Goal: Information Seeking & Learning: Learn about a topic

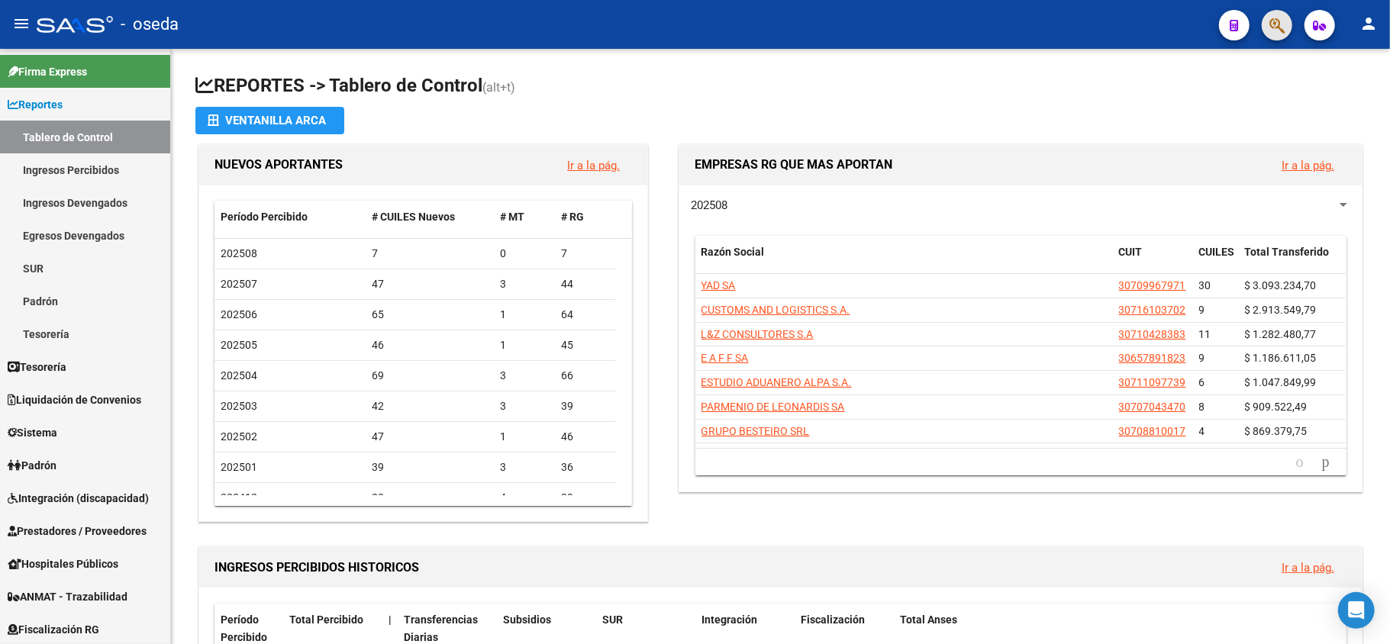
click at [1274, 37] on span "button" at bounding box center [1277, 25] width 15 height 31
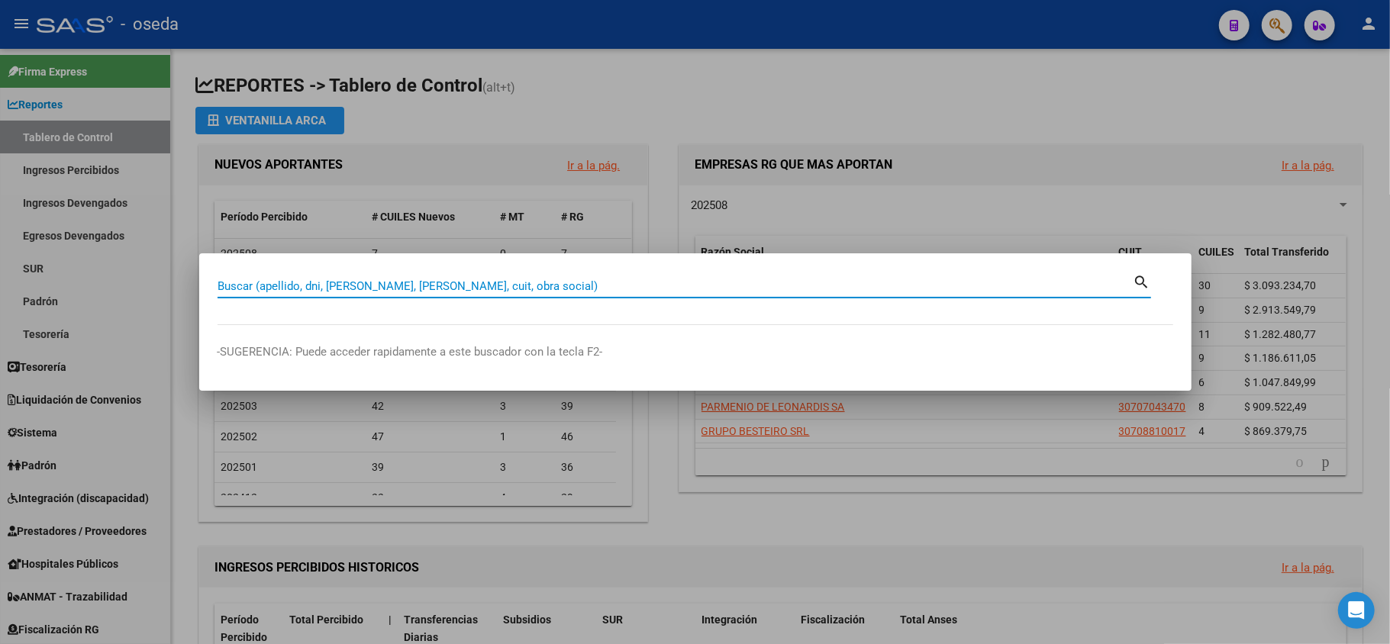
type input "h"
type input "uhia"
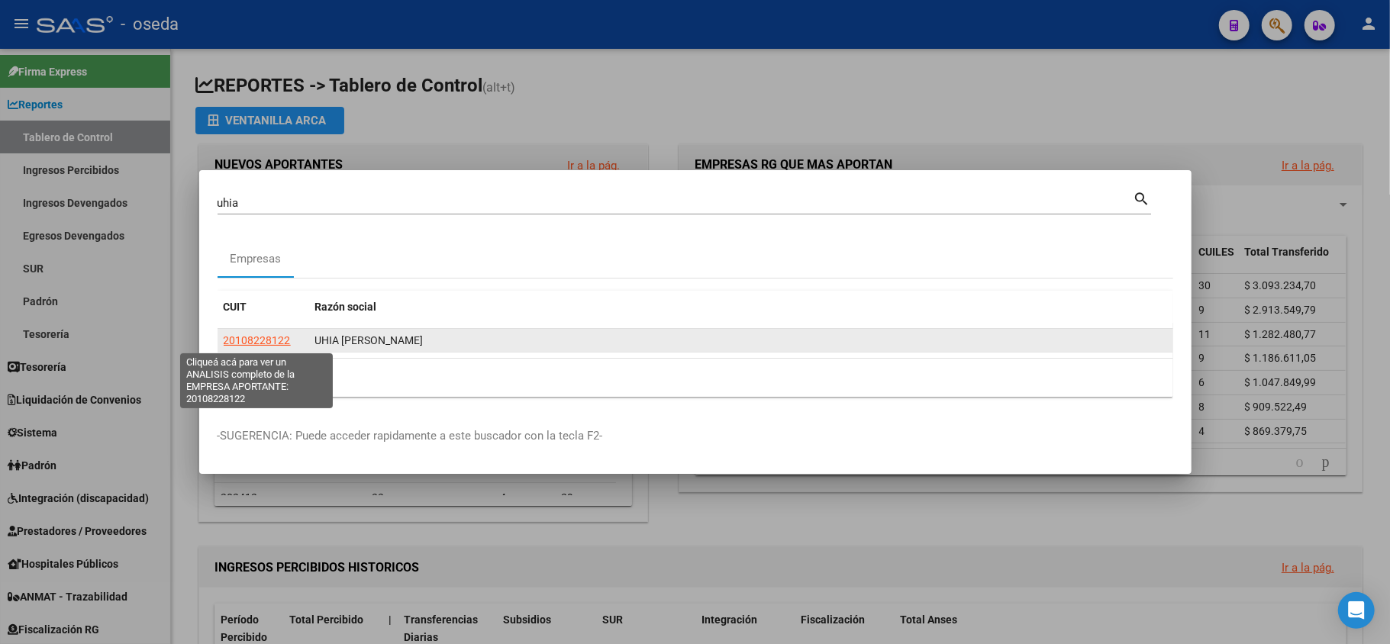
click at [276, 340] on span "20108228122" at bounding box center [257, 340] width 67 height 12
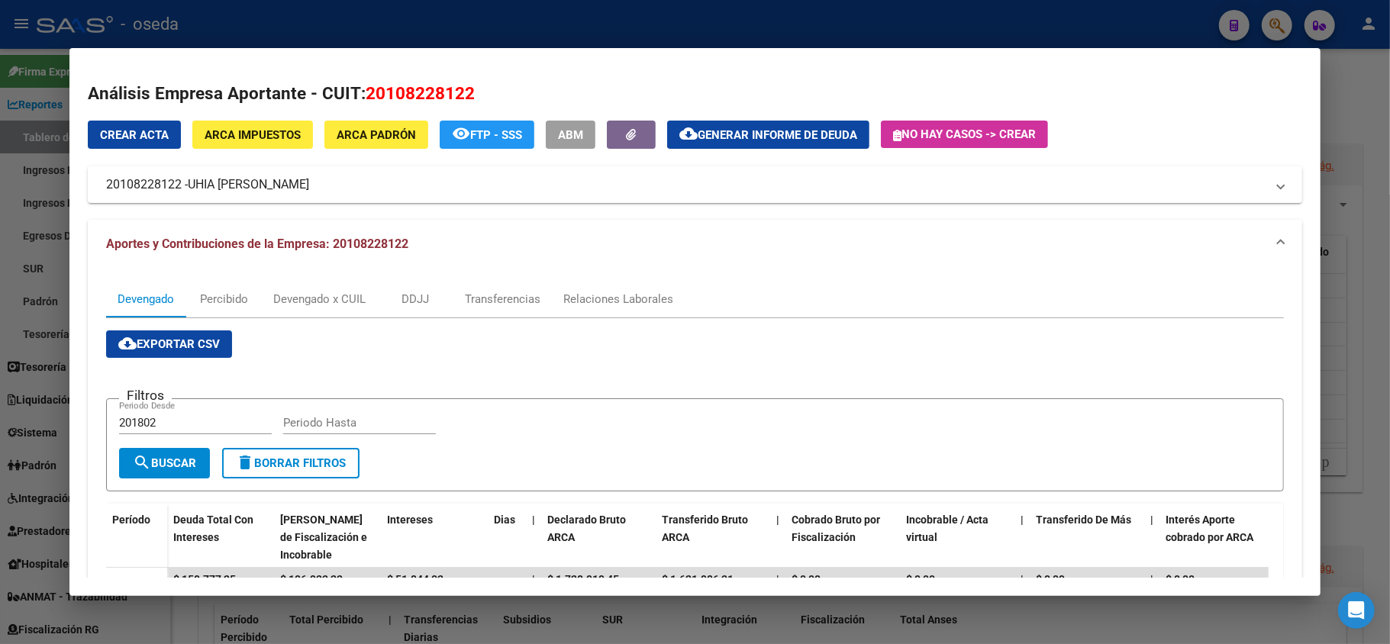
click at [273, 115] on div "Análisis Empresa Aportante - CUIT: 20108228122 Crear Acta ARCA Impuestos ARCA […" at bounding box center [695, 498] width 1215 height 834
click at [276, 144] on button "ARCA Impuestos" at bounding box center [252, 135] width 121 height 28
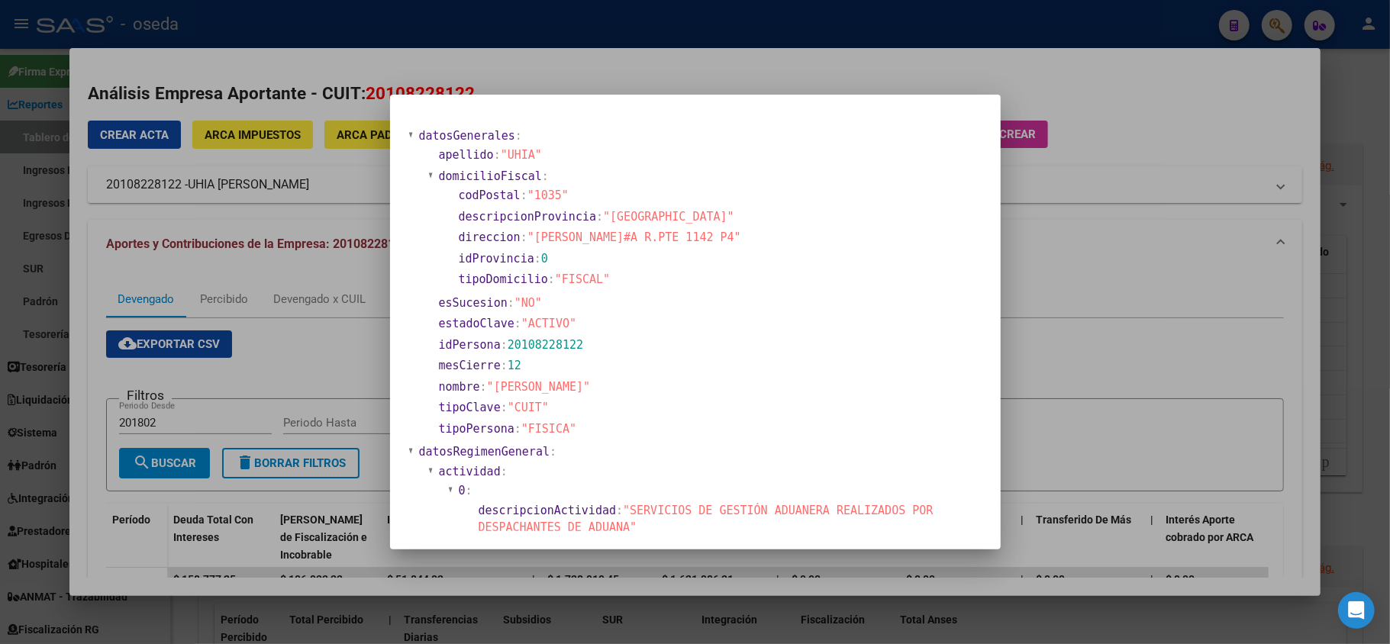
click at [163, 298] on div at bounding box center [695, 322] width 1390 height 644
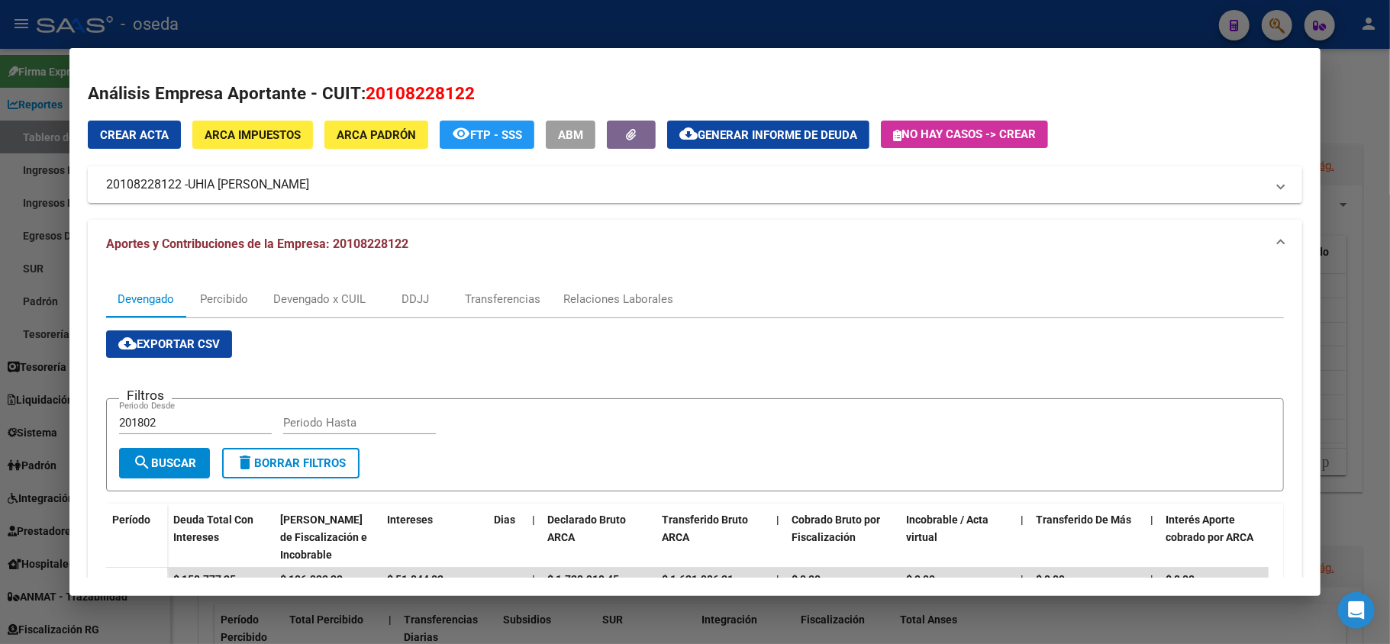
click at [373, 124] on button "ARCA Padrón" at bounding box center [376, 135] width 104 height 28
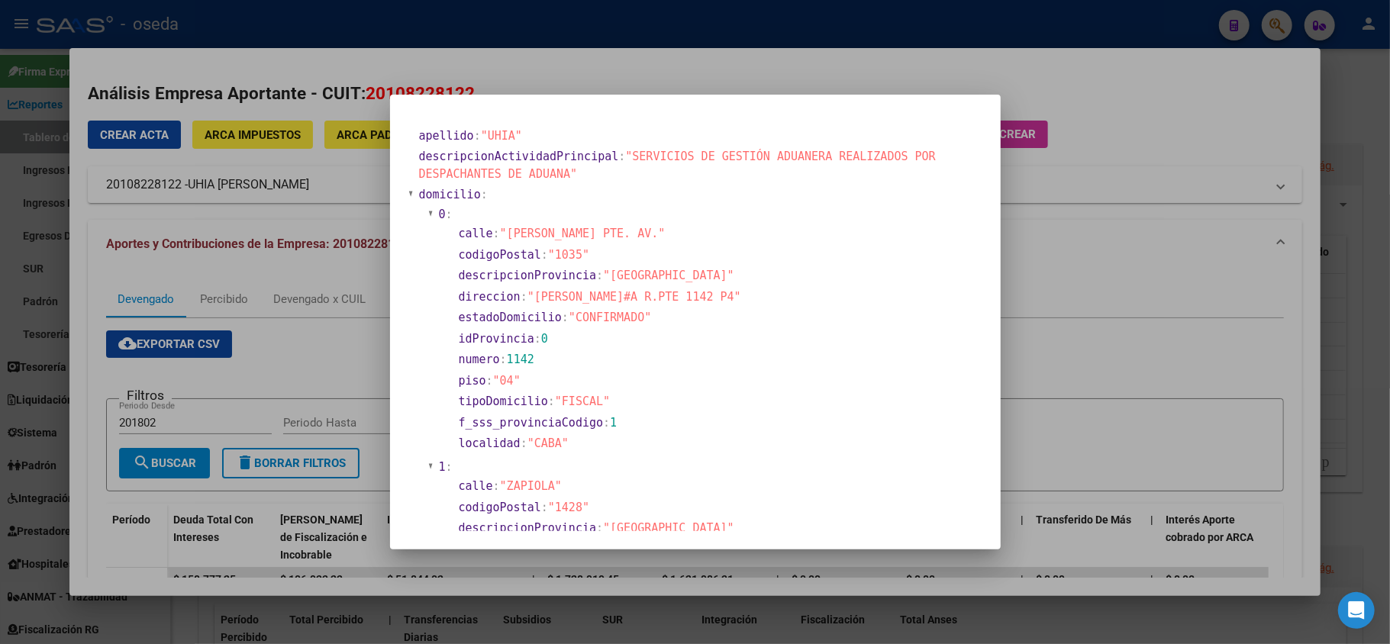
click at [234, 327] on div at bounding box center [695, 322] width 1390 height 644
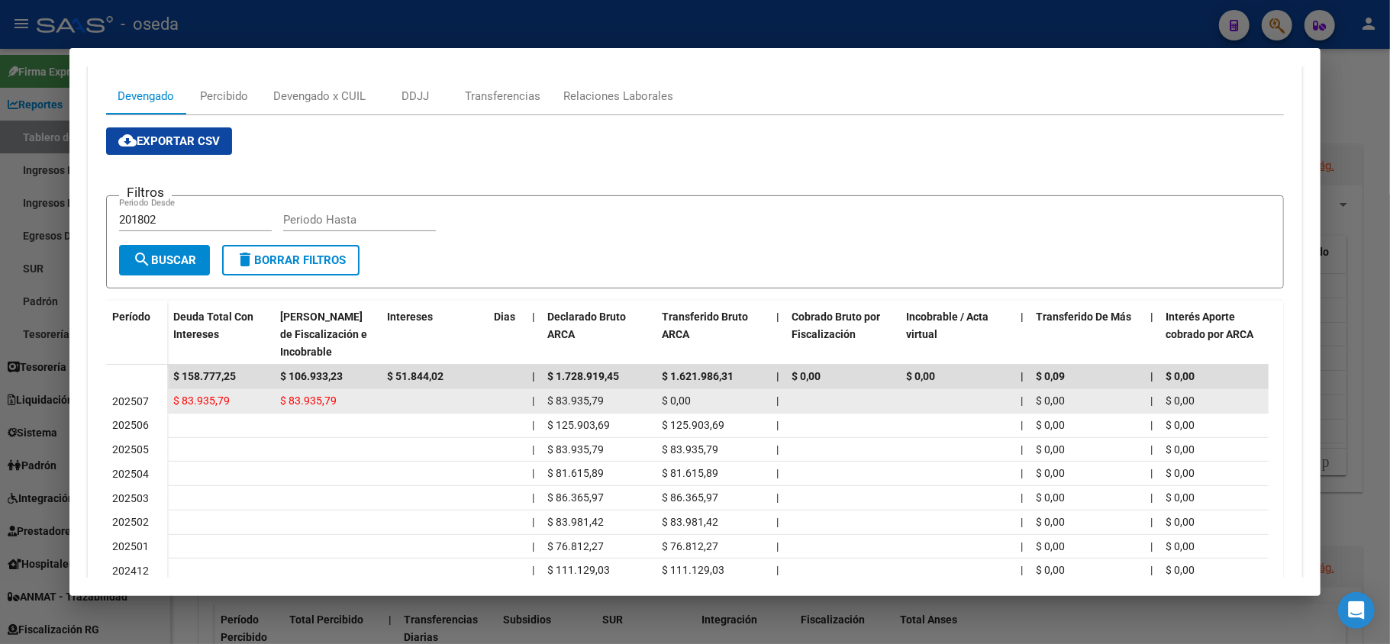
scroll to position [355, 0]
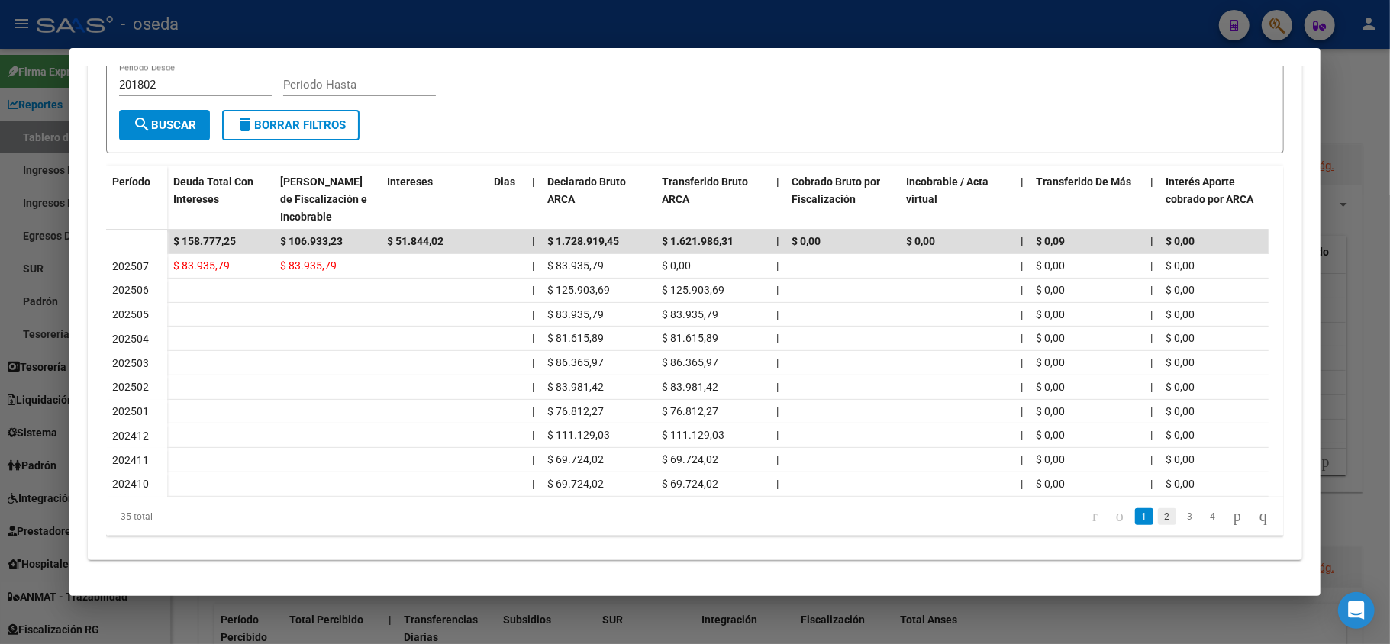
click at [1158, 522] on link "2" at bounding box center [1167, 516] width 18 height 17
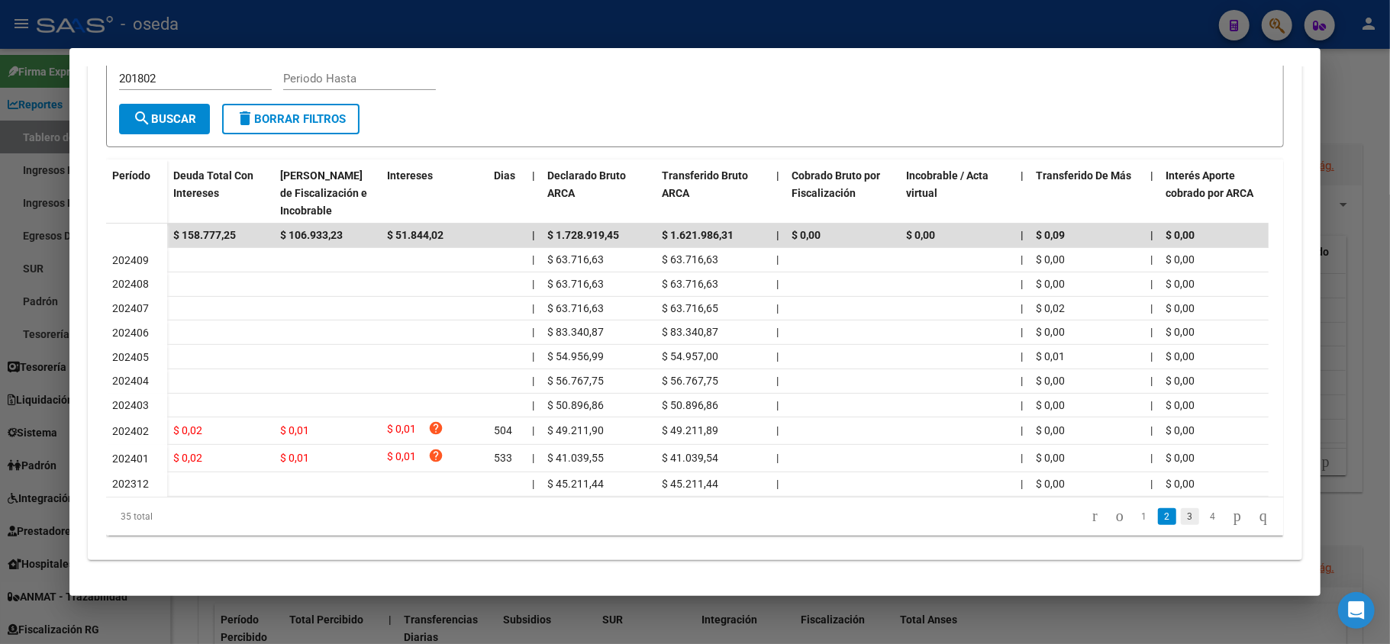
click at [1181, 525] on link "3" at bounding box center [1190, 516] width 18 height 17
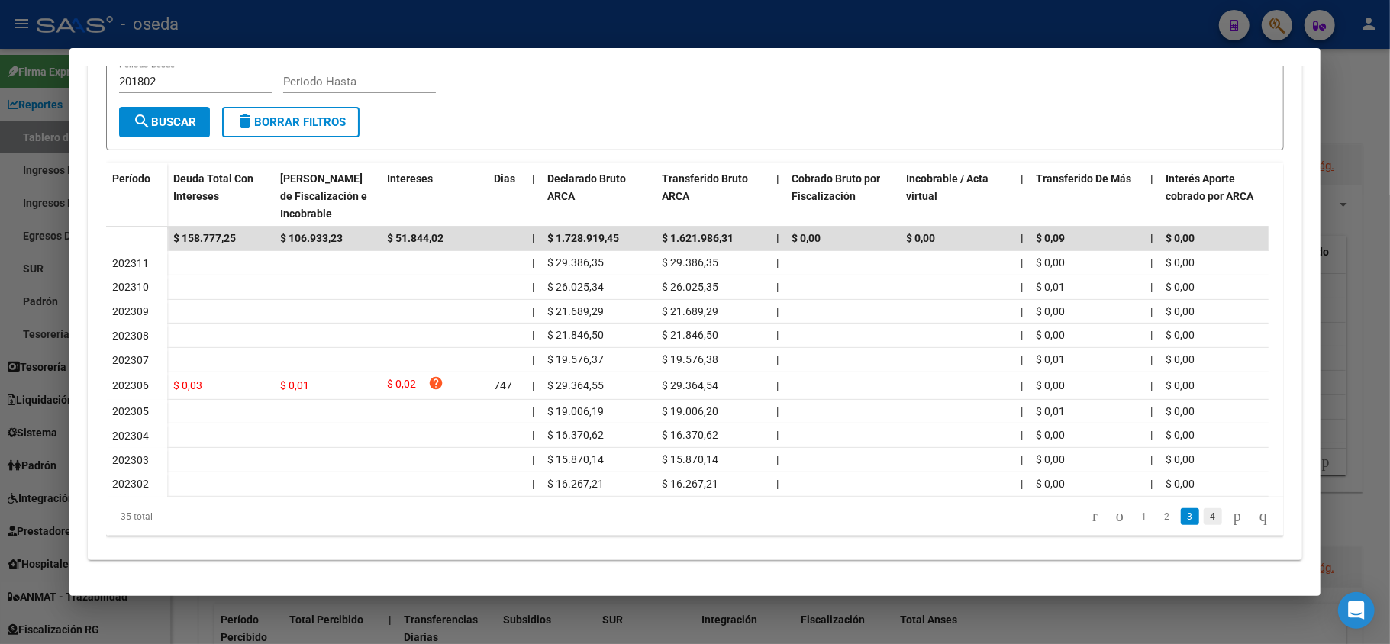
click at [1204, 525] on link "4" at bounding box center [1213, 516] width 18 height 17
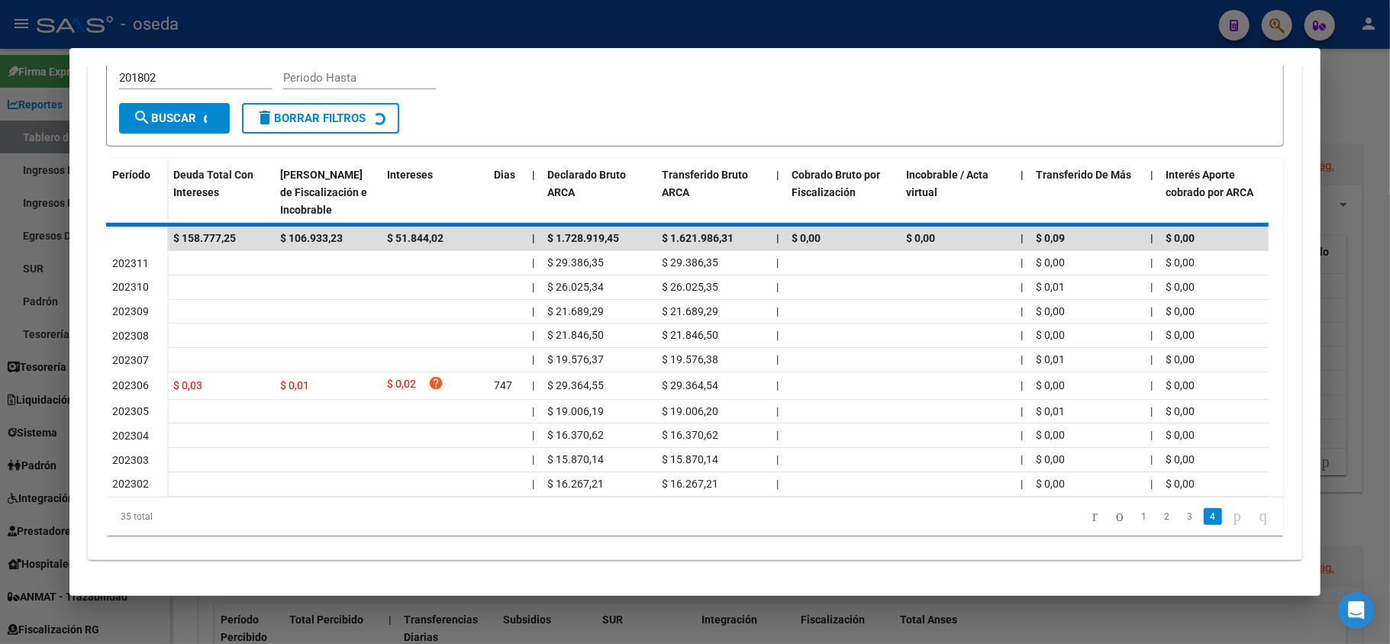
scroll to position [239, 0]
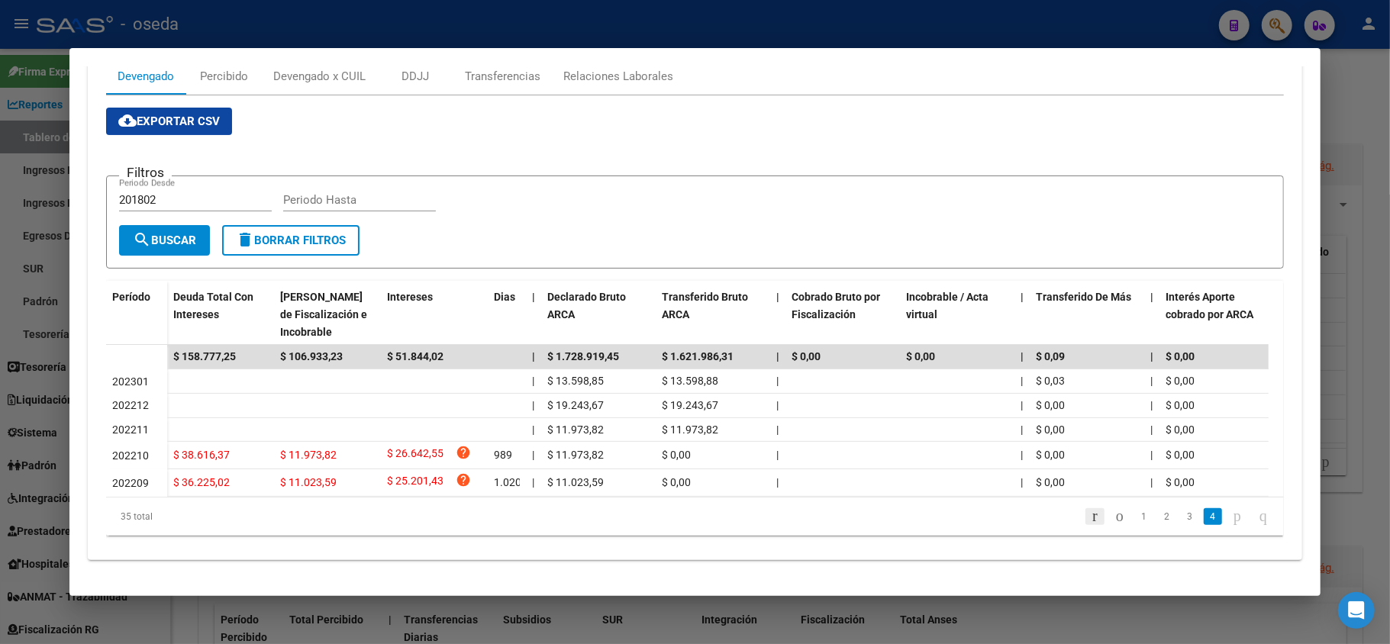
click at [1090, 519] on icon "go to first page" at bounding box center [1095, 516] width 10 height 18
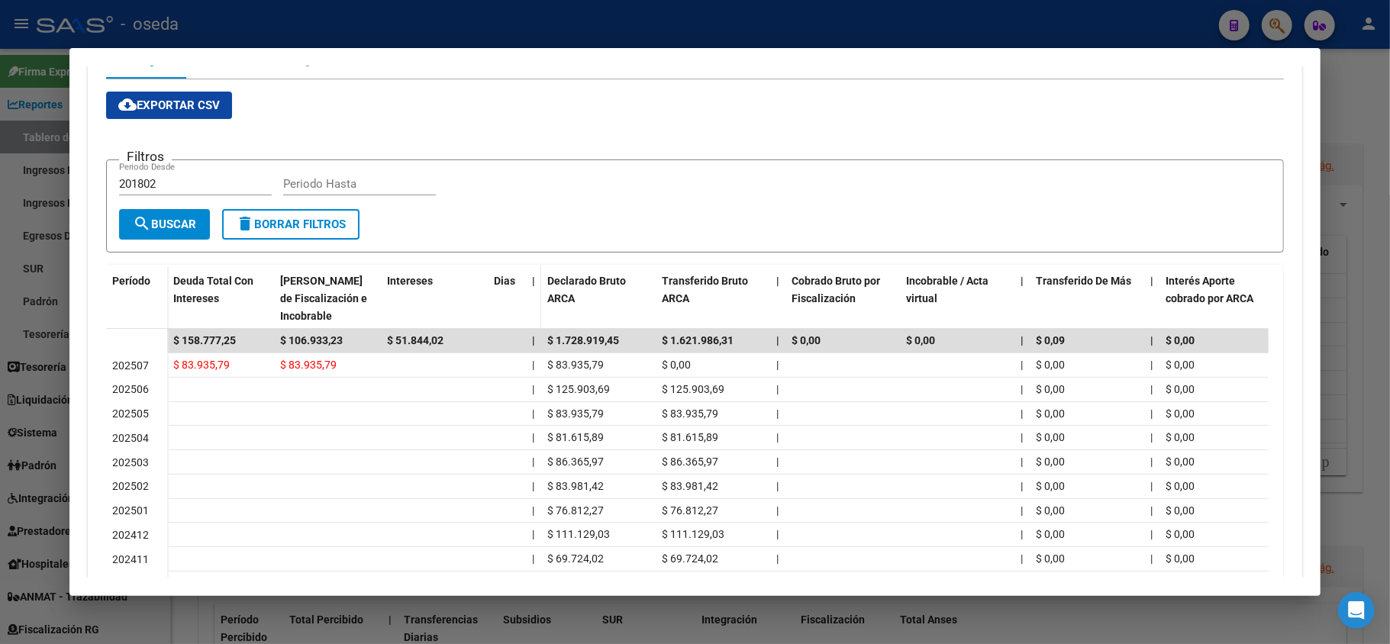
scroll to position [0, 0]
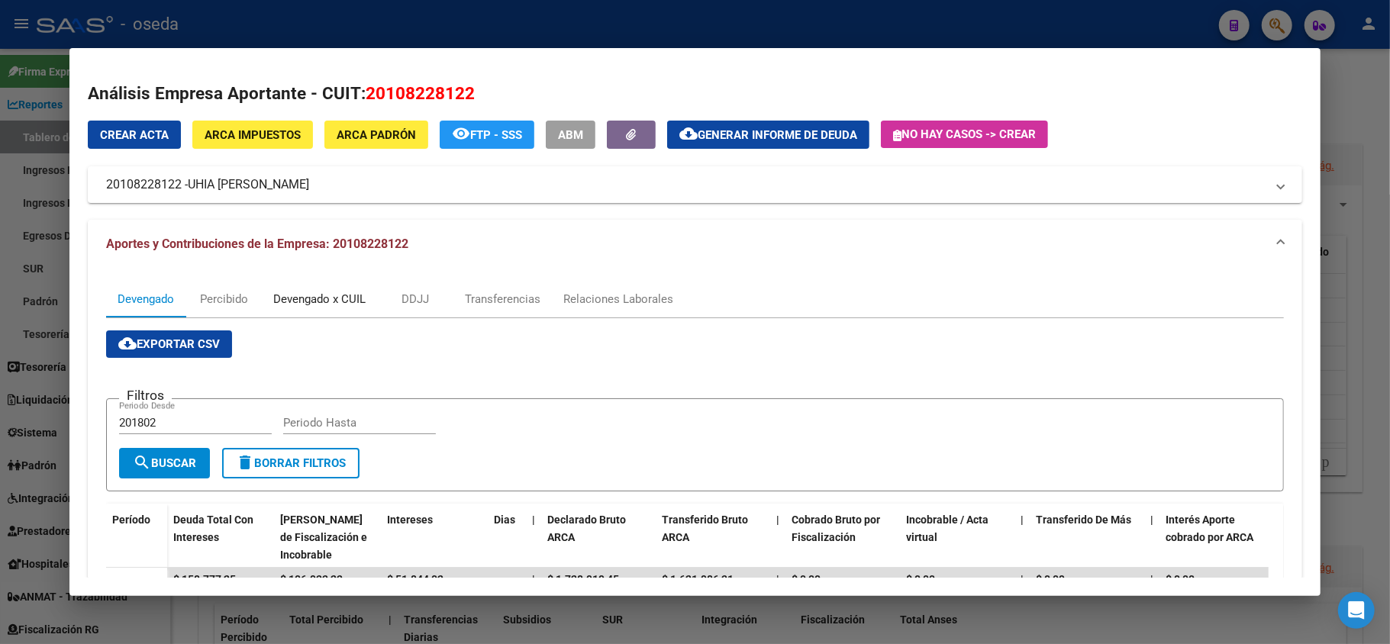
click at [331, 297] on div "Devengado x CUIL" at bounding box center [319, 299] width 92 height 17
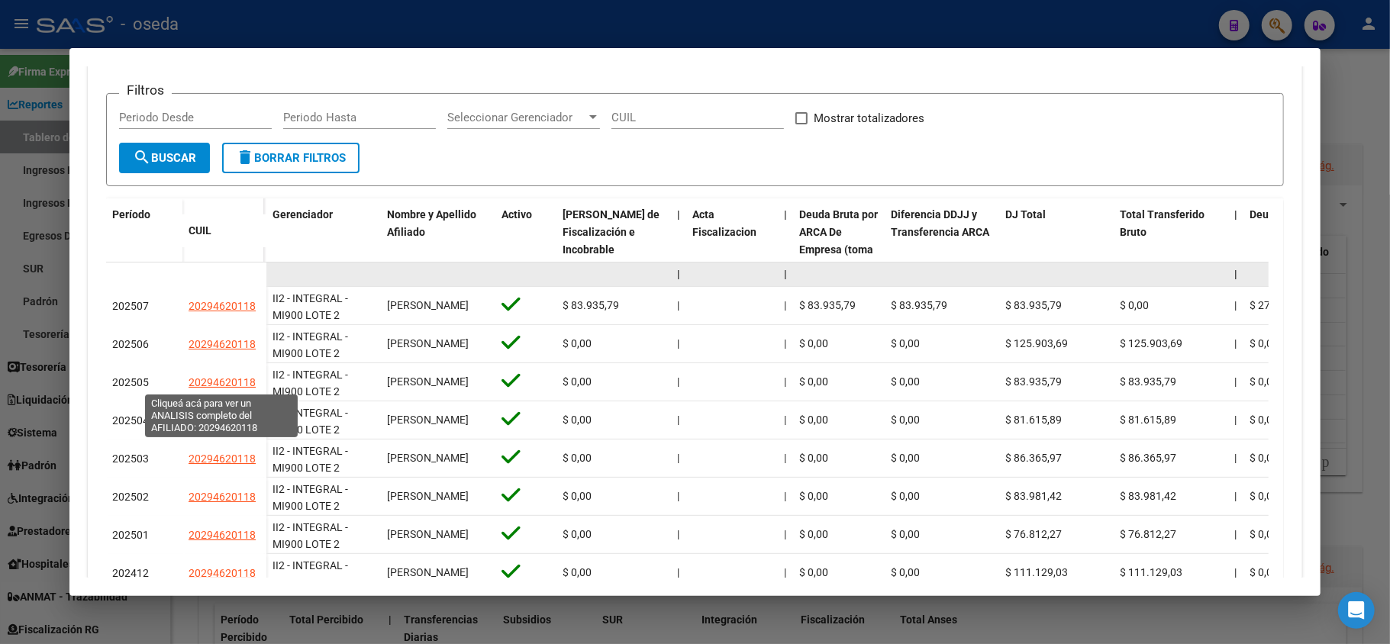
scroll to position [203, 0]
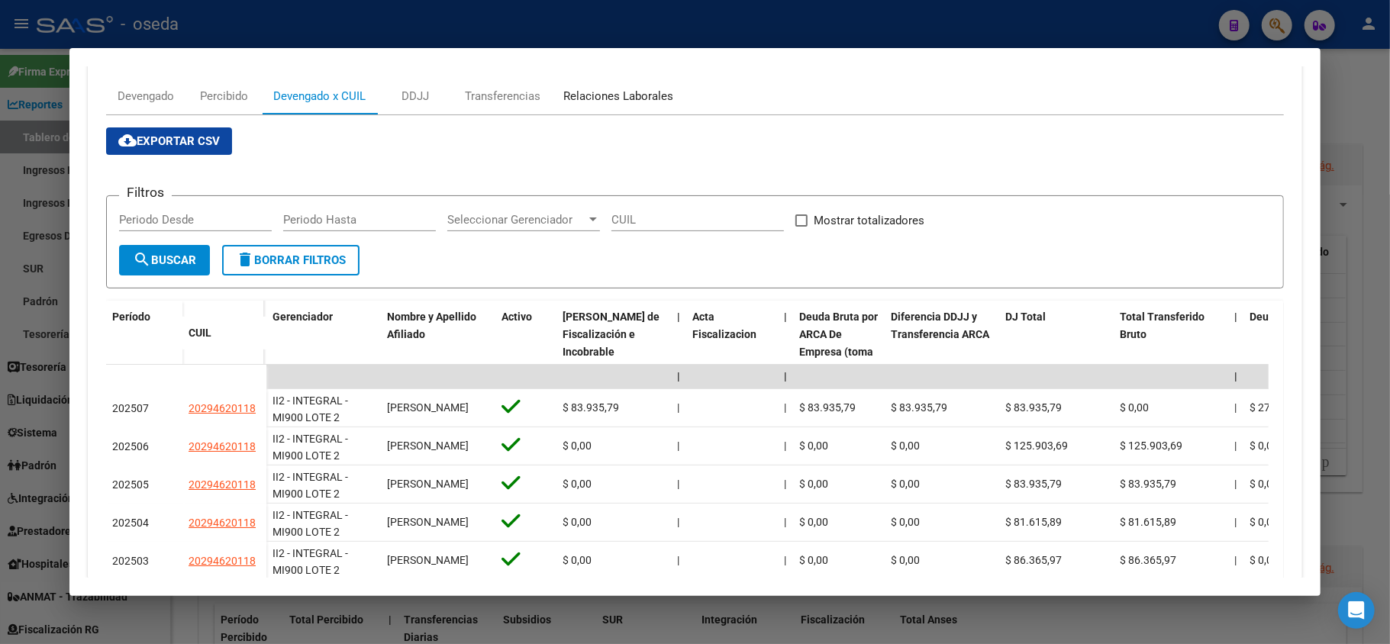
click at [586, 89] on div "Relaciones Laborales" at bounding box center [618, 96] width 110 height 17
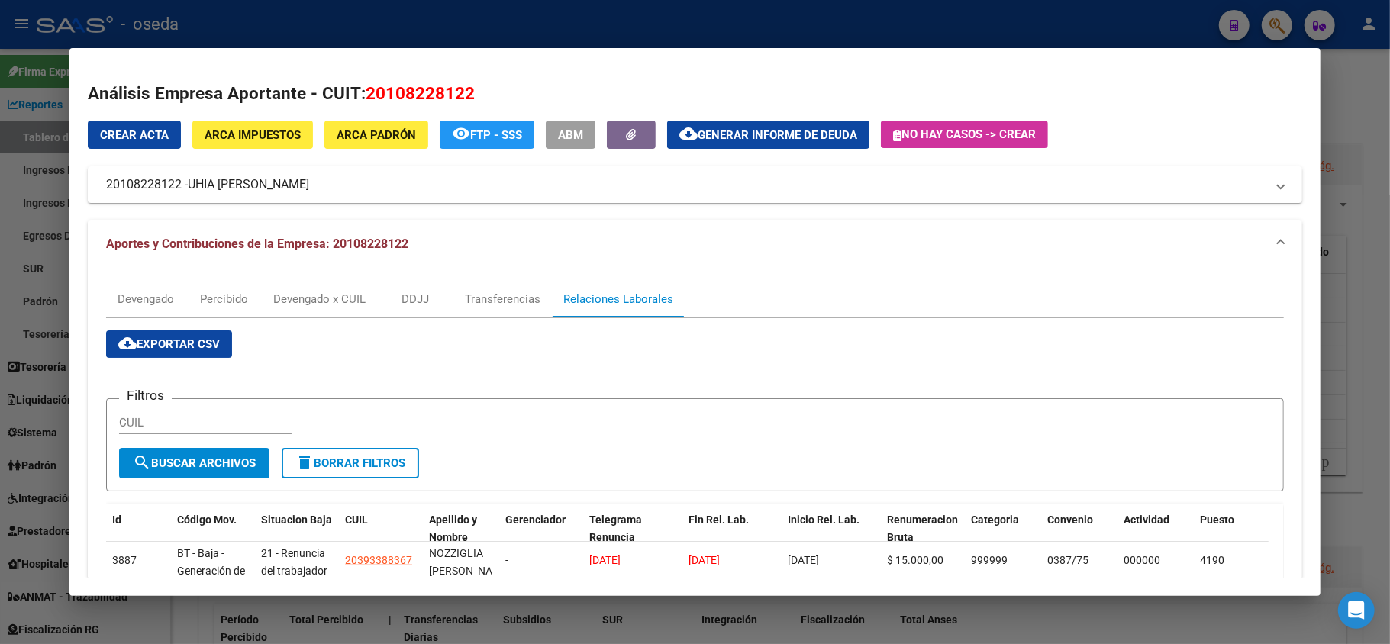
scroll to position [102, 0]
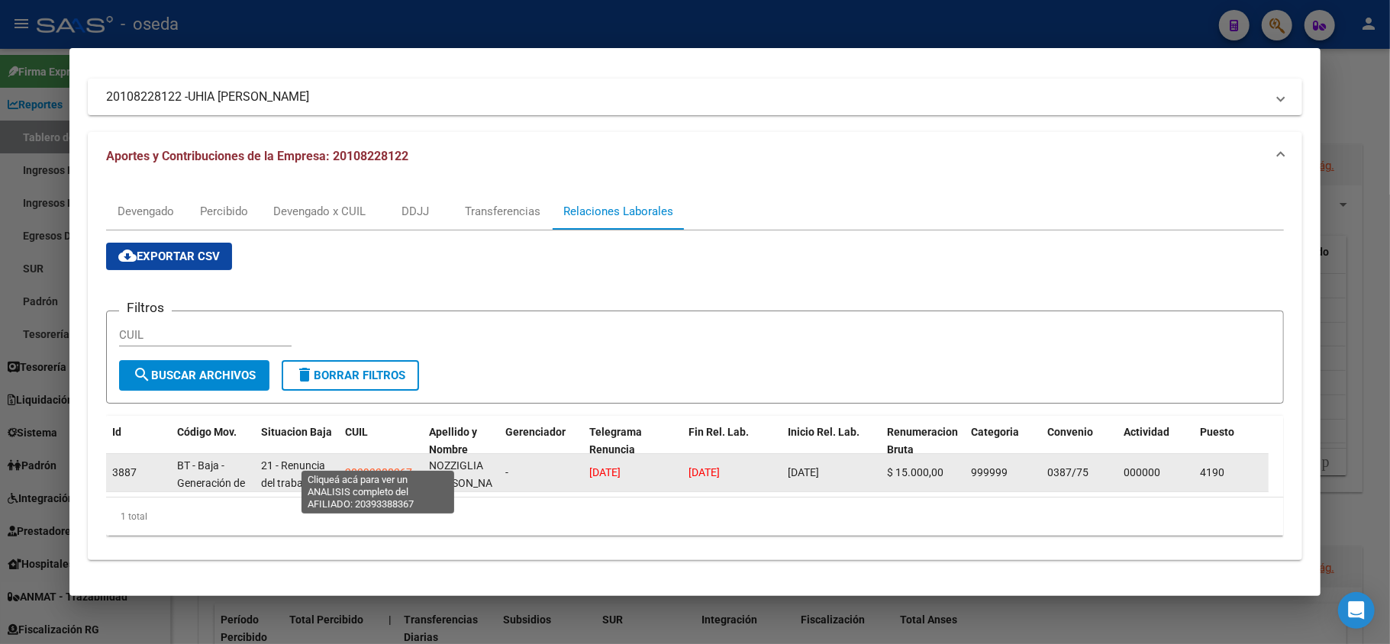
click at [392, 466] on span "20393388367" at bounding box center [378, 472] width 67 height 12
type textarea "20393388367"
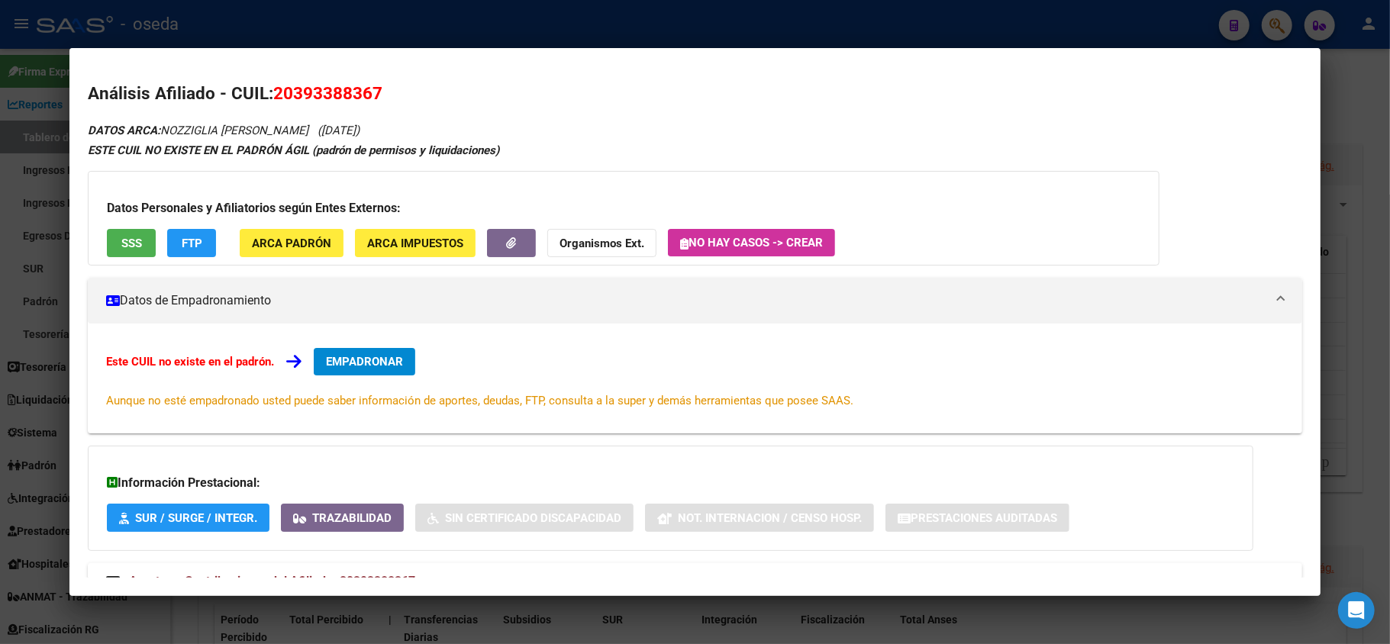
scroll to position [56, 0]
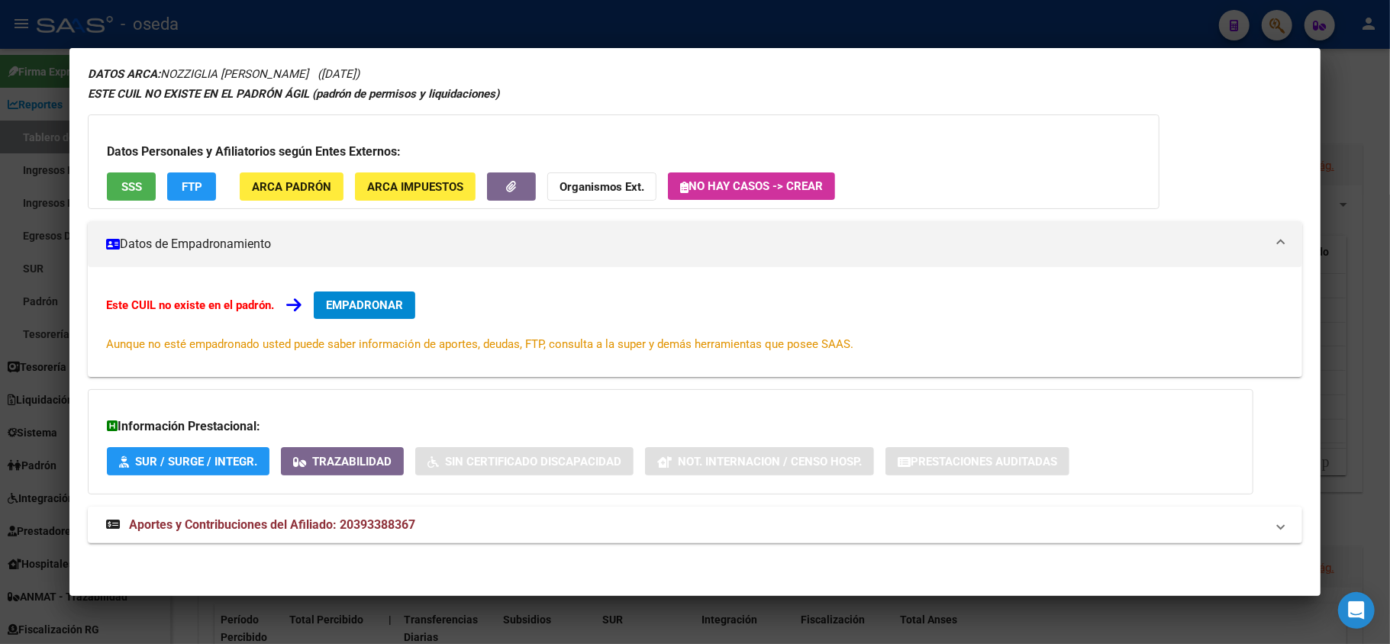
drag, startPoint x: 385, startPoint y: 525, endPoint x: 392, endPoint y: 498, distance: 28.3
click at [383, 524] on span "Aportes y Contribuciones del Afiliado: 20393388367" at bounding box center [272, 525] width 286 height 15
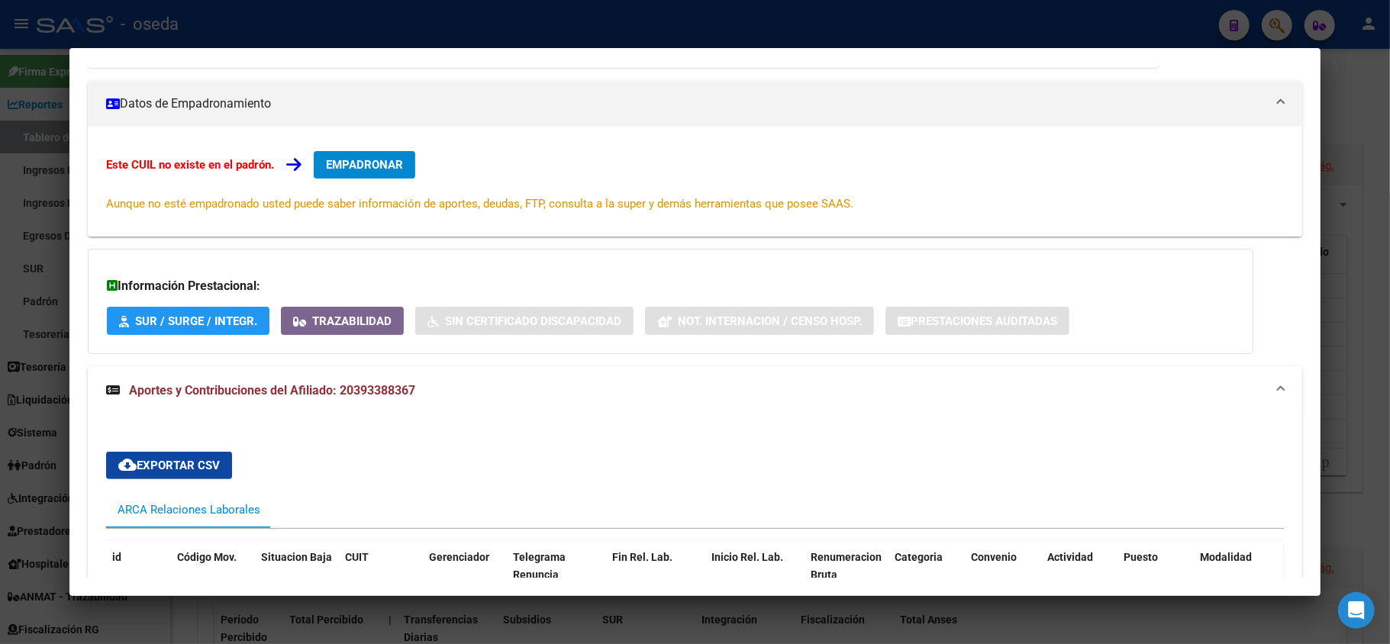
scroll to position [95, 0]
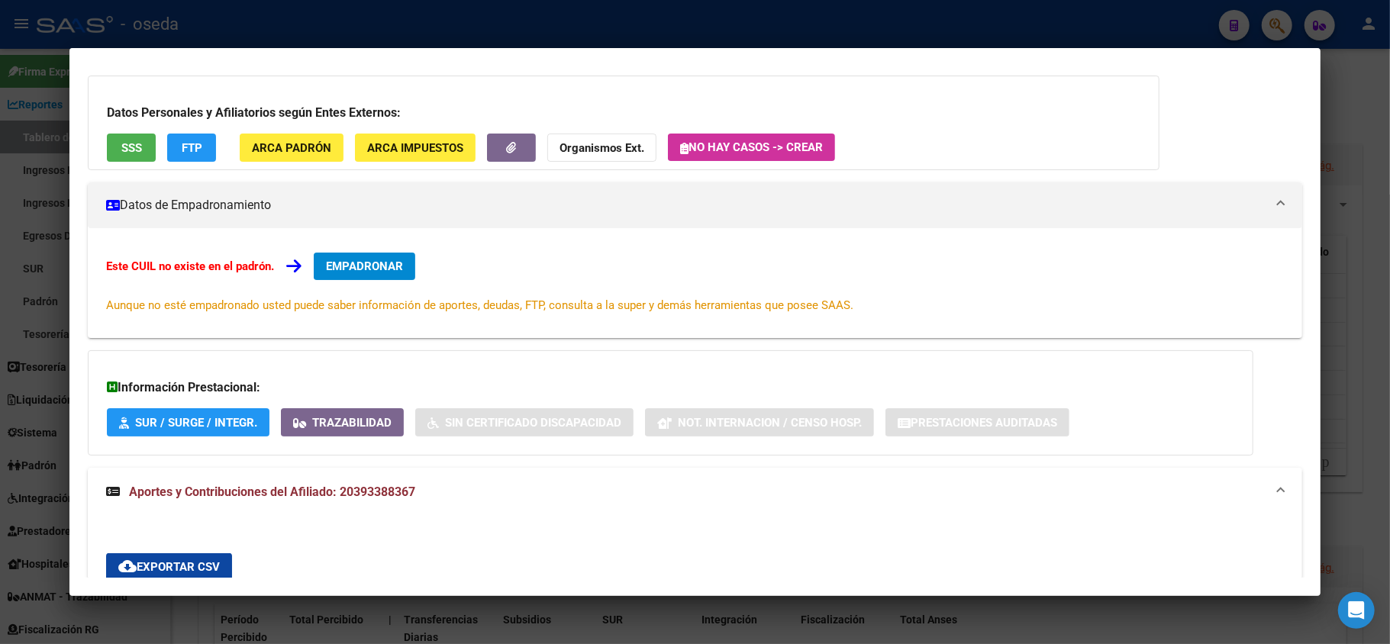
click at [137, 128] on div "Datos Personales y Afiliatorios según Entes Externos: SSS FTP ARCA Padrón ARCA …" at bounding box center [624, 123] width 1072 height 95
click at [122, 148] on span "SSS" at bounding box center [131, 148] width 21 height 14
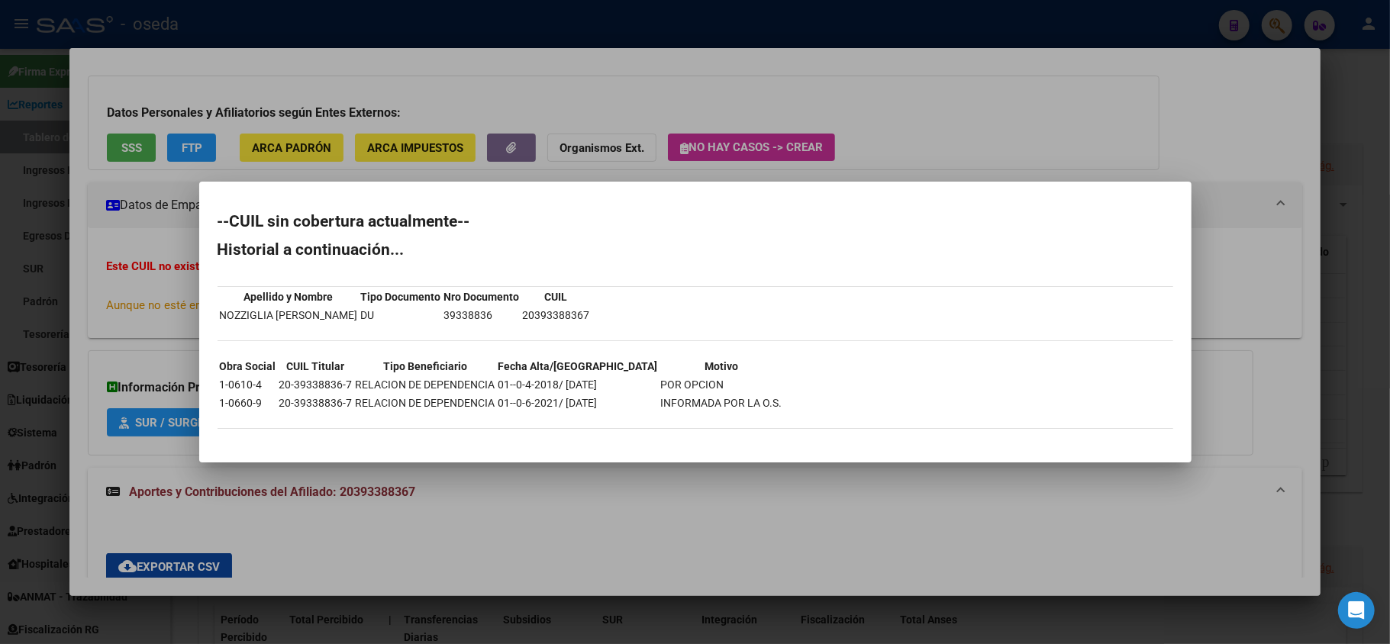
click at [580, 511] on div at bounding box center [695, 322] width 1390 height 644
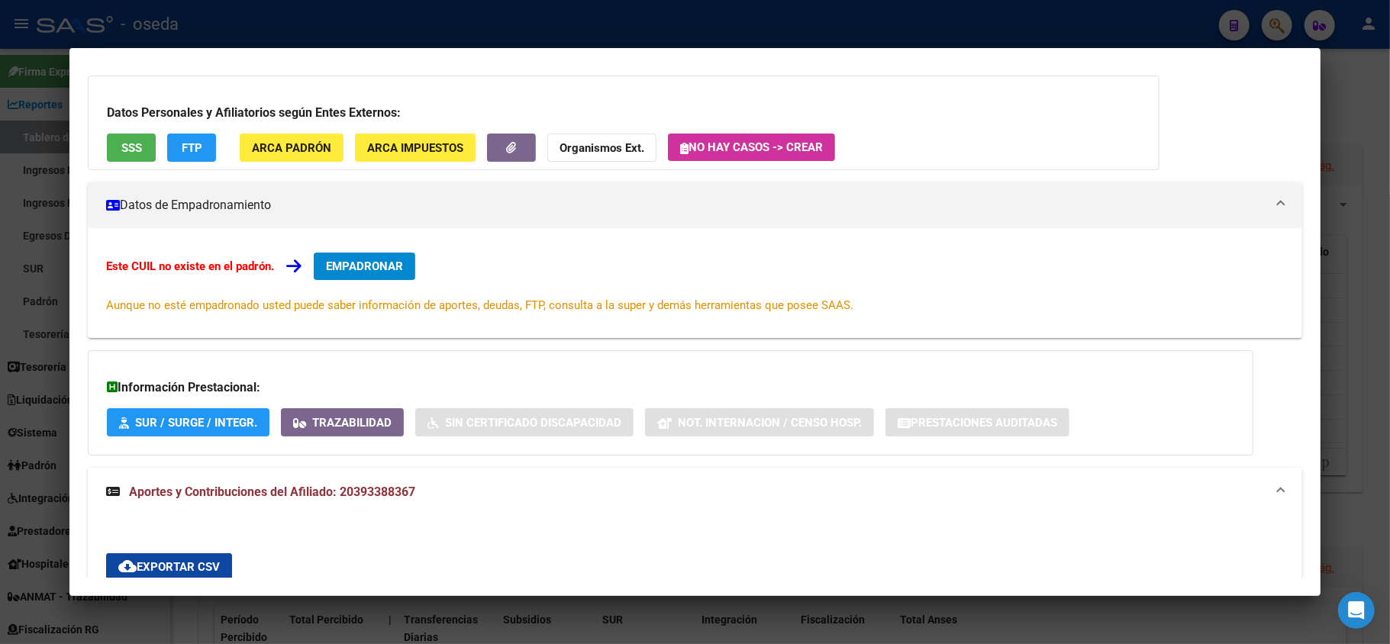
drag, startPoint x: 0, startPoint y: 403, endPoint x: 0, endPoint y: 392, distance: 11.5
click at [0, 402] on div at bounding box center [695, 322] width 1390 height 644
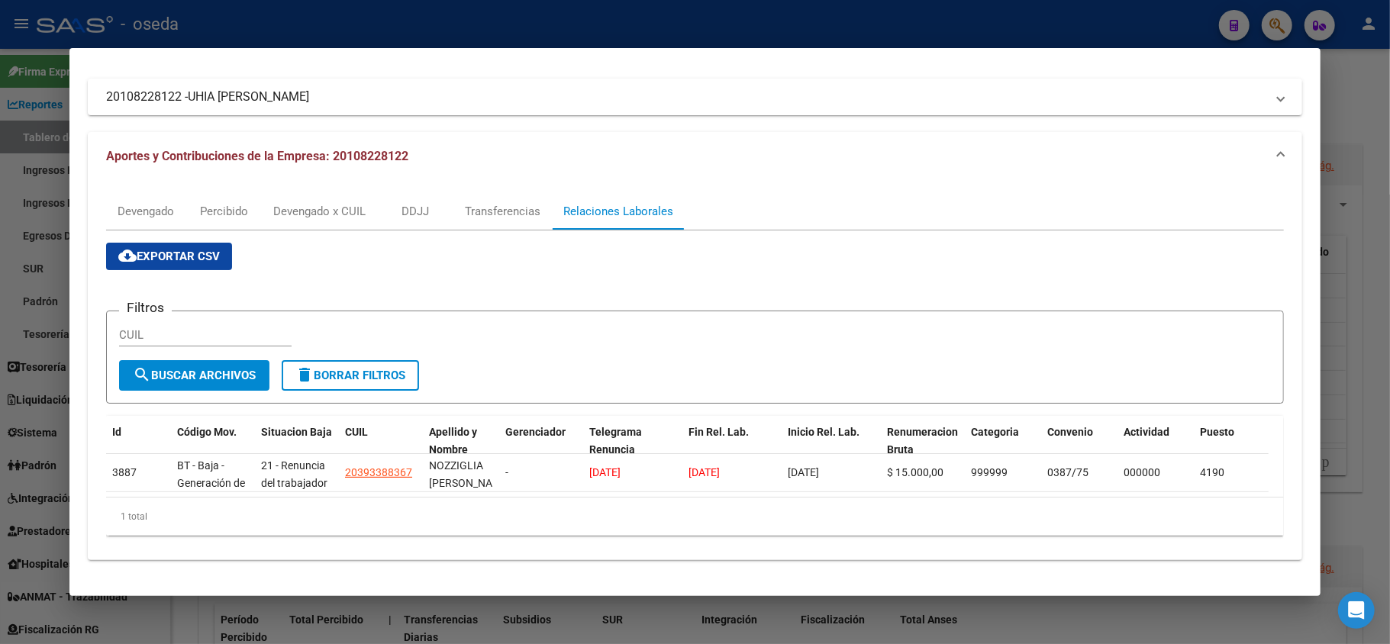
click at [2, 386] on div at bounding box center [695, 322] width 1390 height 644
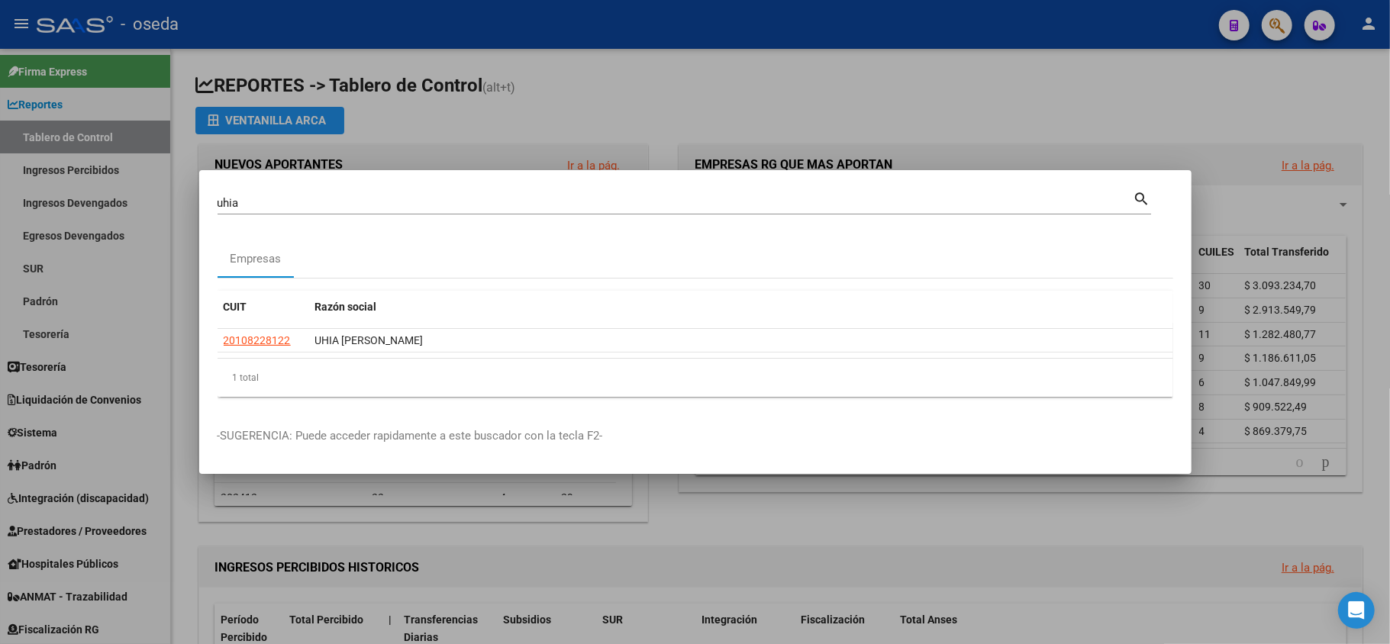
drag, startPoint x: 324, startPoint y: 180, endPoint x: 319, endPoint y: 195, distance: 15.9
click at [324, 187] on mat-dialog-container "[PERSON_NAME] (apellido, dni, cuil, [PERSON_NAME], cuit, obra social) search Em…" at bounding box center [695, 322] width 992 height 305
click at [319, 196] on input "uhia" at bounding box center [676, 203] width 916 height 14
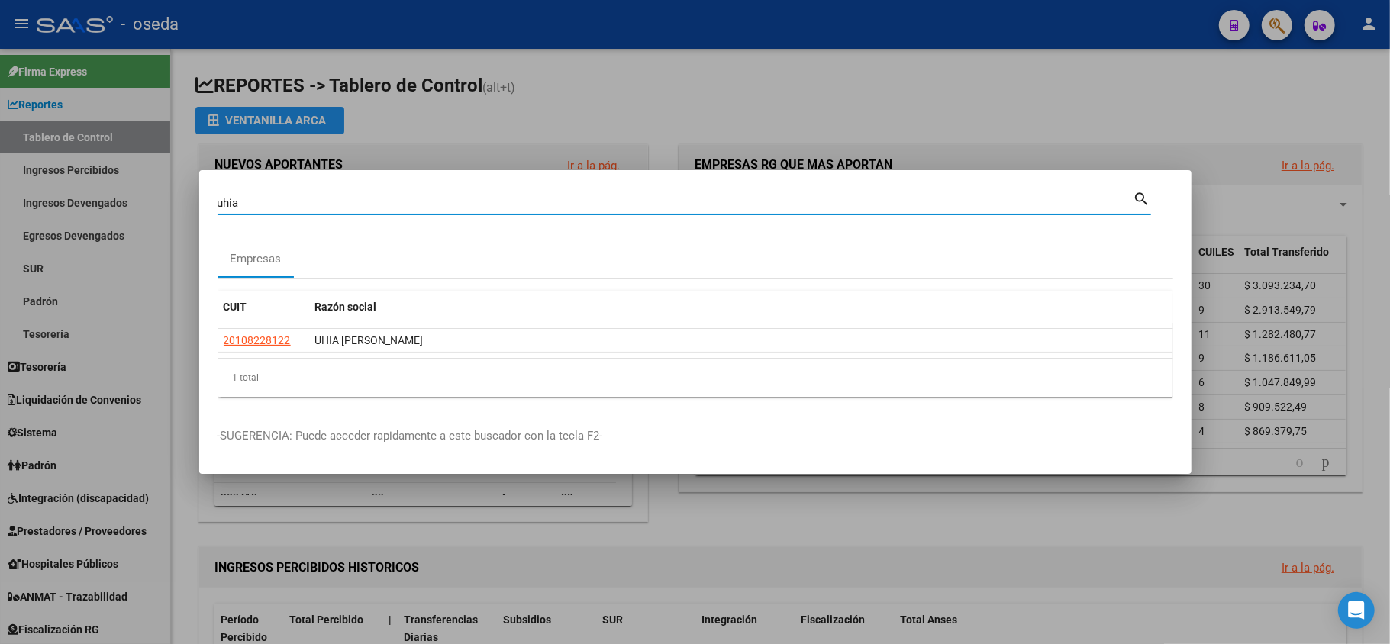
click at [319, 196] on input "uhia" at bounding box center [676, 203] width 916 height 14
type input "201294995"
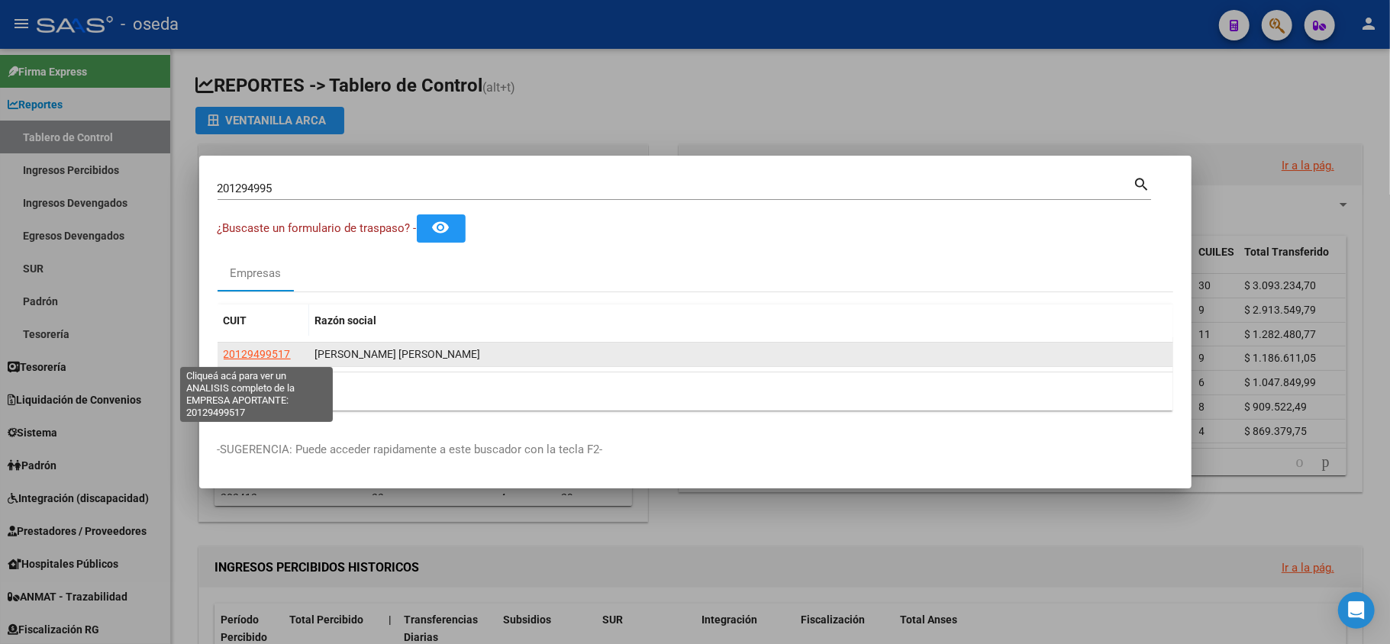
click at [247, 359] on span "20129499517" at bounding box center [257, 354] width 67 height 12
type textarea "20129499517"
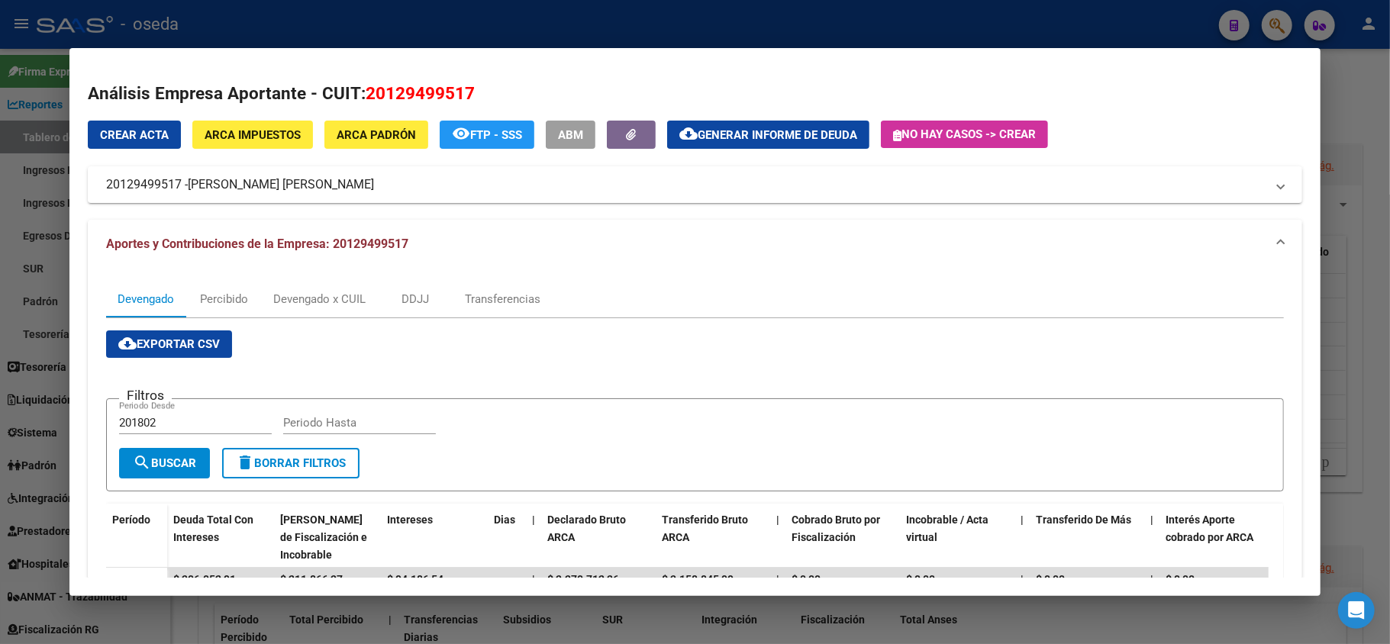
scroll to position [102, 0]
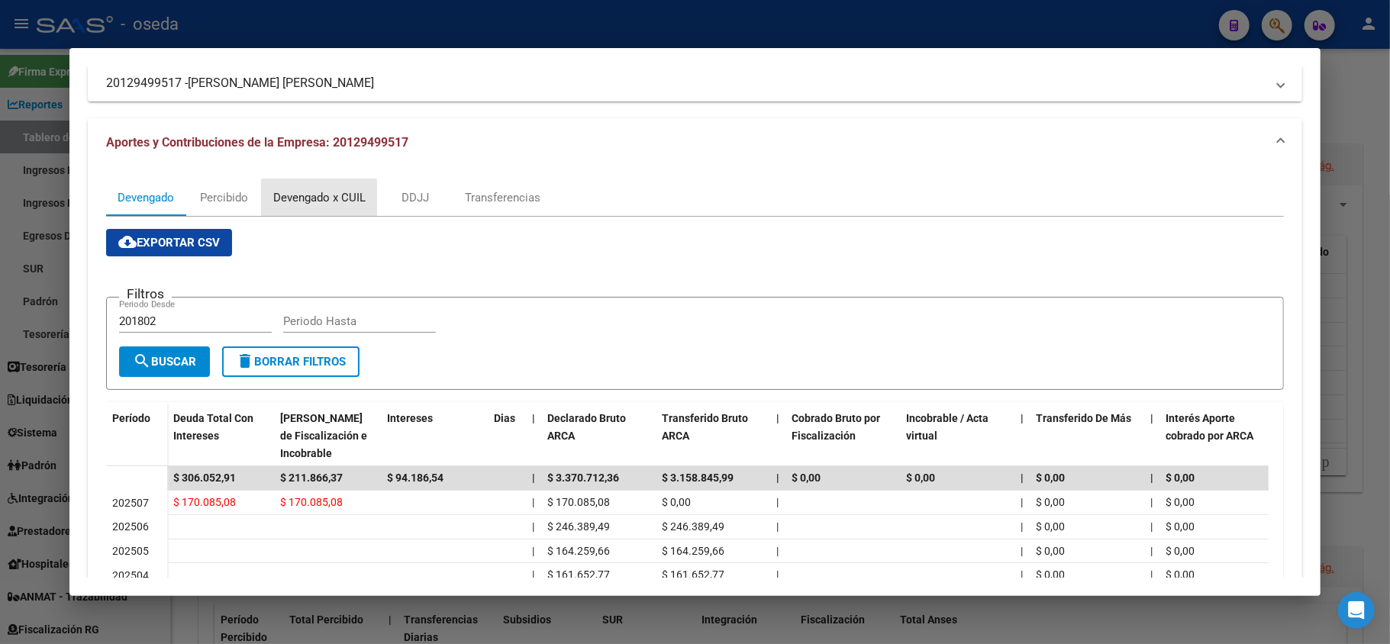
click at [300, 198] on div "Devengado x CUIL" at bounding box center [319, 197] width 92 height 17
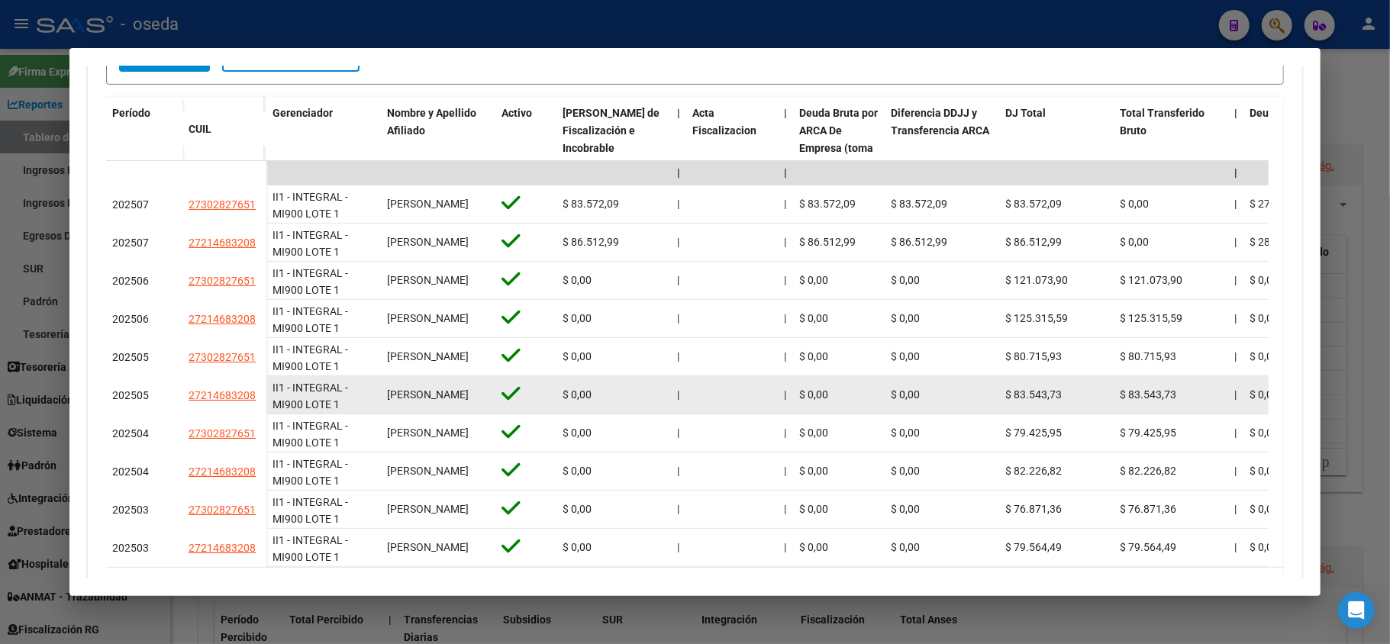
scroll to position [492, 0]
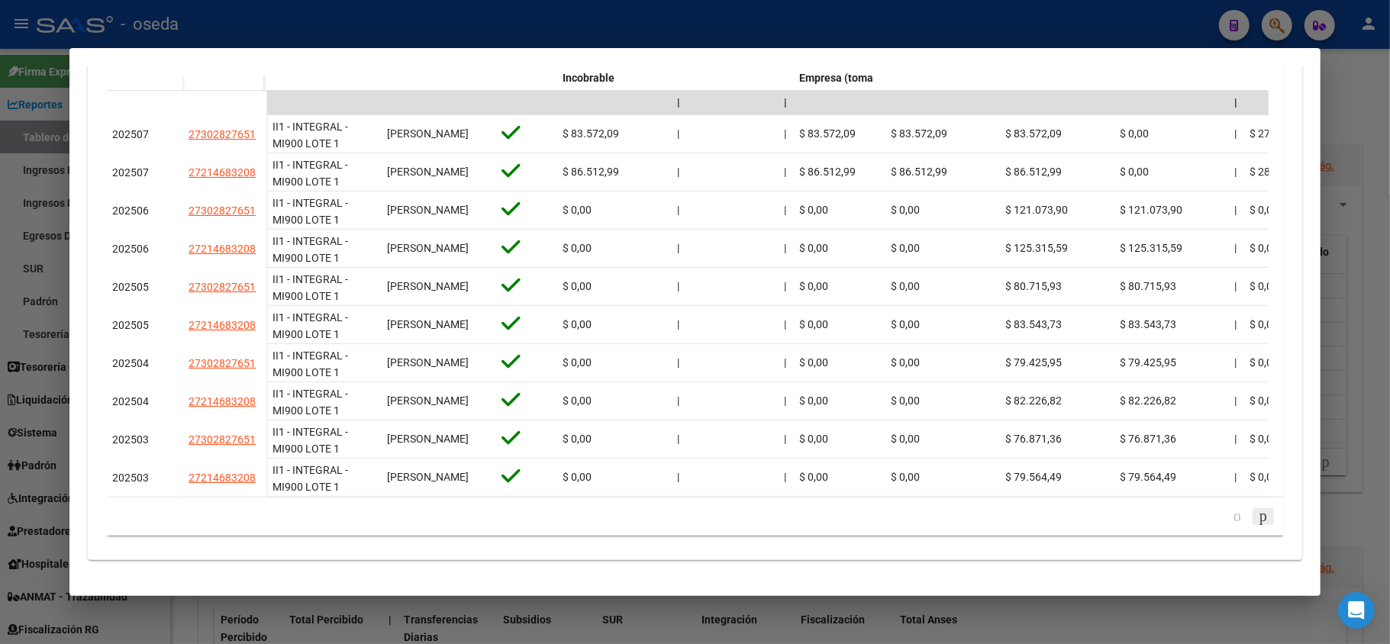
click at [1257, 521] on icon "go to next page" at bounding box center [1263, 516] width 12 height 18
click at [1257, 519] on icon "go to next page" at bounding box center [1263, 516] width 12 height 18
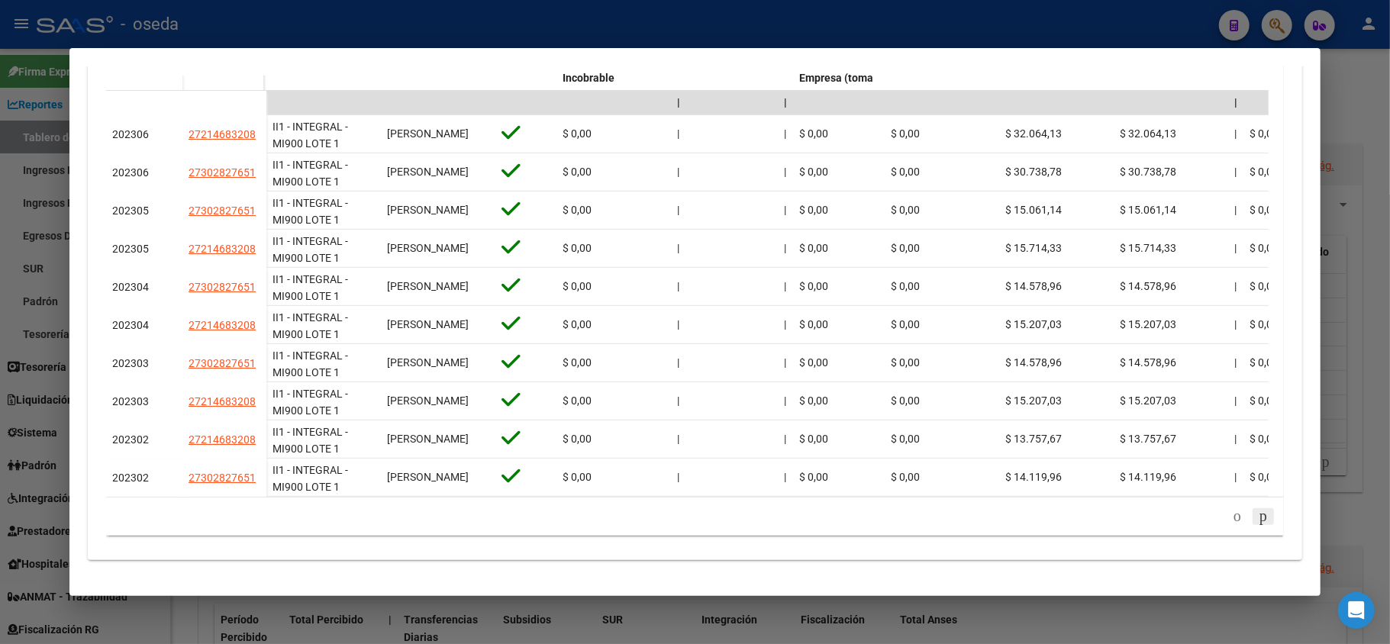
click at [1257, 519] on icon "go to next page" at bounding box center [1263, 516] width 12 height 18
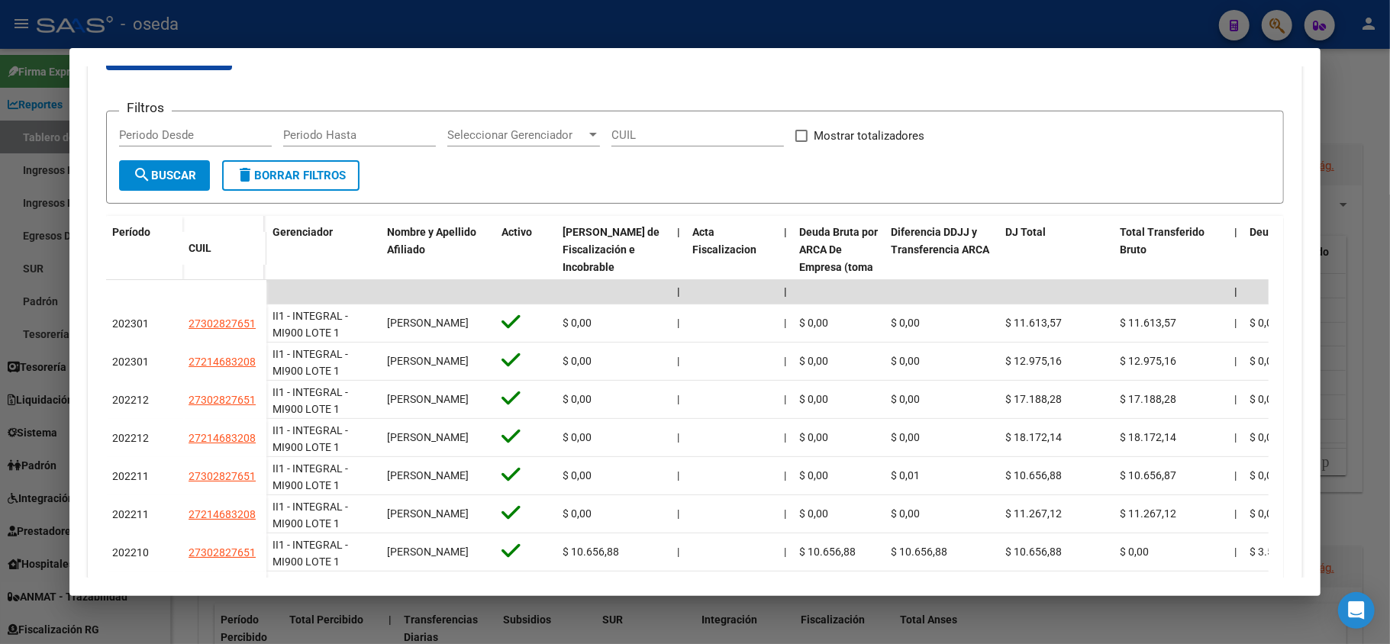
scroll to position [84, 0]
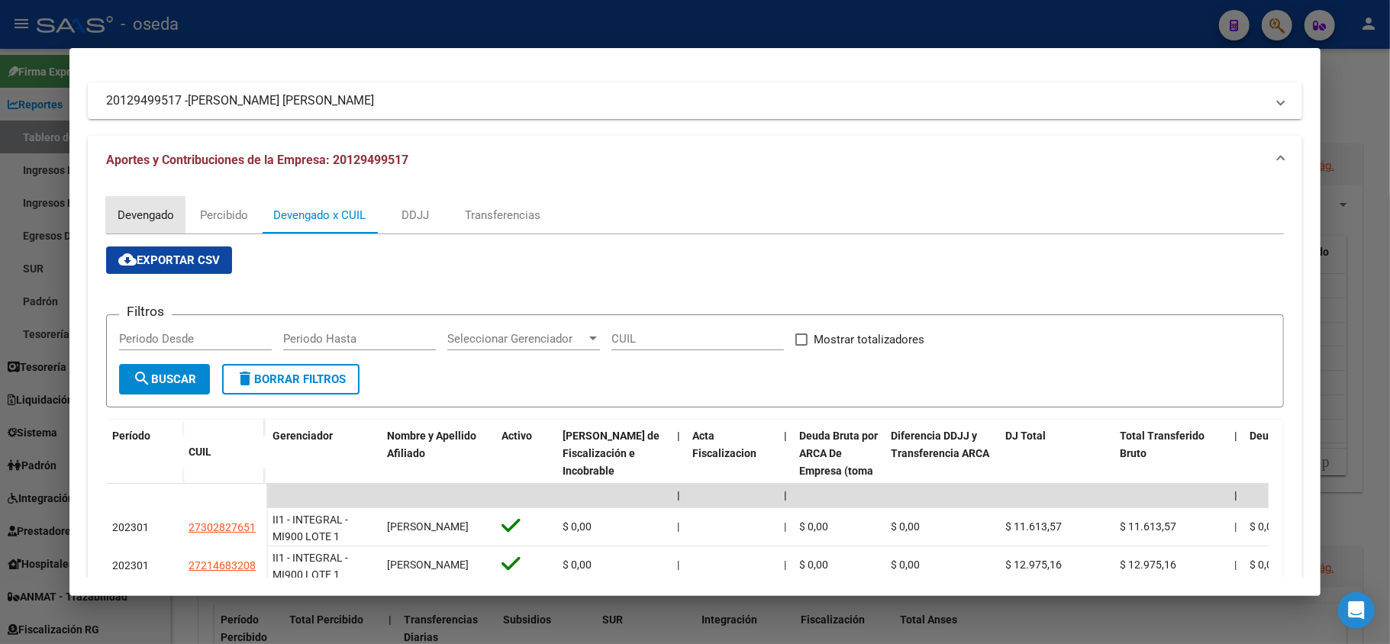
click at [139, 215] on div "Devengado" at bounding box center [146, 215] width 56 height 17
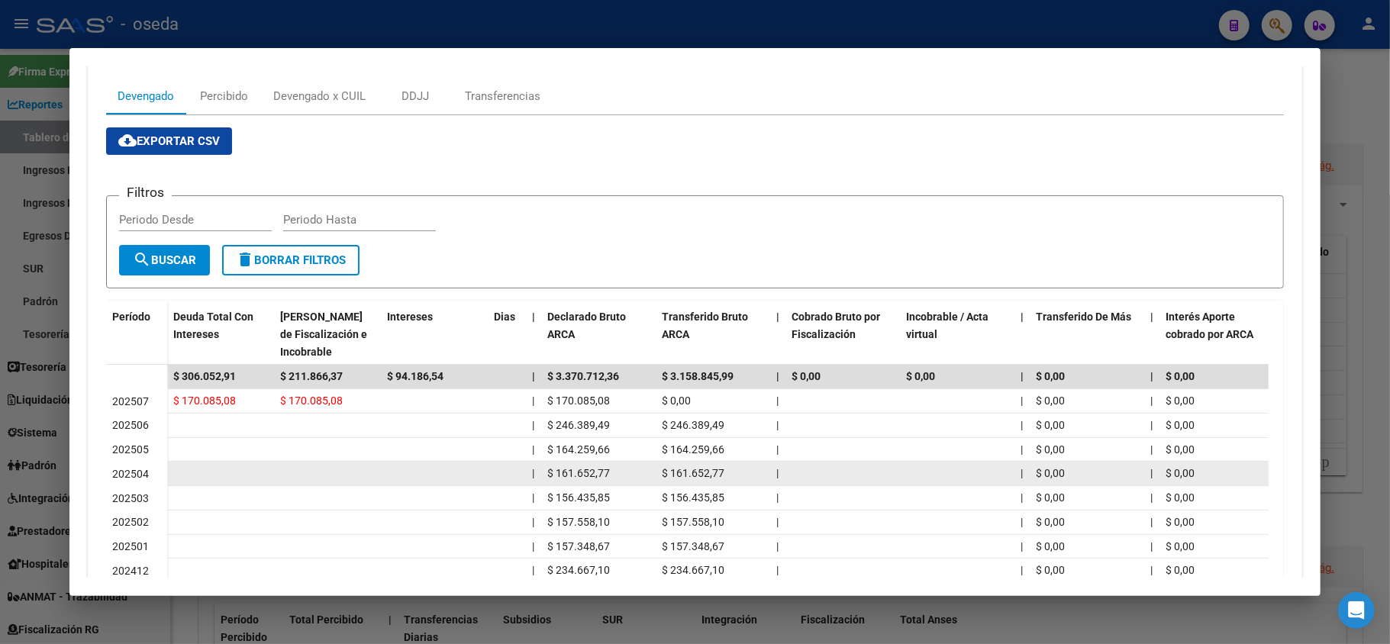
scroll to position [305, 0]
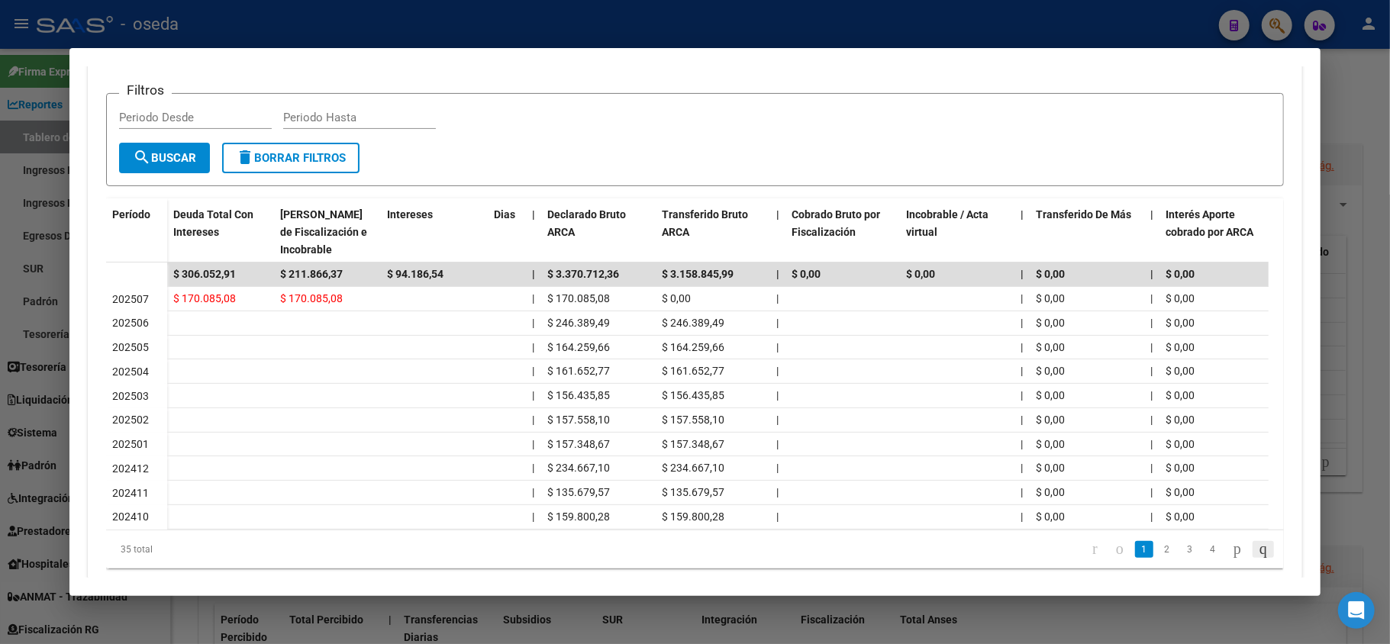
click at [1257, 558] on icon "go to last page" at bounding box center [1263, 549] width 12 height 18
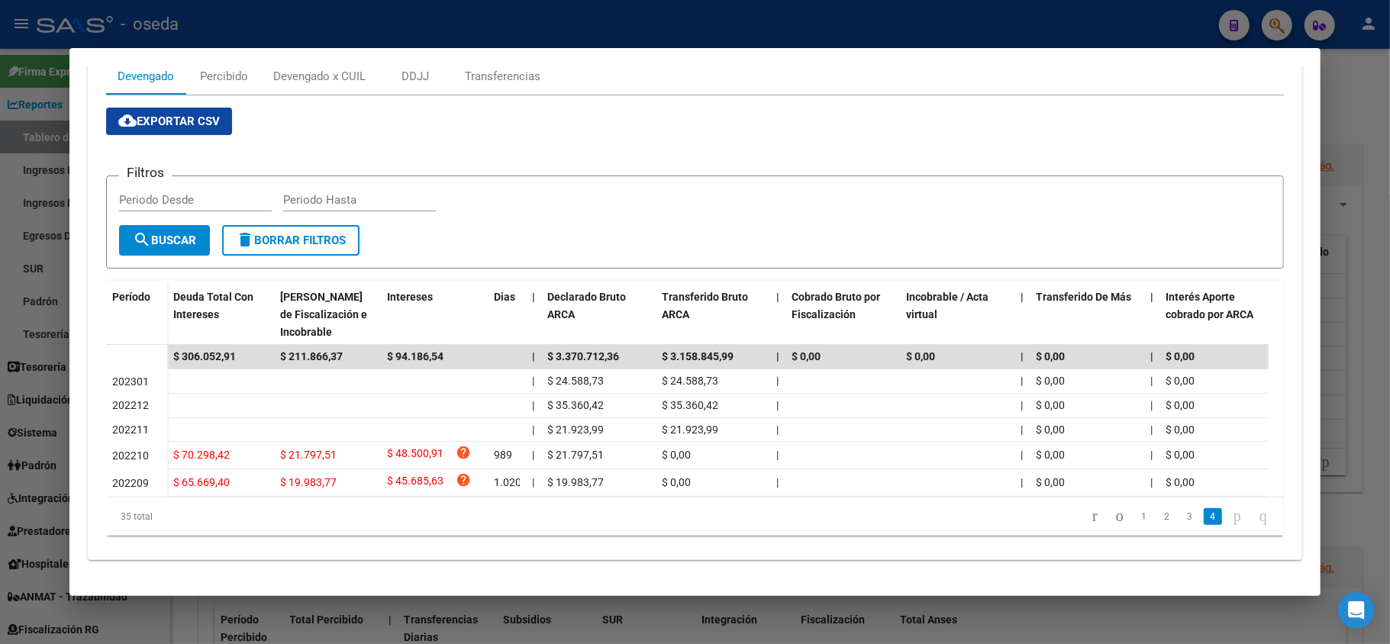
scroll to position [239, 0]
click at [1181, 518] on link "3" at bounding box center [1190, 516] width 18 height 17
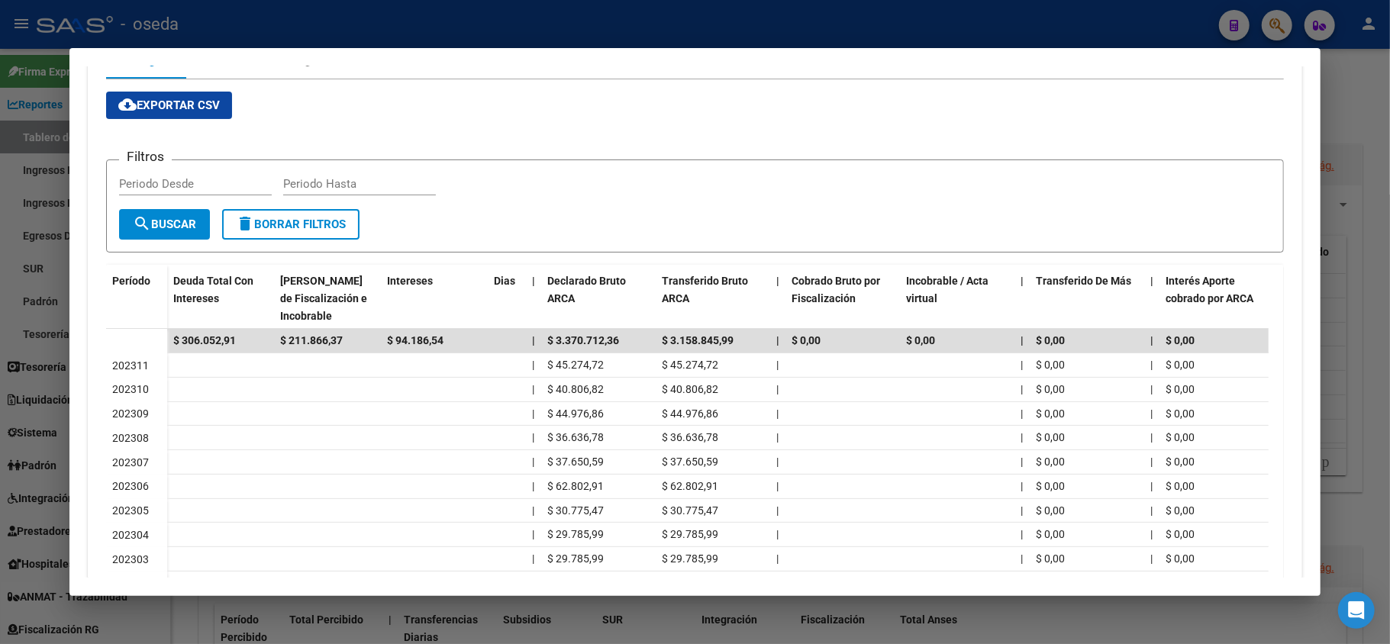
scroll to position [355, 0]
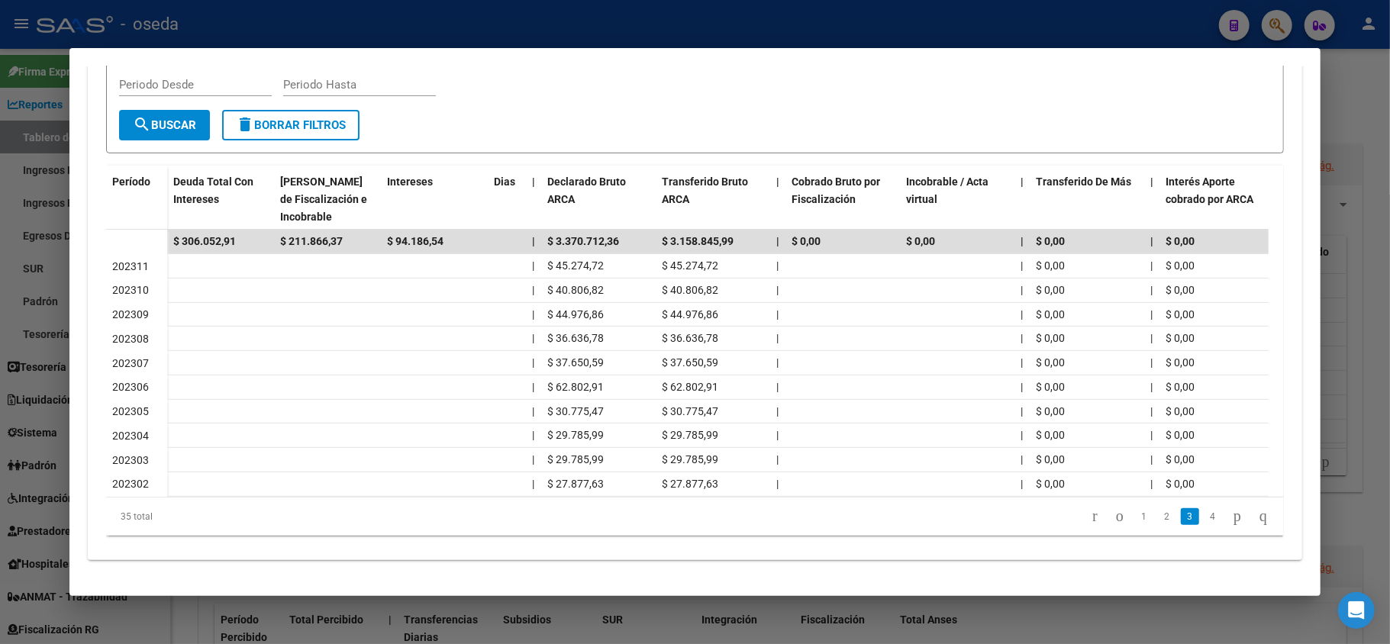
click at [1156, 526] on li "2" at bounding box center [1167, 517] width 23 height 26
click at [1158, 518] on link "2" at bounding box center [1167, 516] width 18 height 17
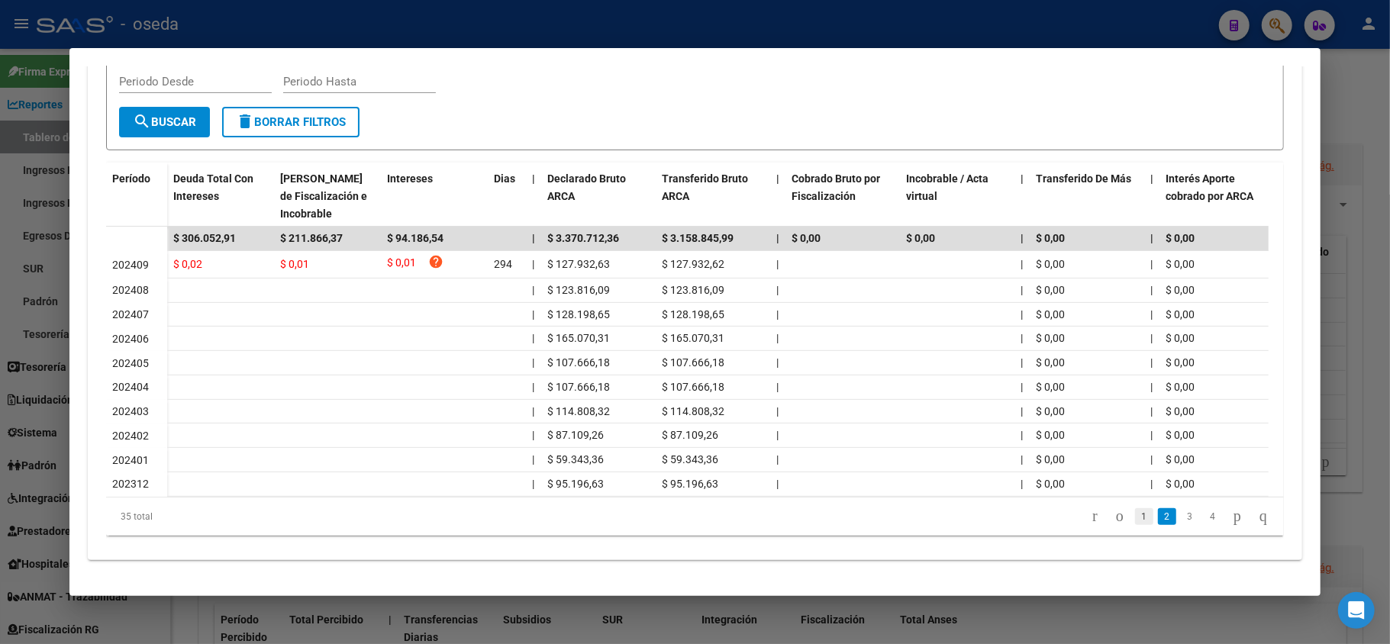
click at [1135, 525] on link "1" at bounding box center [1144, 516] width 18 height 17
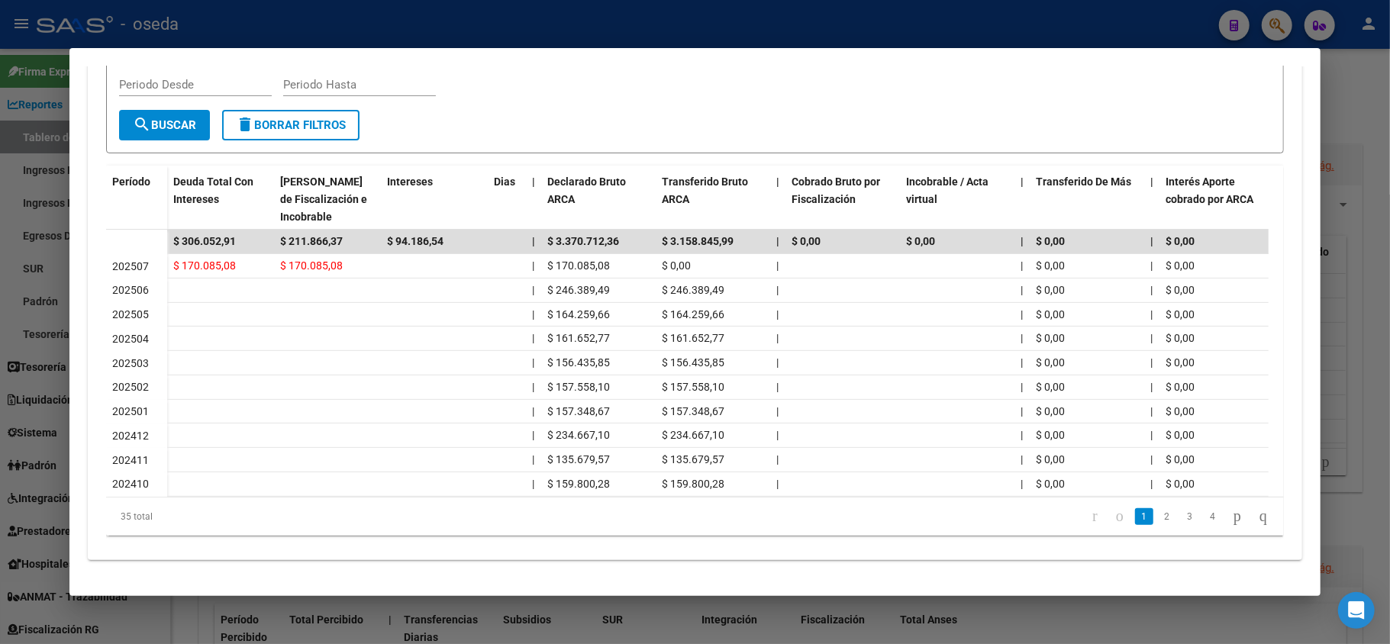
click at [428, 15] on div at bounding box center [695, 322] width 1390 height 644
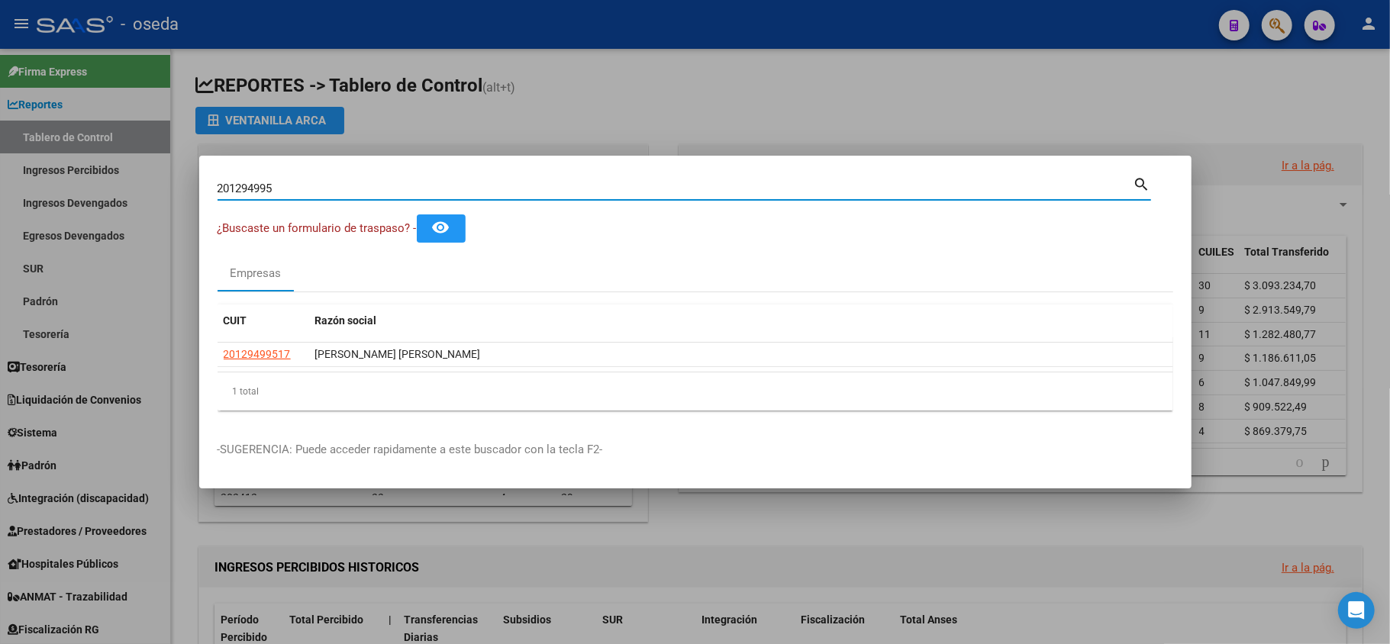
click at [377, 185] on input "201294995" at bounding box center [676, 189] width 916 height 14
paste input "08392445 [PERSON_NAME] [PERSON_NAME] (HIJO)"
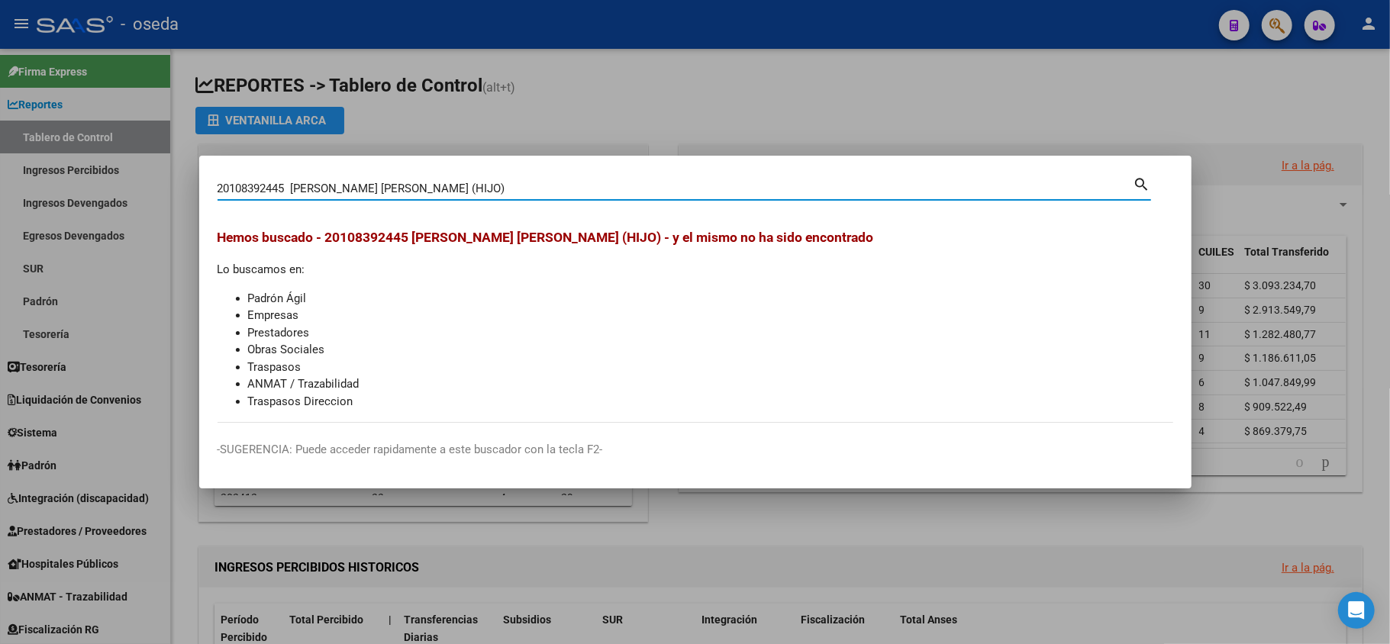
drag, startPoint x: 481, startPoint y: 187, endPoint x: 290, endPoint y: 181, distance: 191.0
click at [290, 182] on input "20108392445 [PERSON_NAME] [PERSON_NAME] (HIJO)" at bounding box center [676, 189] width 916 height 14
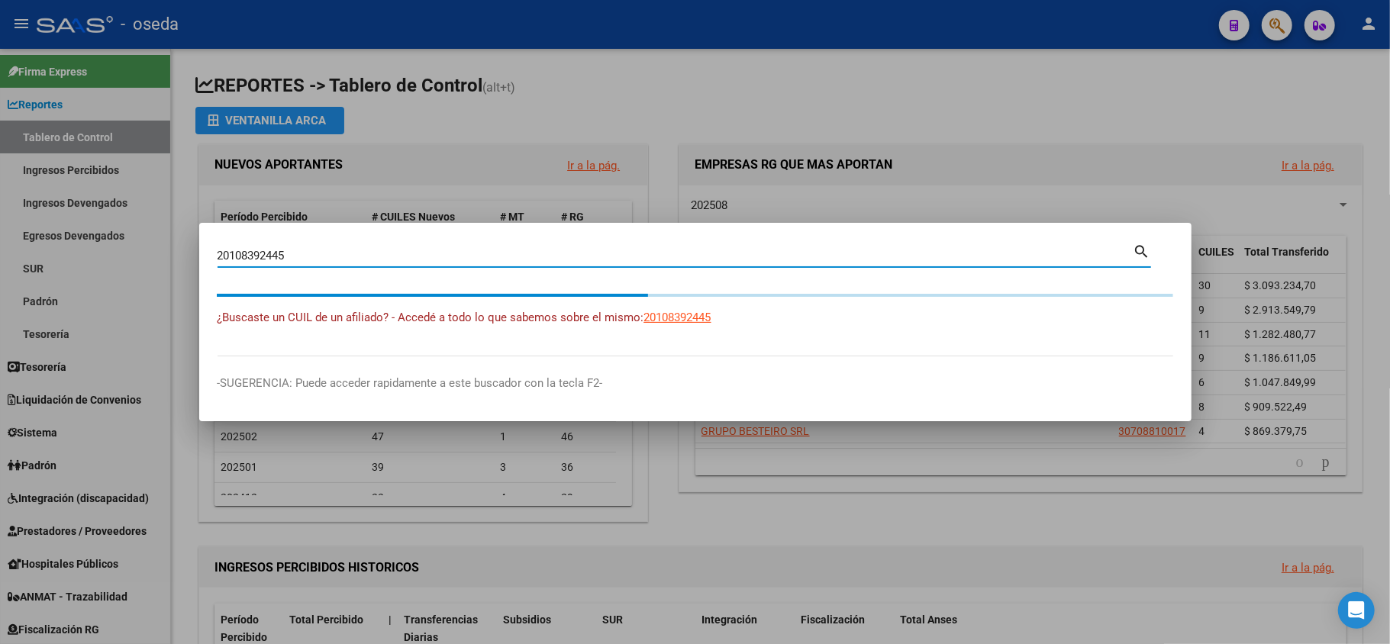
type input "20108392445"
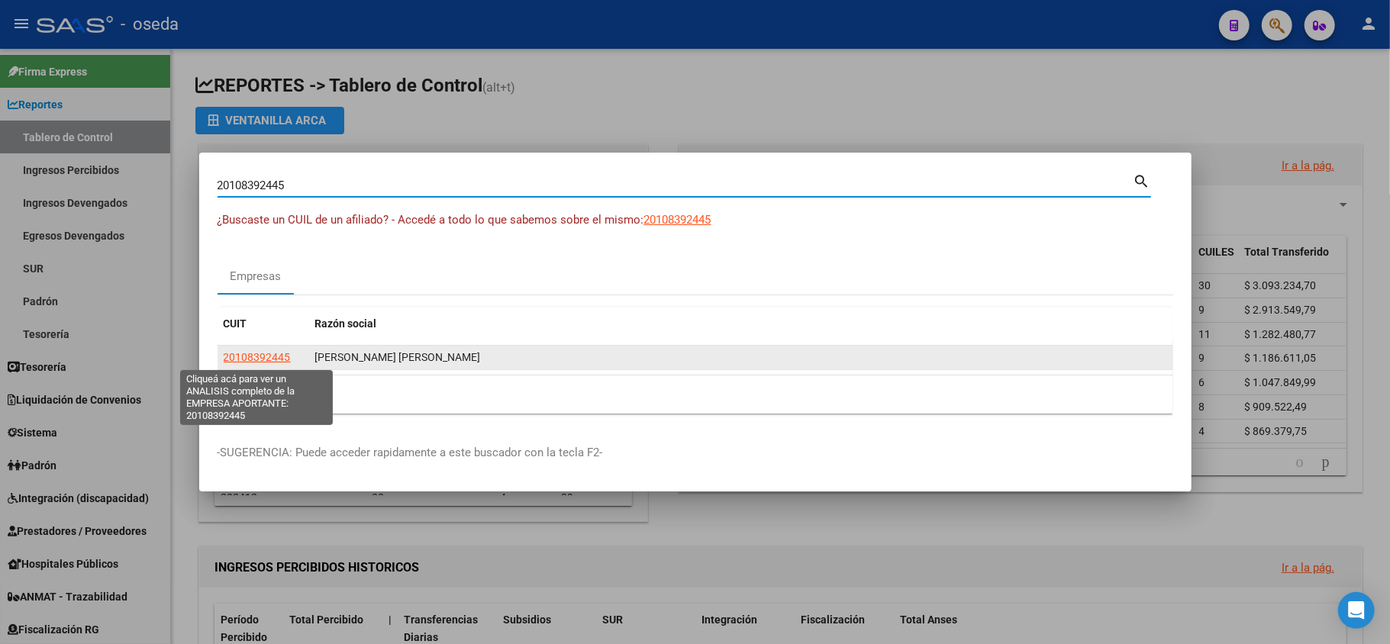
click at [251, 358] on span "20108392445" at bounding box center [257, 357] width 67 height 12
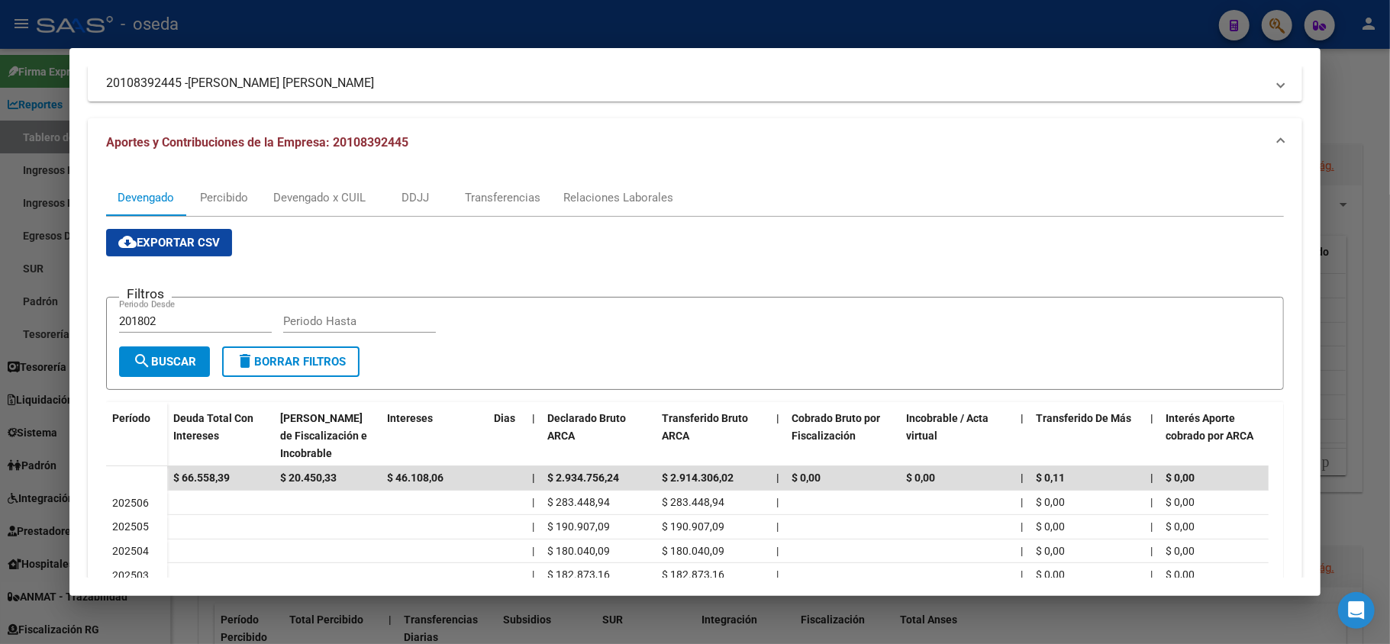
scroll to position [0, 0]
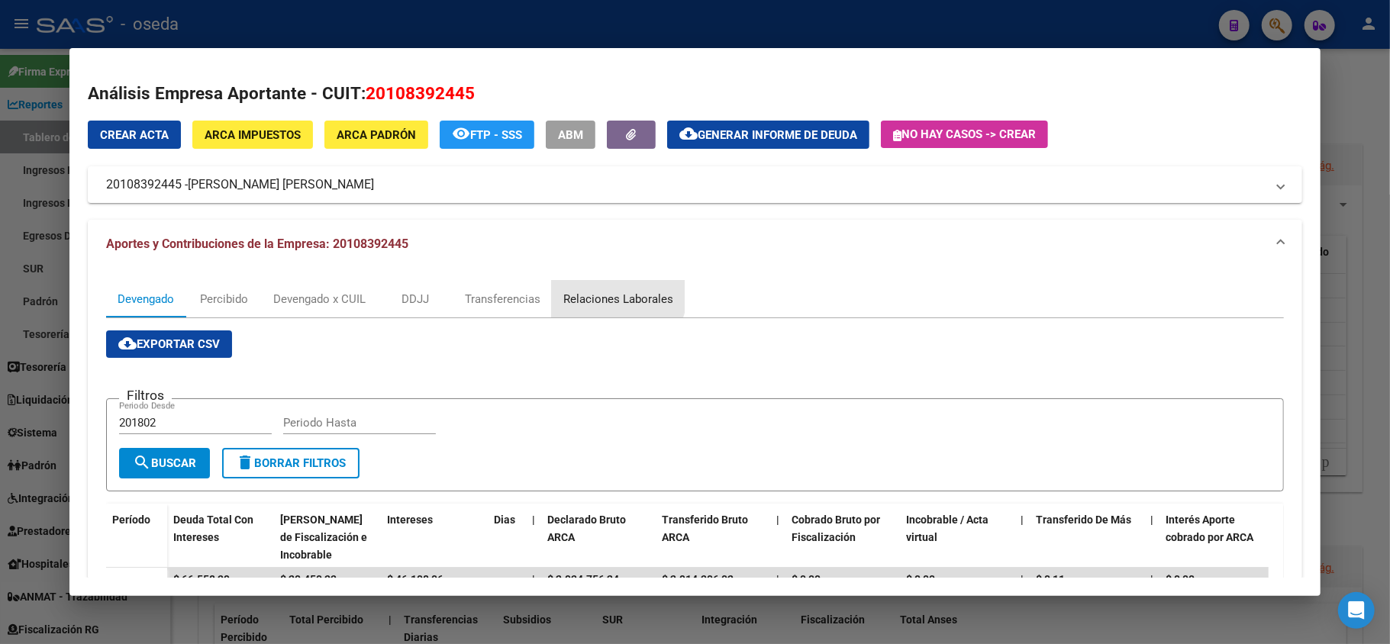
click at [605, 291] on div "Relaciones Laborales" at bounding box center [618, 299] width 110 height 17
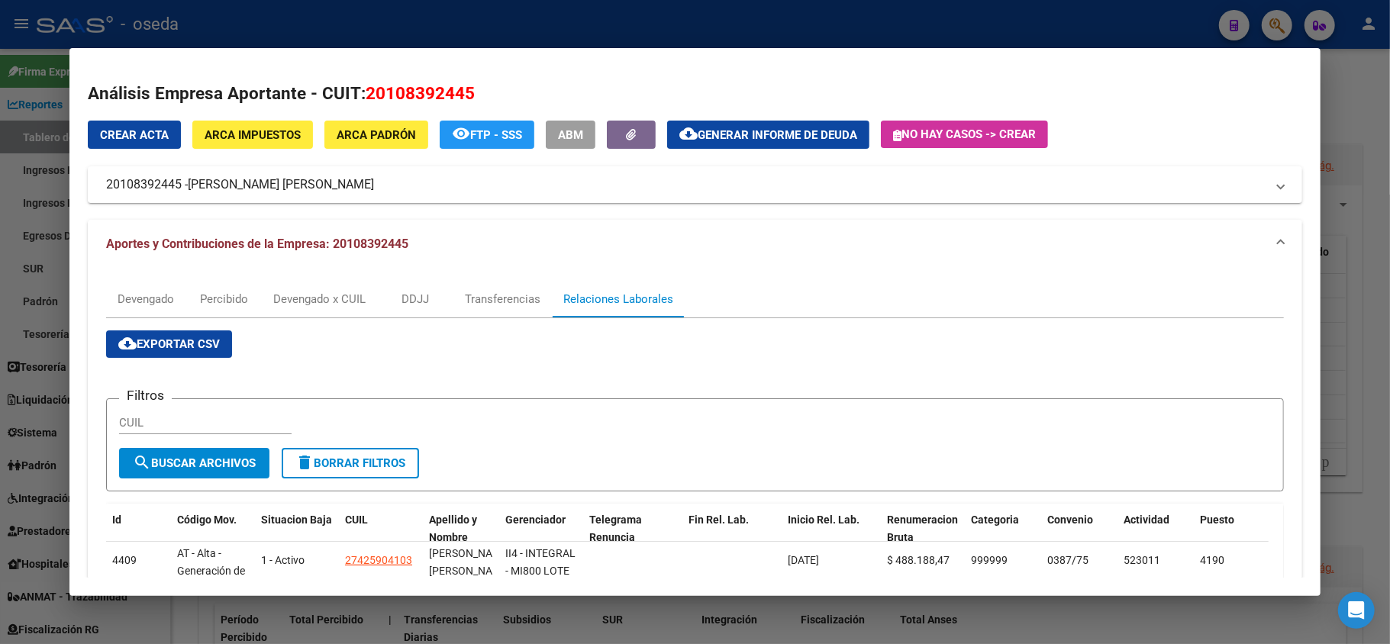
scroll to position [102, 0]
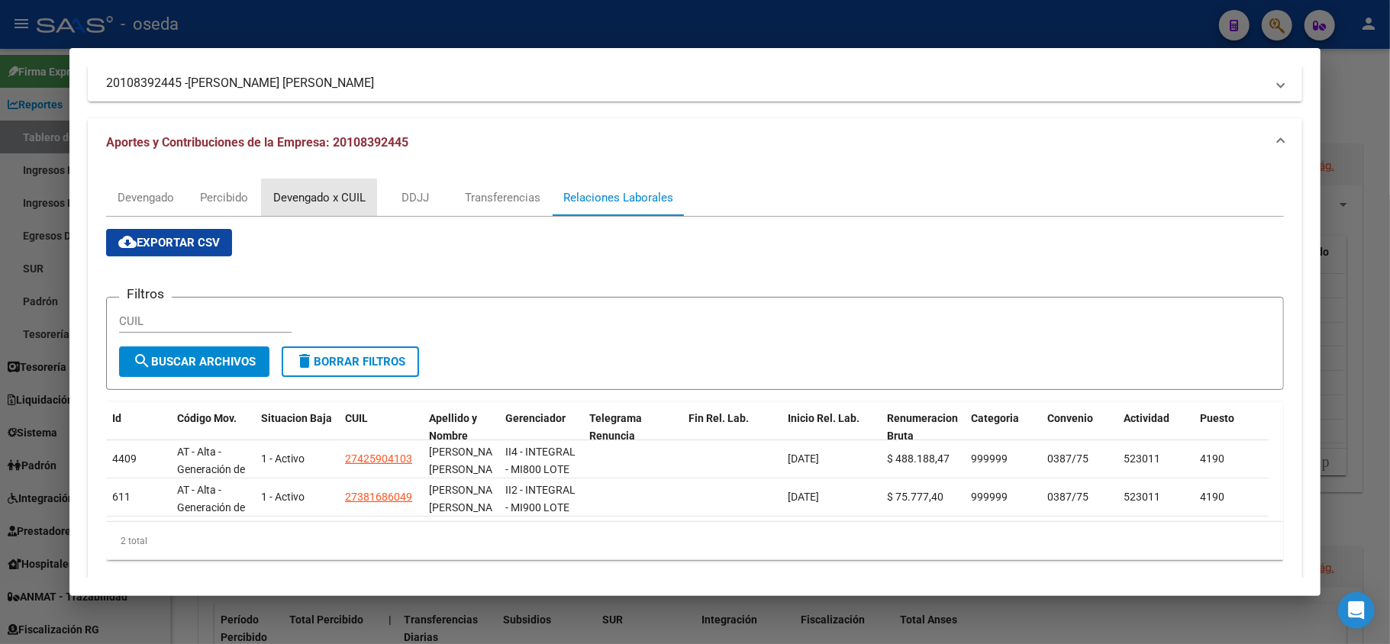
click at [300, 202] on div "Devengado x CUIL" at bounding box center [319, 197] width 92 height 17
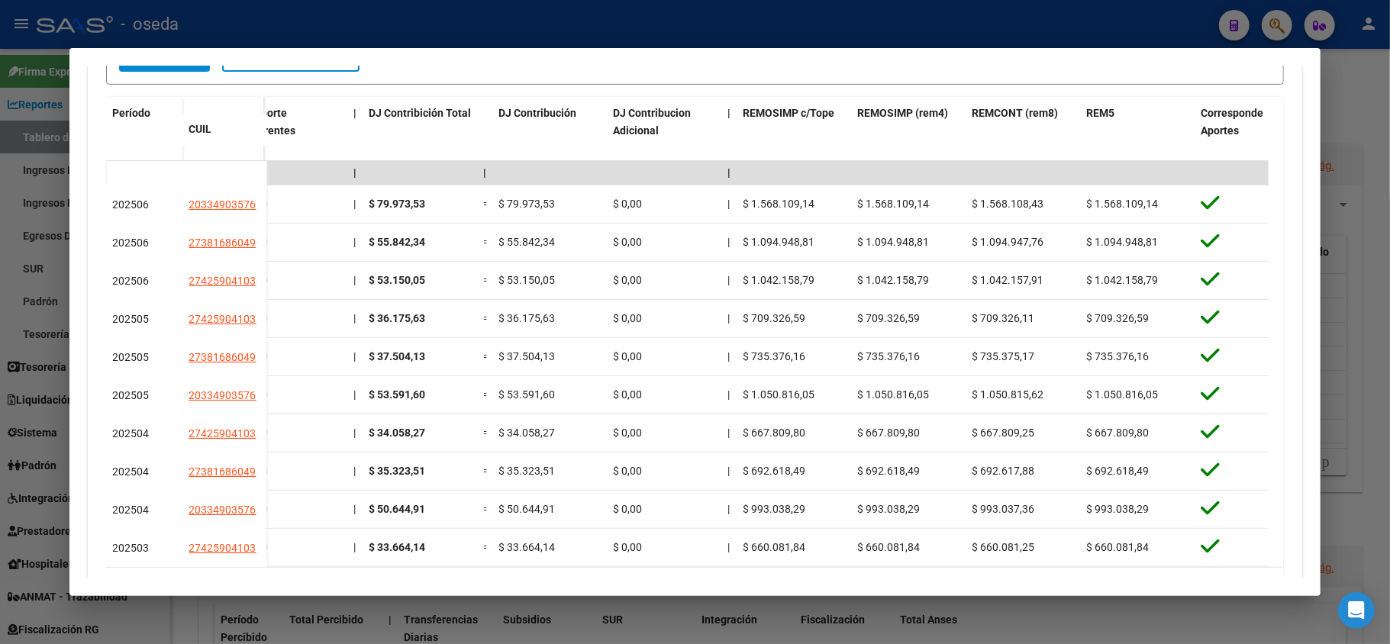
scroll to position [0, 2802]
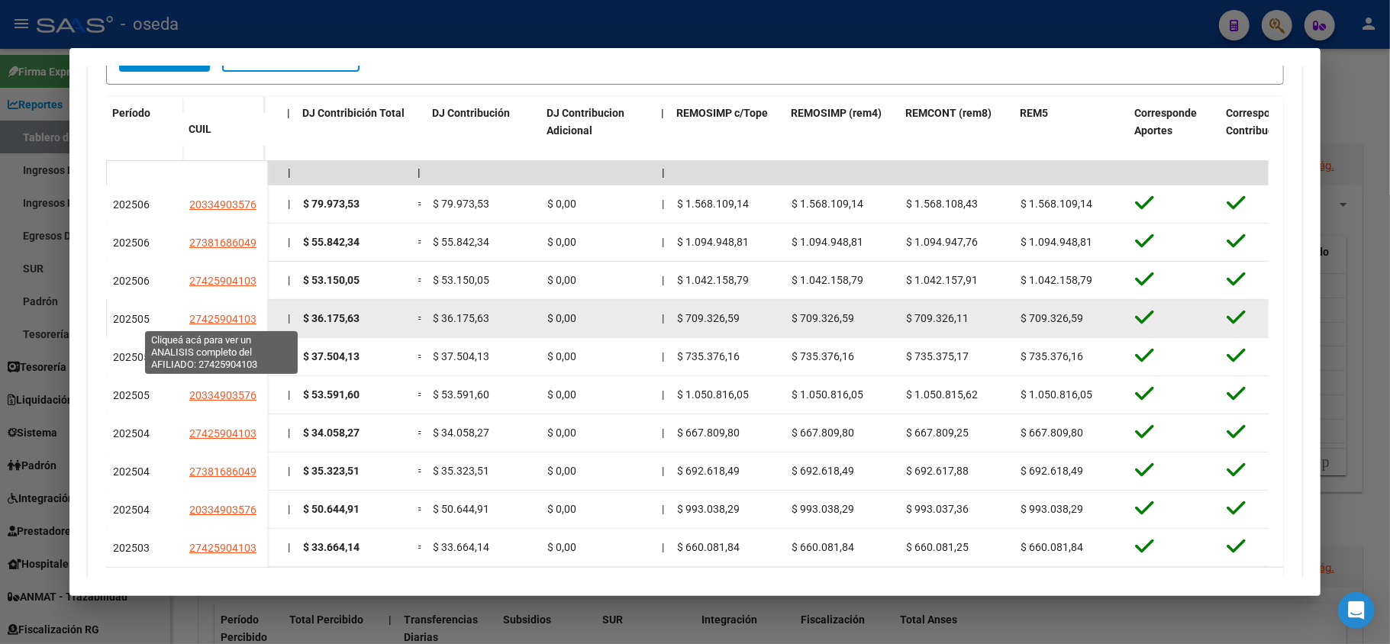
click at [206, 313] on span "27425904103" at bounding box center [222, 319] width 67 height 12
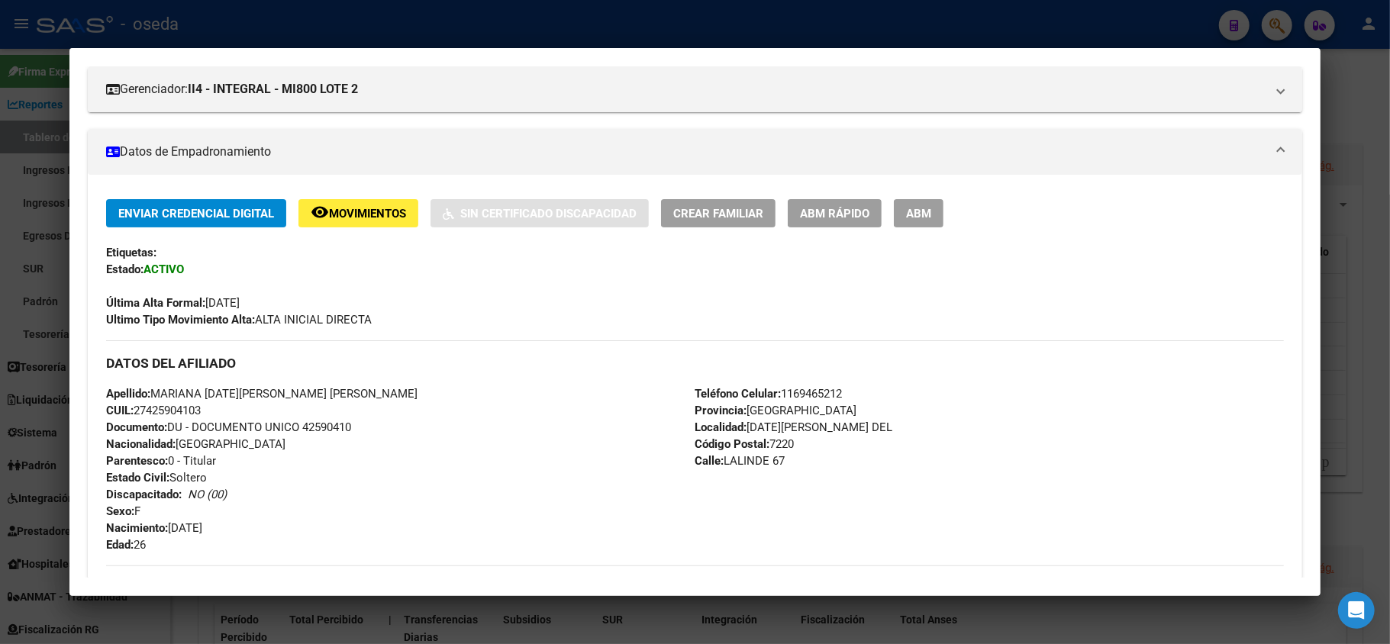
scroll to position [102, 0]
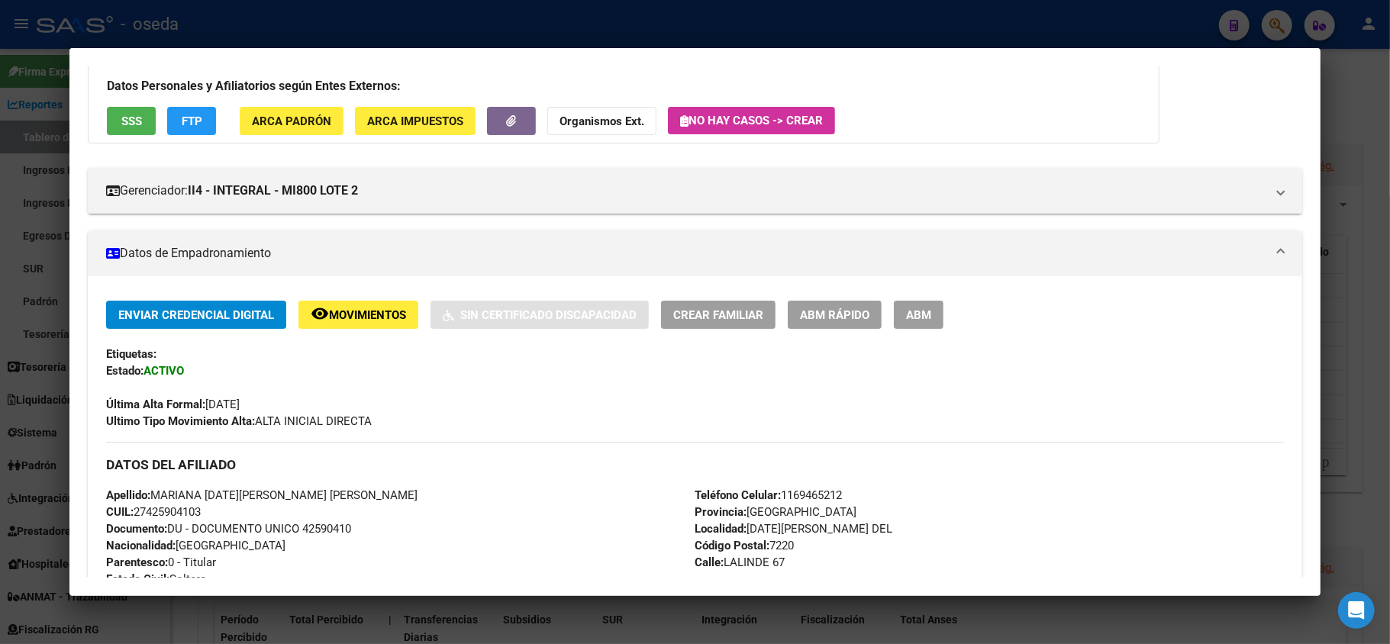
click at [123, 128] on button "SSS" at bounding box center [131, 121] width 49 height 28
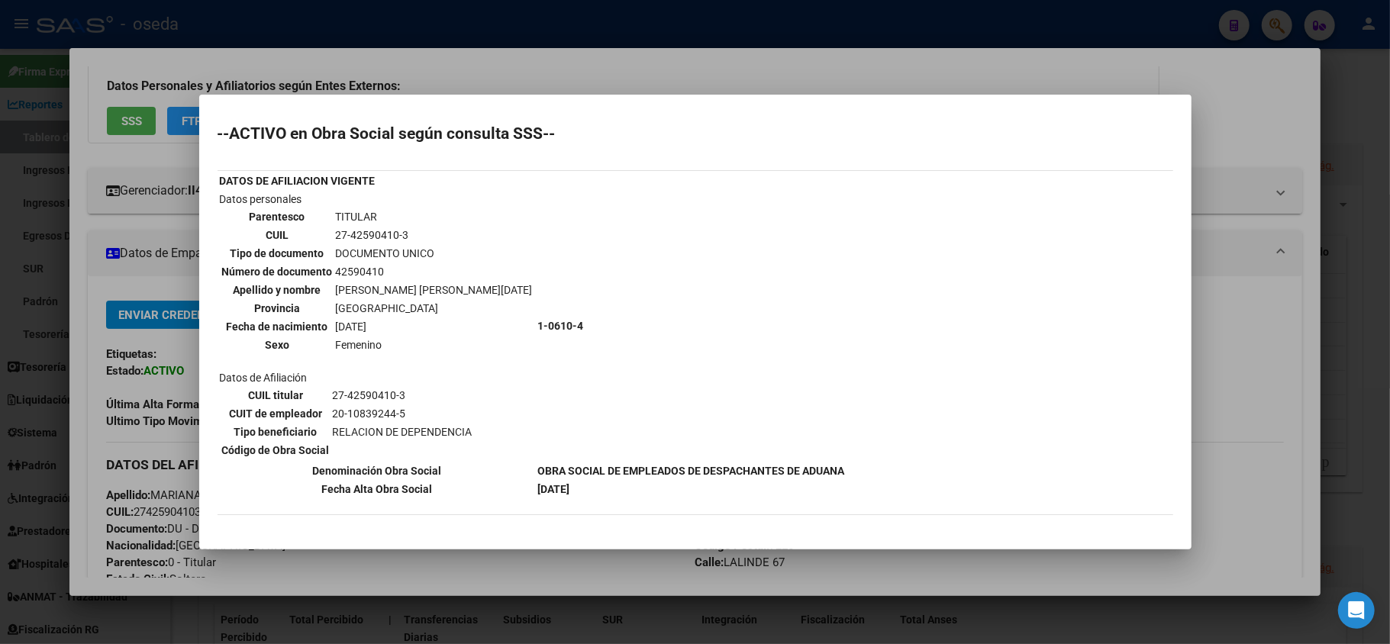
scroll to position [93, 0]
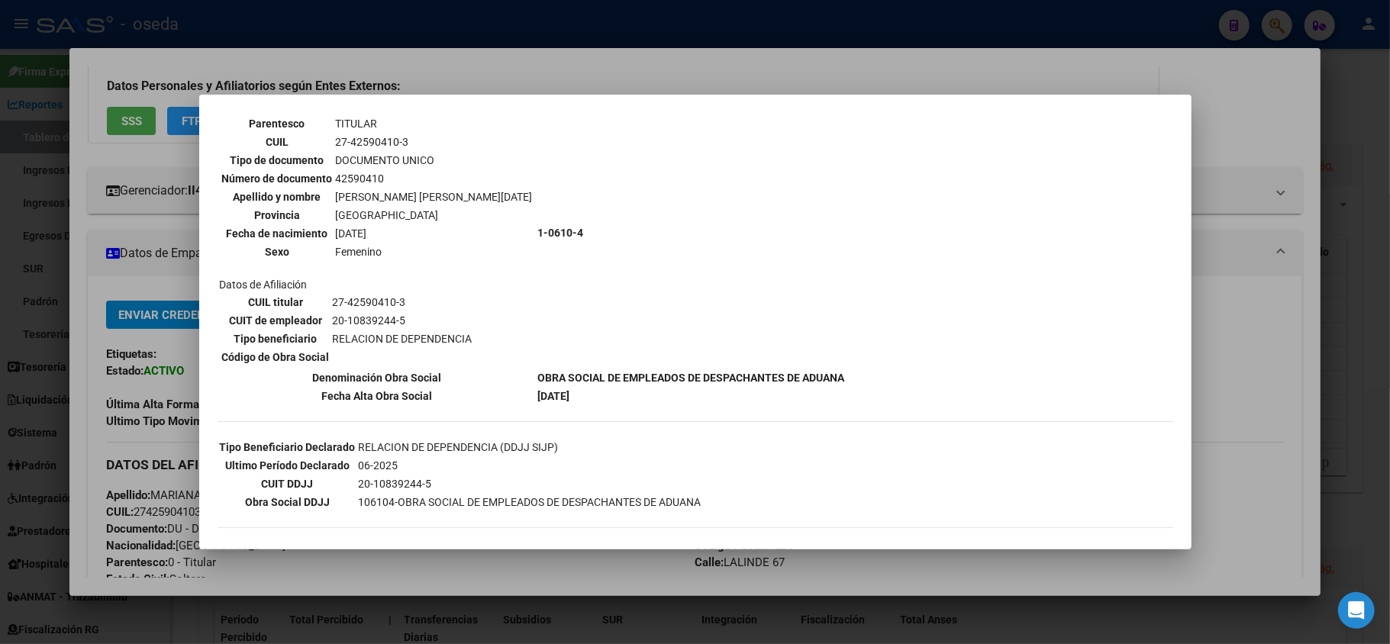
click at [160, 413] on div at bounding box center [695, 322] width 1390 height 644
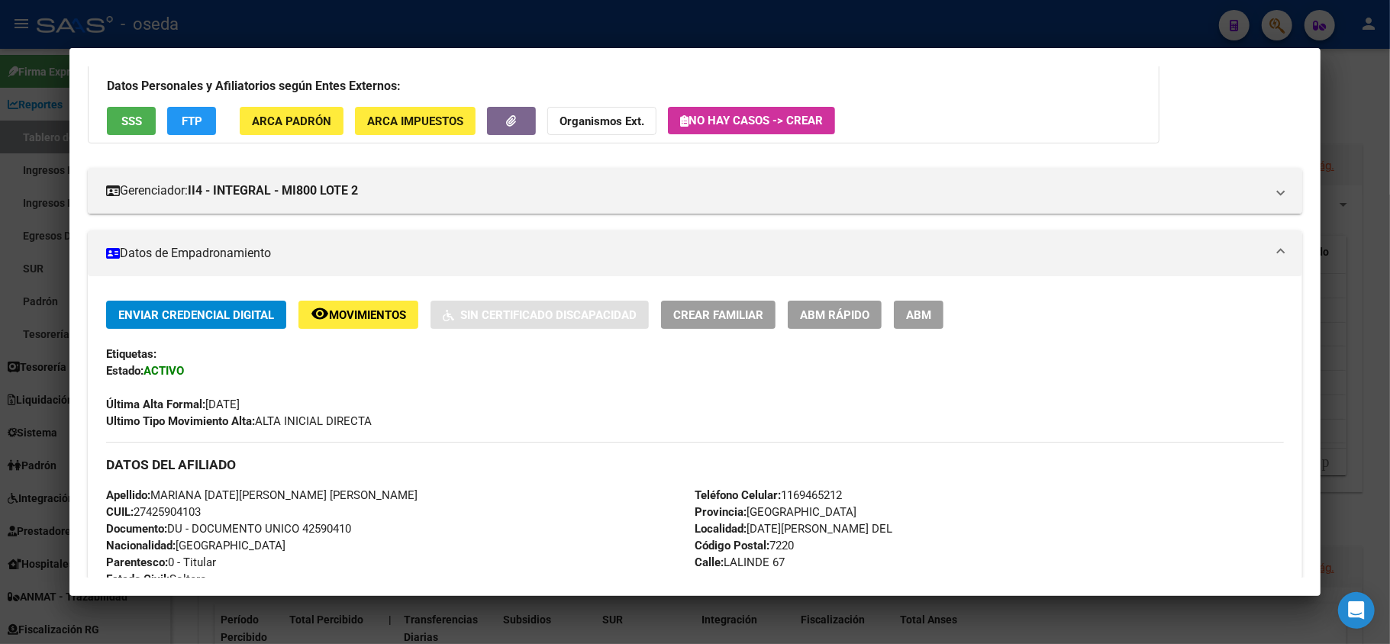
click at [0, 382] on div at bounding box center [695, 322] width 1390 height 644
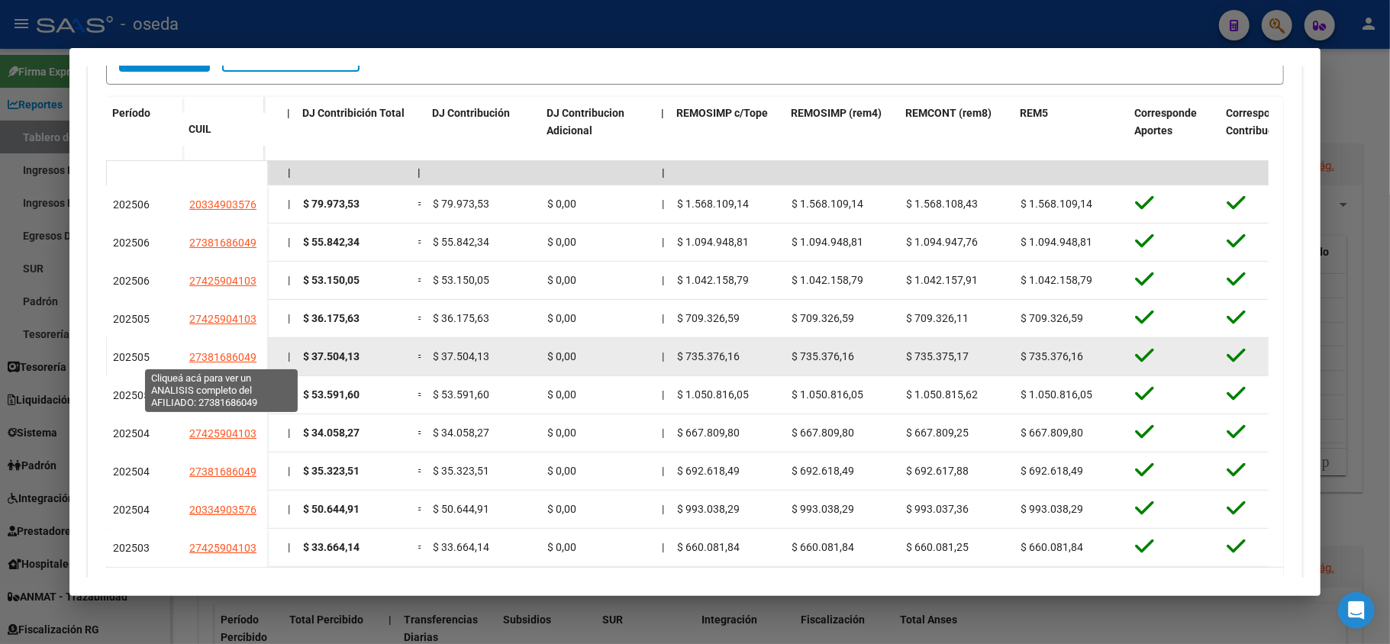
click at [203, 358] on span "27381686049" at bounding box center [222, 357] width 67 height 12
type textarea "27381686049"
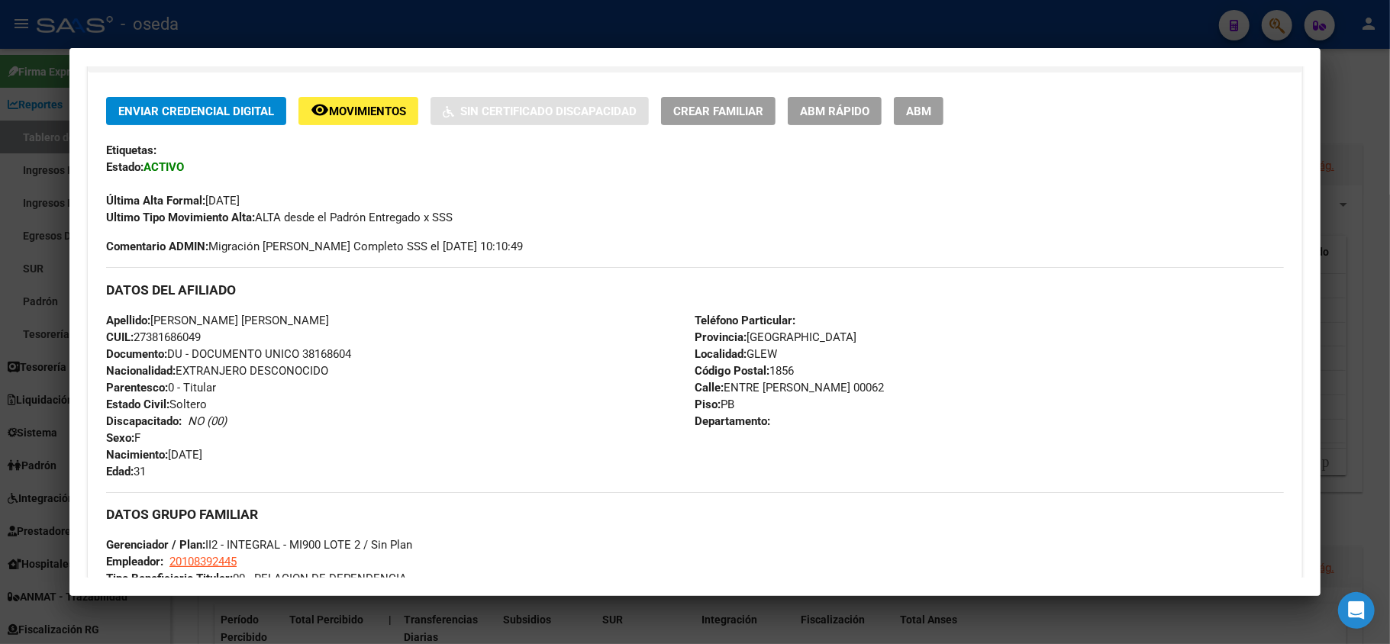
scroll to position [407, 0]
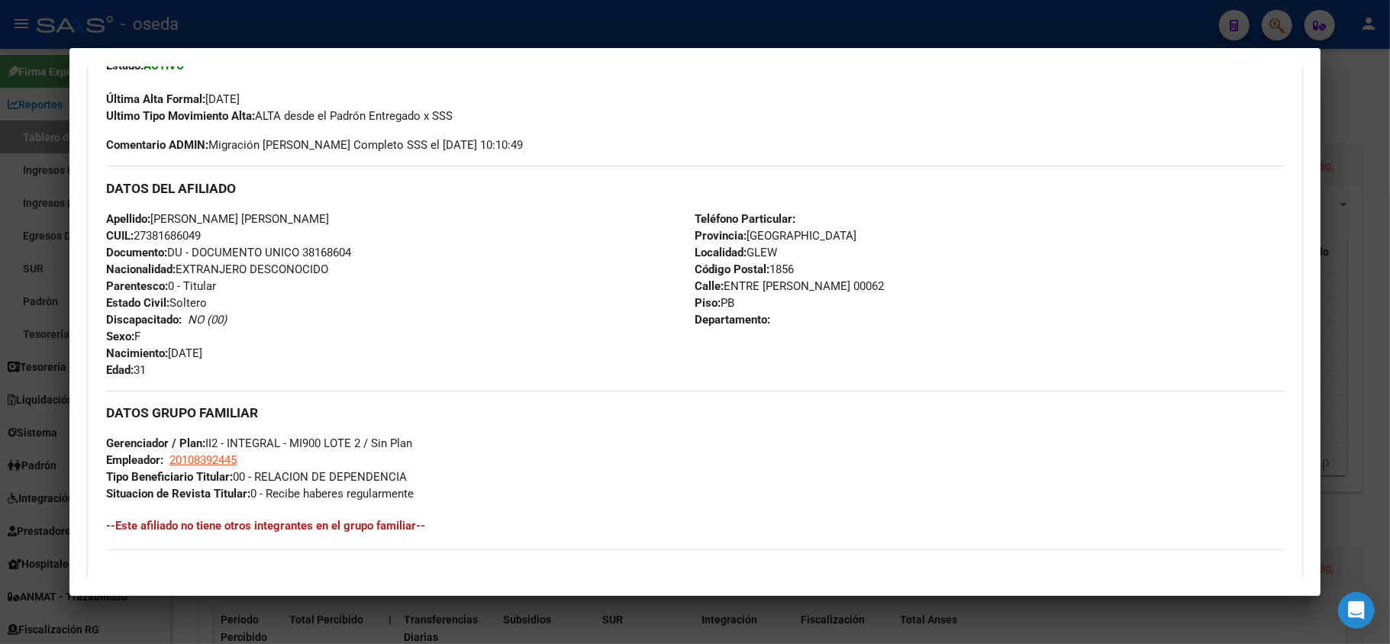
click at [0, 360] on div at bounding box center [695, 322] width 1390 height 644
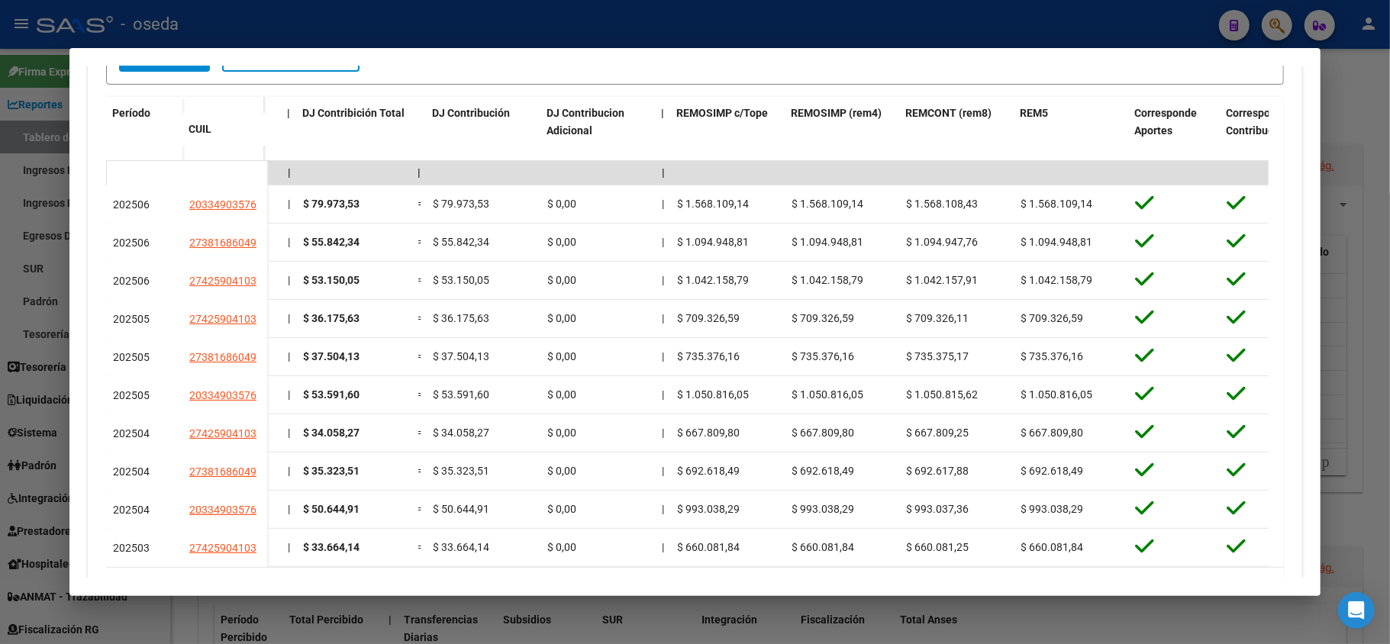
click at [0, 357] on div at bounding box center [695, 322] width 1390 height 644
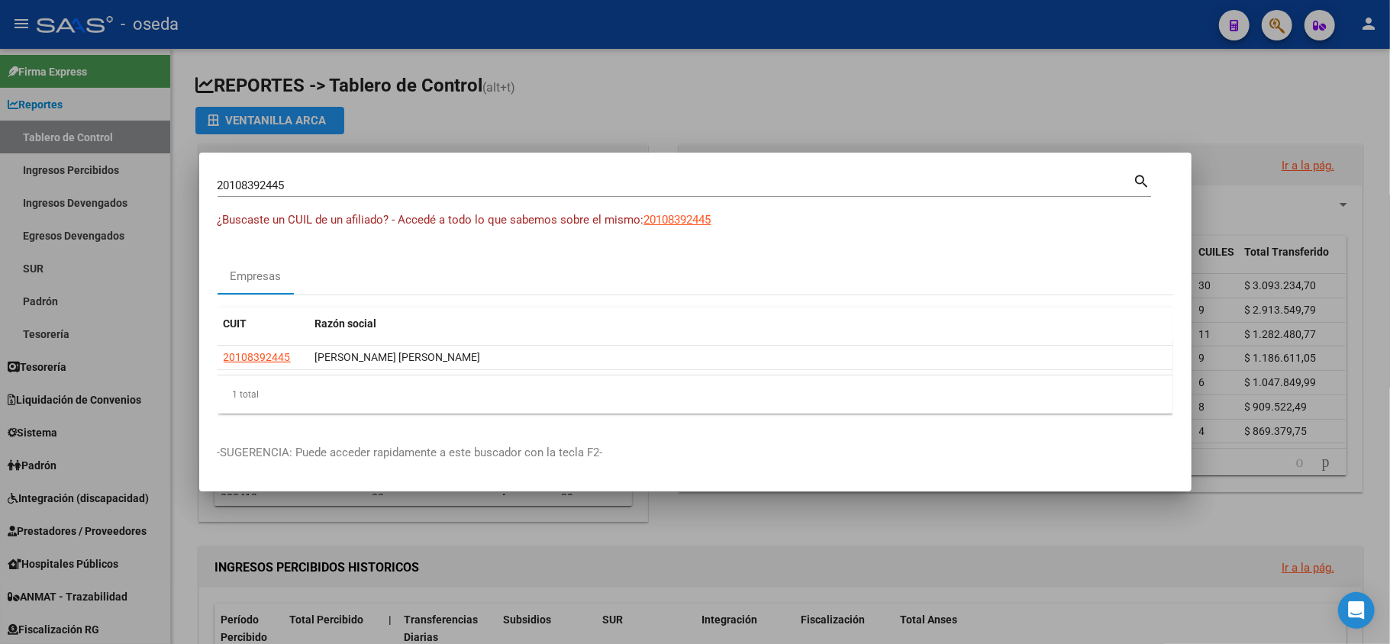
click at [0, 353] on div at bounding box center [695, 322] width 1390 height 644
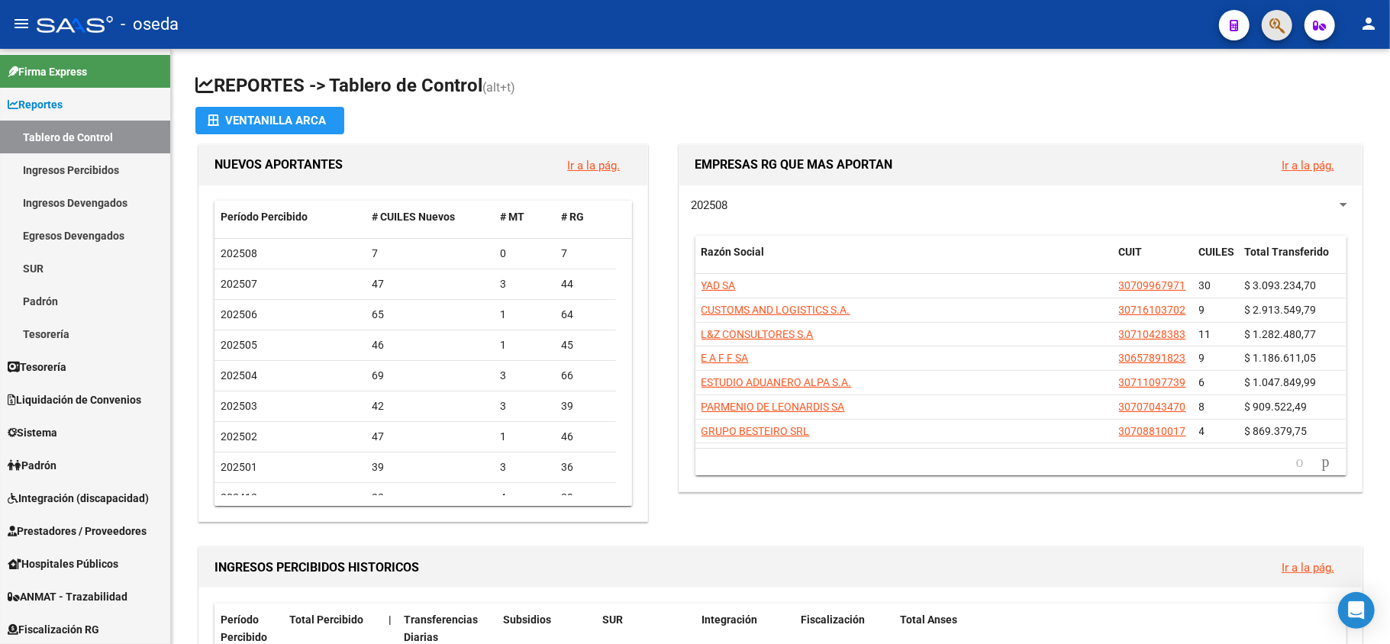
click at [1286, 18] on button "button" at bounding box center [1277, 25] width 31 height 31
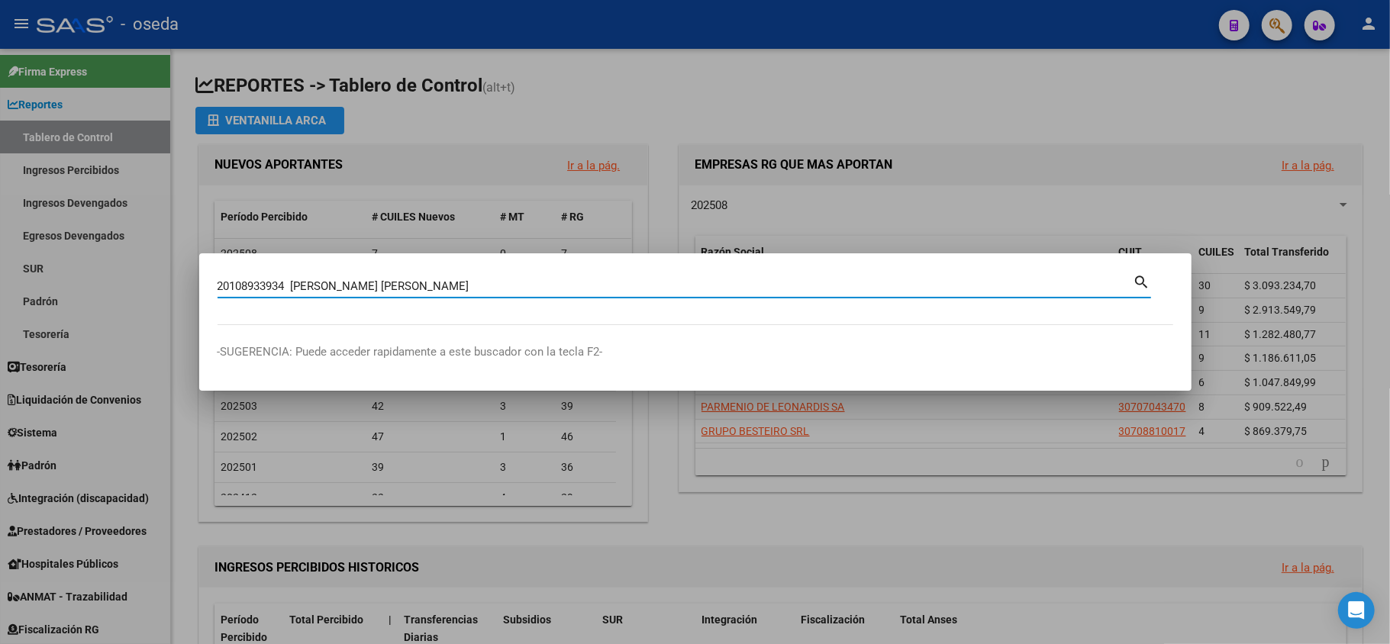
drag, startPoint x: 434, startPoint y: 286, endPoint x: 286, endPoint y: 281, distance: 148.2
click at [286, 281] on input "20108933934 [PERSON_NAME] [PERSON_NAME]" at bounding box center [676, 286] width 916 height 14
type input "20108933934"
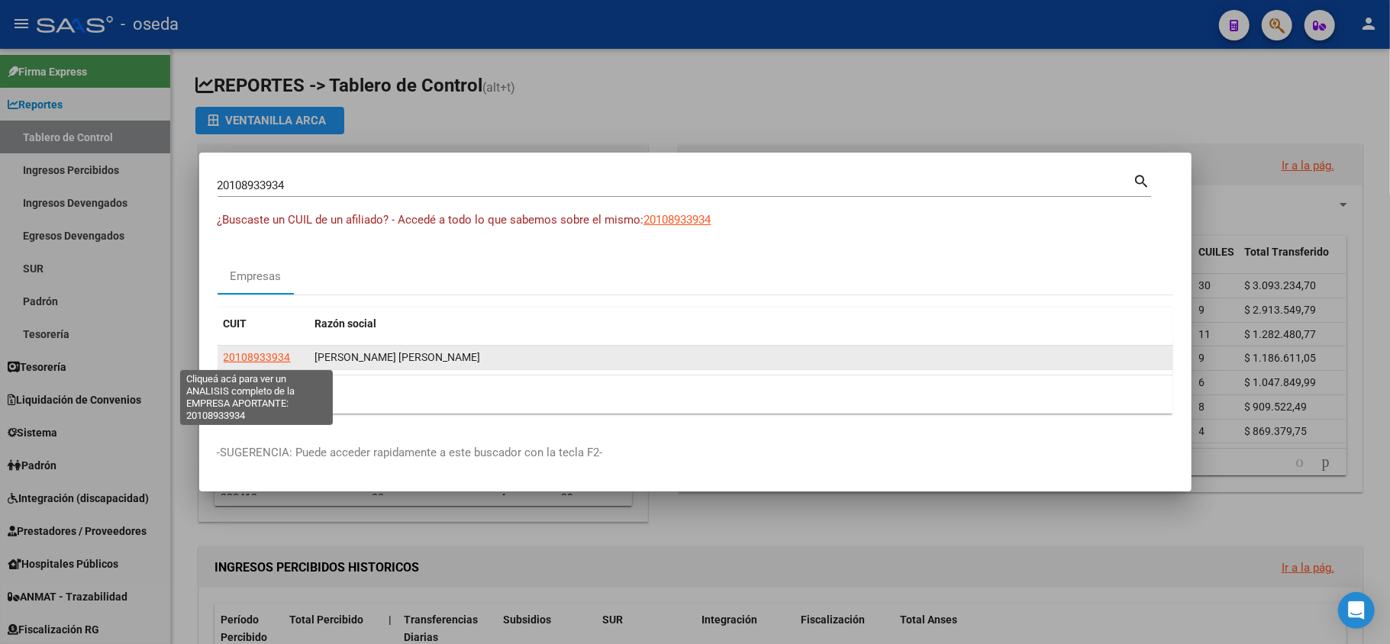
click at [279, 355] on span "20108933934" at bounding box center [257, 357] width 67 height 12
type textarea "20108933934"
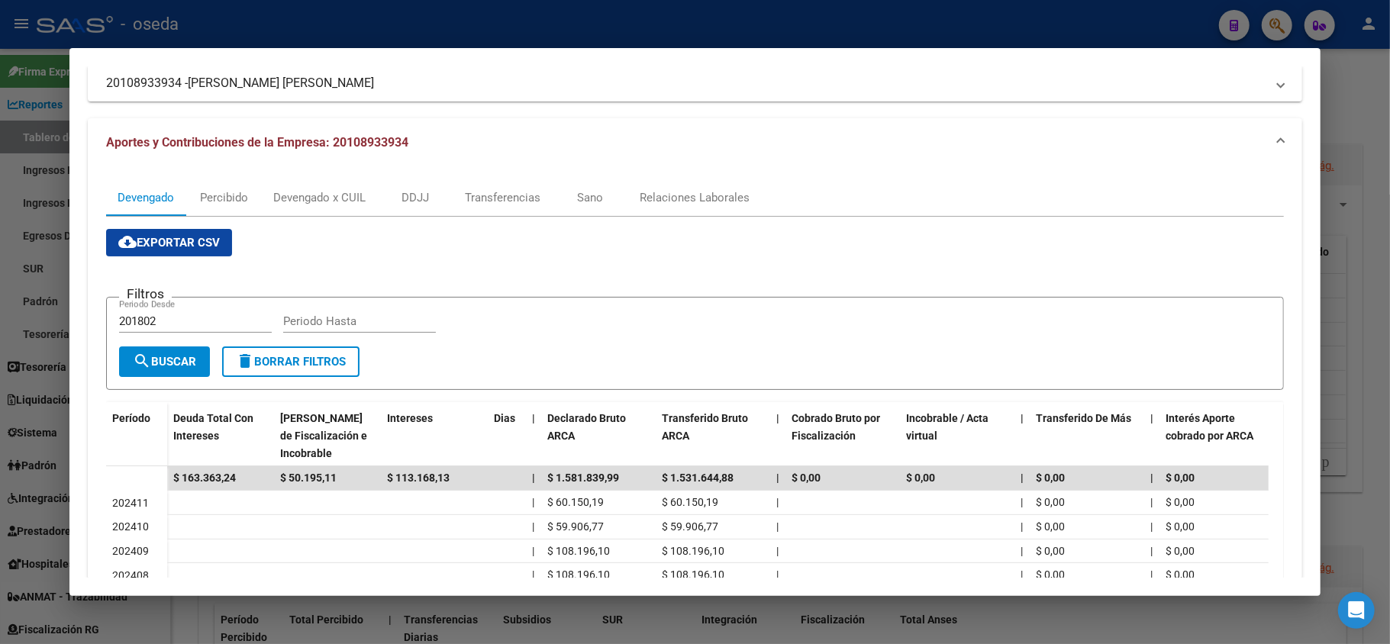
scroll to position [0, 0]
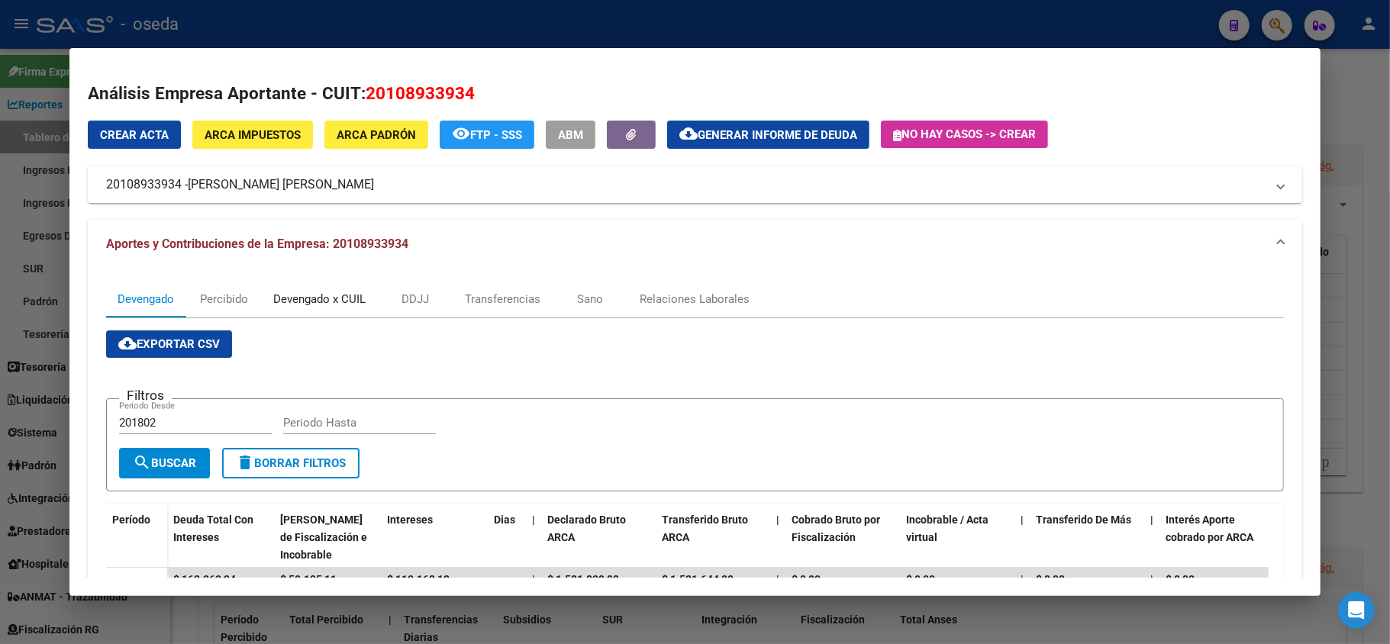
click at [315, 300] on div "Devengado x CUIL" at bounding box center [319, 299] width 92 height 17
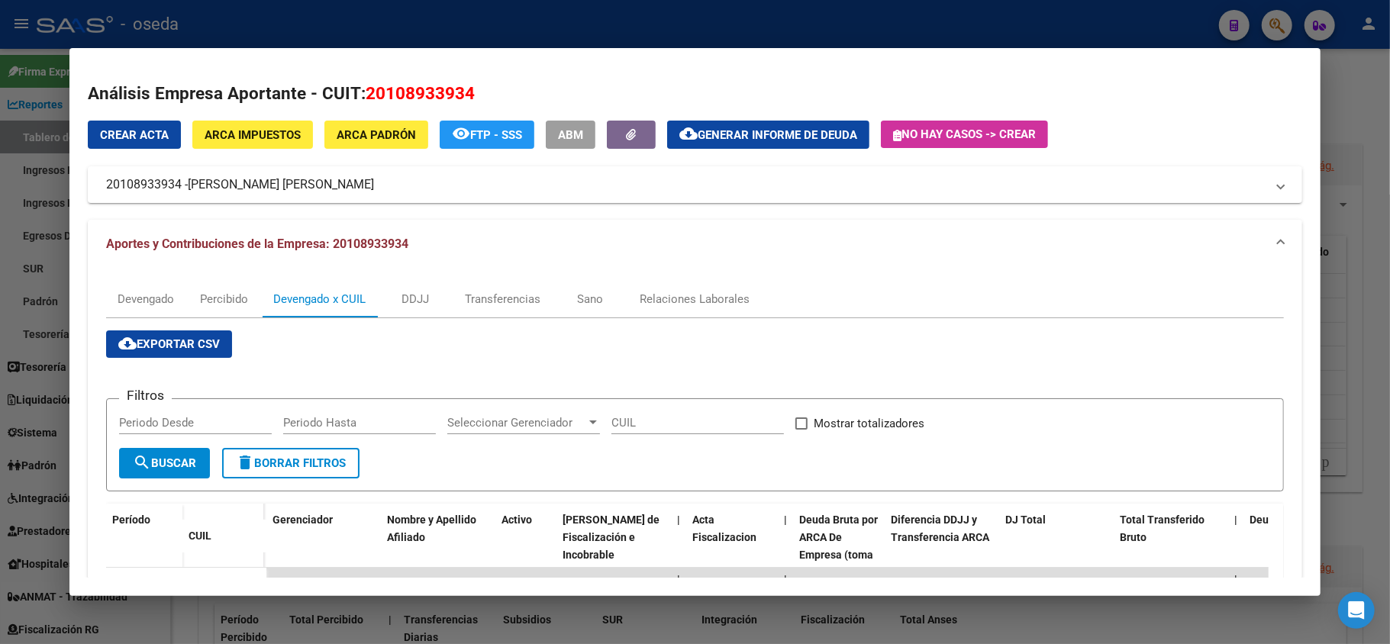
scroll to position [203, 0]
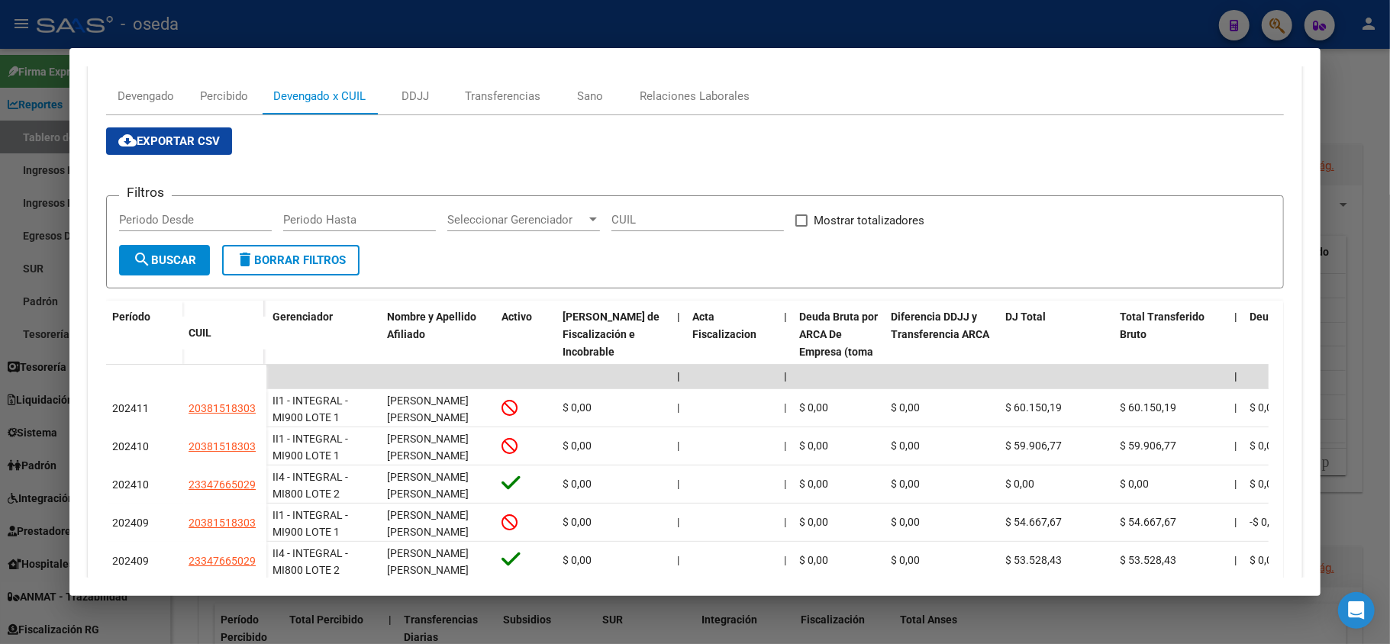
click at [20, 385] on div at bounding box center [695, 322] width 1390 height 644
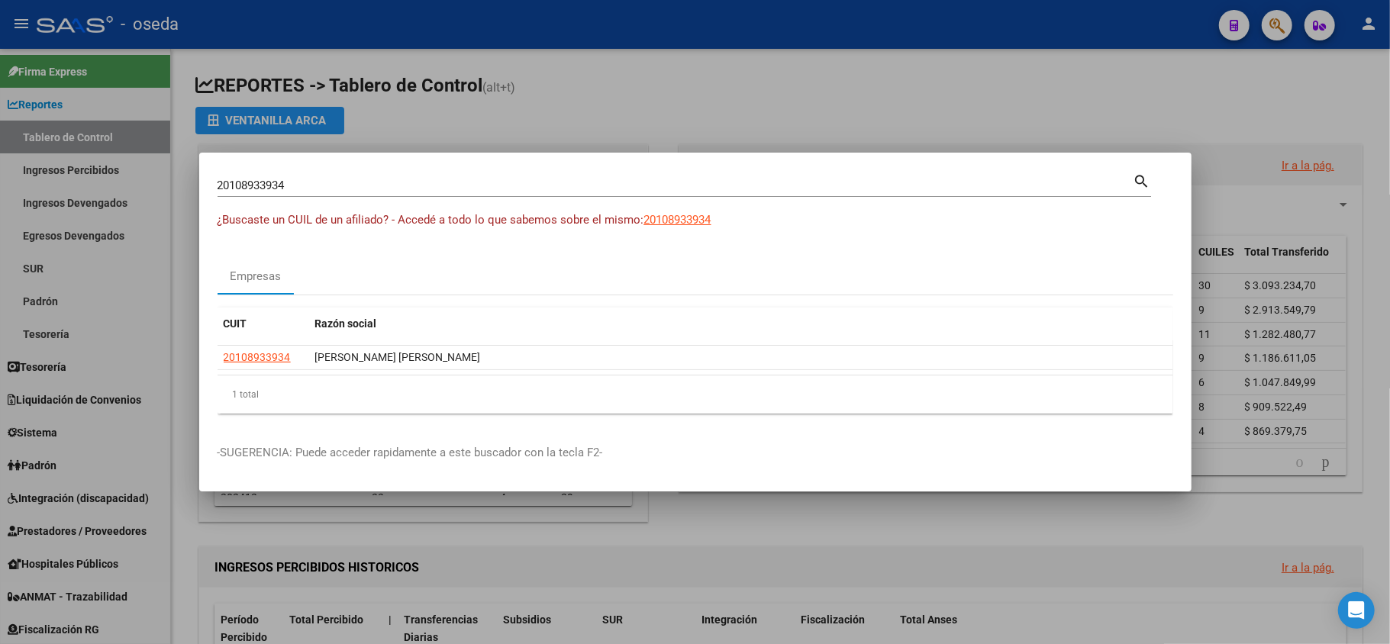
click at [18, 404] on div at bounding box center [695, 322] width 1390 height 644
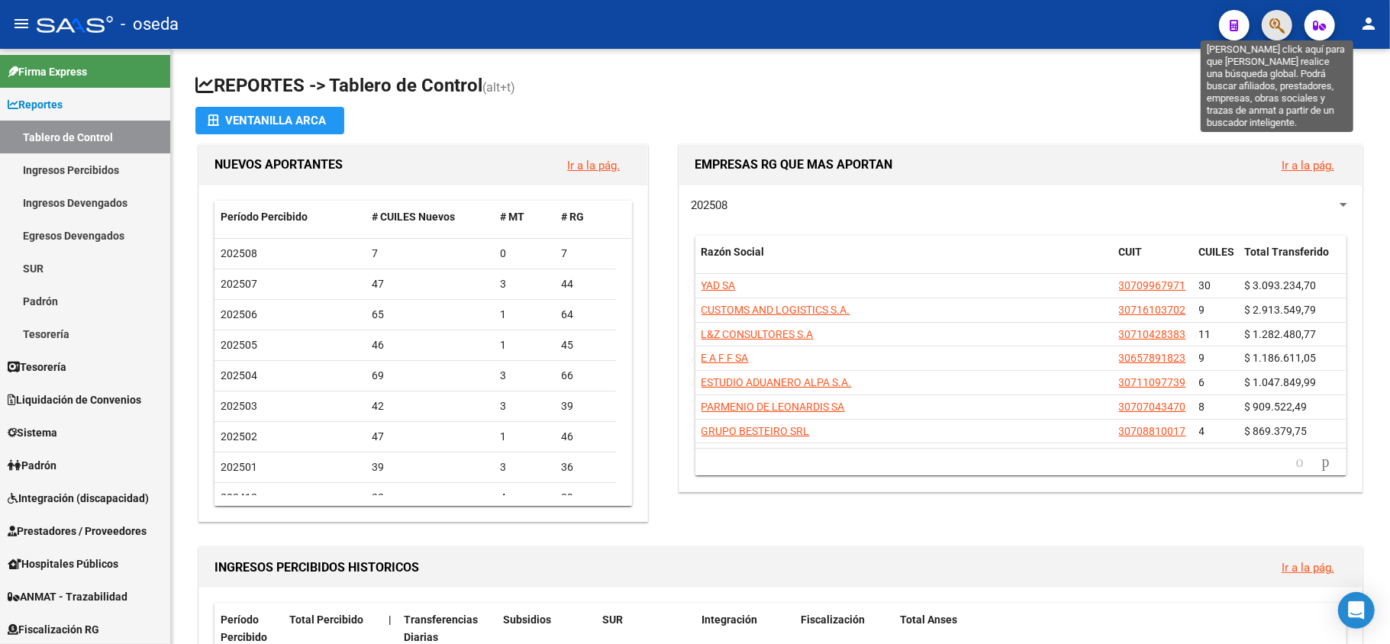
click at [1280, 28] on icon "button" at bounding box center [1277, 26] width 15 height 18
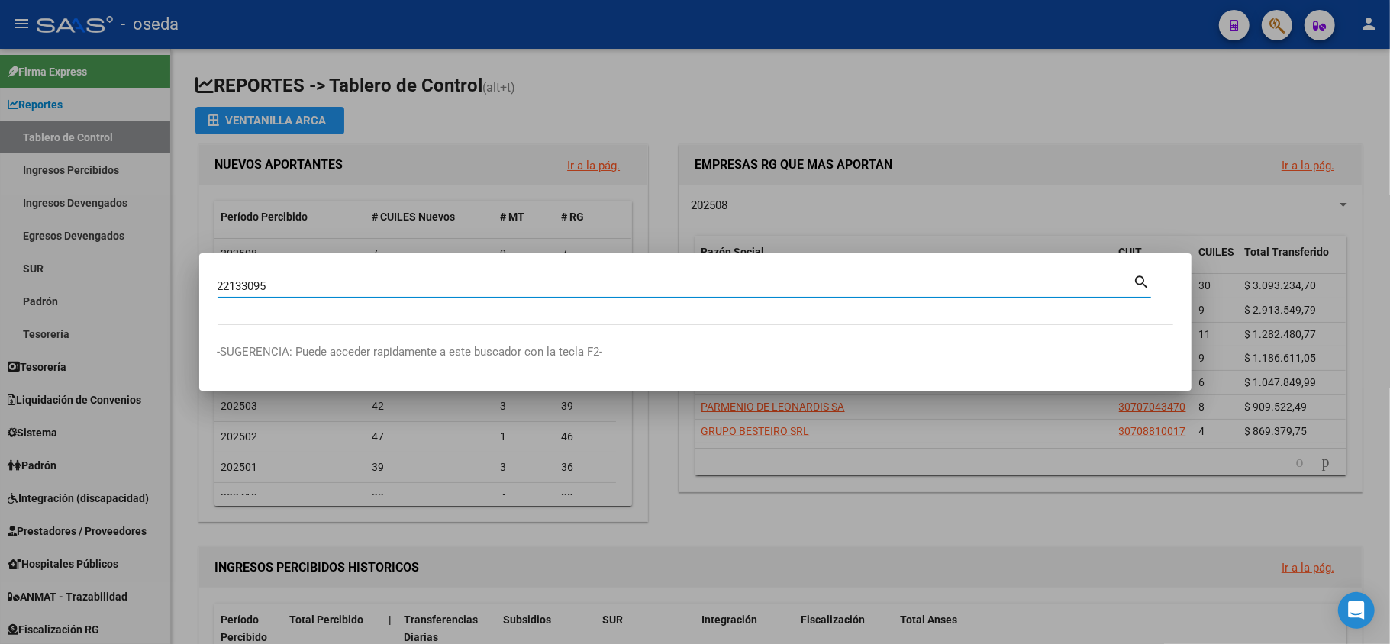
type input "22133095"
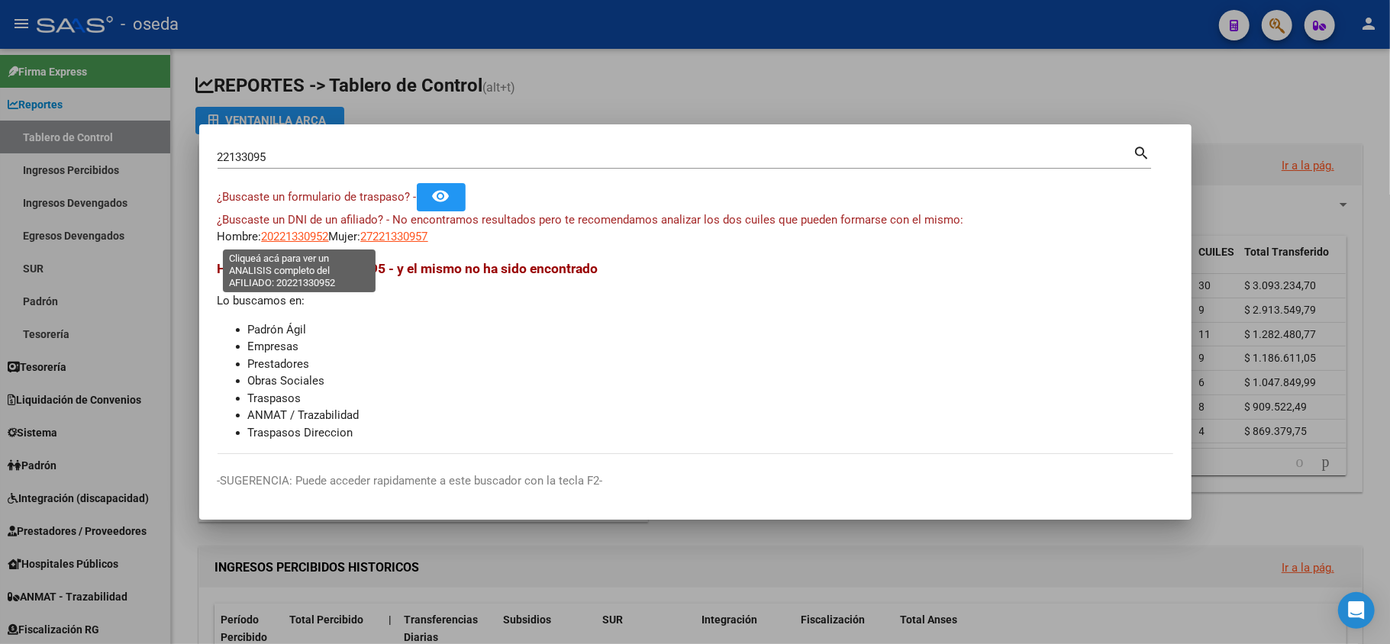
click at [297, 238] on span "20221330952" at bounding box center [295, 237] width 67 height 14
type textarea "20221330952"
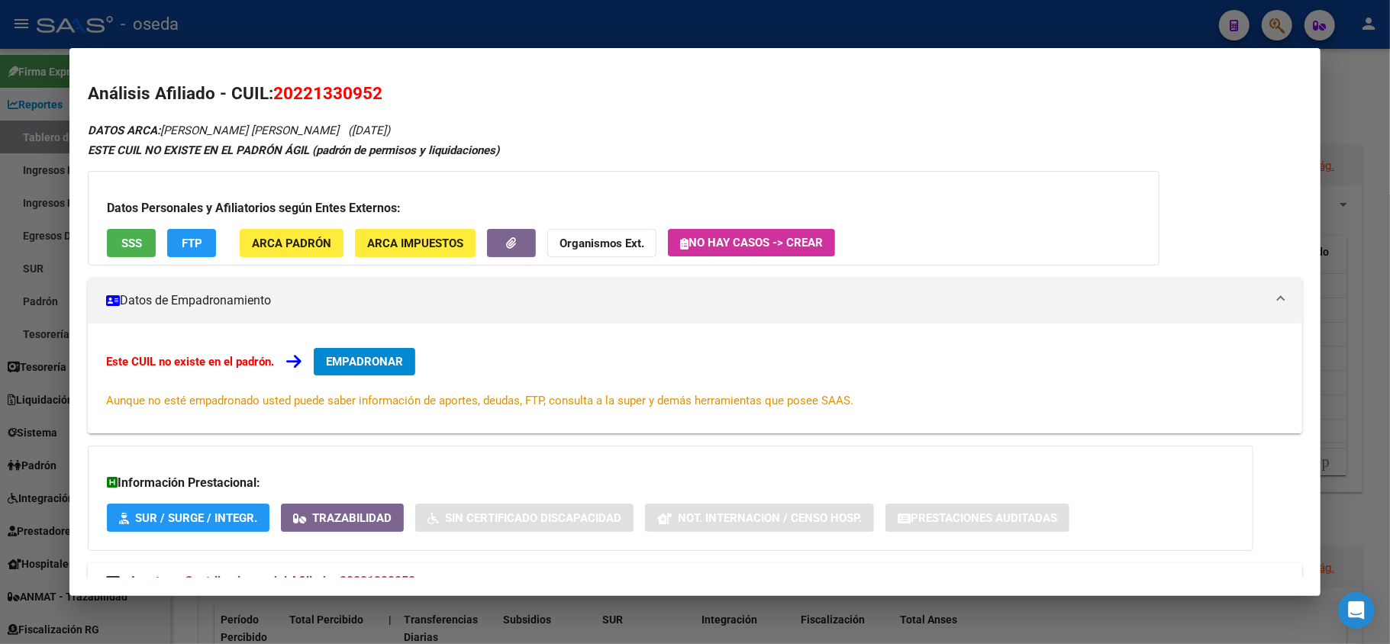
click at [110, 243] on button "SSS" at bounding box center [131, 243] width 49 height 28
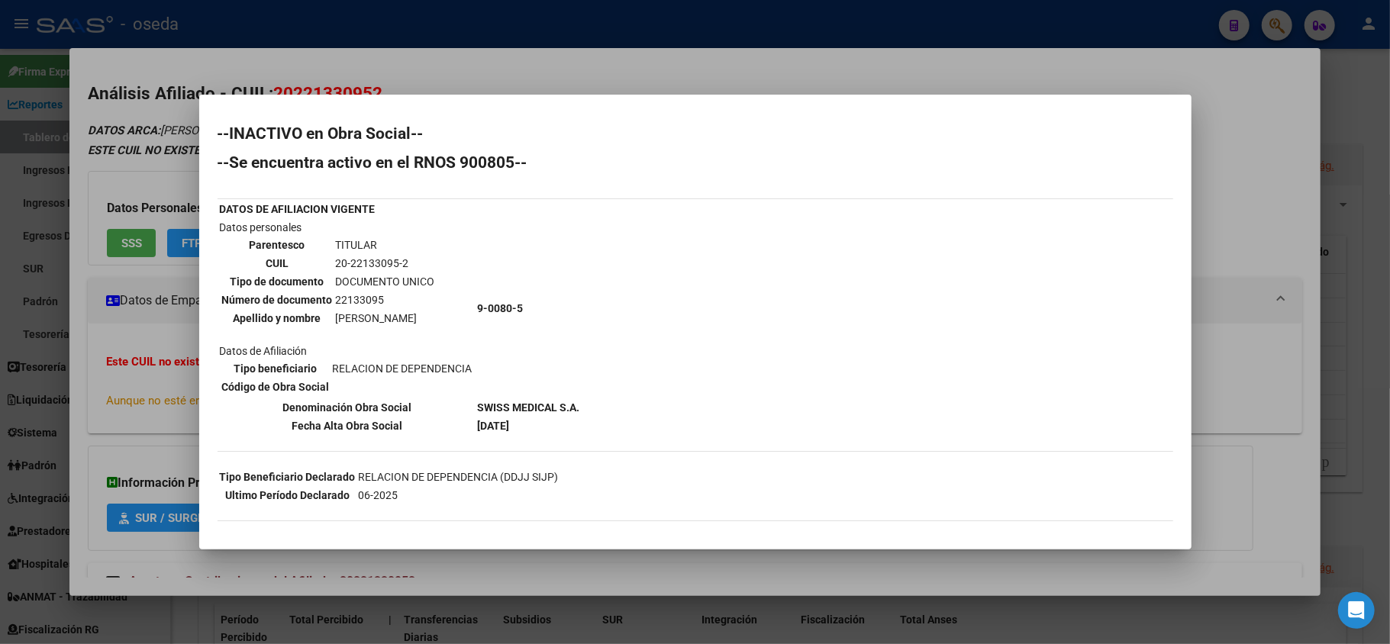
click at [163, 437] on div at bounding box center [695, 322] width 1390 height 644
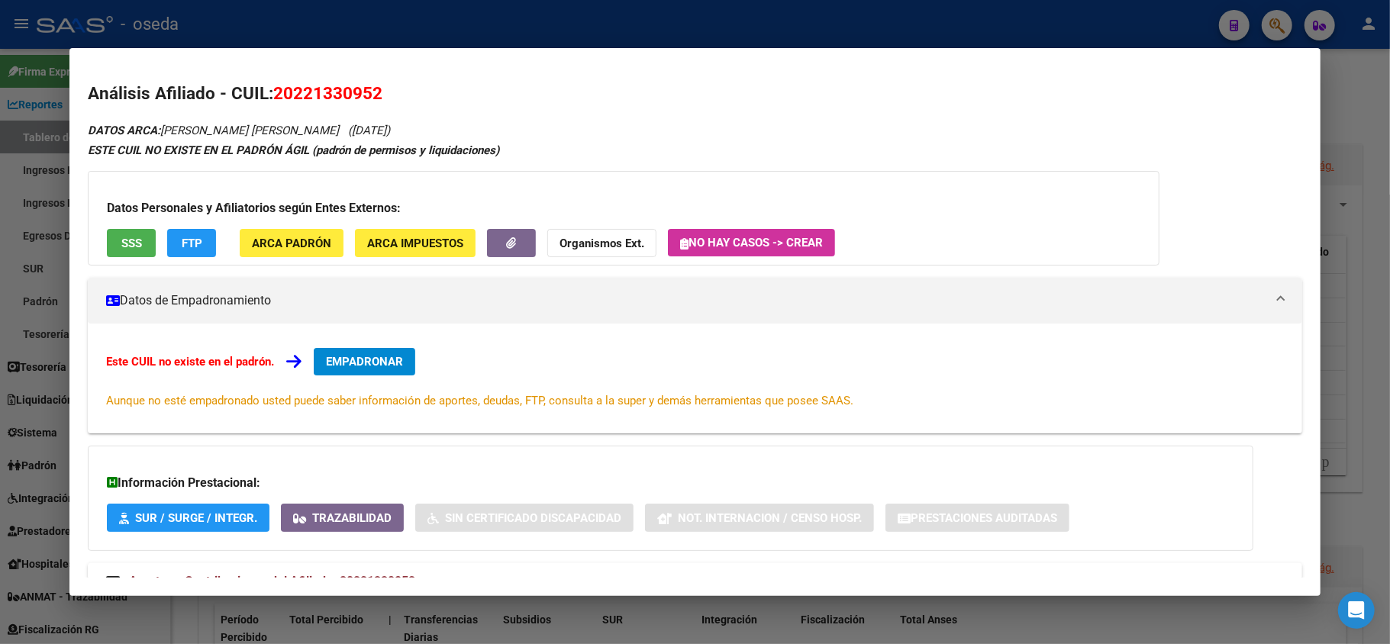
scroll to position [56, 0]
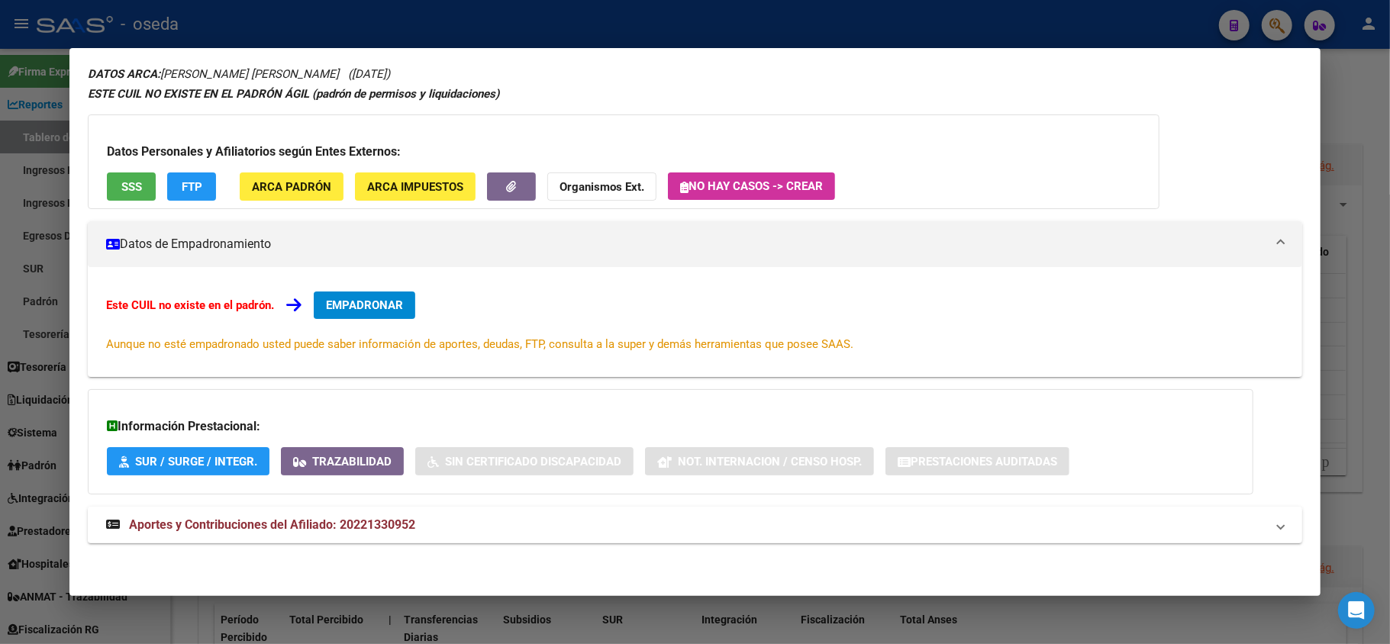
click at [254, 517] on strong "Aportes y Contribuciones del Afiliado: 20221330952" at bounding box center [260, 525] width 309 height 18
click at [0, 316] on div at bounding box center [695, 322] width 1390 height 644
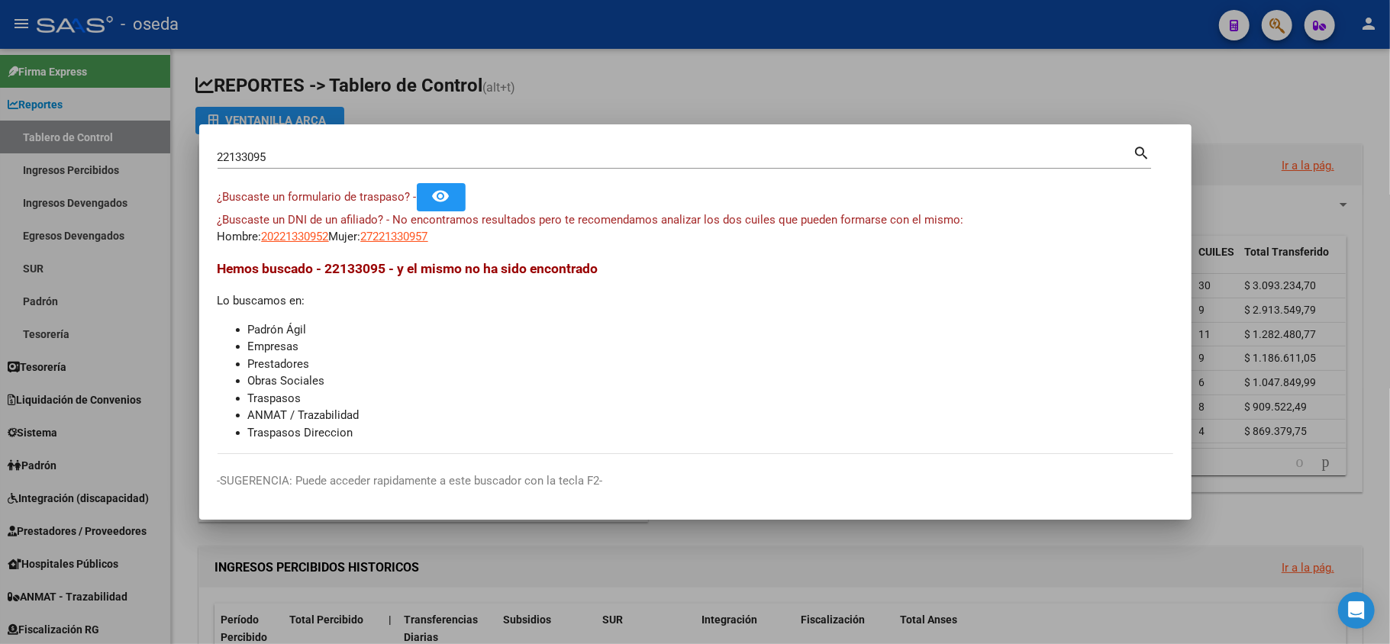
click at [299, 157] on input "22133095" at bounding box center [676, 157] width 916 height 14
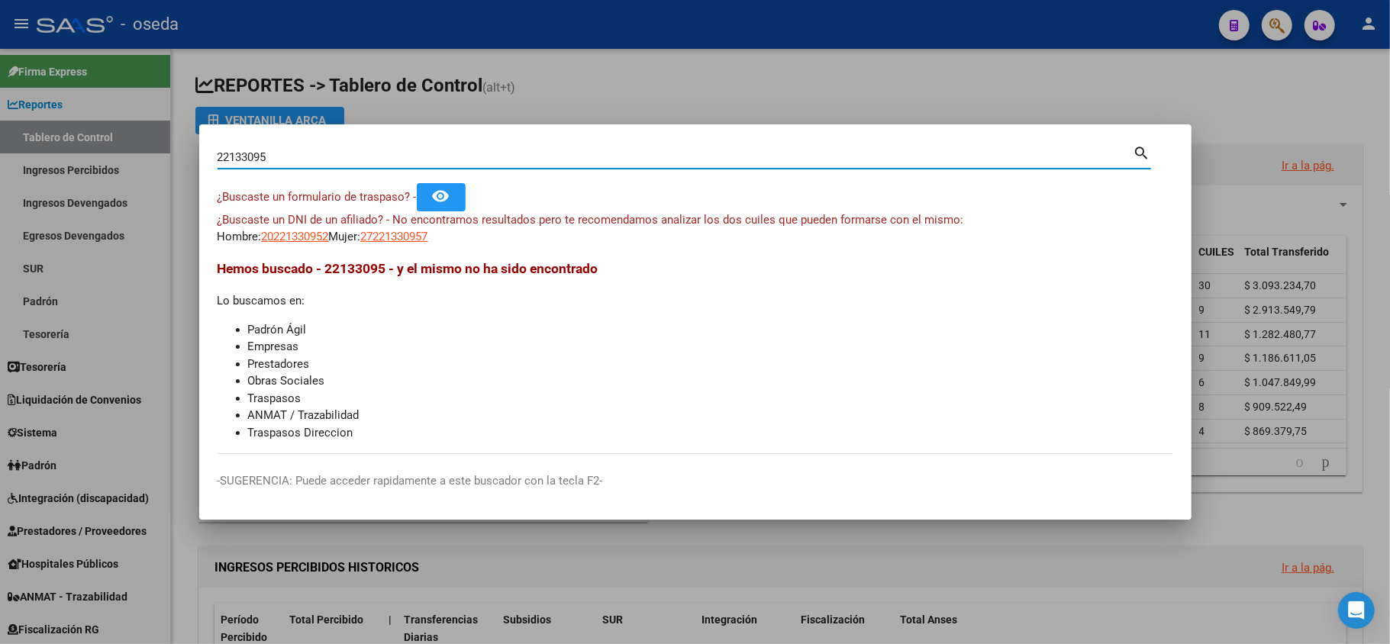
click at [299, 157] on input "22133095" at bounding box center [676, 157] width 916 height 14
type input "dc logi"
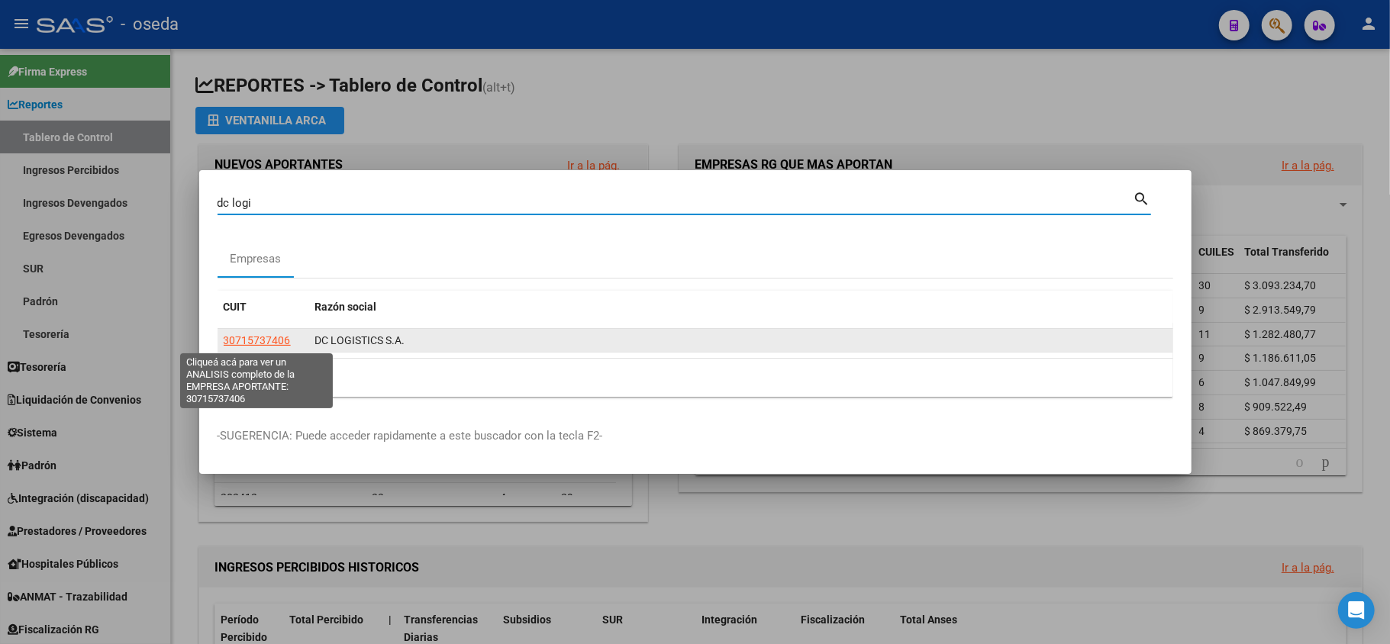
click at [269, 342] on span "30715737406" at bounding box center [257, 340] width 67 height 12
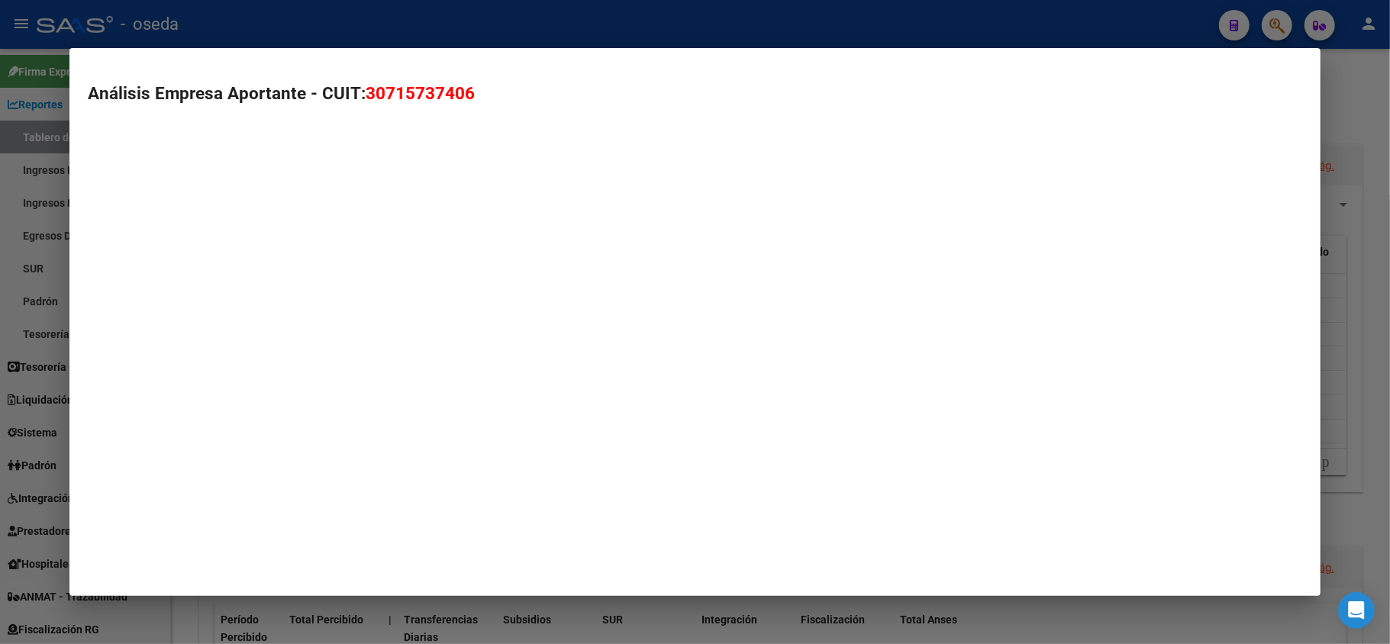
type textarea "30715737406"
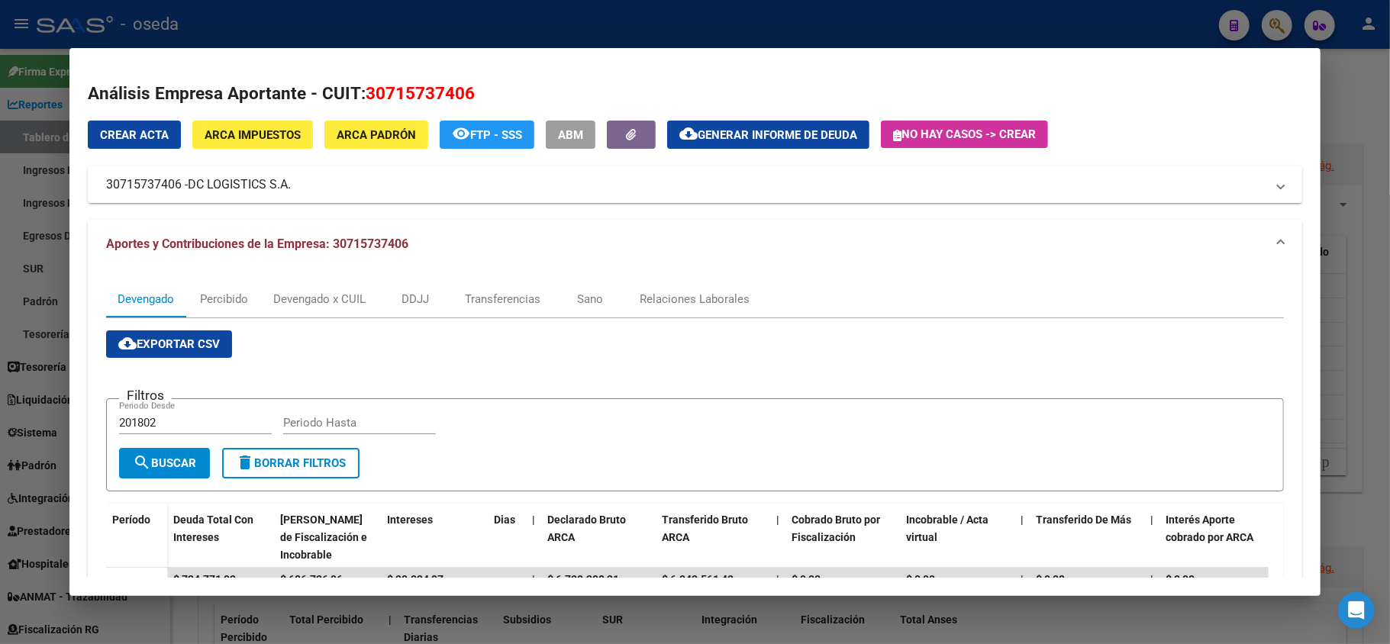
scroll to position [102, 0]
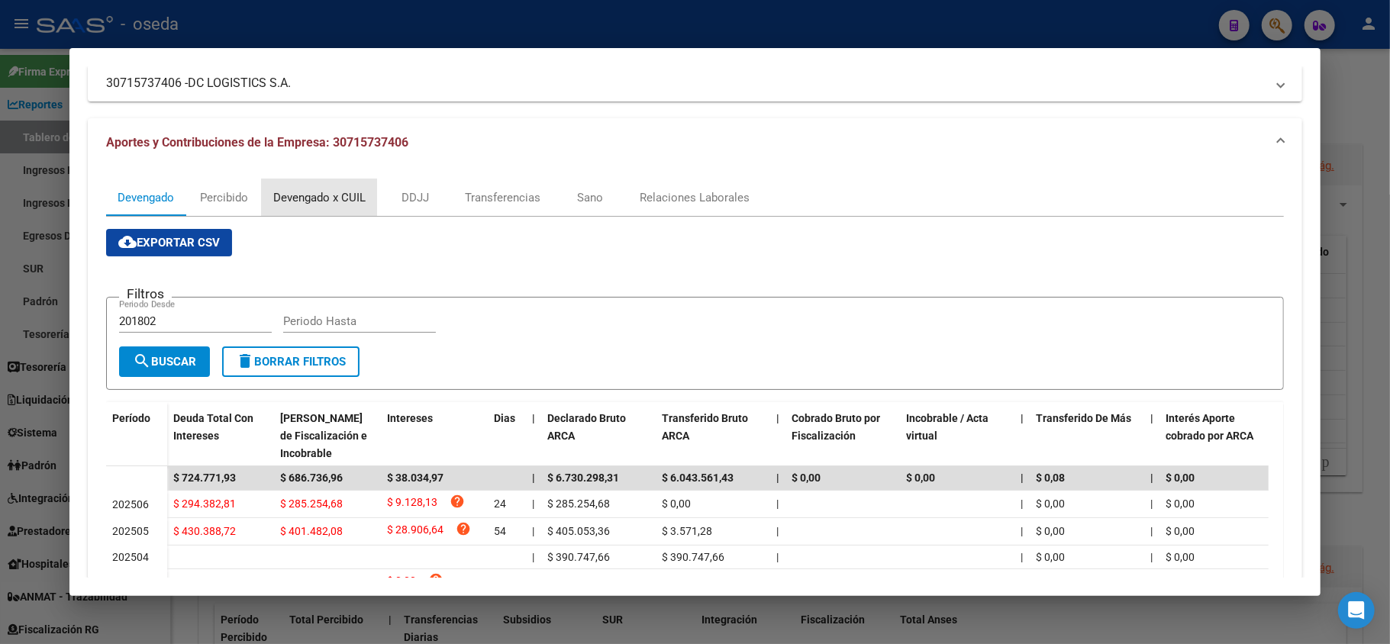
click at [318, 190] on div "Devengado x CUIL" at bounding box center [319, 197] width 92 height 17
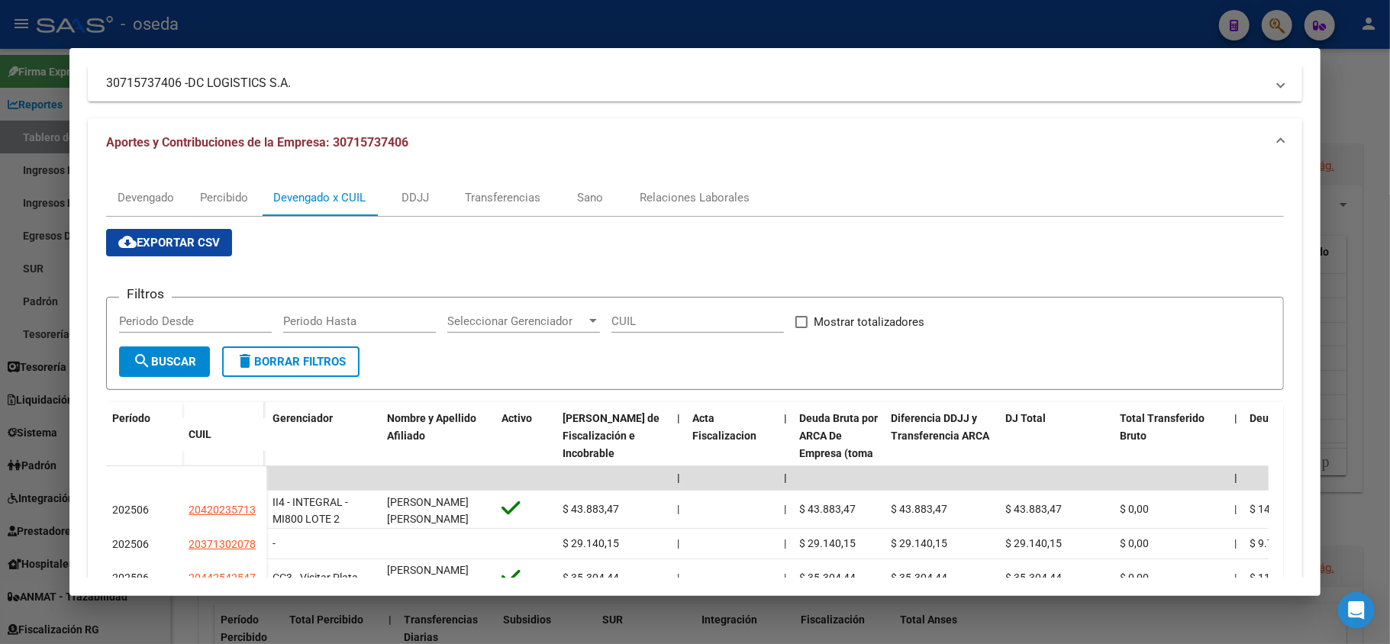
scroll to position [203, 0]
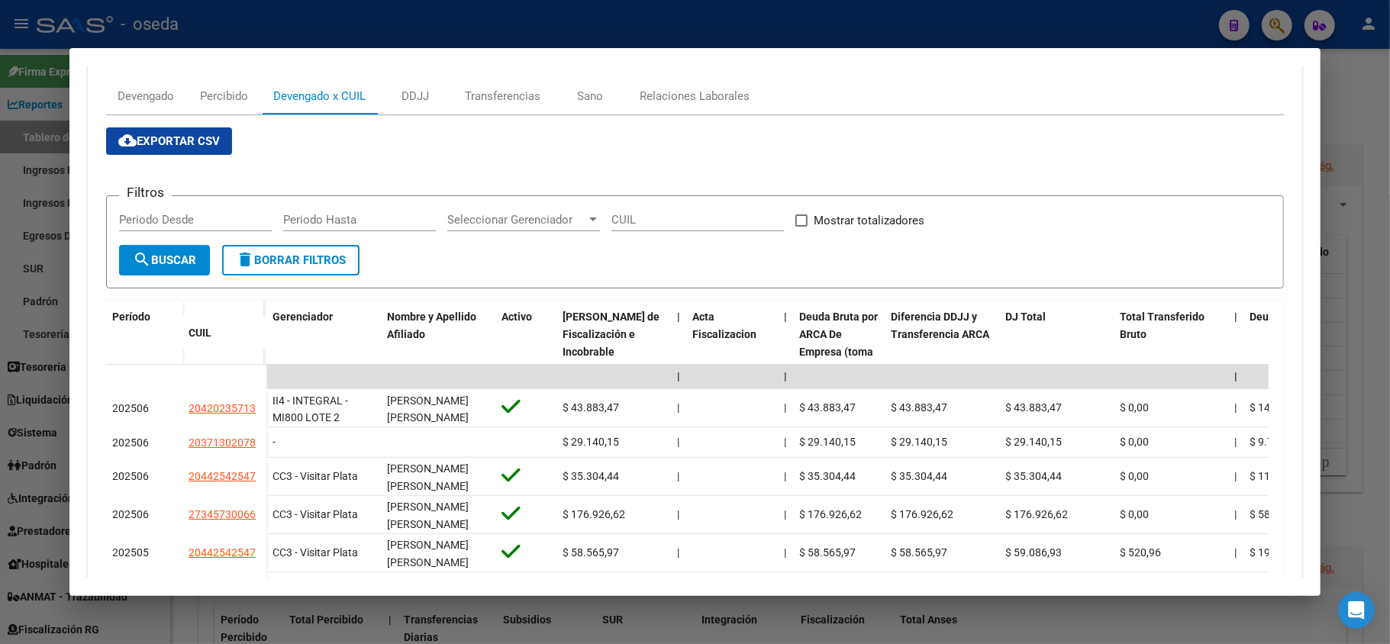
click at [2, 248] on div at bounding box center [695, 322] width 1390 height 644
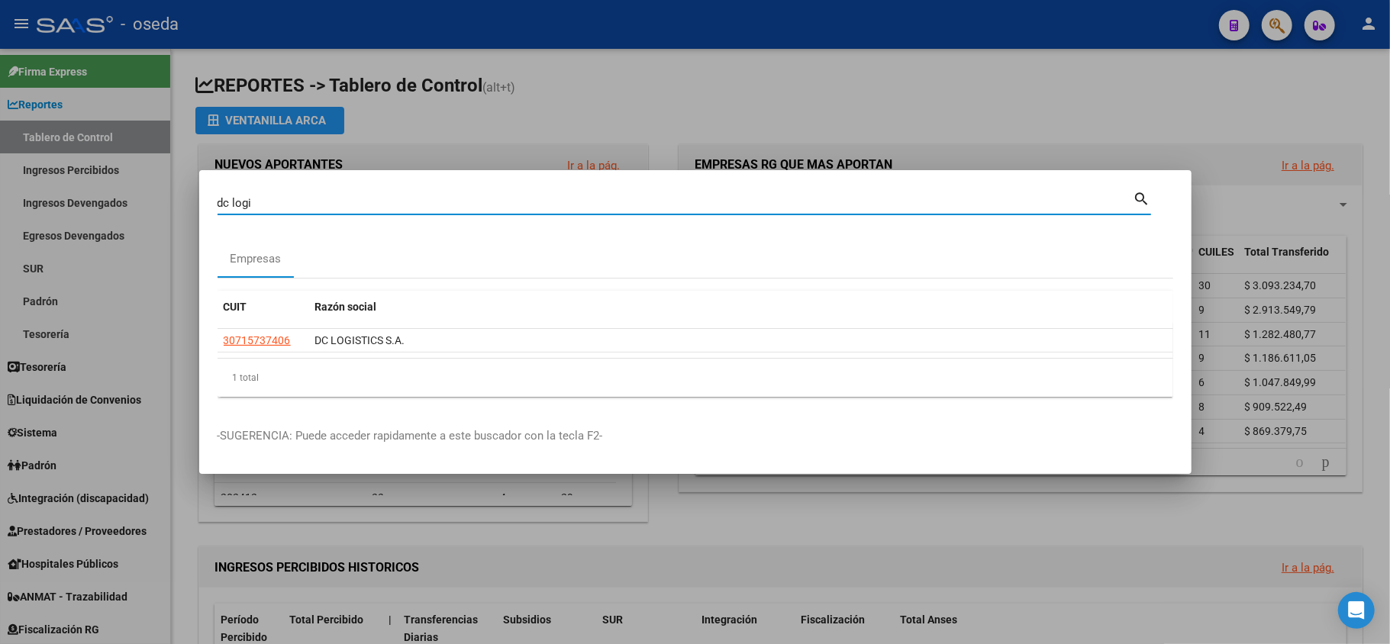
click at [278, 205] on input "dc logi" at bounding box center [676, 203] width 916 height 14
click at [519, 108] on div at bounding box center [695, 322] width 1390 height 644
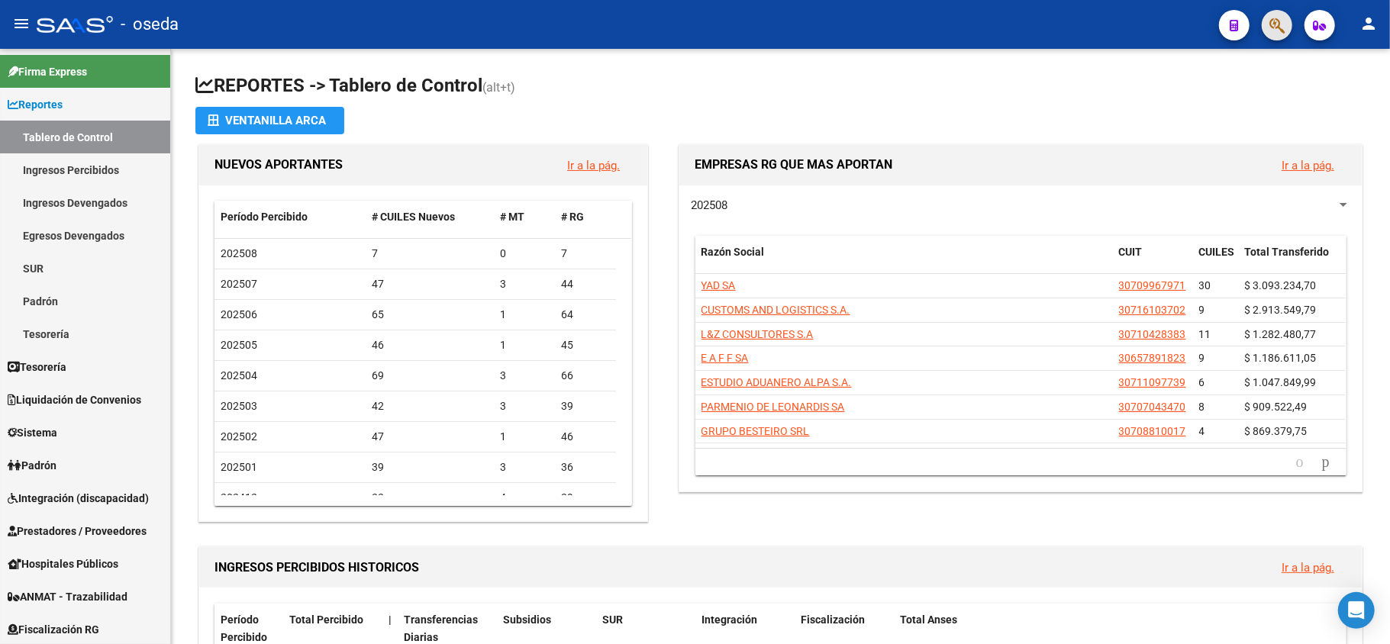
click at [1275, 37] on span "button" at bounding box center [1277, 25] width 15 height 31
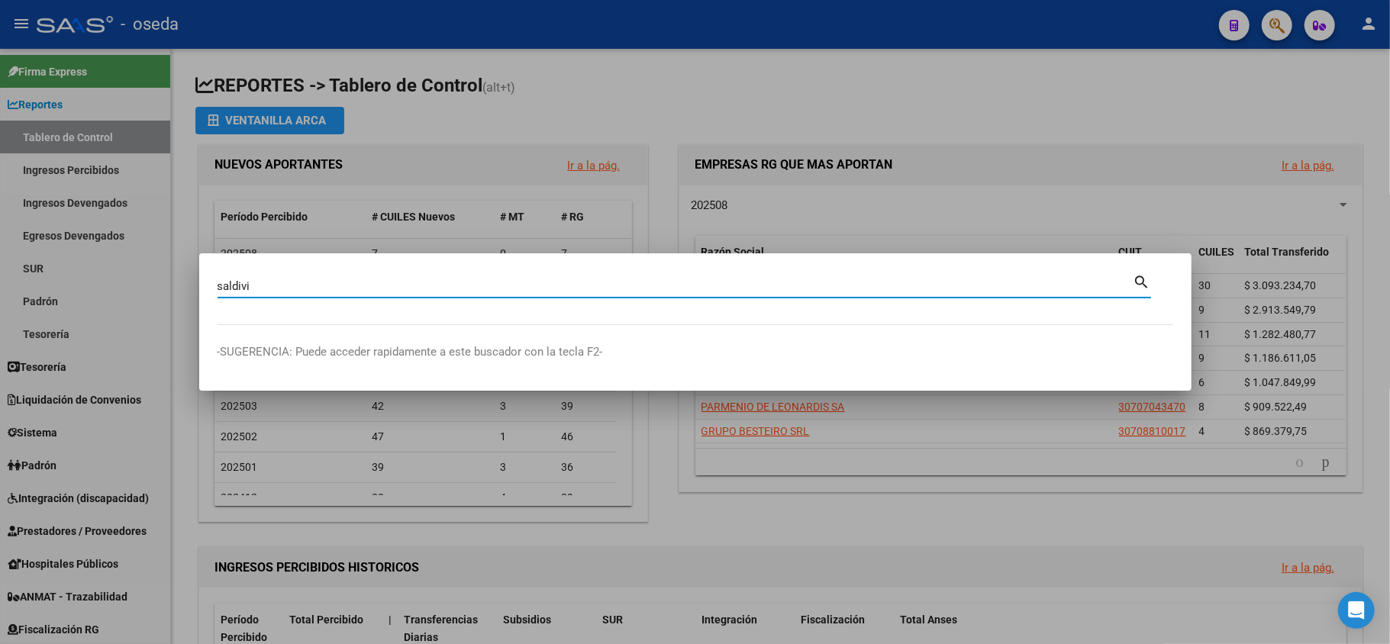
type input "saldivi"
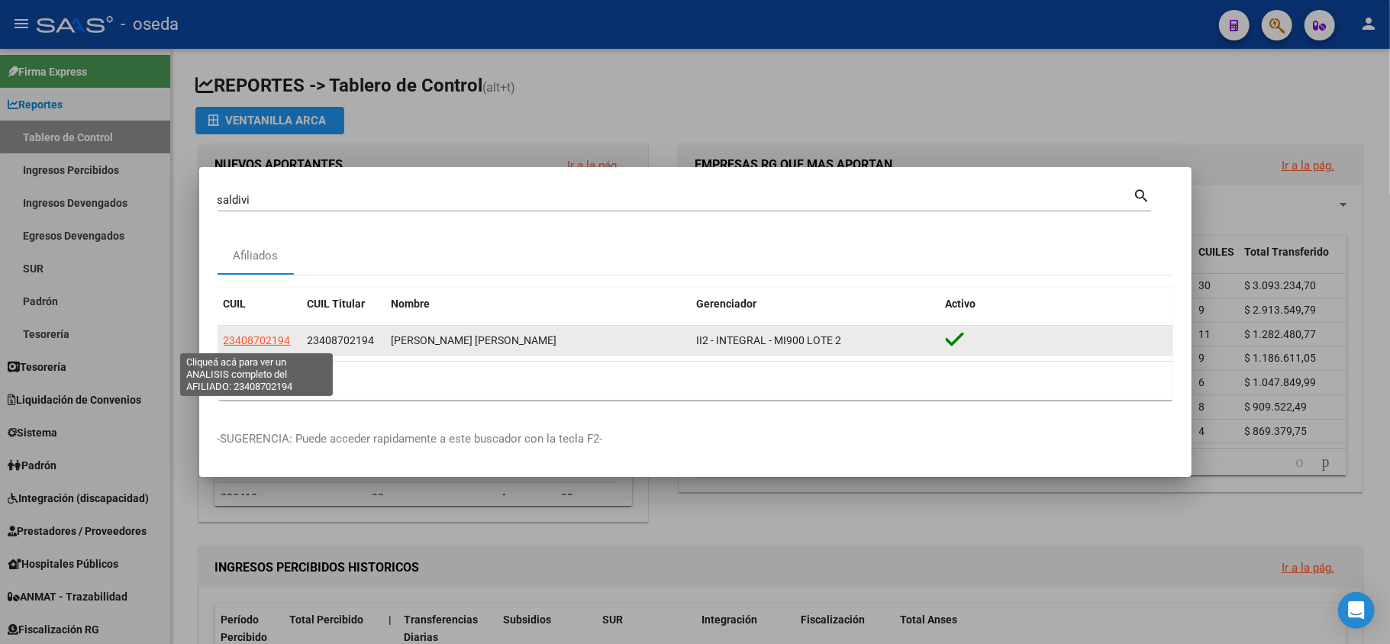
click at [276, 339] on span "23408702194" at bounding box center [257, 340] width 67 height 12
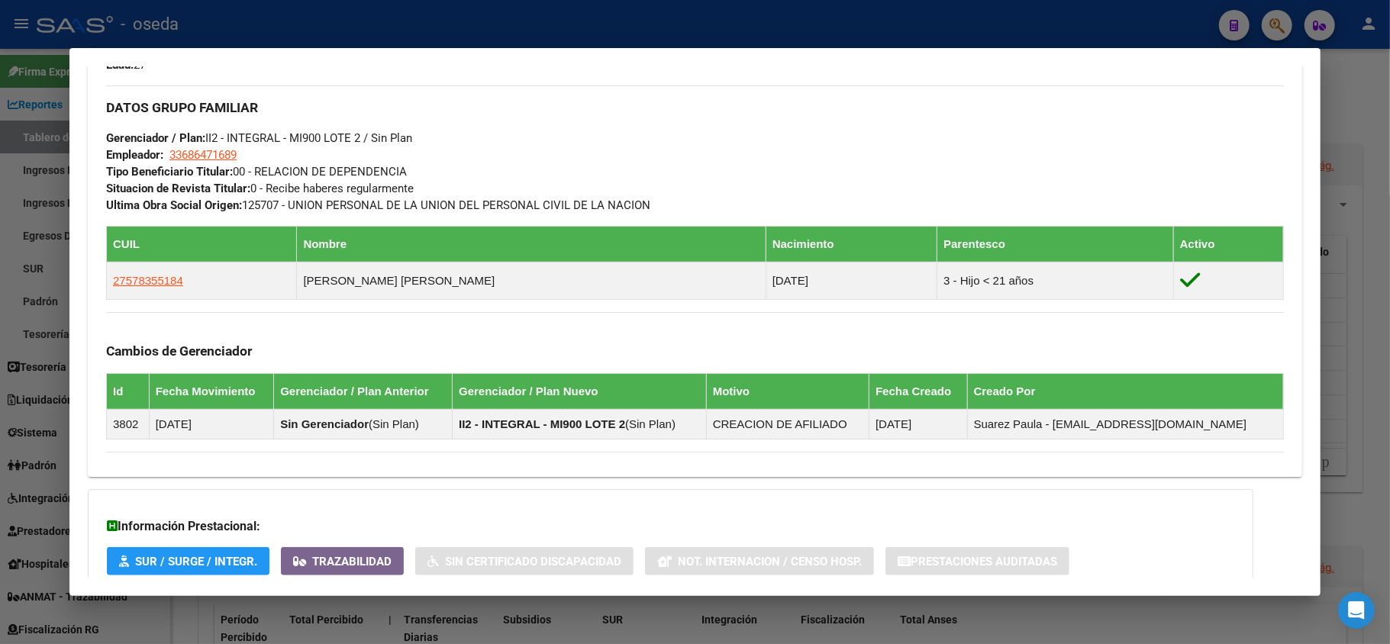
scroll to position [814, 0]
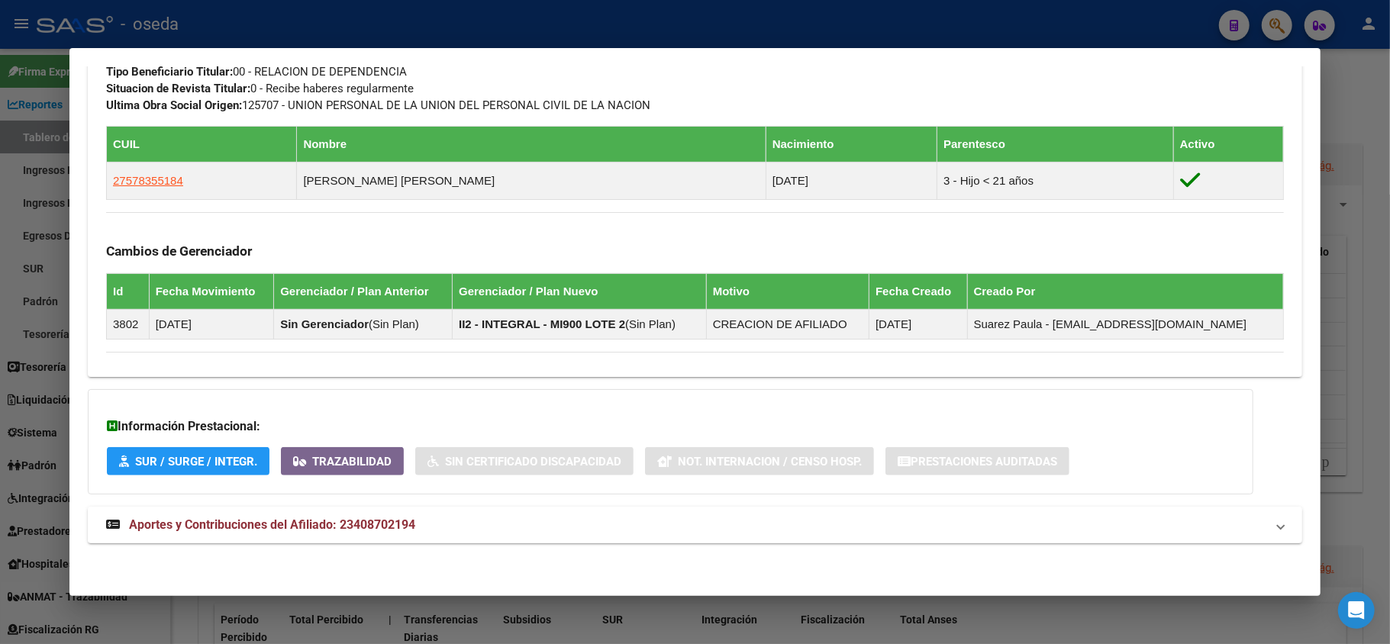
click at [350, 520] on span "Aportes y Contribuciones del Afiliado: 23408702194" at bounding box center [272, 525] width 286 height 15
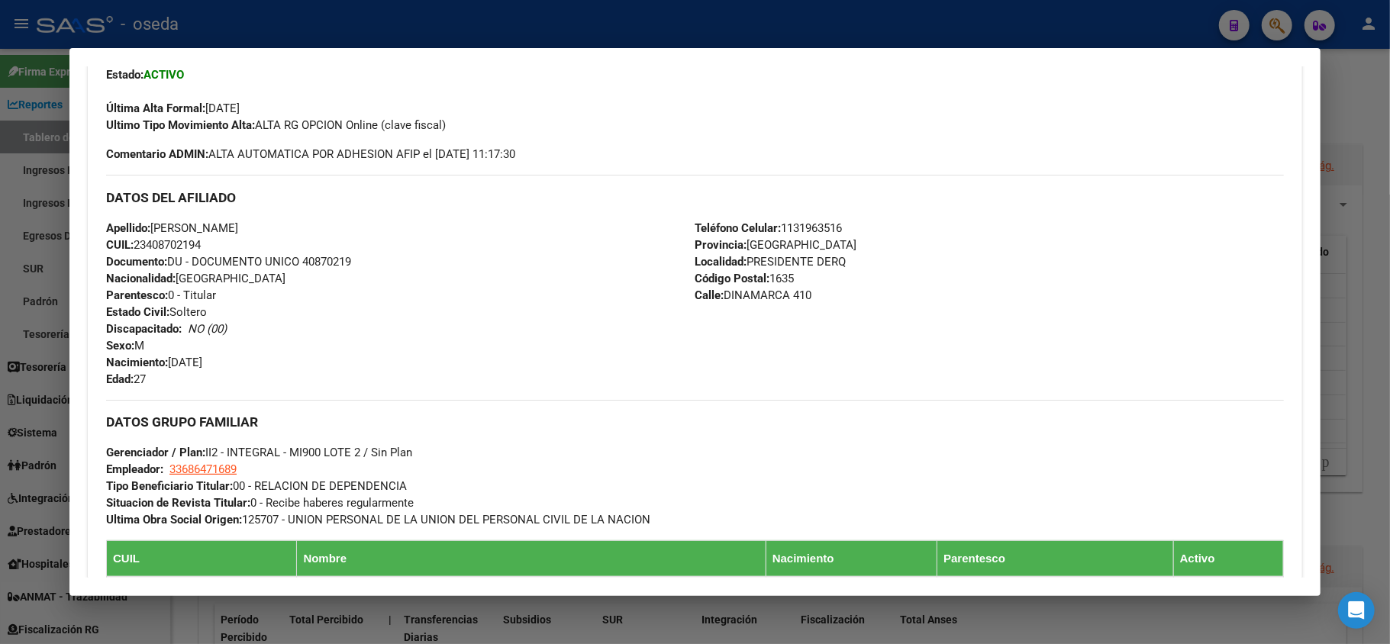
scroll to position [92, 0]
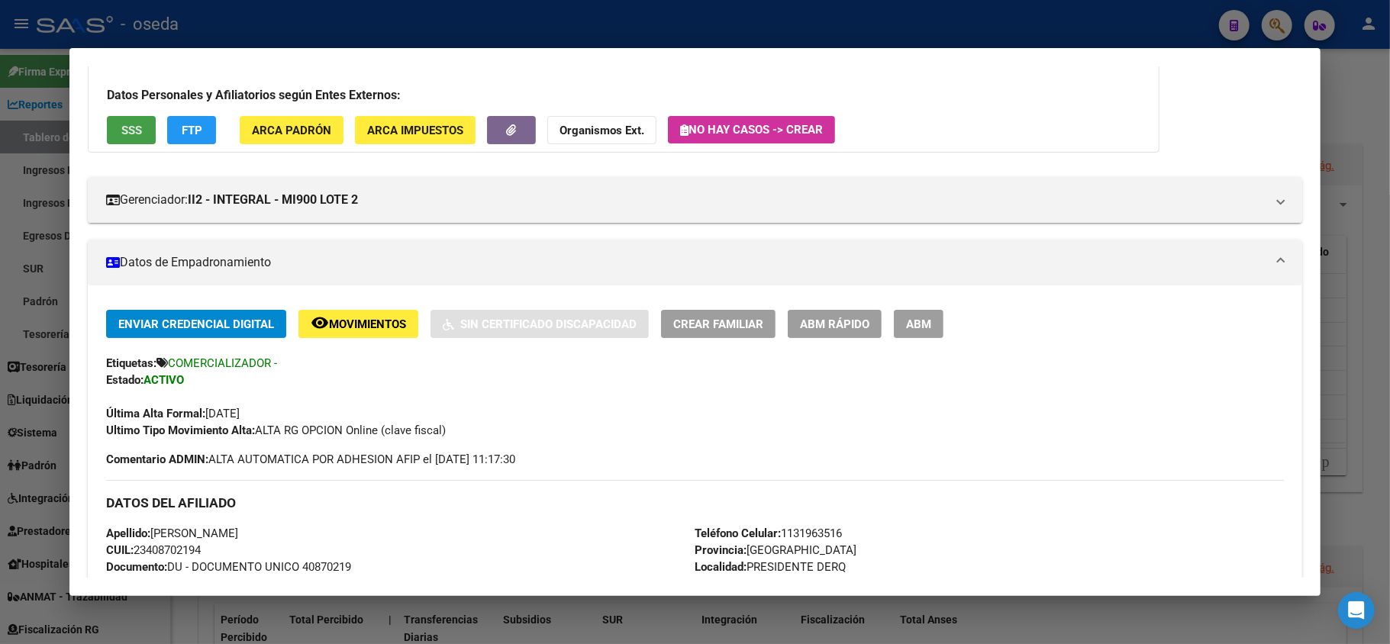
click at [136, 132] on span "SSS" at bounding box center [131, 131] width 21 height 14
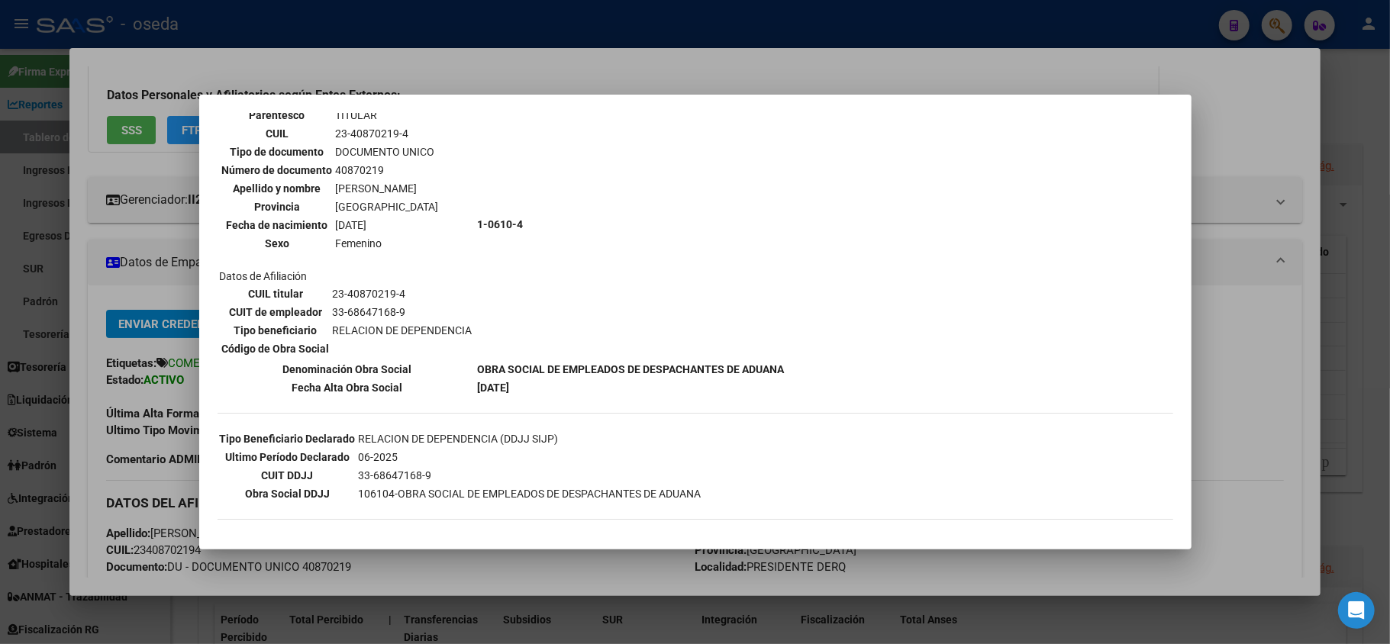
scroll to position [203, 0]
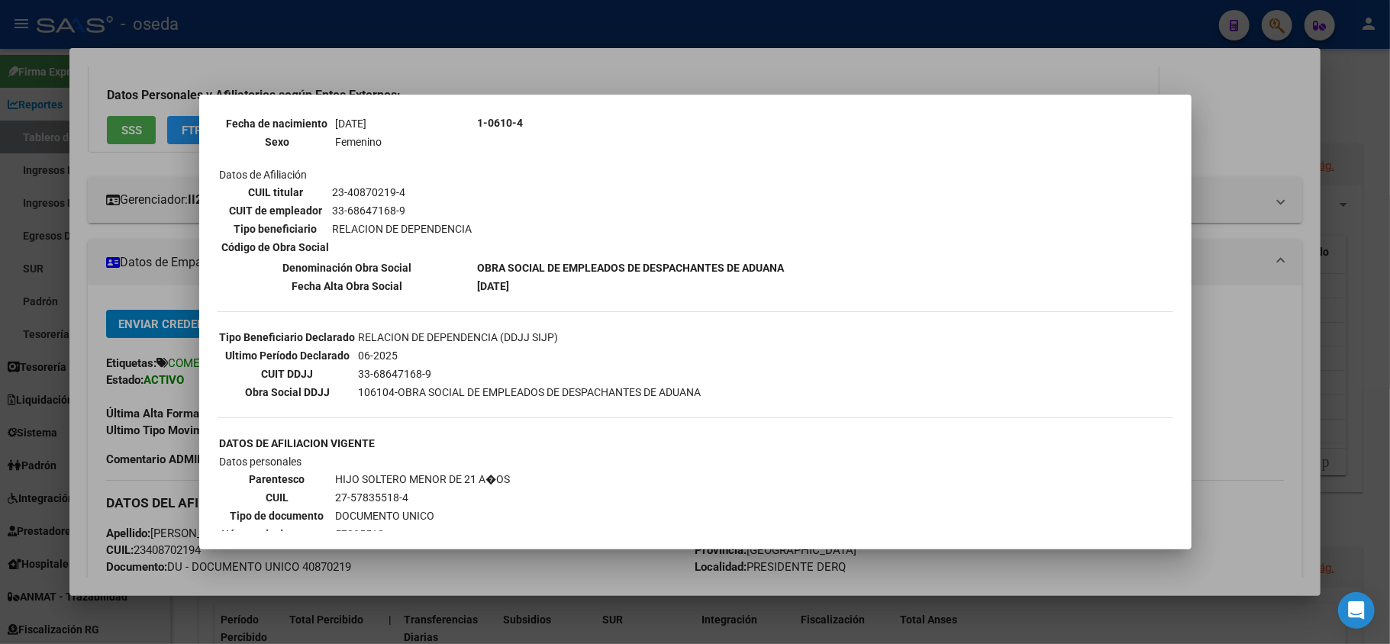
click at [150, 444] on div at bounding box center [695, 322] width 1390 height 644
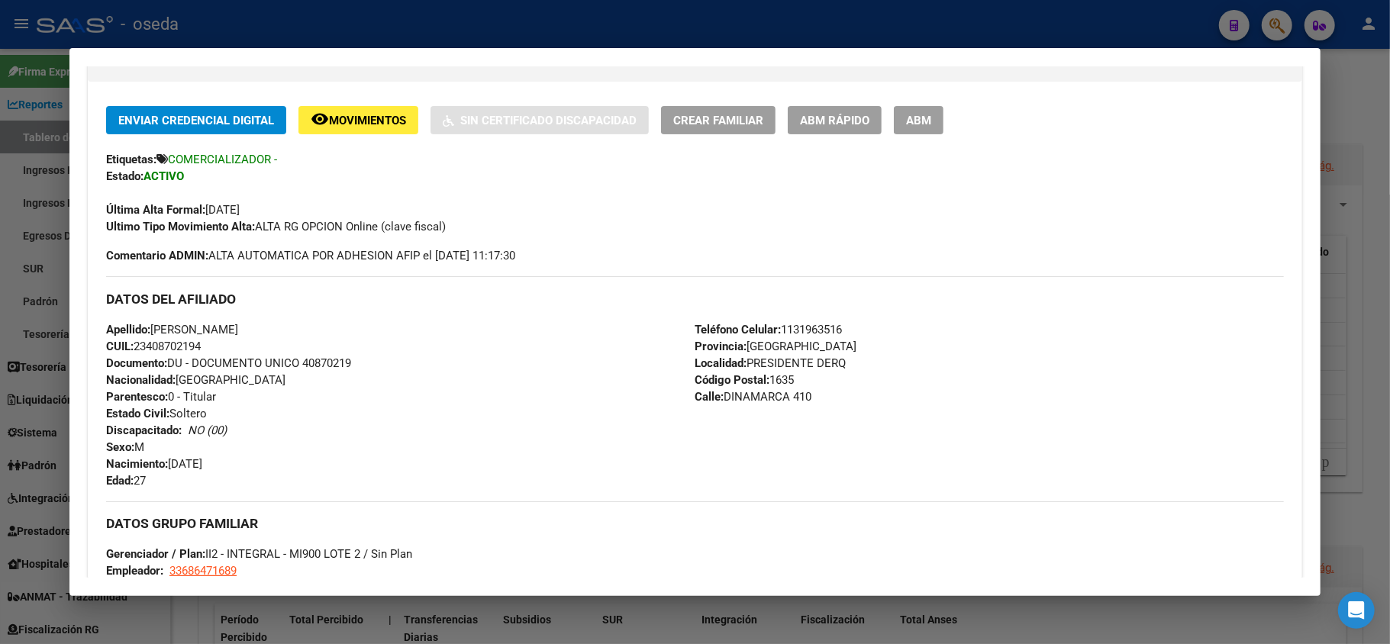
scroll to position [499, 0]
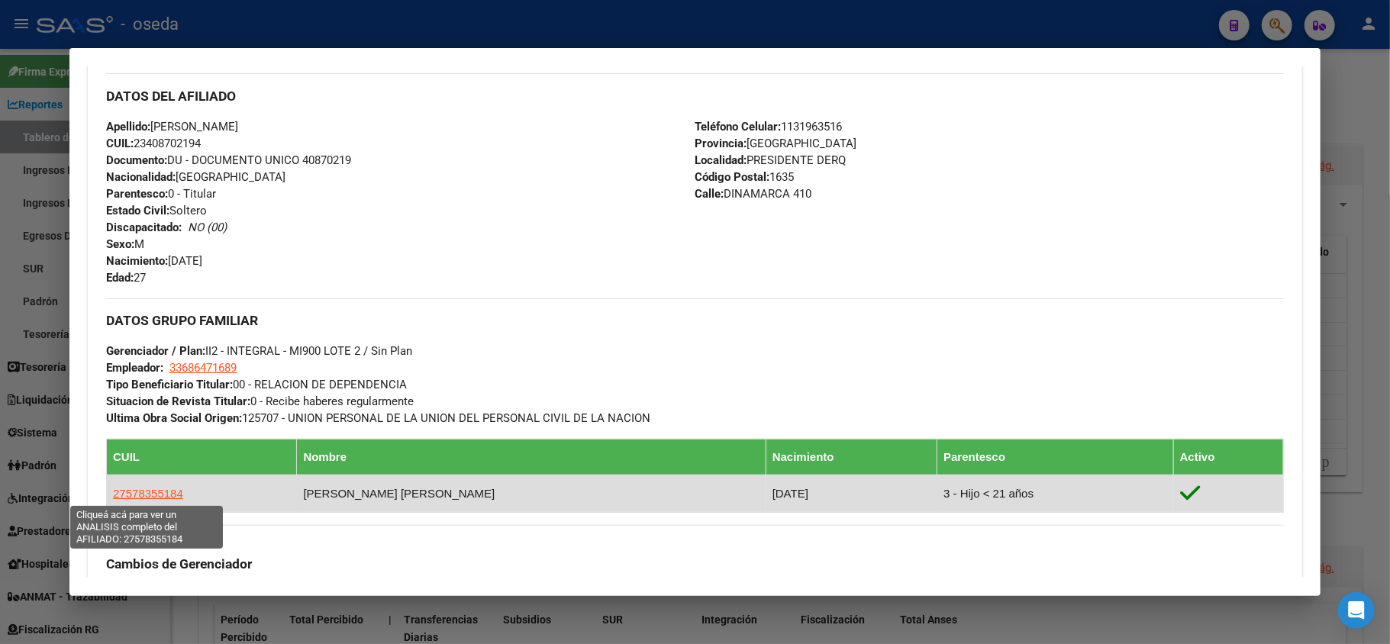
click at [145, 487] on span "27578355184" at bounding box center [148, 493] width 70 height 13
type textarea "27578355184"
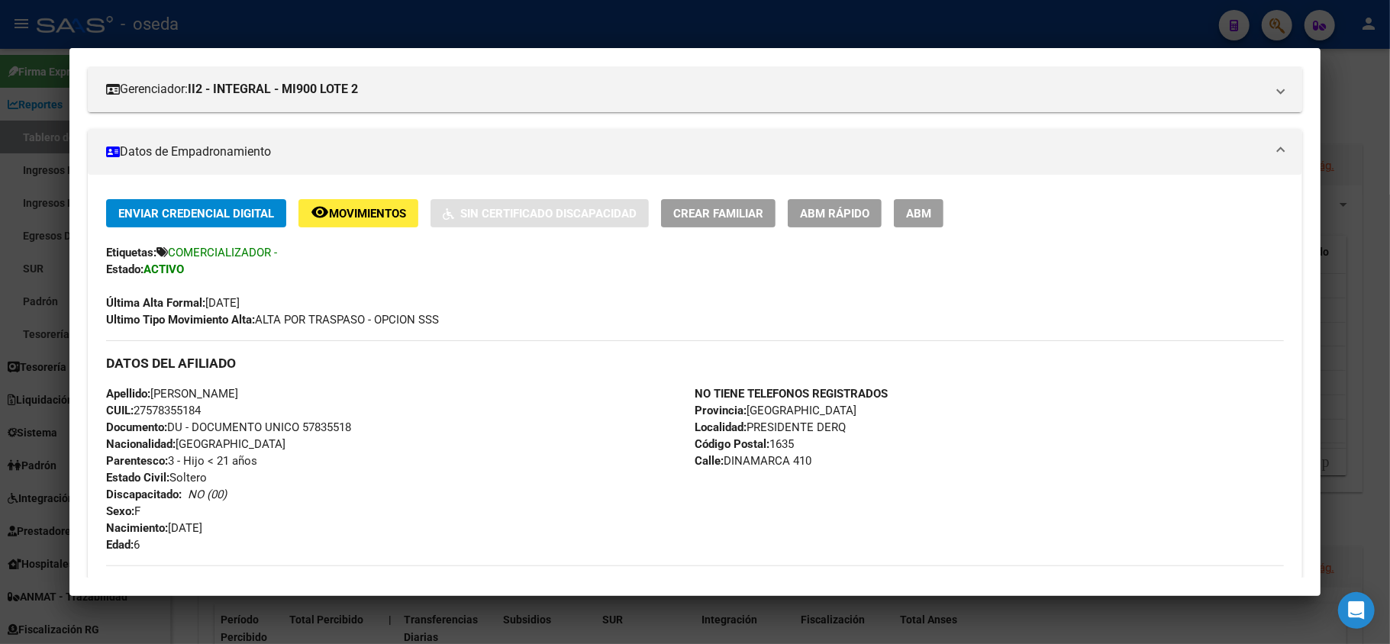
scroll to position [305, 0]
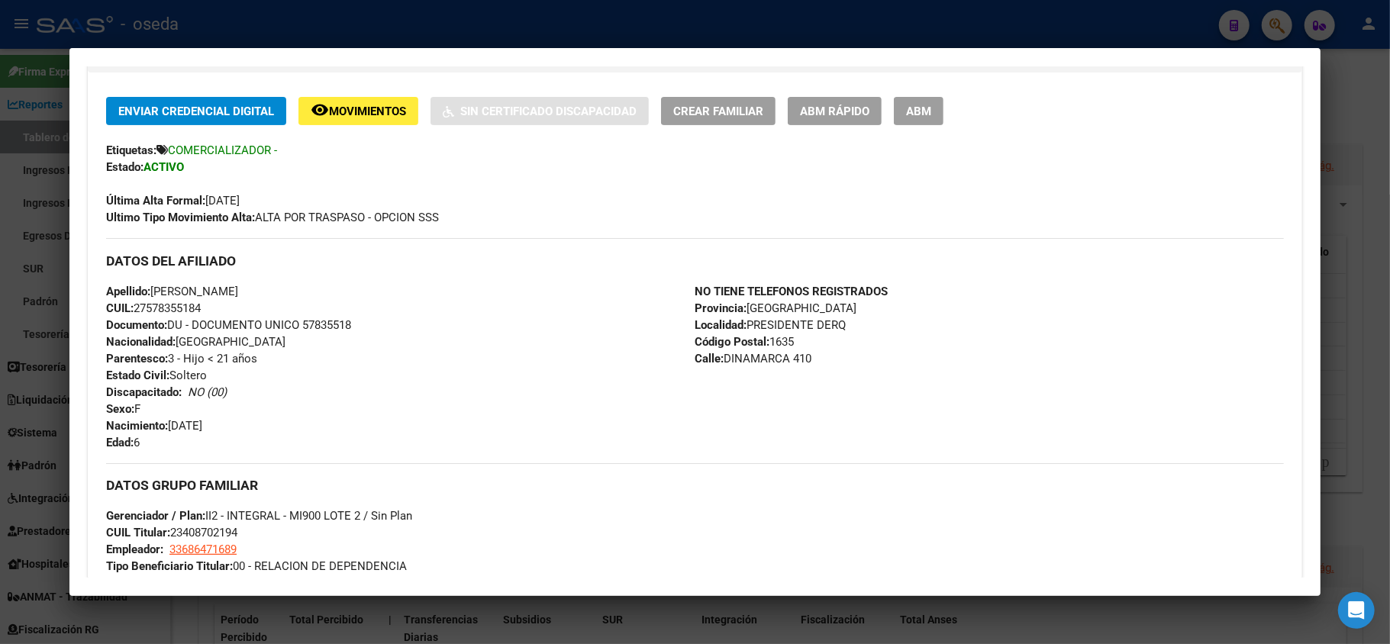
click at [0, 455] on div at bounding box center [695, 322] width 1390 height 644
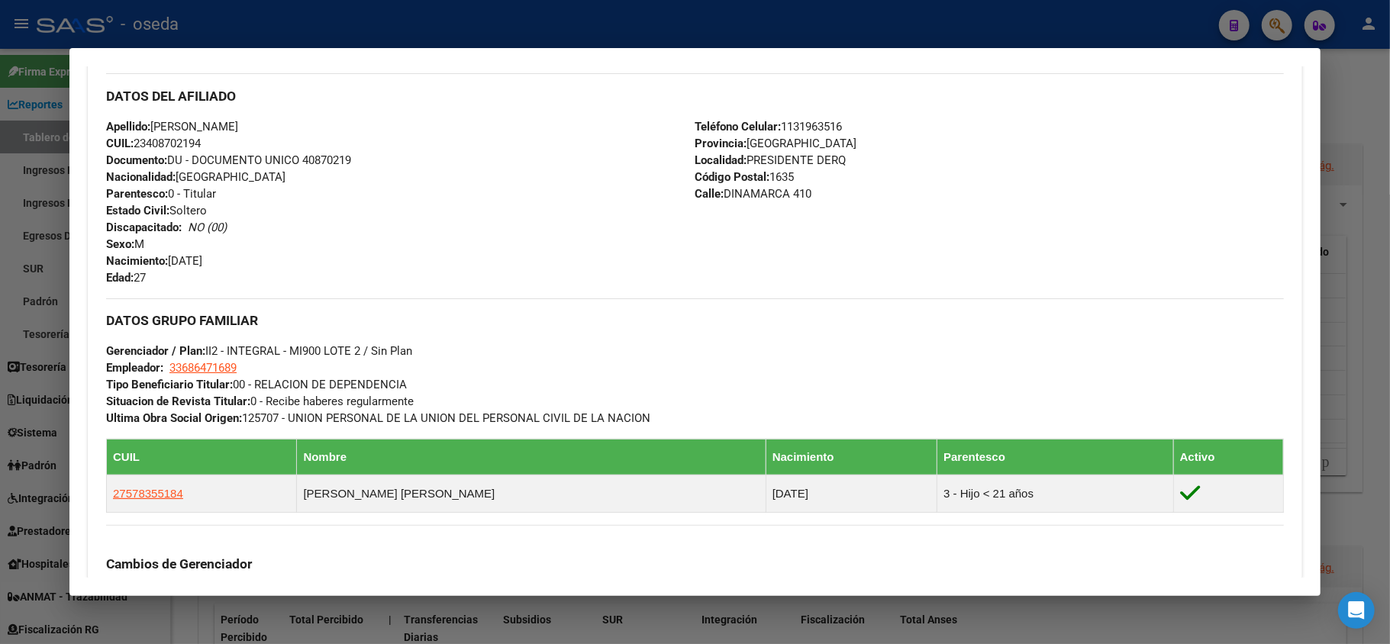
click at [0, 455] on div at bounding box center [695, 322] width 1390 height 644
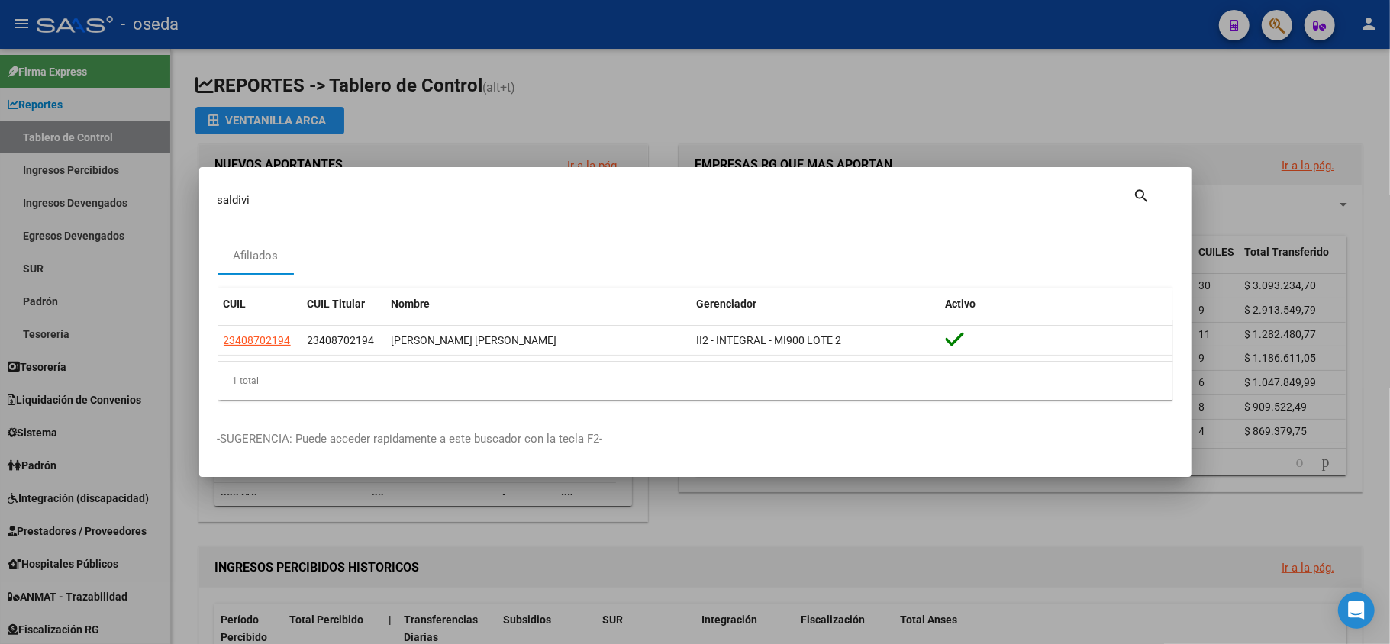
click at [13, 371] on div at bounding box center [695, 322] width 1390 height 644
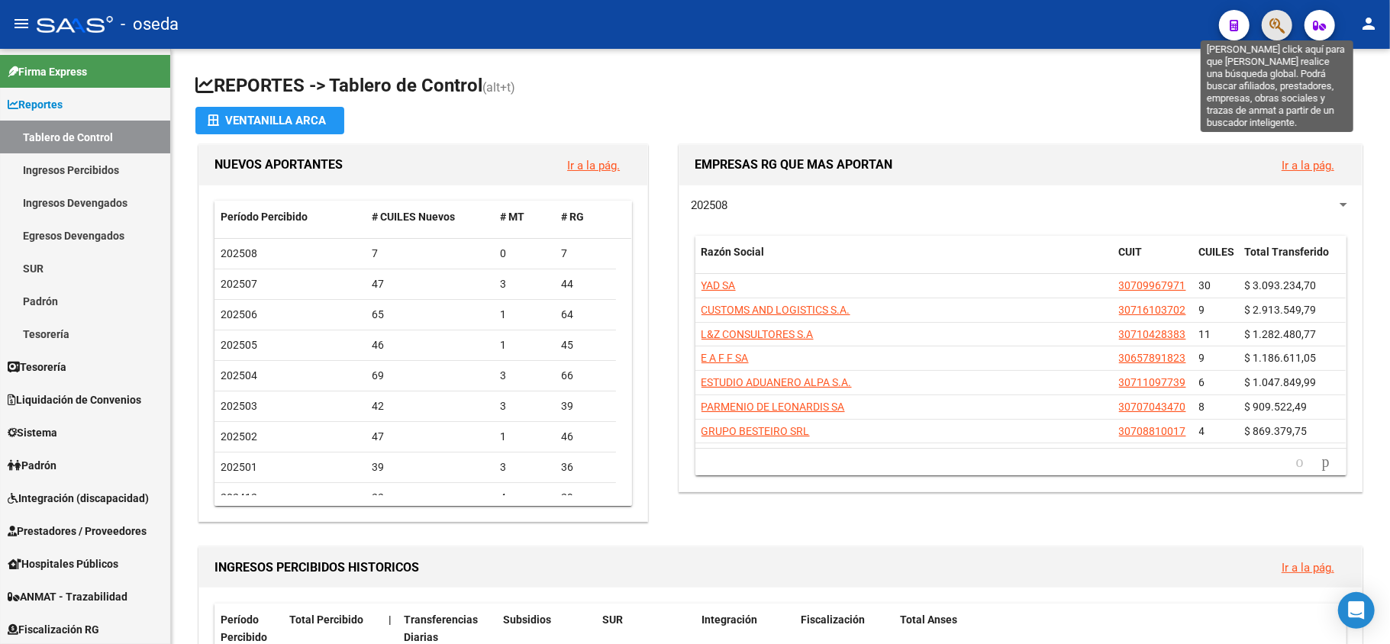
click at [1271, 26] on icon "button" at bounding box center [1277, 26] width 15 height 18
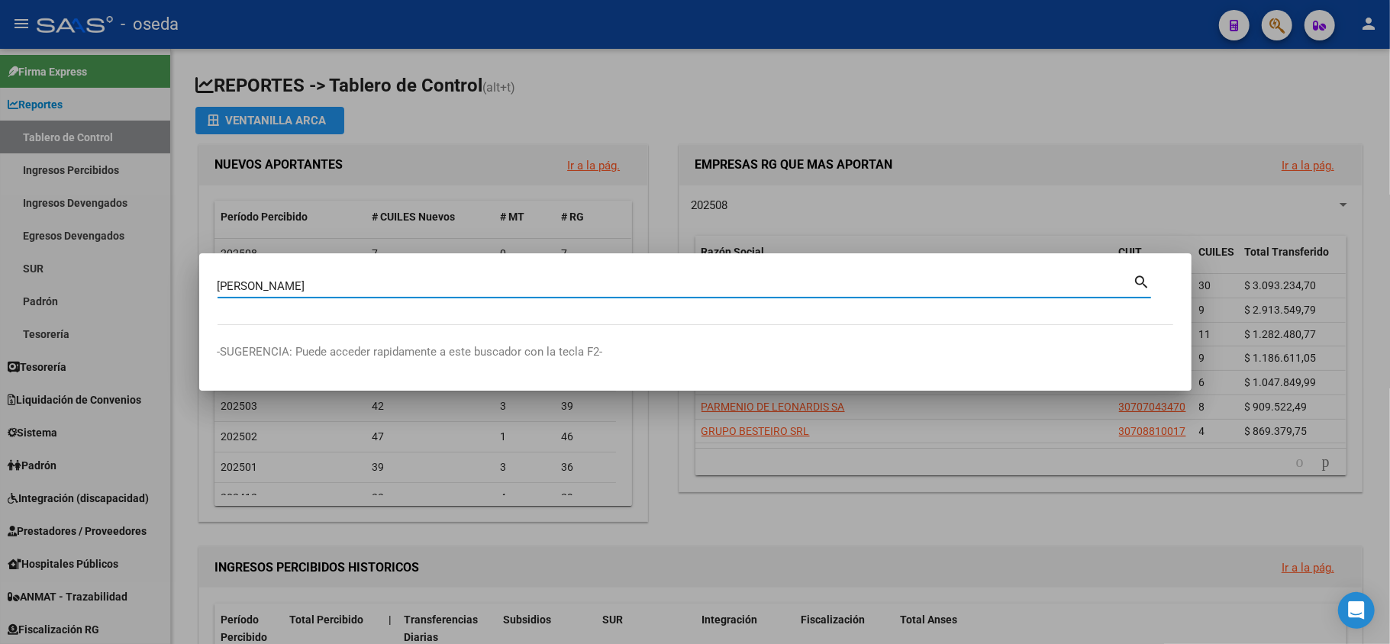
type input "[PERSON_NAME]"
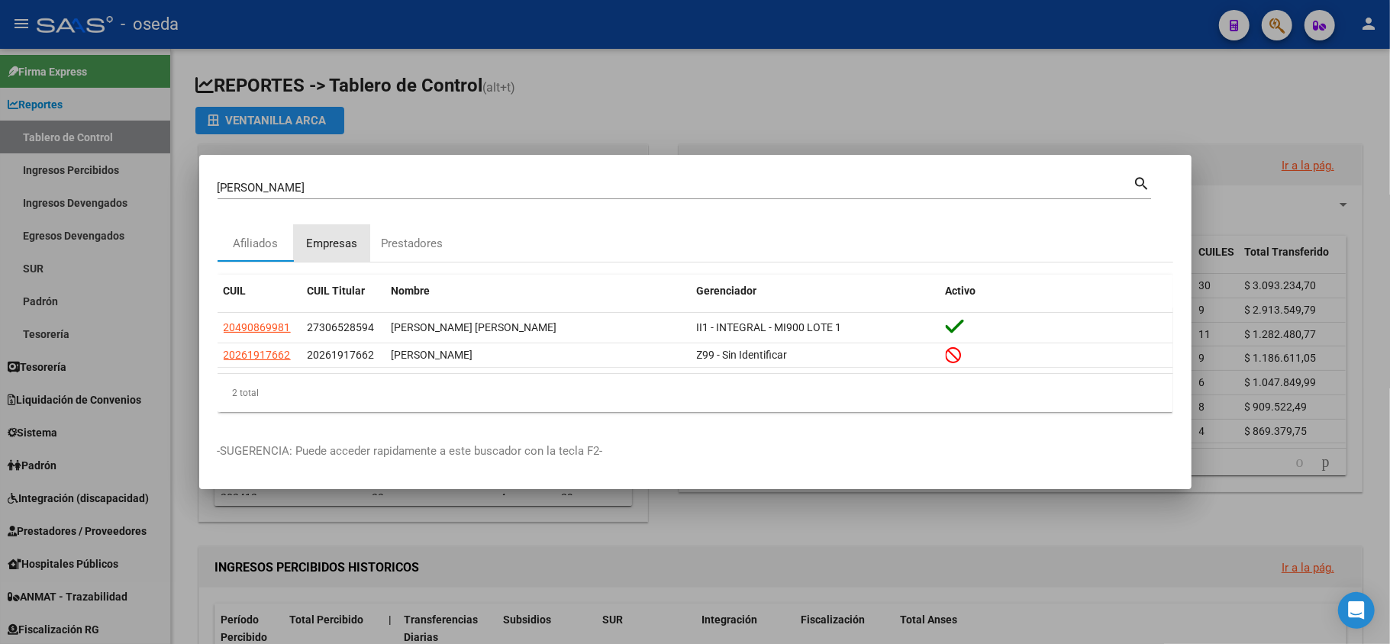
click at [316, 241] on div "Empresas" at bounding box center [331, 244] width 51 height 18
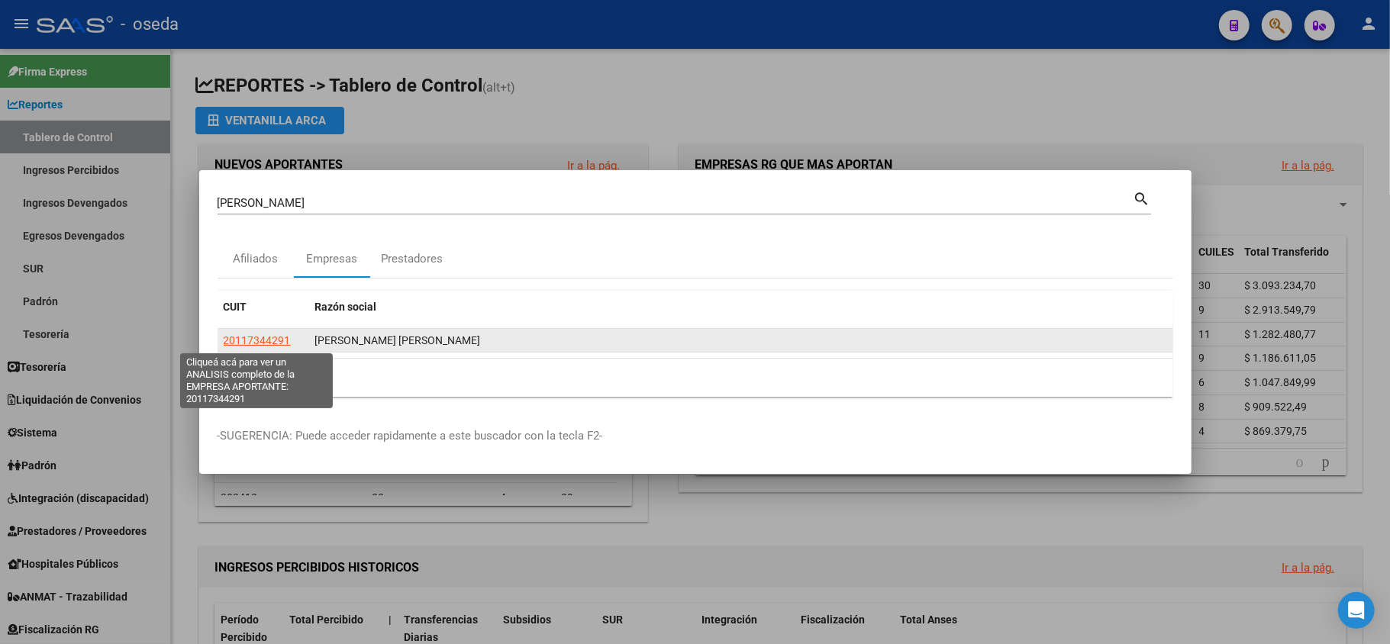
click at [246, 342] on span "20117344291" at bounding box center [257, 340] width 67 height 12
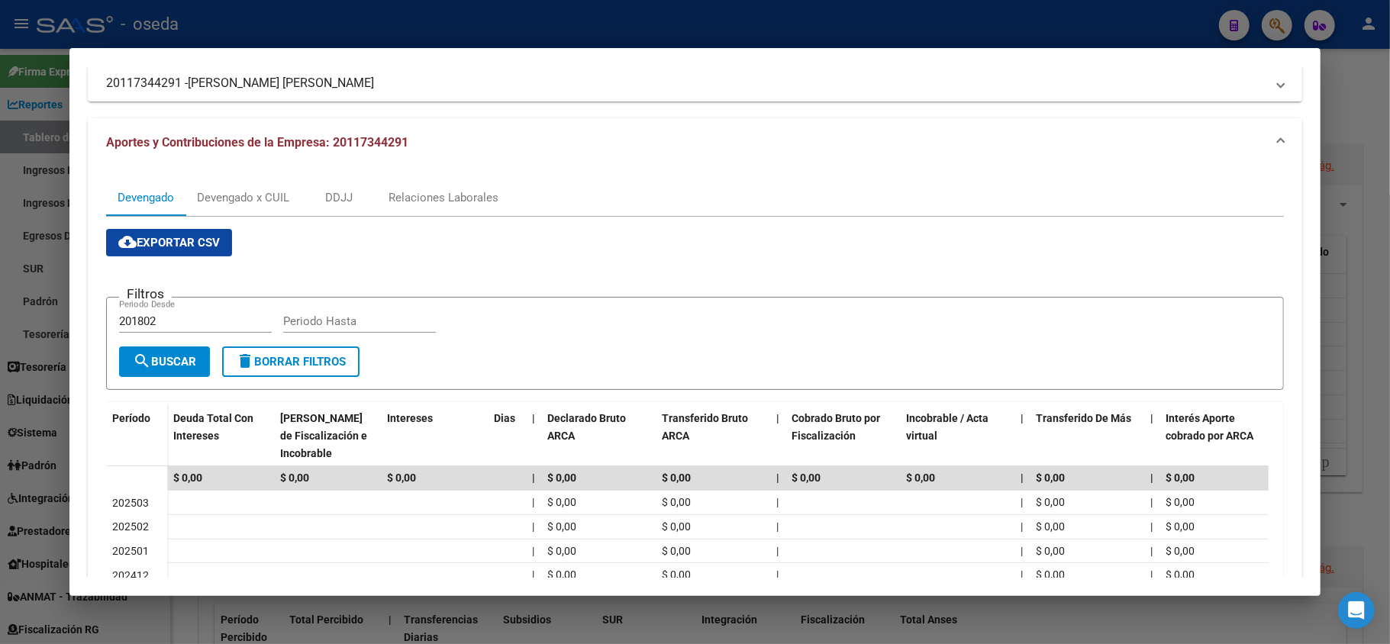
scroll to position [0, 0]
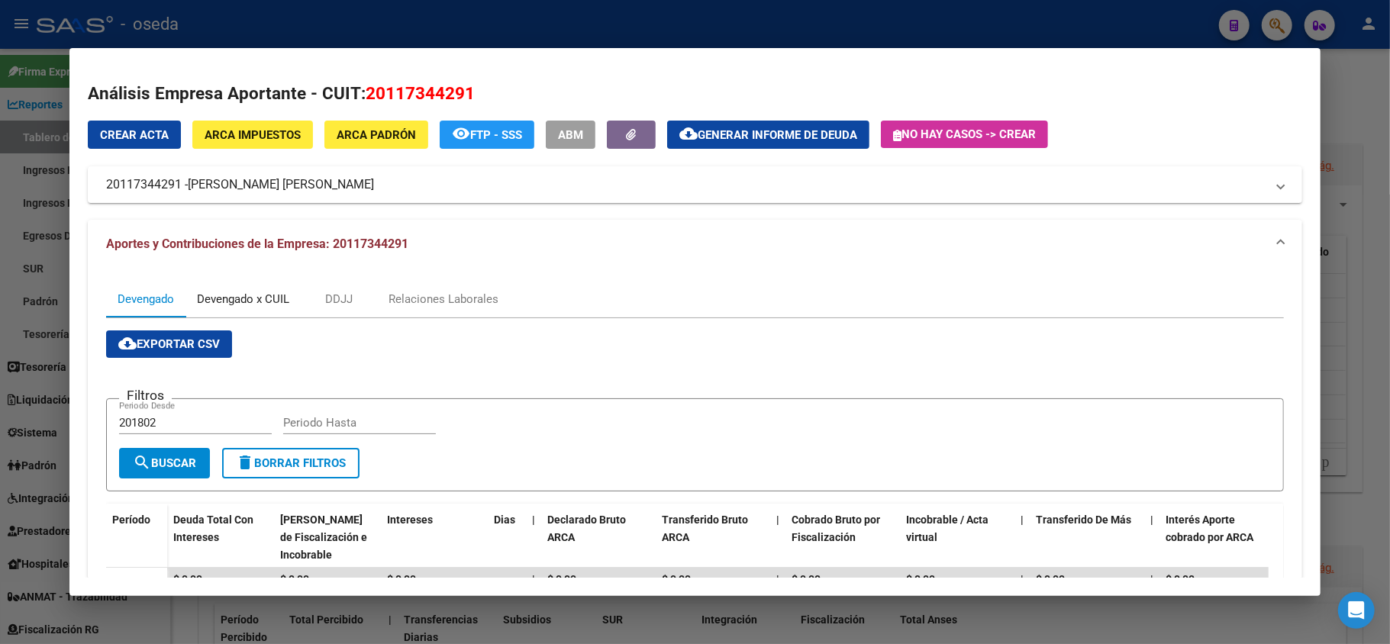
click at [233, 298] on div "Devengado x CUIL" at bounding box center [243, 299] width 92 height 17
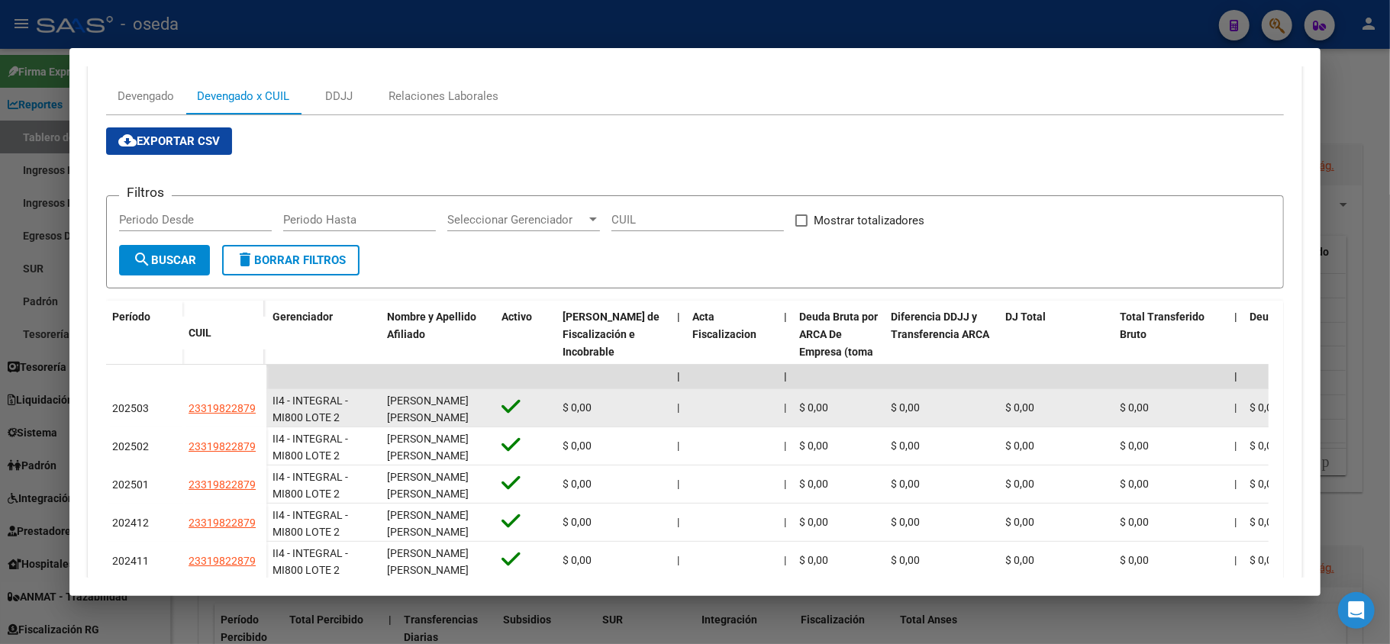
scroll to position [102, 0]
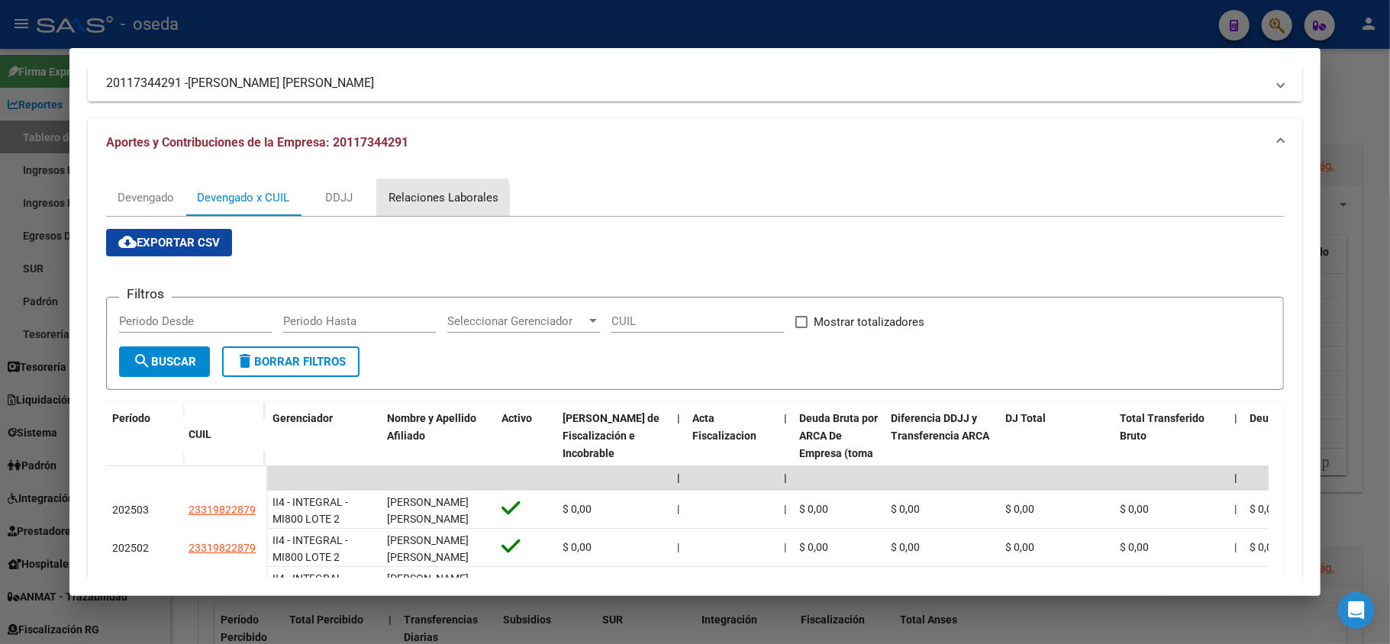
click at [441, 200] on div "Relaciones Laborales" at bounding box center [444, 197] width 110 height 17
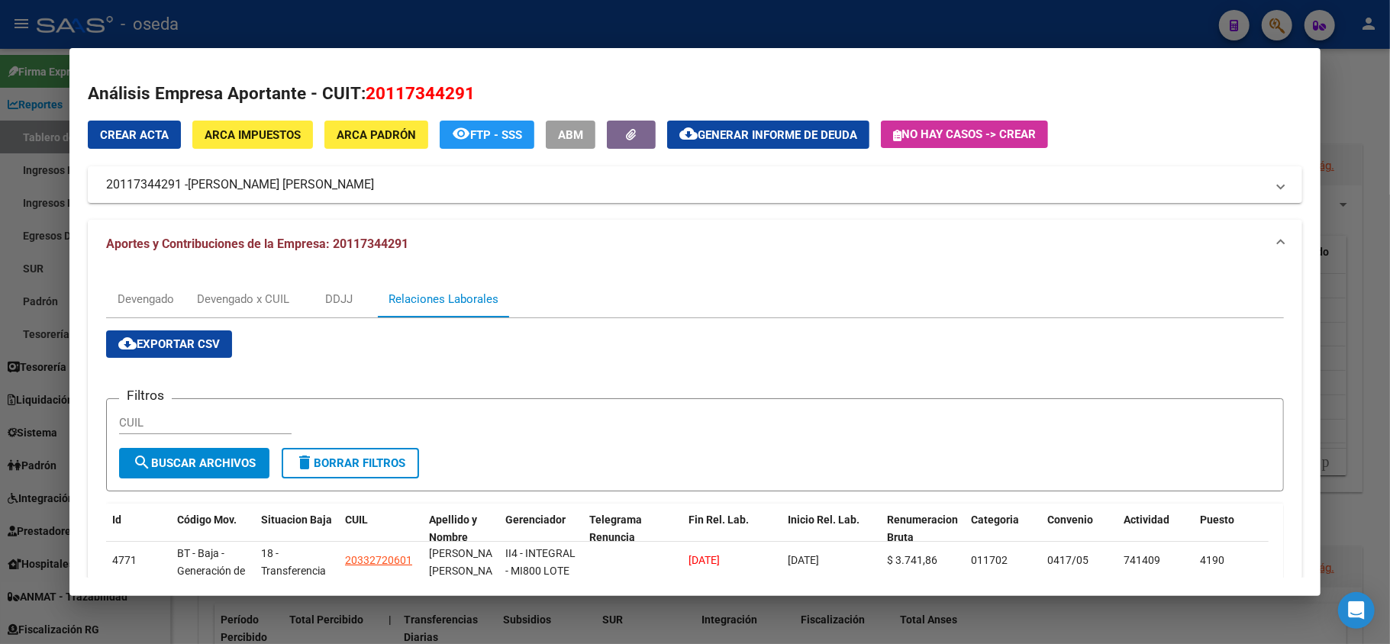
scroll to position [179, 0]
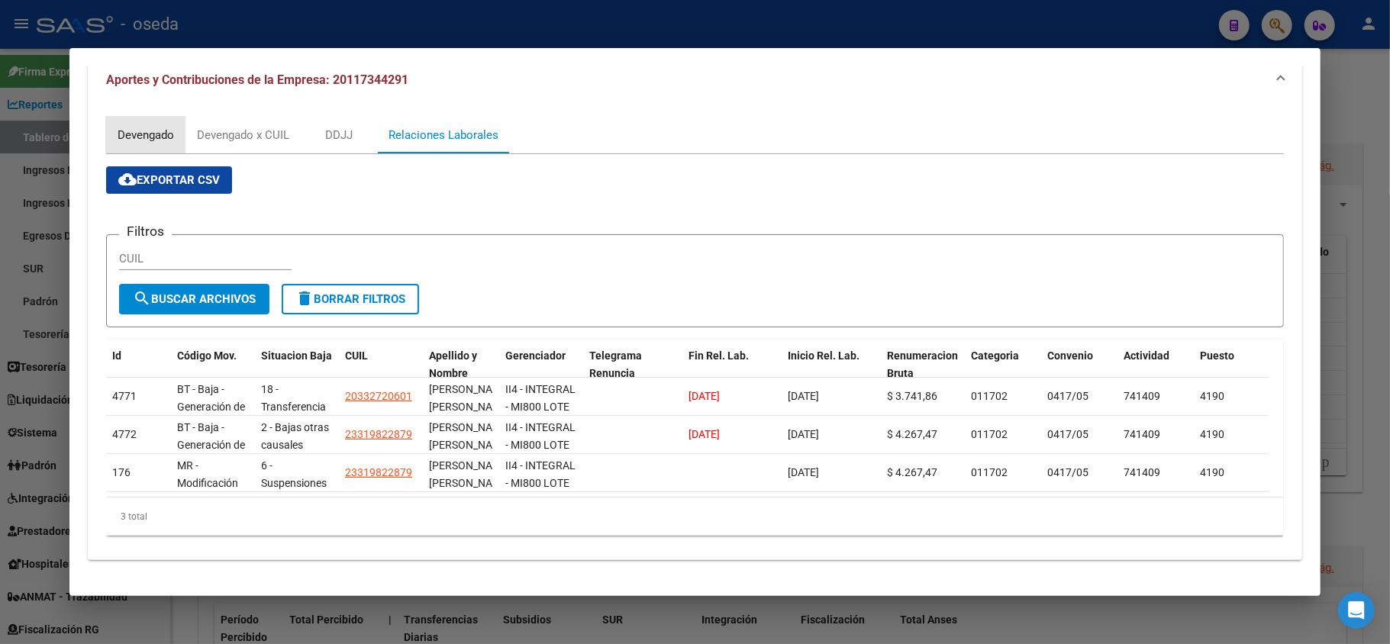
click at [150, 127] on div "Devengado" at bounding box center [146, 135] width 56 height 17
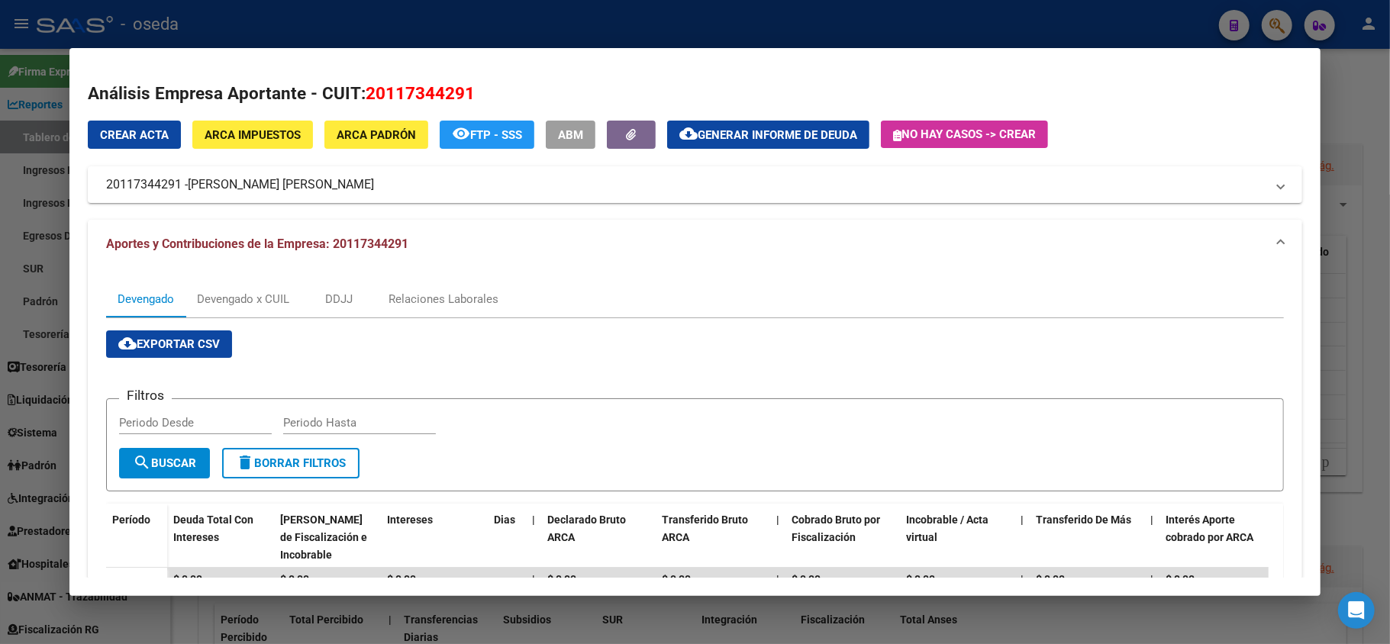
click at [251, 142] on button "ARCA Impuestos" at bounding box center [252, 135] width 121 height 28
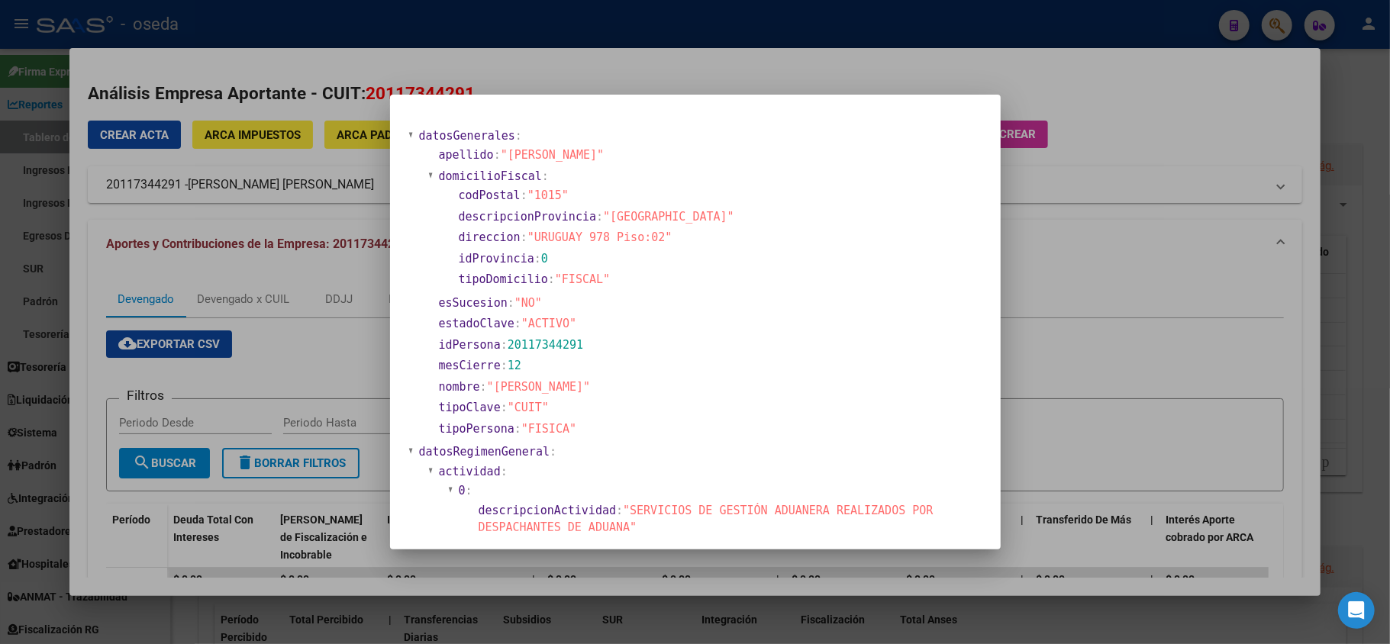
click at [118, 407] on div at bounding box center [695, 322] width 1390 height 644
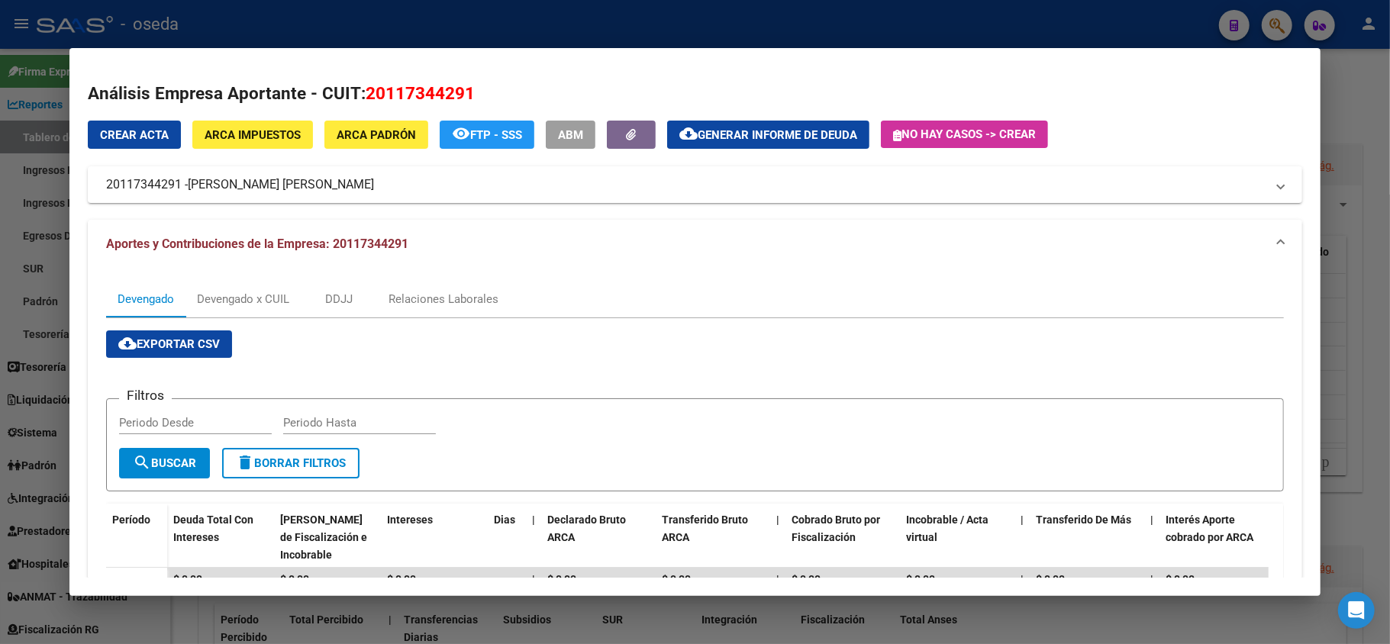
click at [16, 352] on div at bounding box center [695, 322] width 1390 height 644
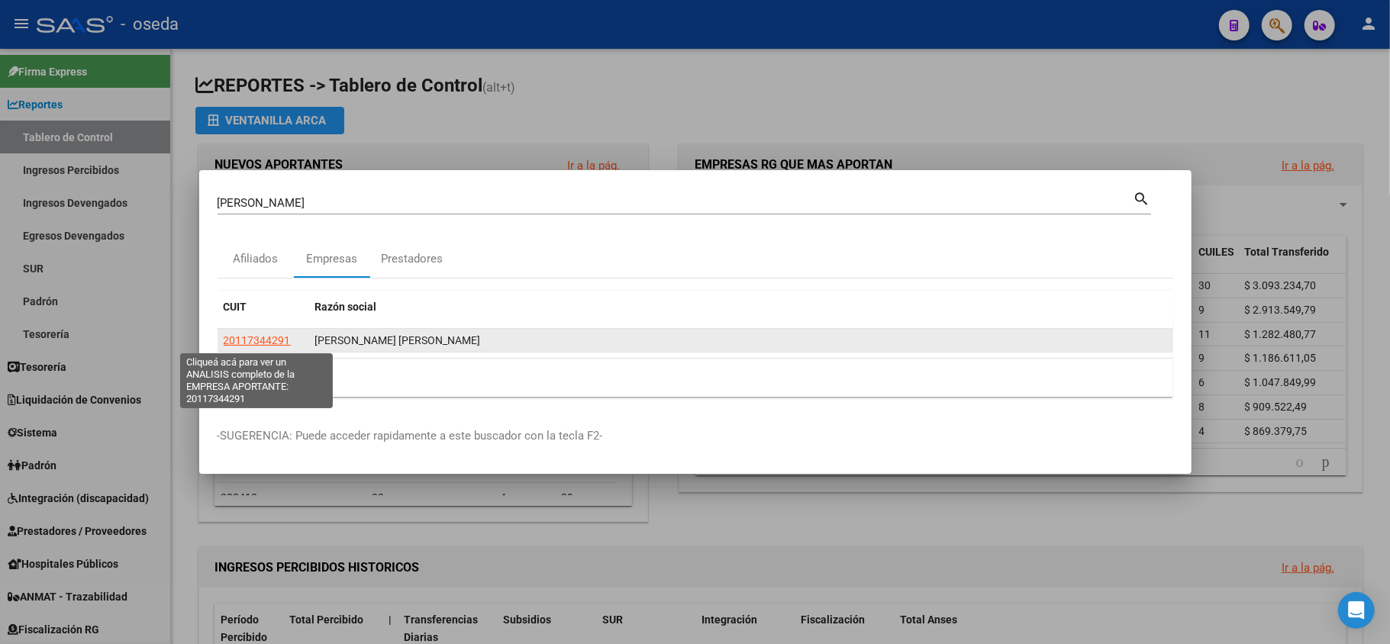
click at [266, 339] on span "20117344291" at bounding box center [257, 340] width 67 height 12
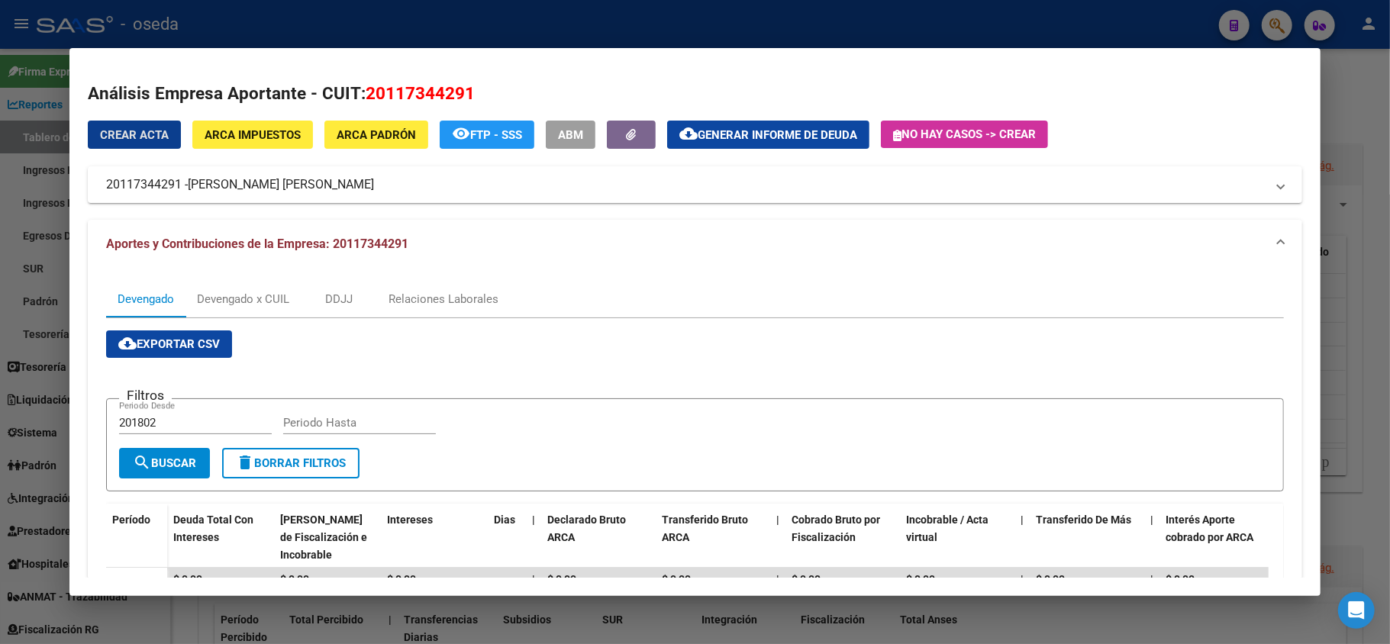
scroll to position [305, 0]
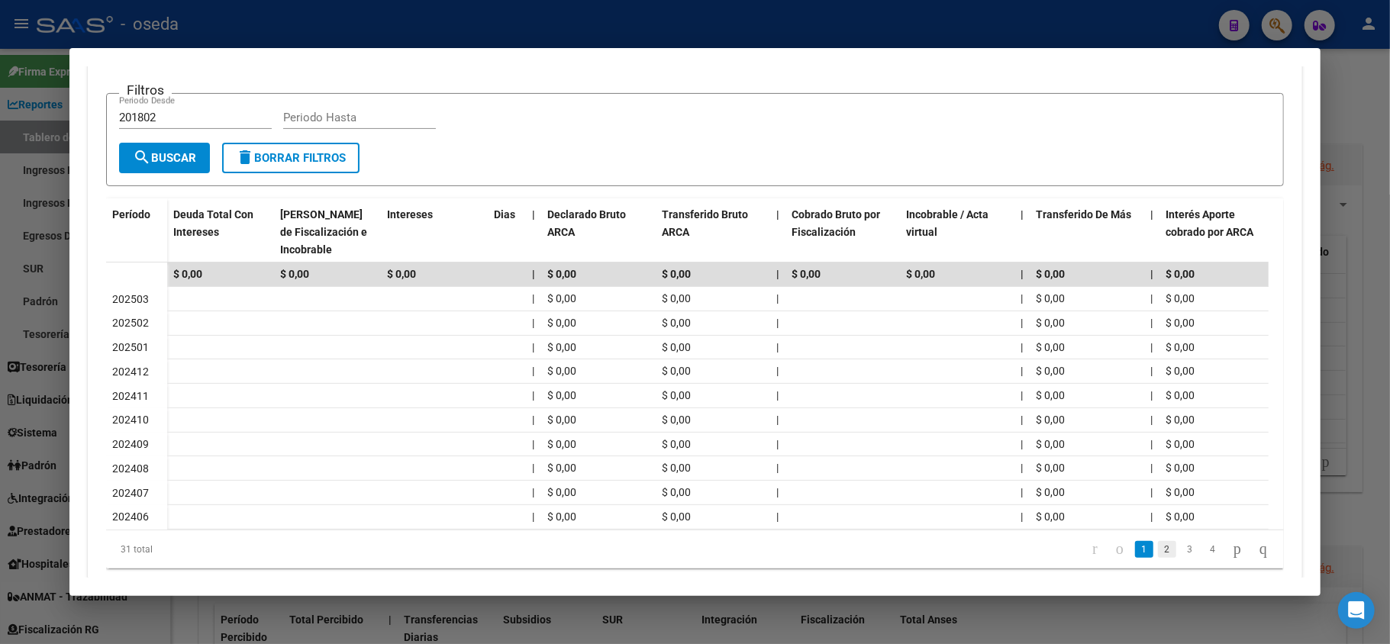
click at [1158, 558] on link "2" at bounding box center [1167, 549] width 18 height 17
click at [1181, 558] on link "3" at bounding box center [1190, 549] width 18 height 17
click at [1204, 558] on link "4" at bounding box center [1213, 549] width 18 height 17
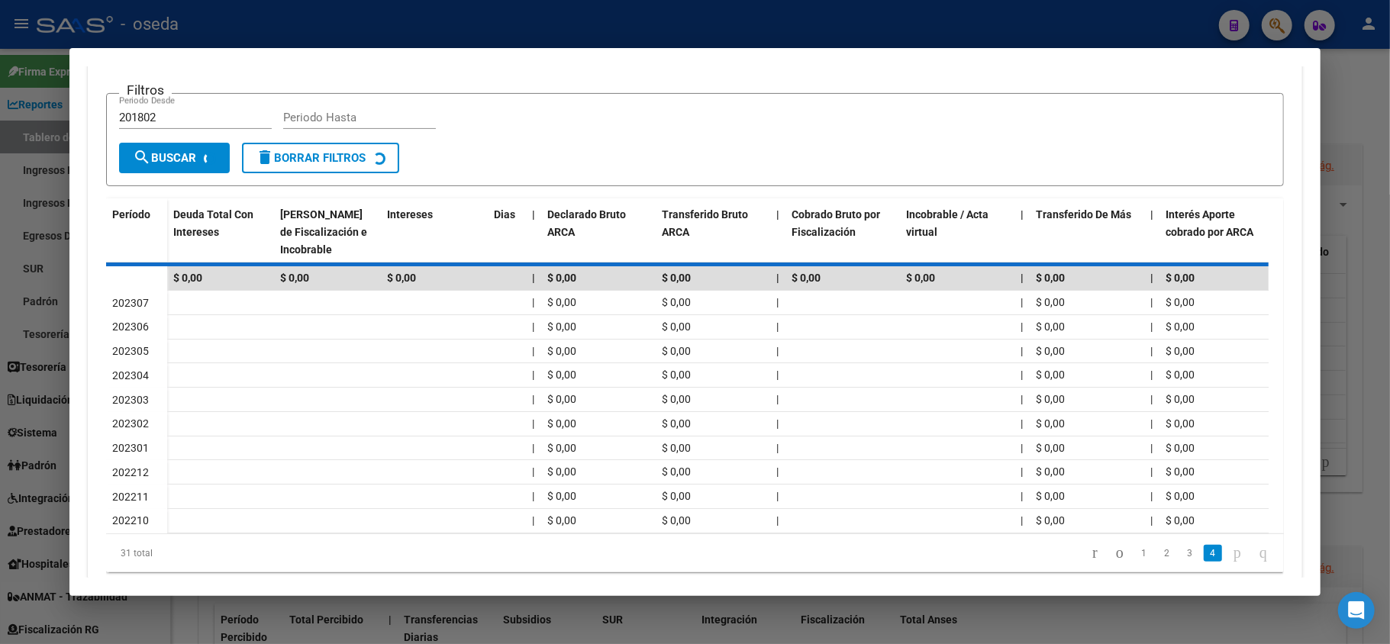
scroll to position [135, 0]
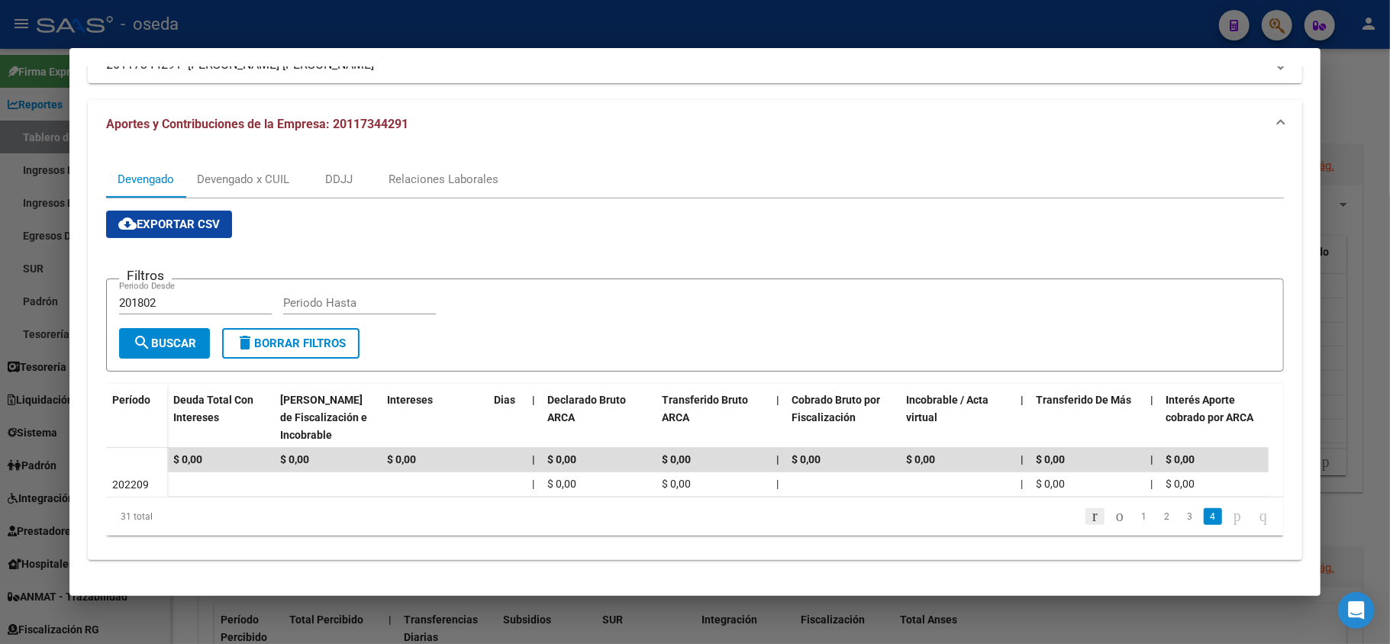
click at [1086, 520] on link "go to first page" at bounding box center [1095, 516] width 19 height 17
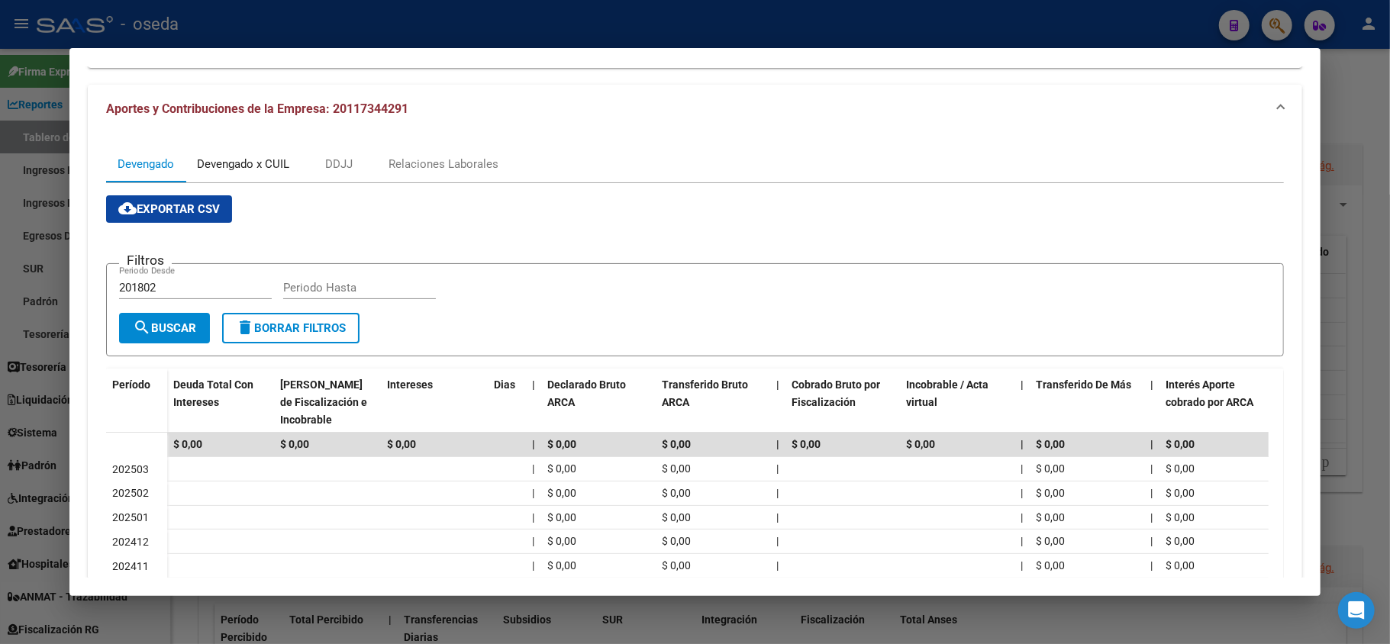
click at [263, 163] on div "Devengado x CUIL" at bounding box center [243, 164] width 92 height 17
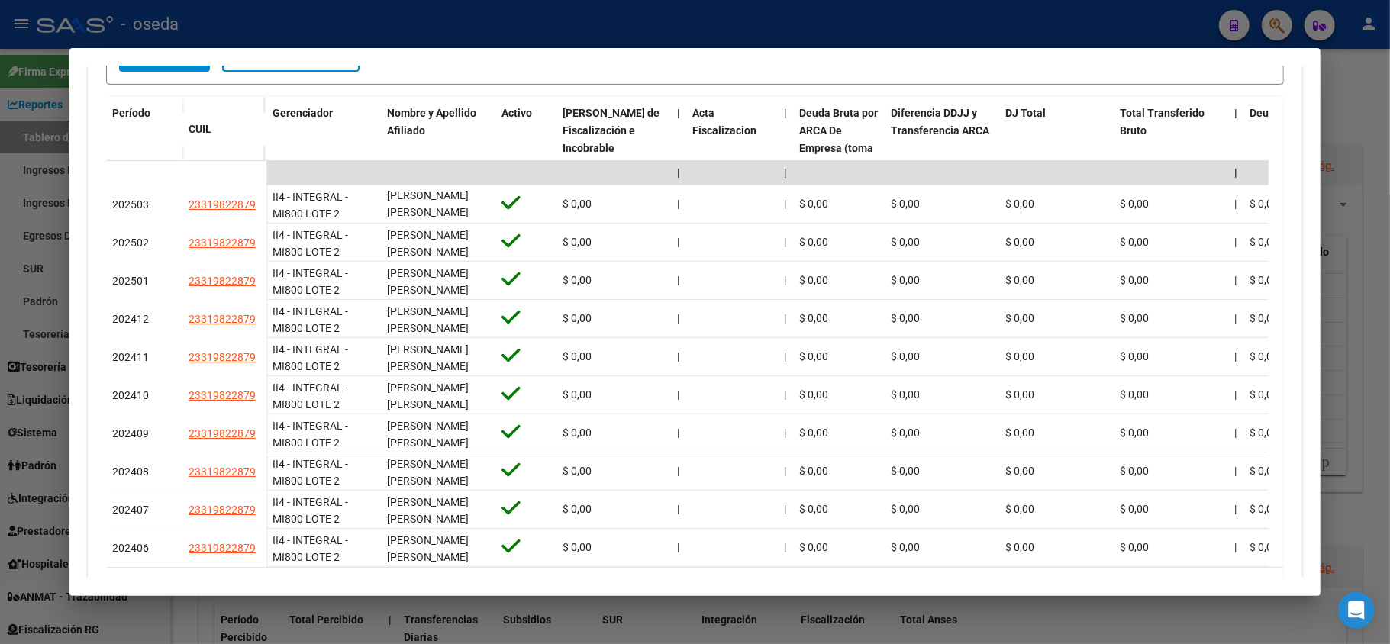
scroll to position [492, 0]
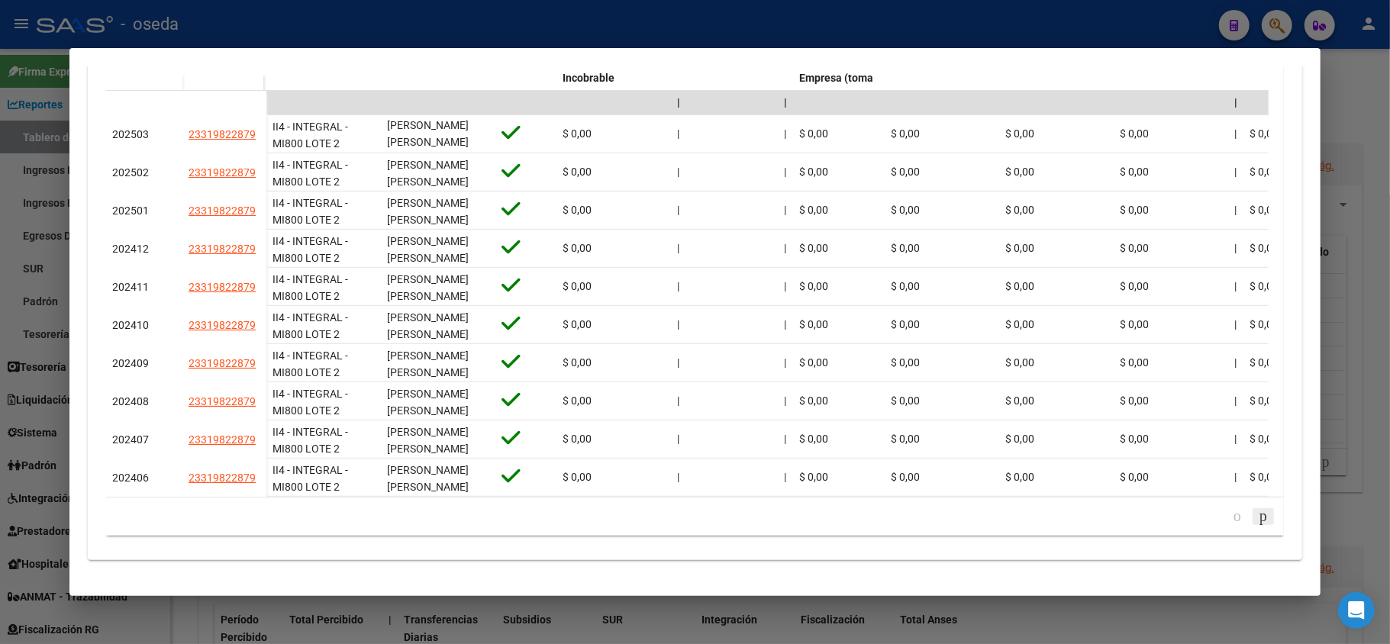
click at [1257, 518] on icon "go to next page" at bounding box center [1263, 516] width 12 height 18
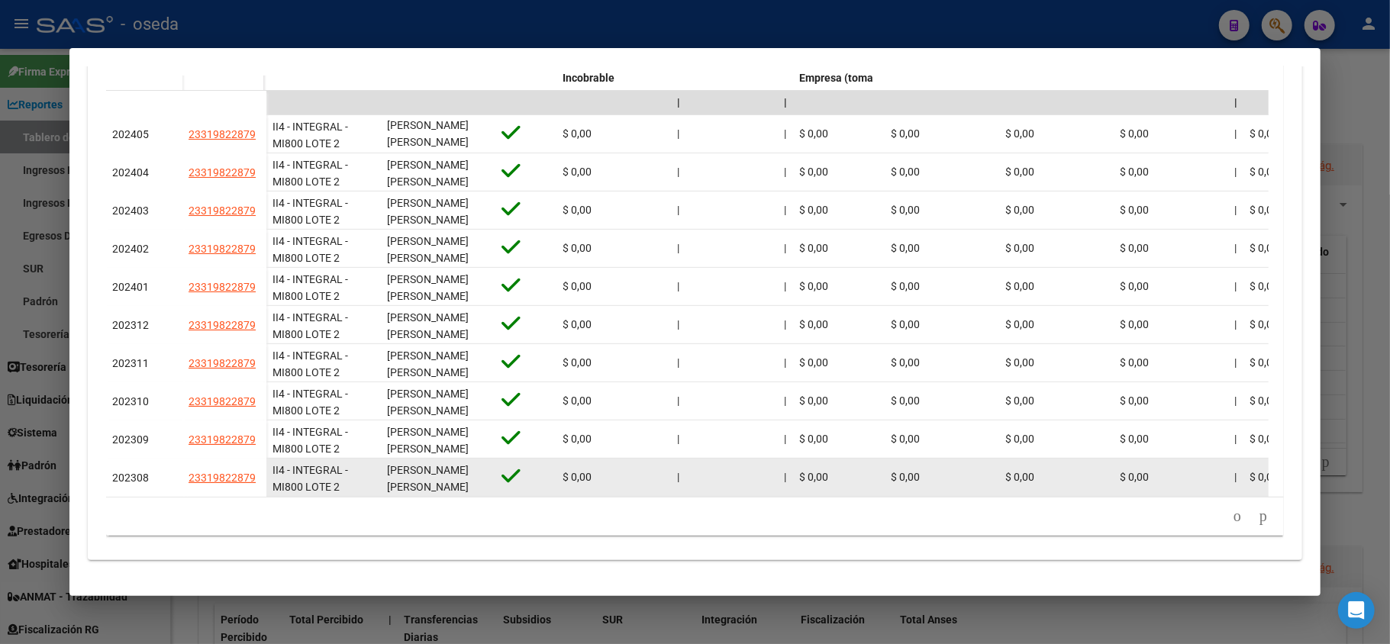
click at [230, 472] on datatable-body-cell "23319822879" at bounding box center [224, 478] width 84 height 38
click at [231, 472] on span "23319822879" at bounding box center [222, 478] width 67 height 12
type textarea "23319822879"
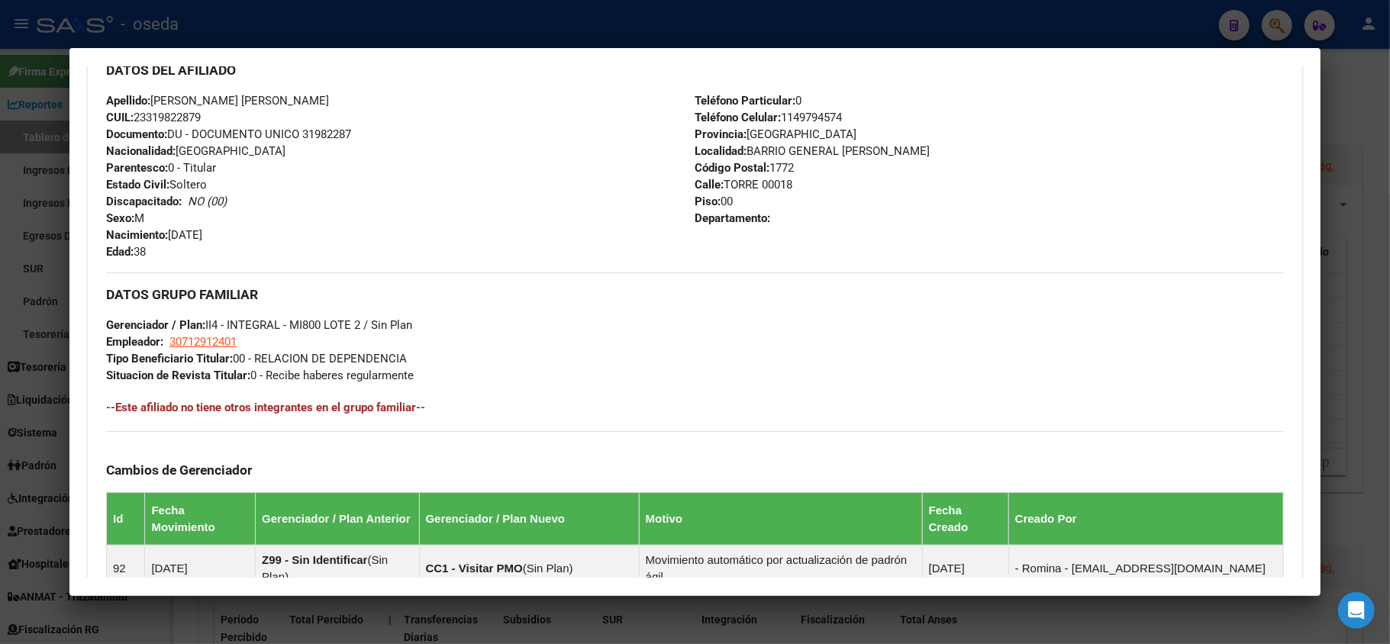
scroll to position [712, 0]
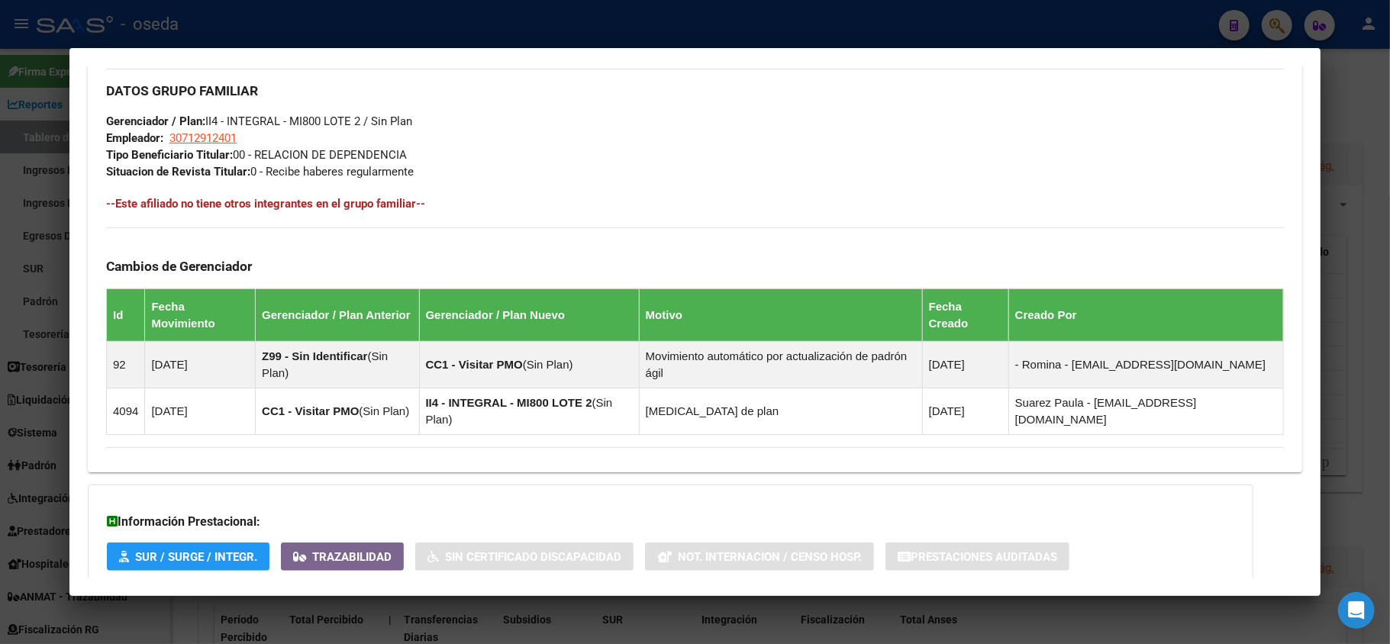
click at [373, 613] on span "Aportes y Contribuciones del Afiliado: 23319822879" at bounding box center [272, 620] width 286 height 15
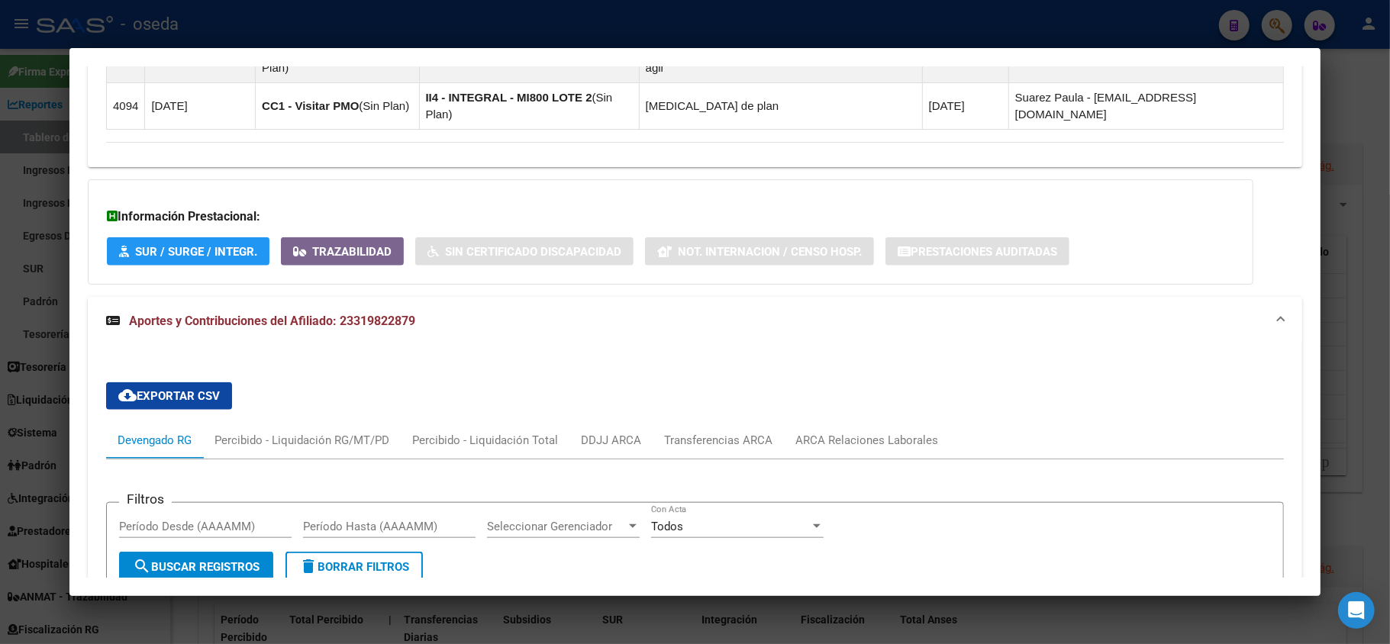
scroll to position [1222, 0]
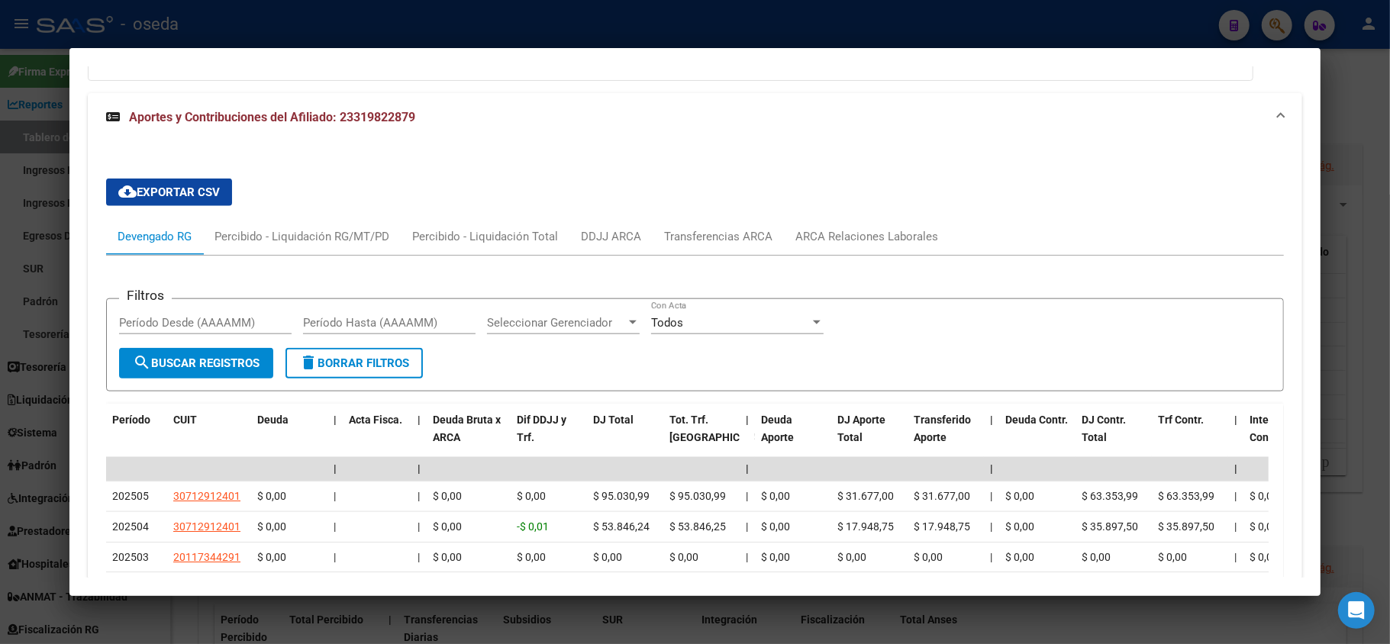
click at [10, 337] on div at bounding box center [695, 322] width 1390 height 644
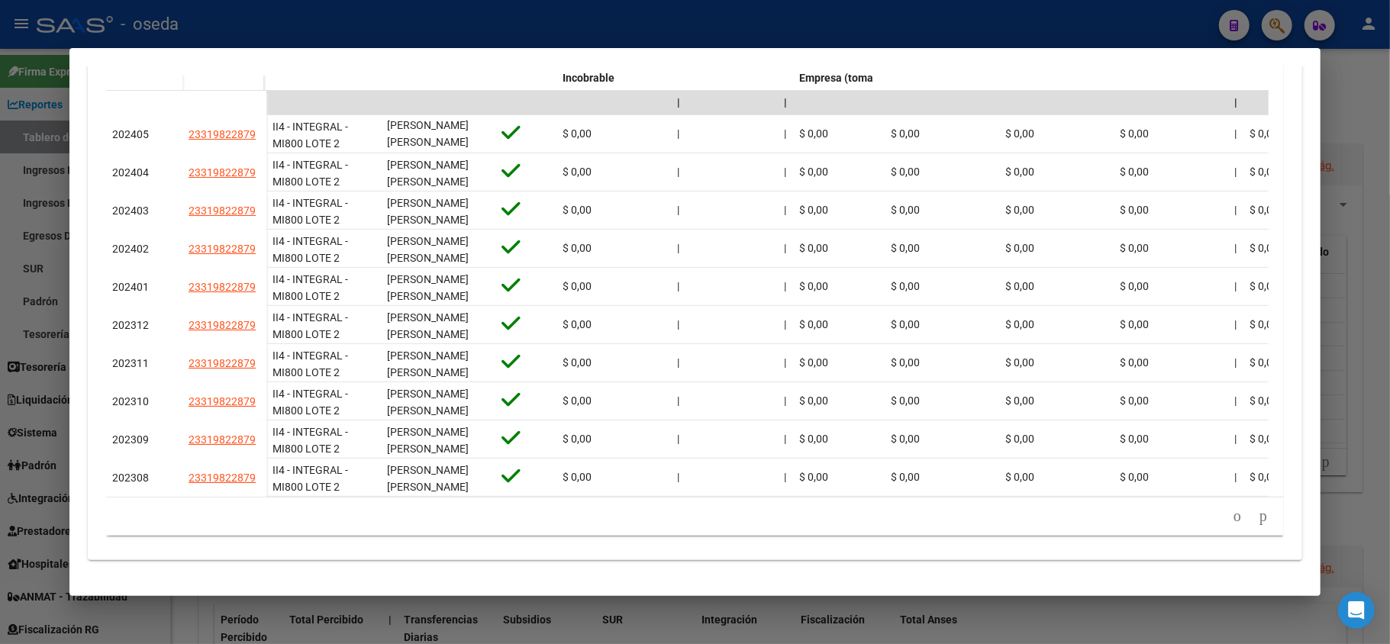
click at [40, 315] on div at bounding box center [695, 322] width 1390 height 644
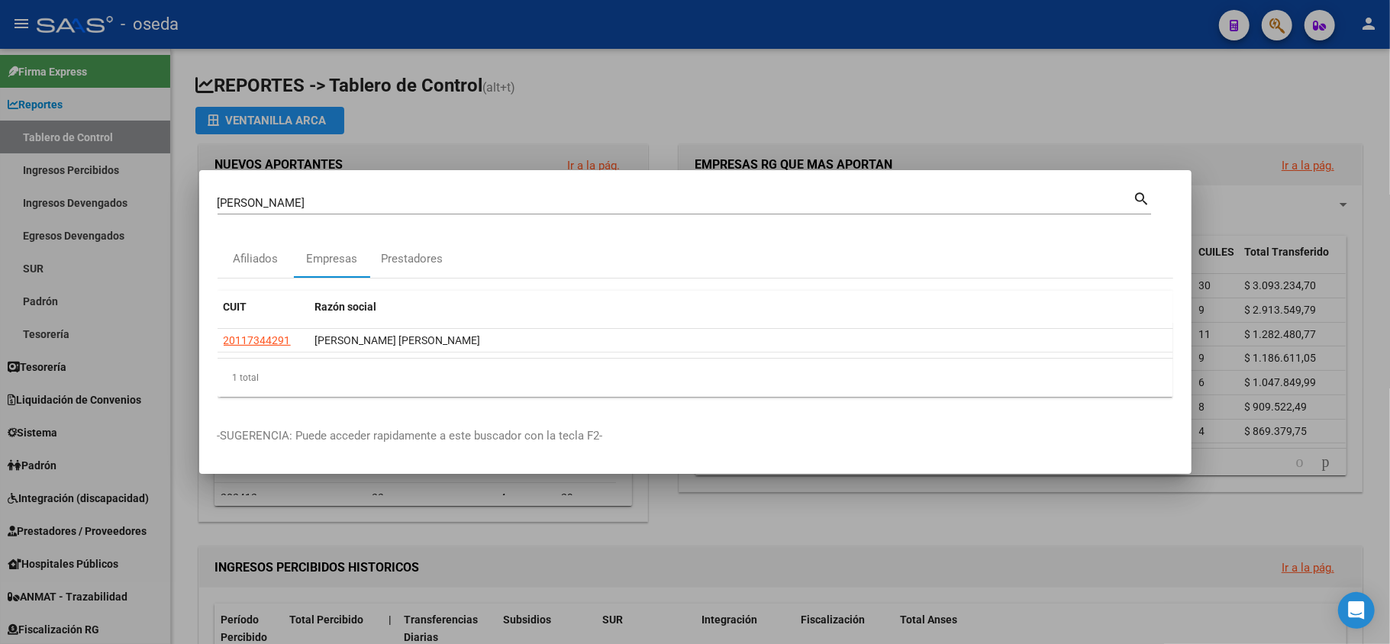
click at [276, 200] on input "[PERSON_NAME]" at bounding box center [676, 203] width 916 height 14
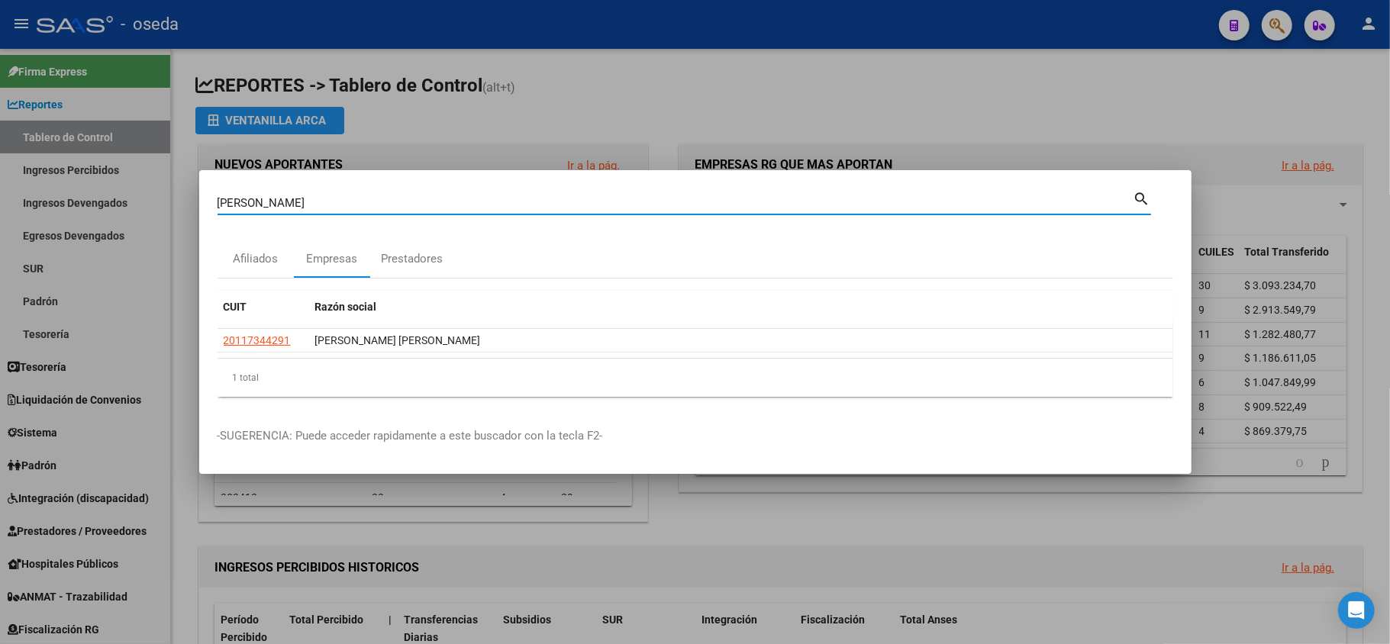
click at [276, 200] on input "[PERSON_NAME]" at bounding box center [676, 203] width 916 height 14
type input "[PERSON_NAME]"
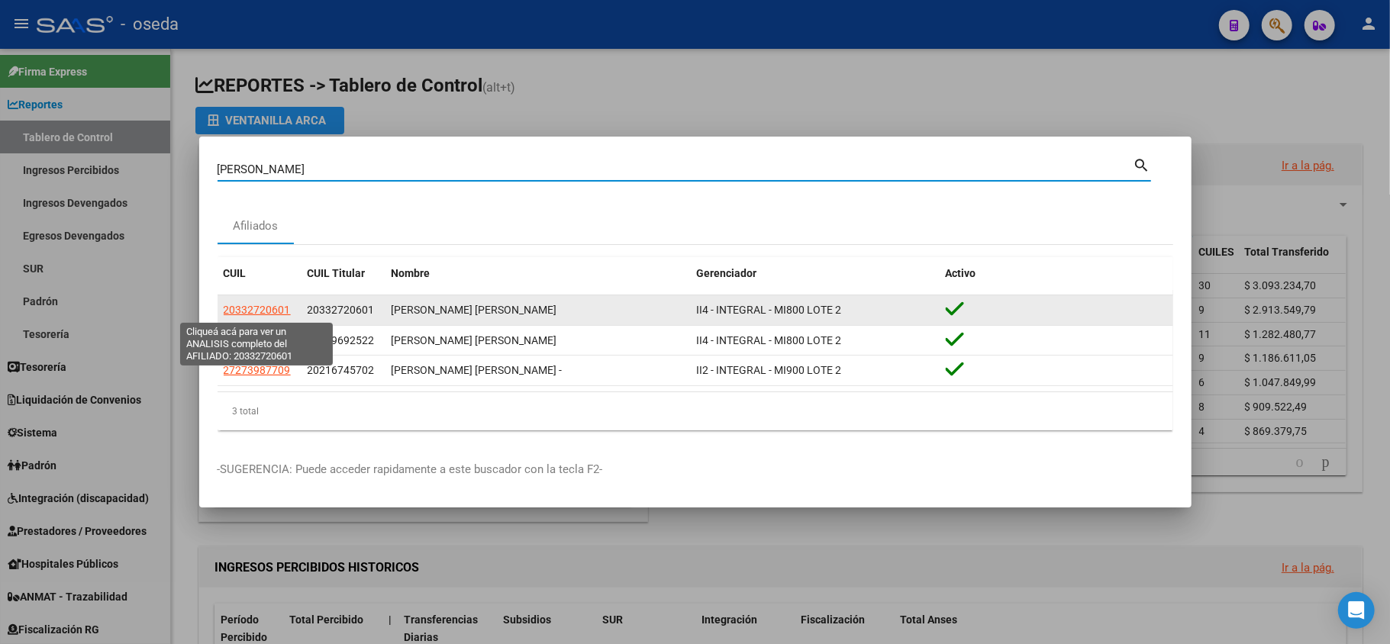
click at [264, 312] on span "20332720601" at bounding box center [257, 310] width 67 height 12
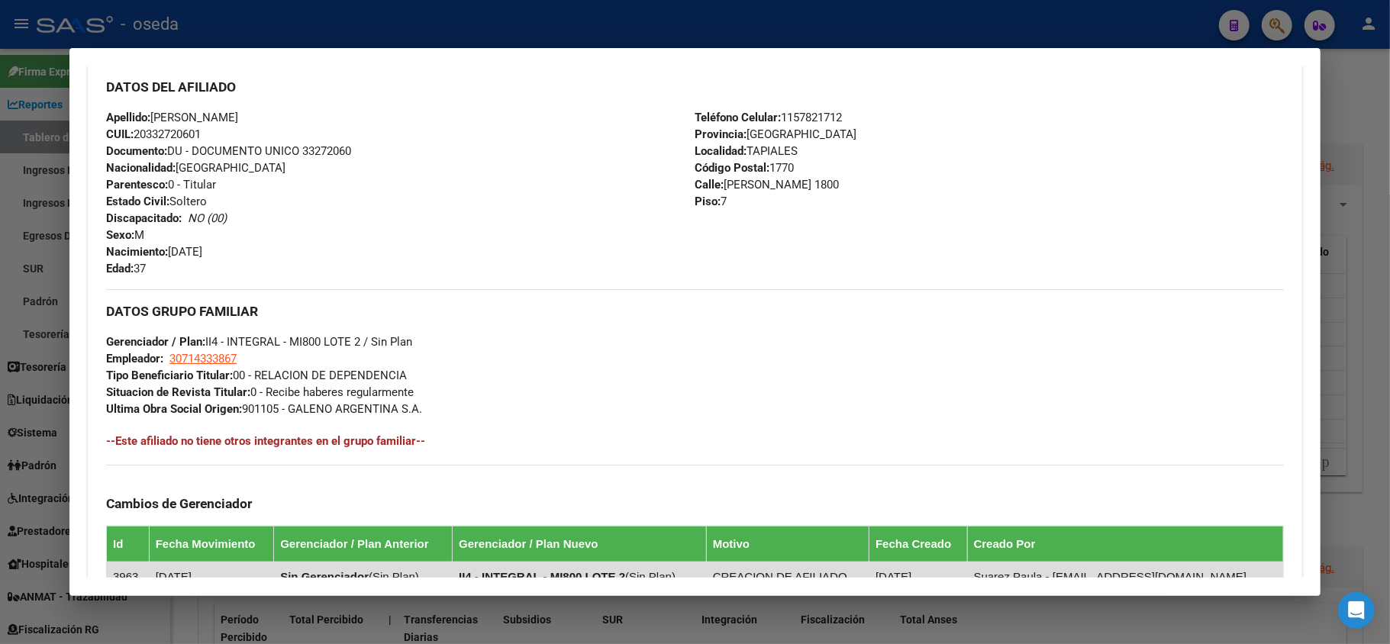
scroll to position [762, 0]
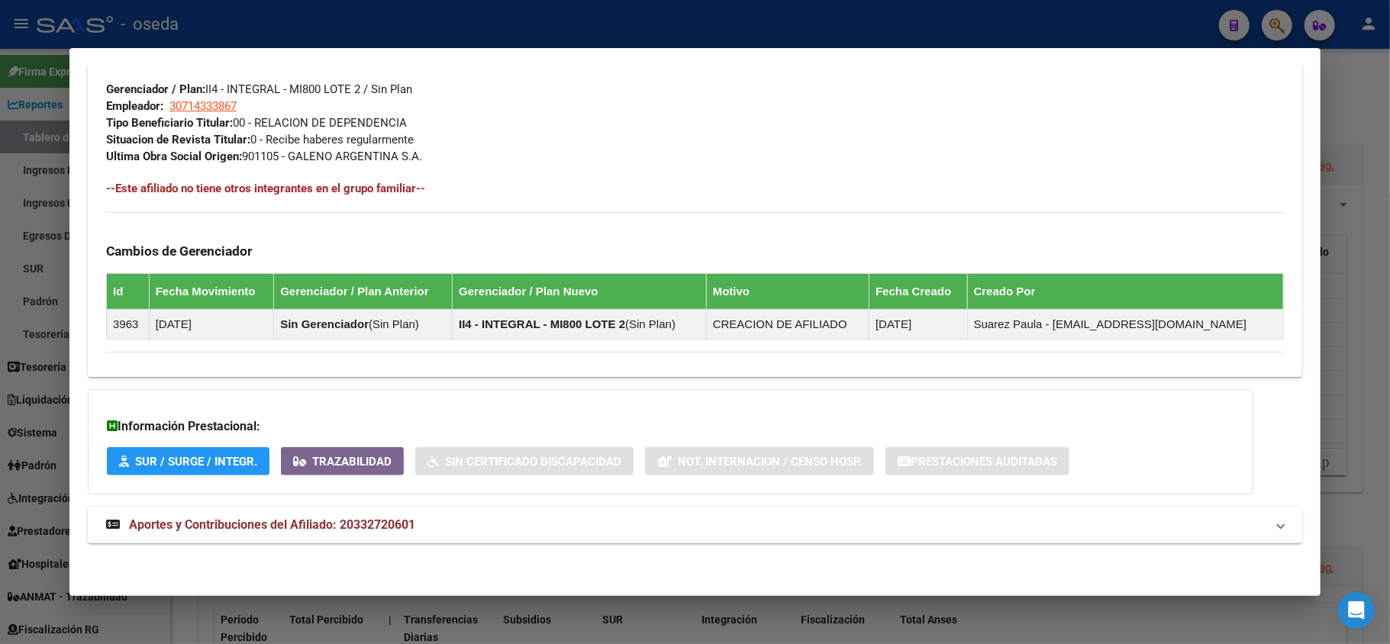
click at [371, 523] on span "Aportes y Contribuciones del Afiliado: 20332720601" at bounding box center [272, 525] width 286 height 15
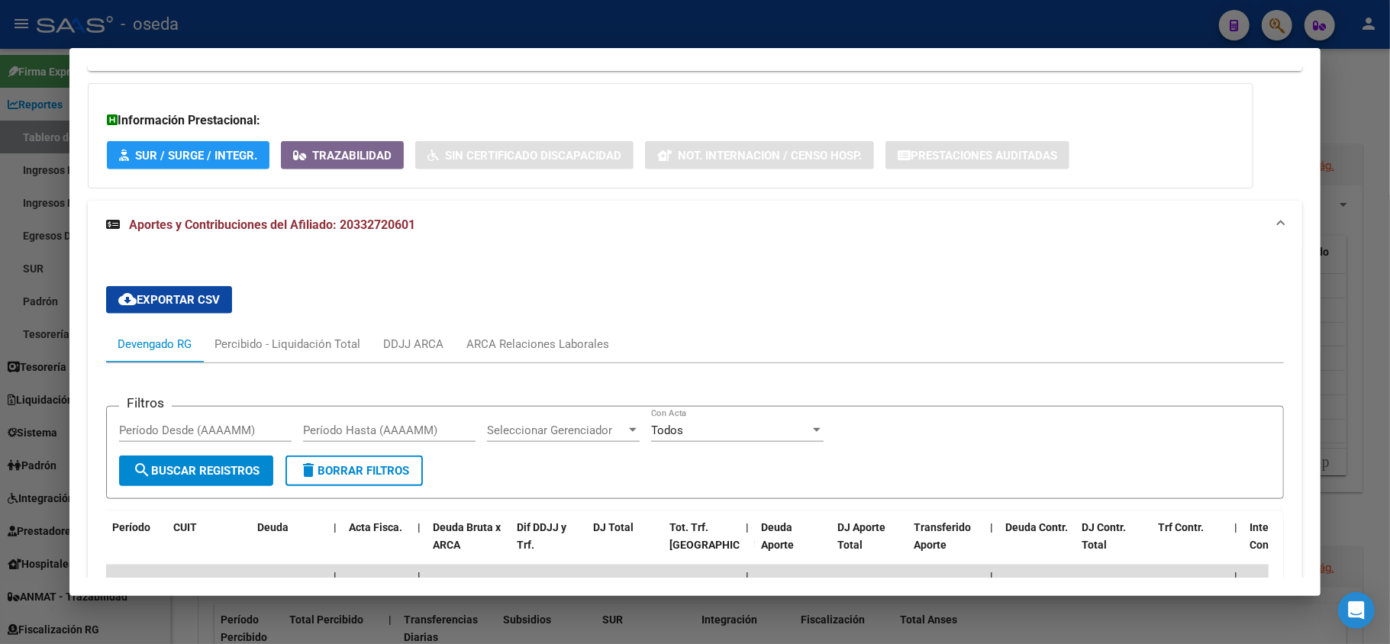
scroll to position [1241, 0]
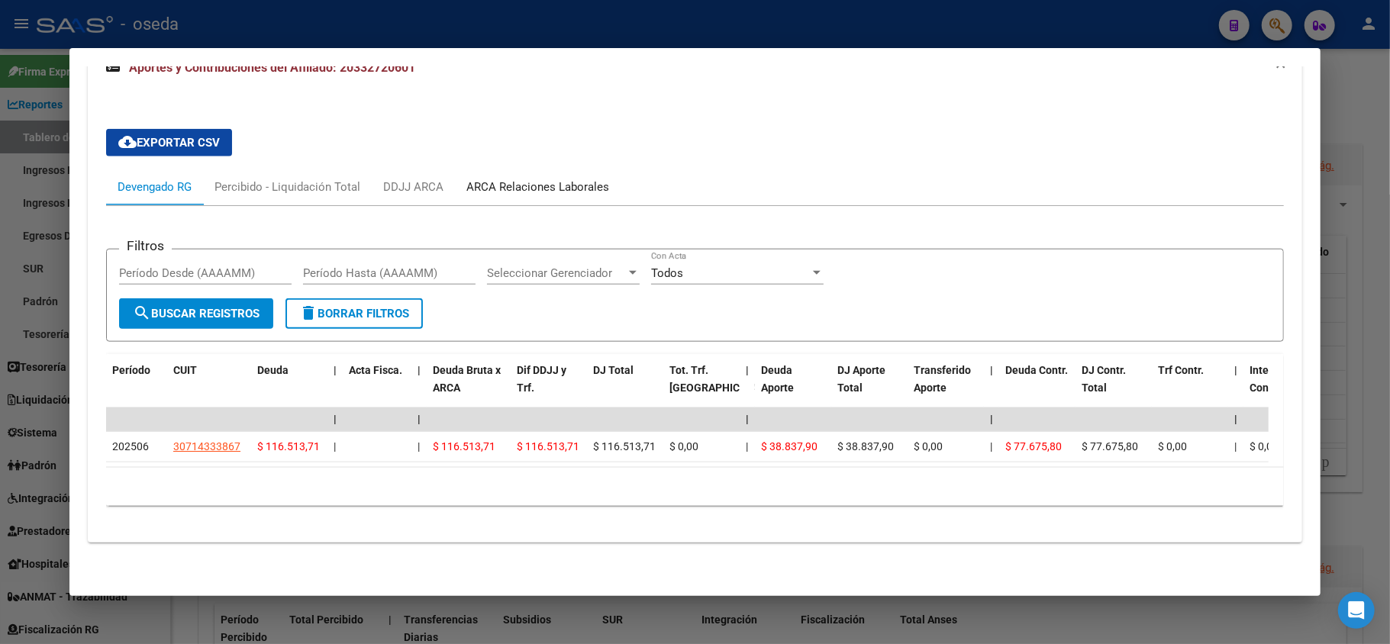
click at [535, 179] on div "ARCA Relaciones Laborales" at bounding box center [537, 187] width 143 height 17
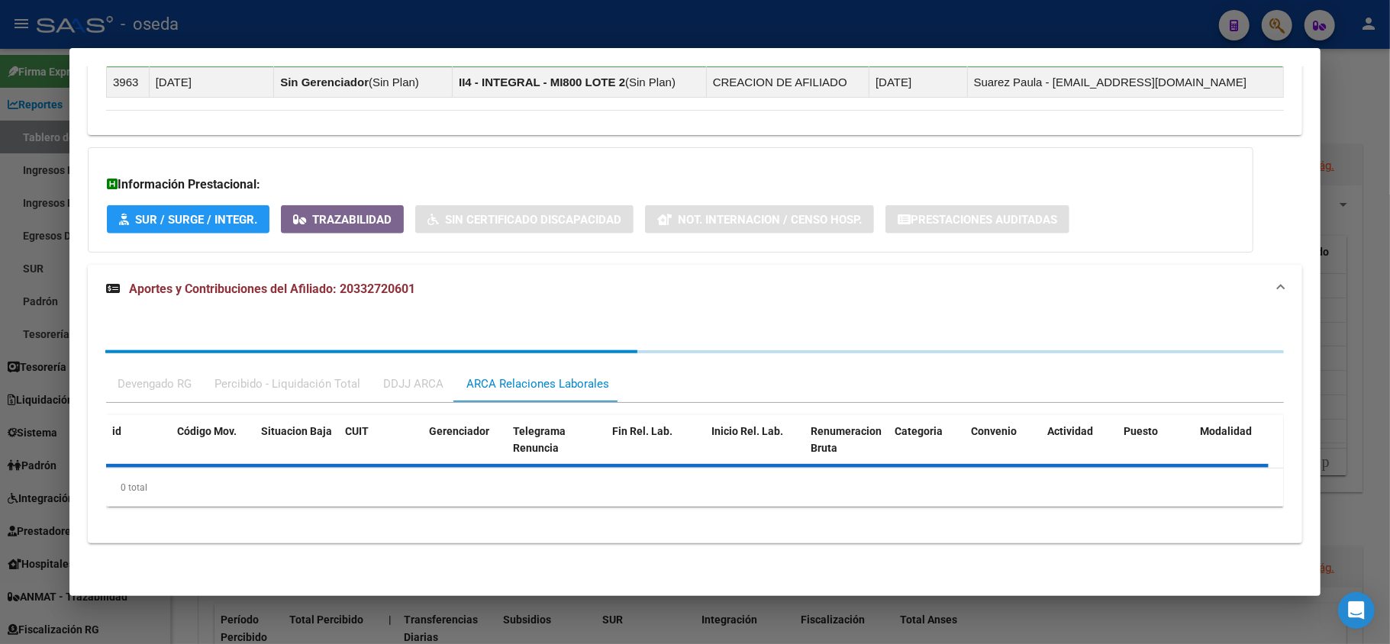
scroll to position [1085, 0]
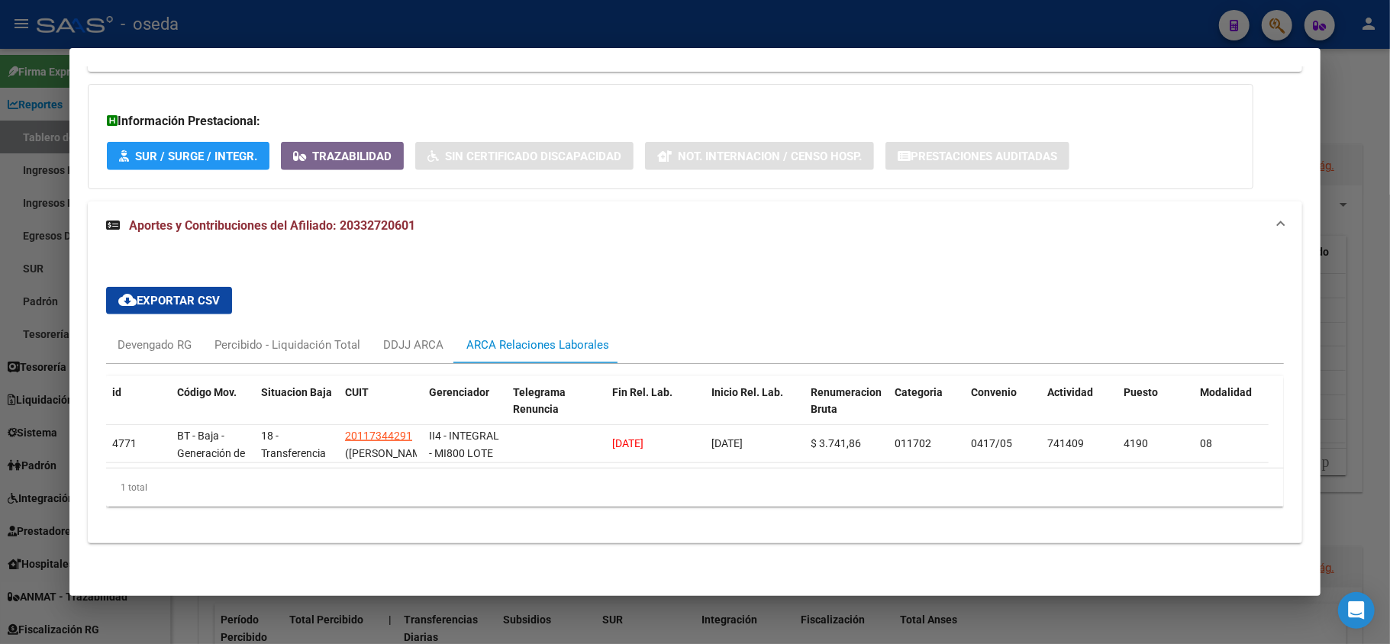
click at [0, 370] on div at bounding box center [695, 322] width 1390 height 644
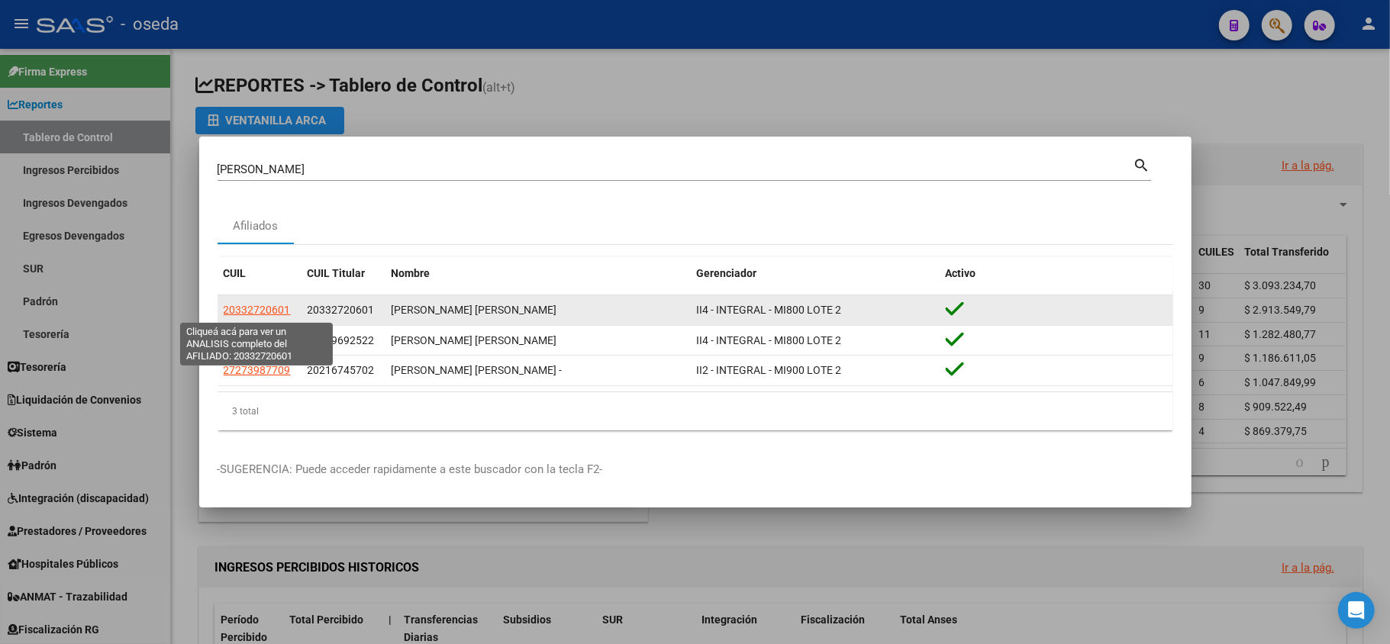
click at [255, 307] on span "20332720601" at bounding box center [257, 310] width 67 height 12
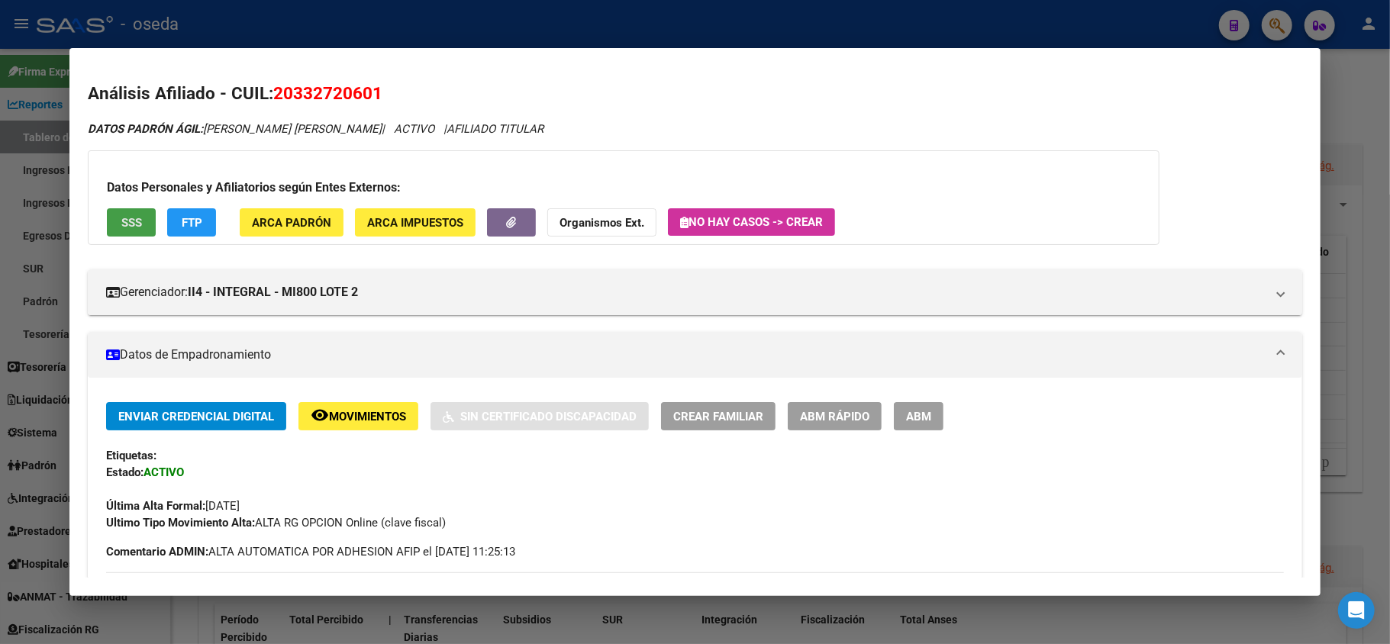
click at [133, 224] on span "SSS" at bounding box center [131, 223] width 21 height 14
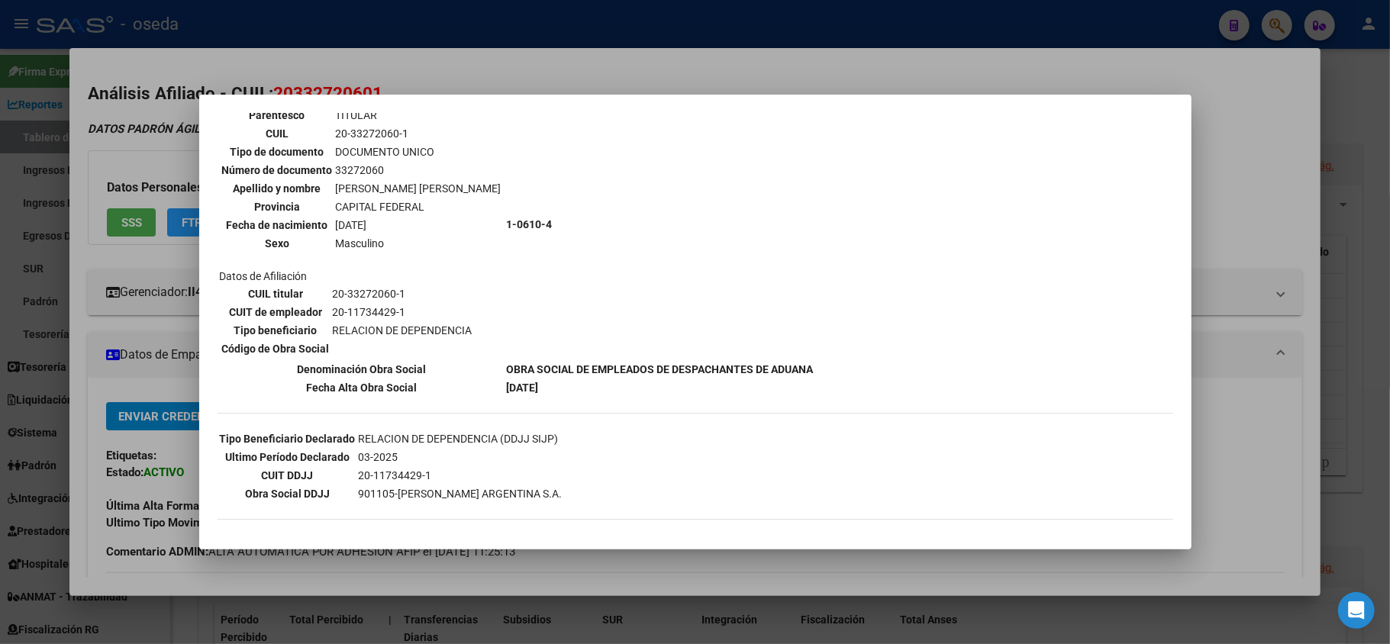
scroll to position [203, 0]
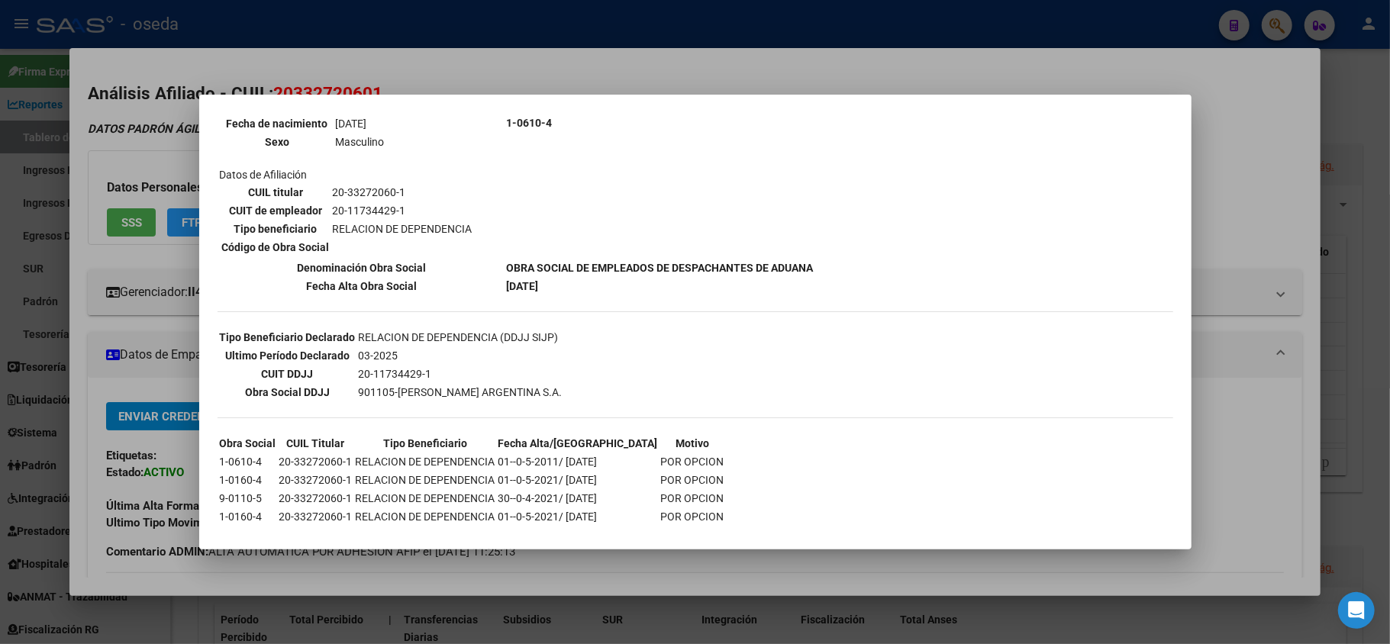
click at [89, 502] on div at bounding box center [695, 322] width 1390 height 644
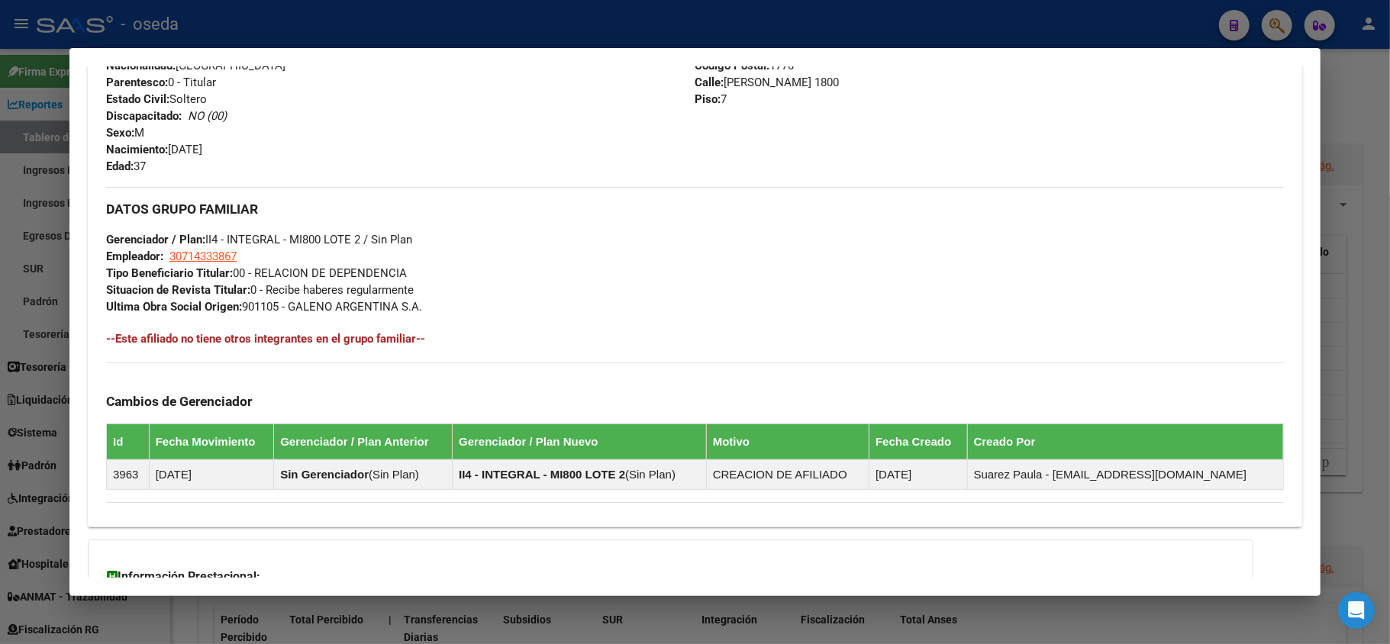
scroll to position [762, 0]
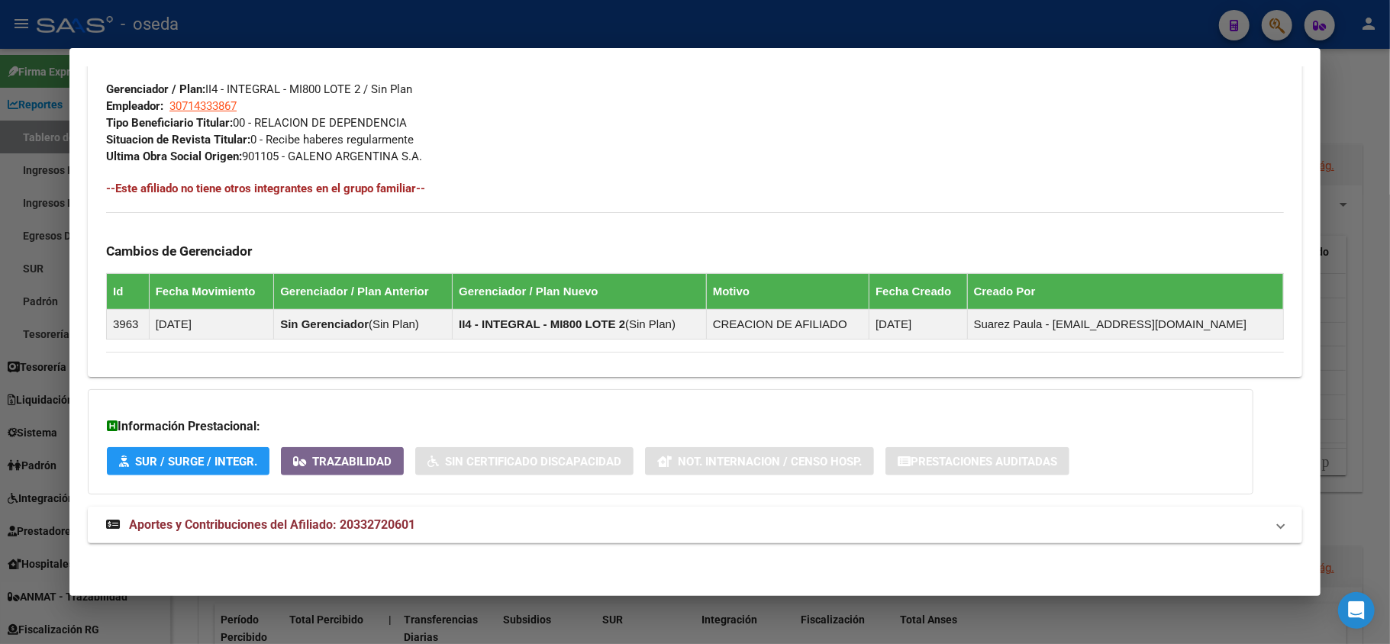
click at [386, 527] on span "Aportes y Contribuciones del Afiliado: 20332720601" at bounding box center [272, 525] width 286 height 15
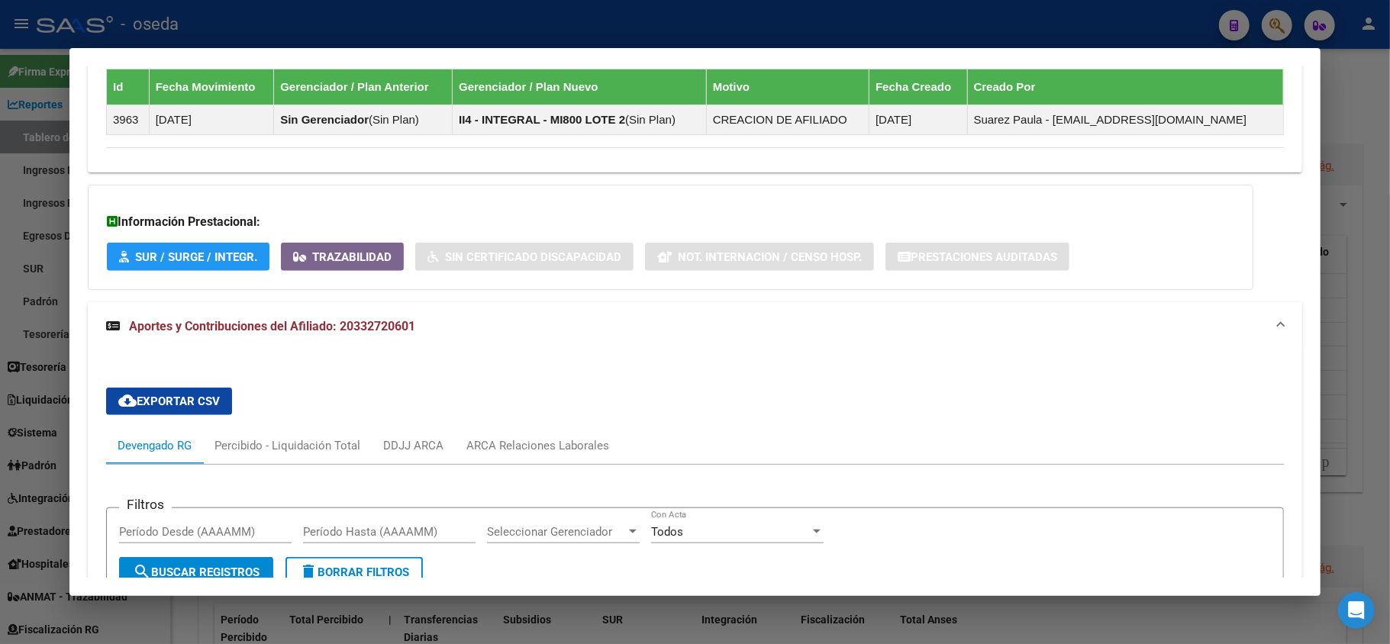
scroll to position [1170, 0]
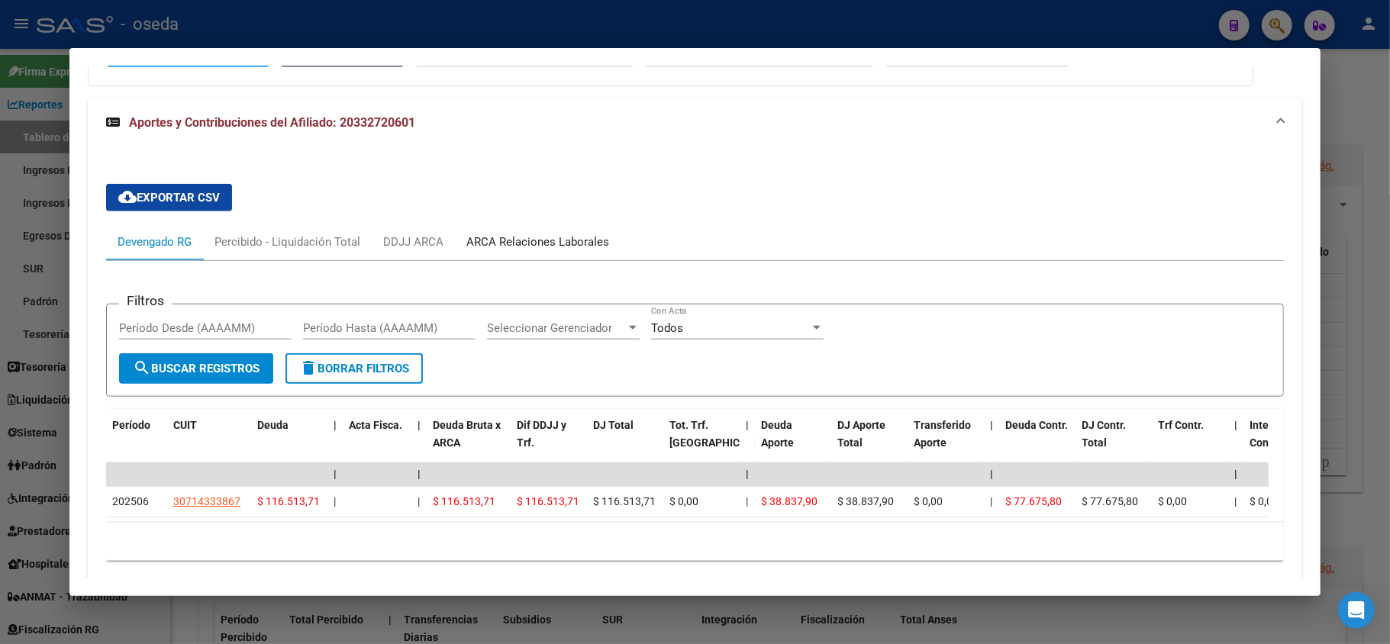
click at [576, 238] on div "ARCA Relaciones Laborales" at bounding box center [537, 242] width 143 height 17
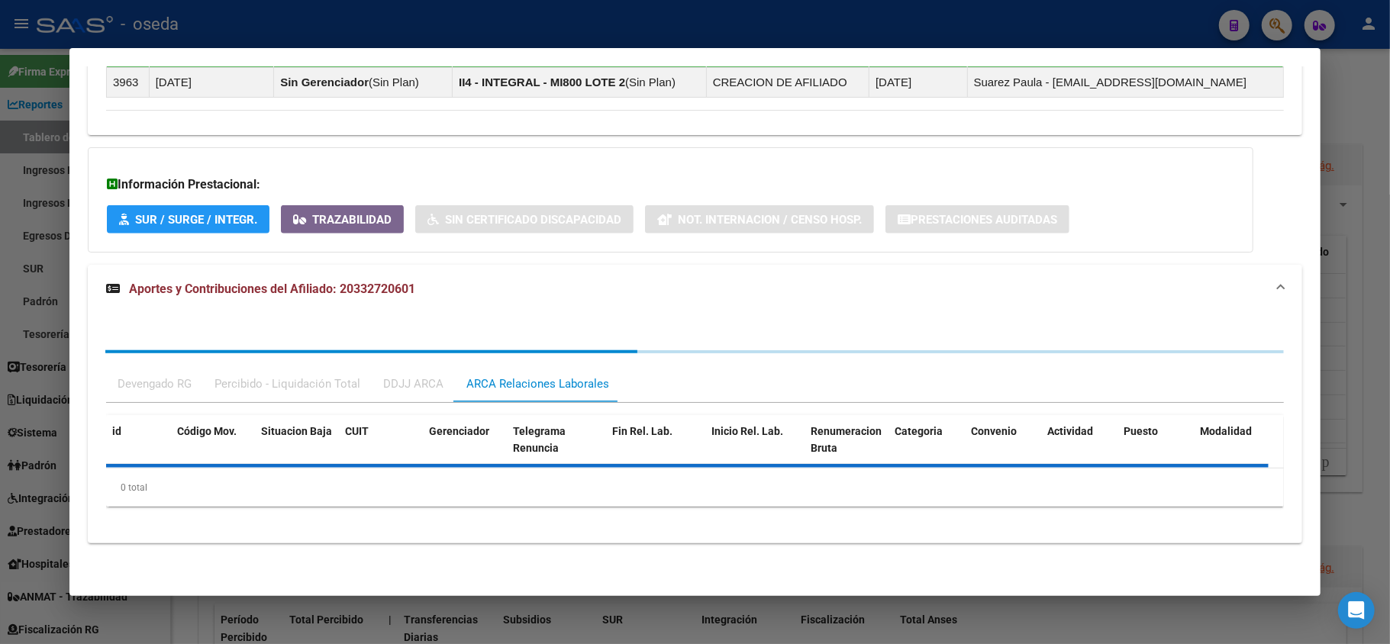
scroll to position [1085, 0]
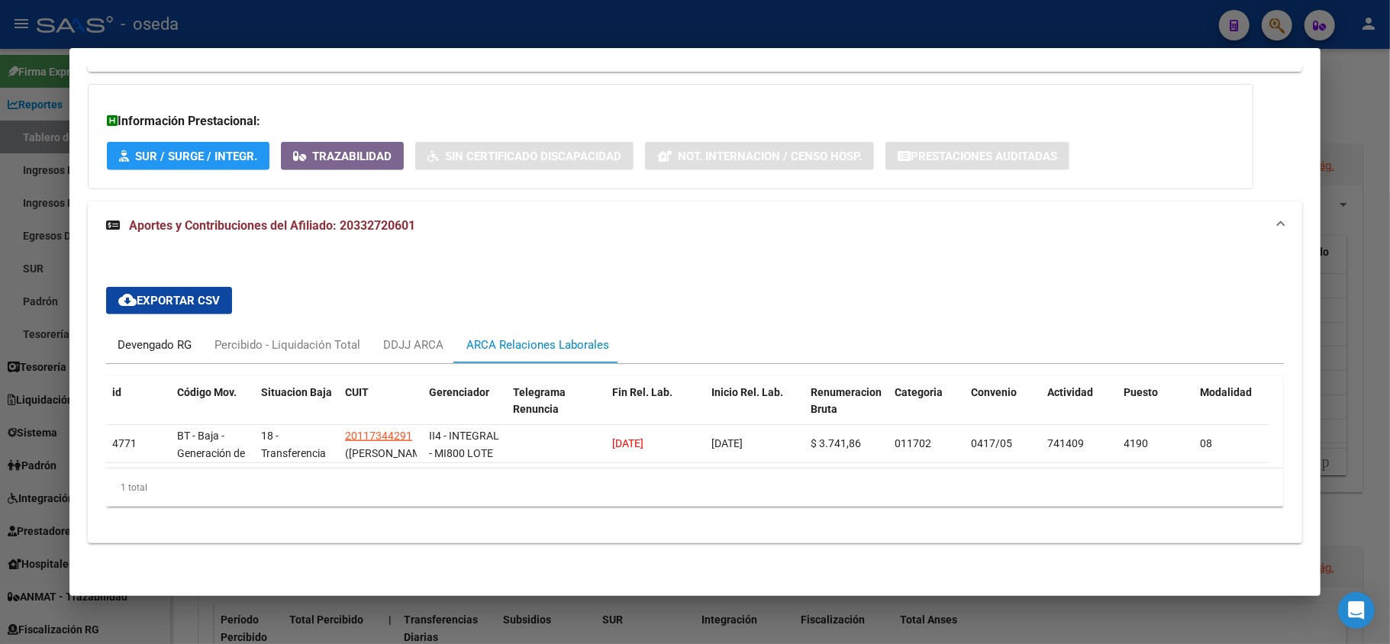
click at [153, 337] on div "Devengado RG" at bounding box center [155, 345] width 74 height 17
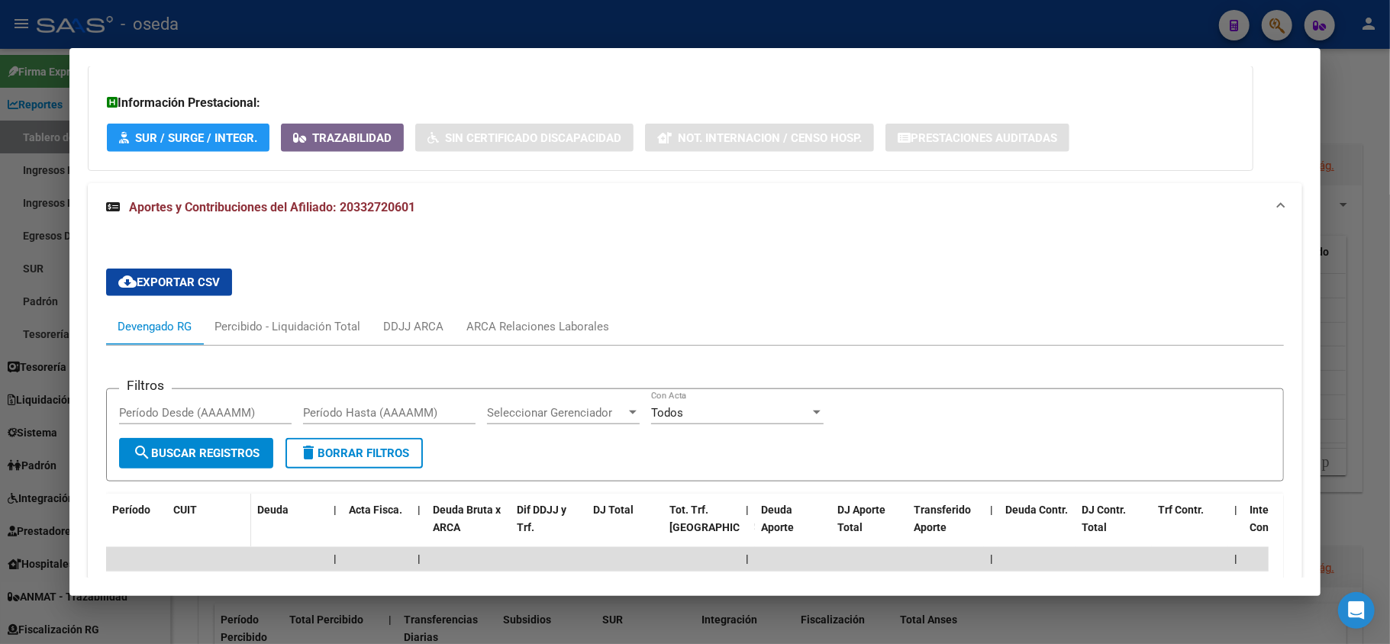
scroll to position [1241, 0]
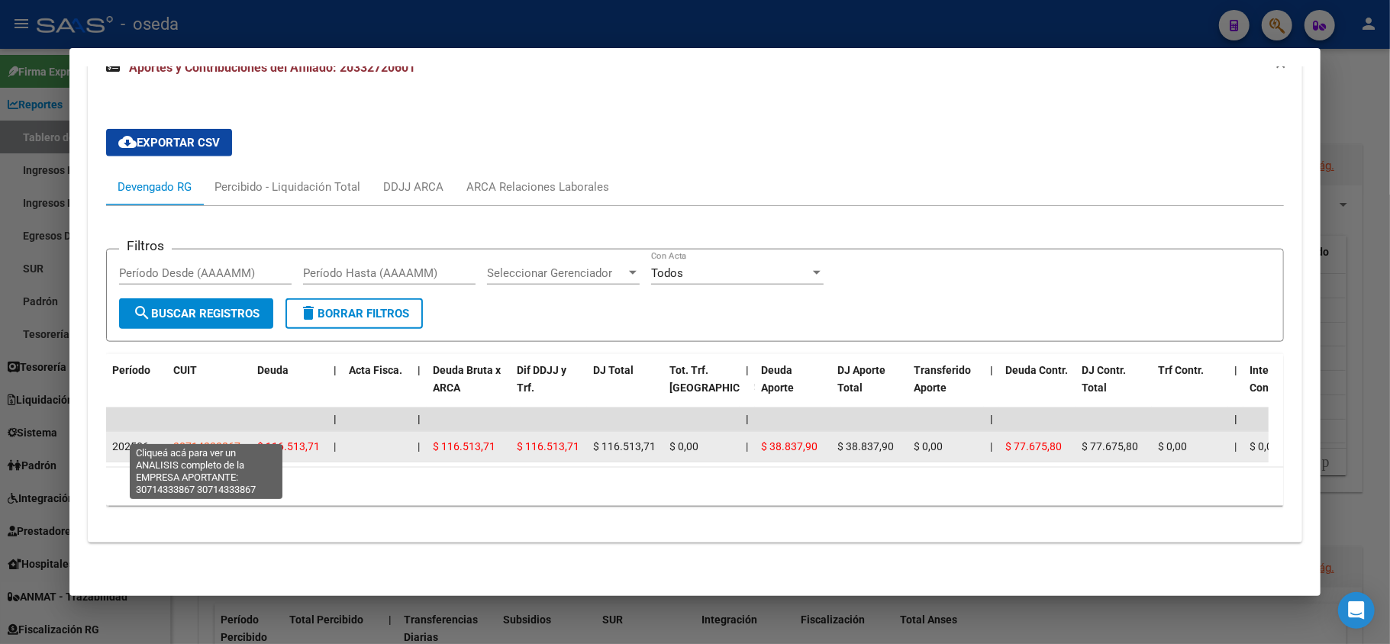
click at [194, 441] on span "30714333867" at bounding box center [206, 447] width 67 height 12
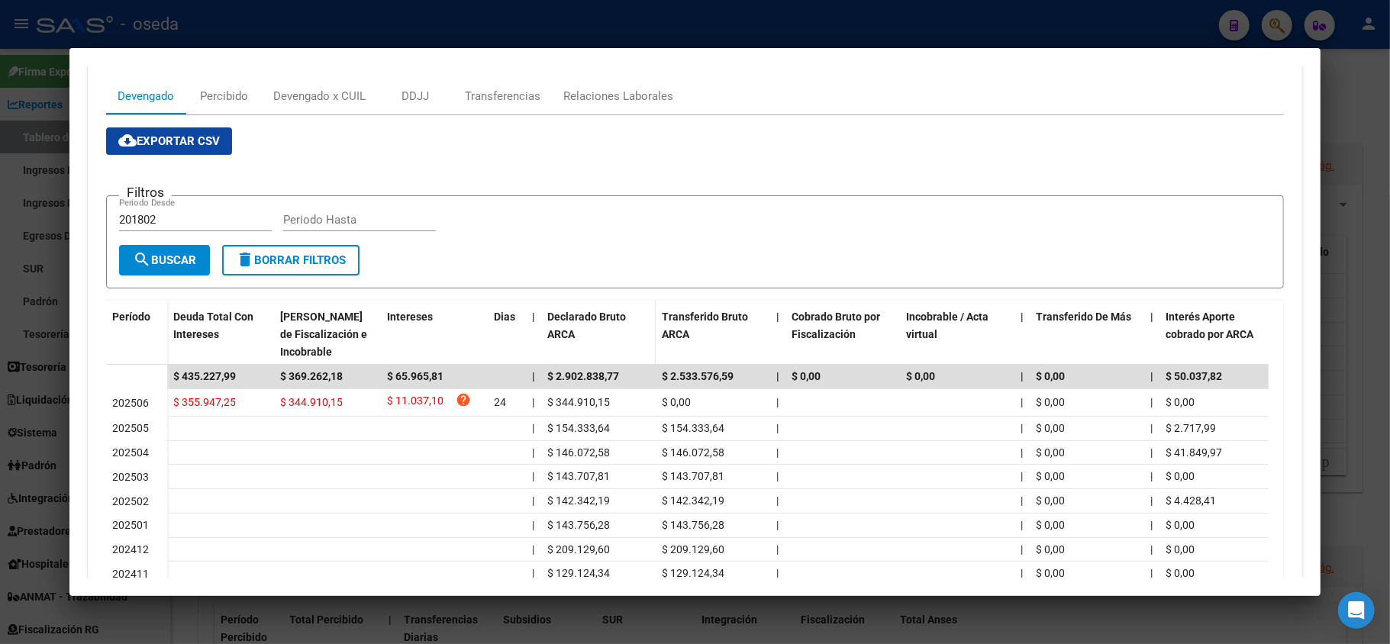
scroll to position [0, 0]
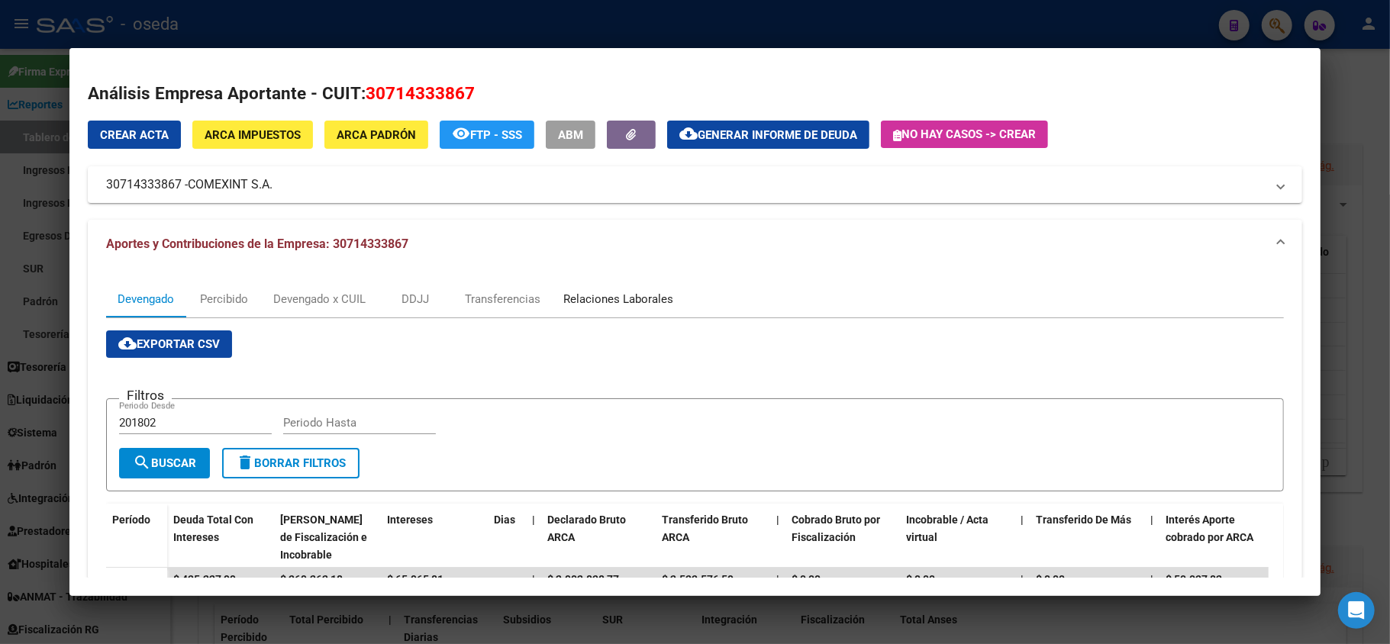
click at [589, 298] on div "Relaciones Laborales" at bounding box center [618, 299] width 110 height 17
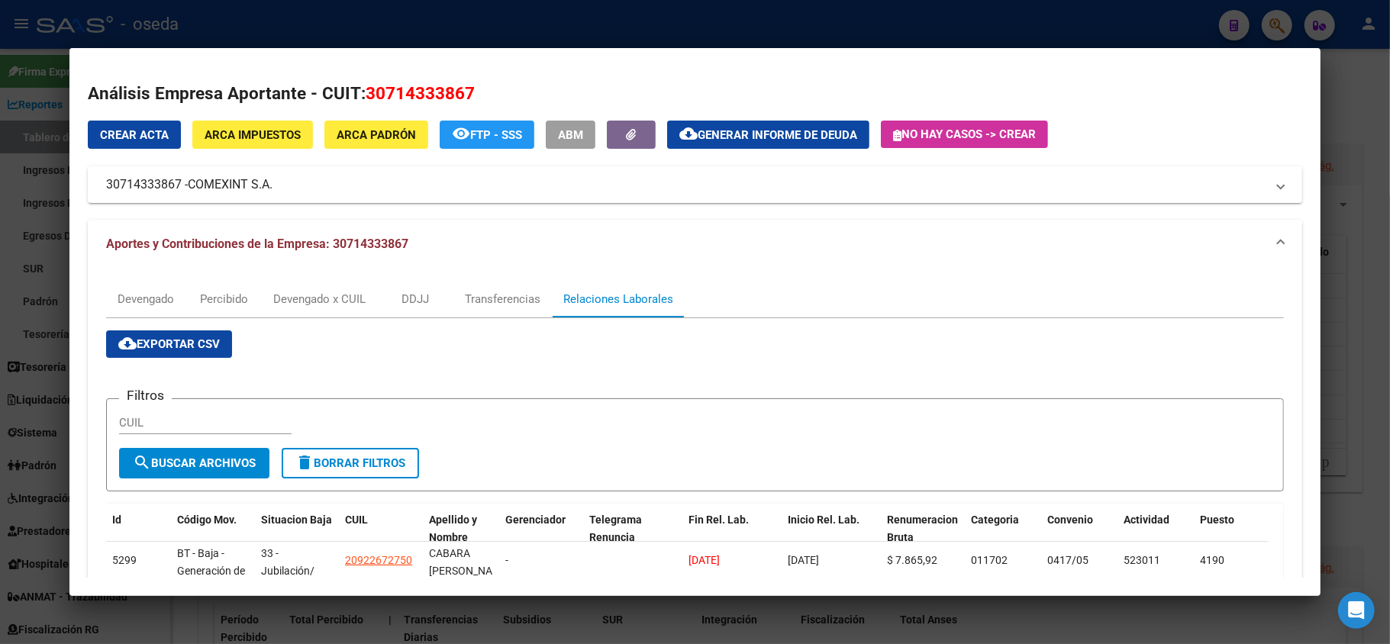
scroll to position [102, 0]
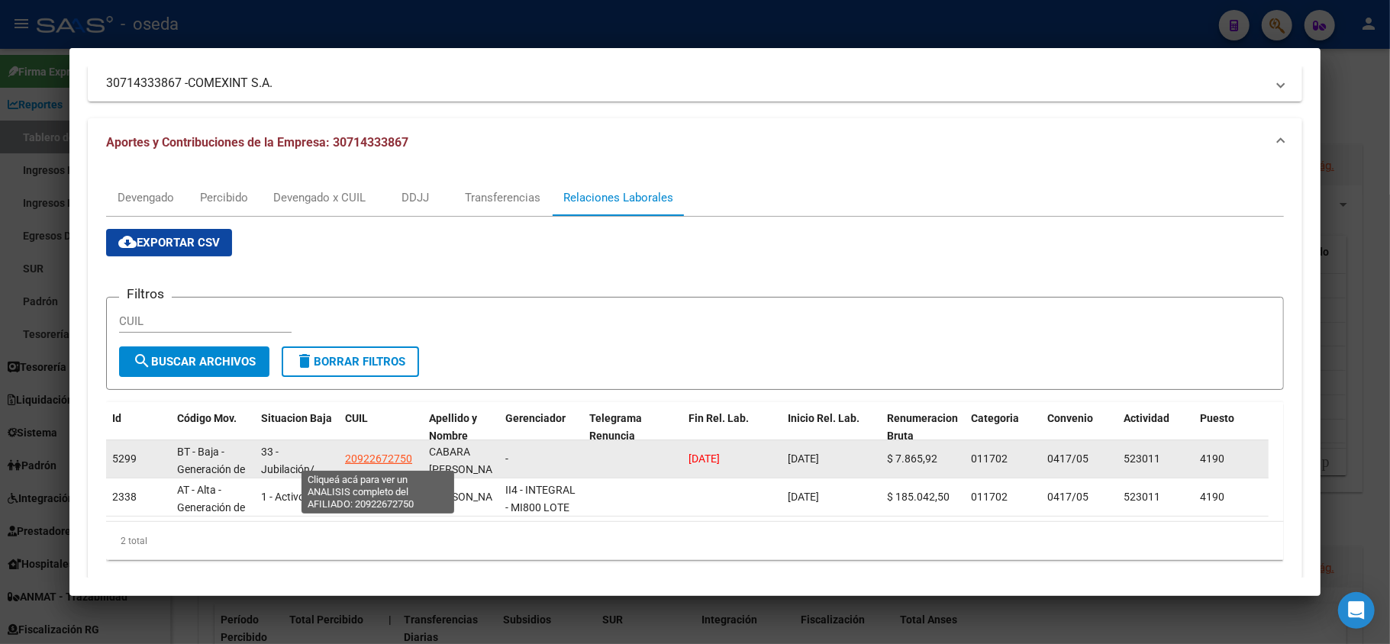
click at [382, 456] on span "20922672750" at bounding box center [378, 459] width 67 height 12
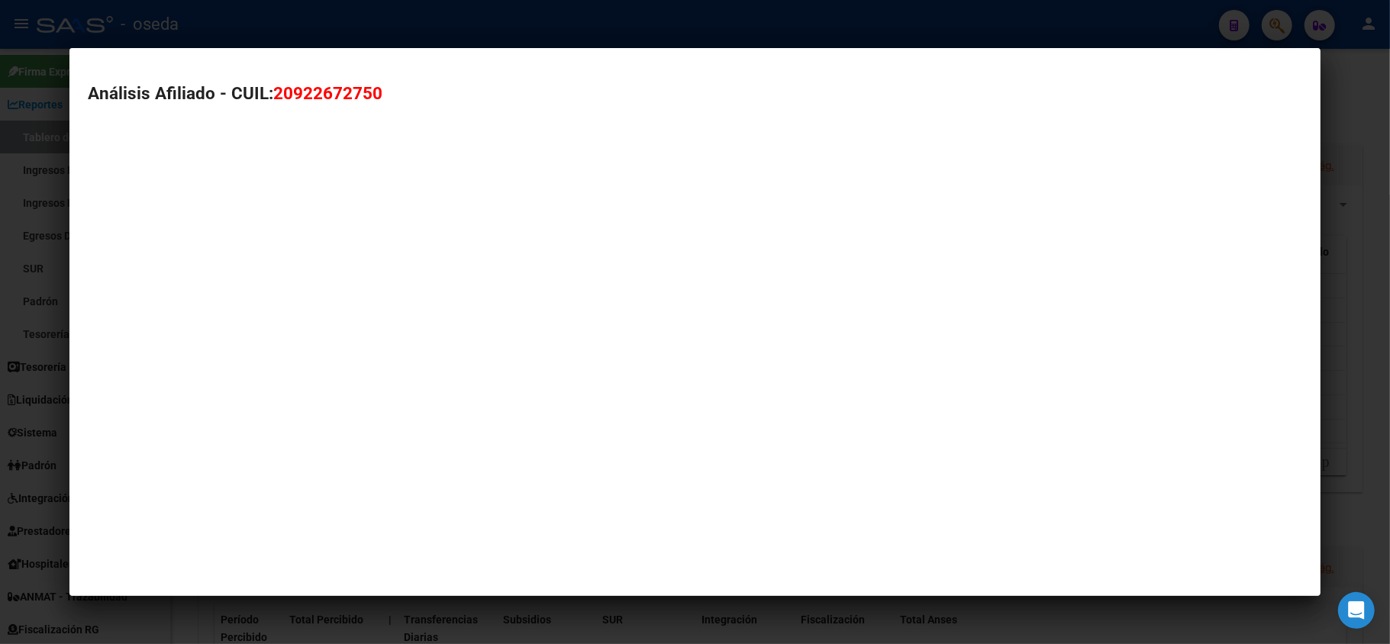
type textarea "20922672750"
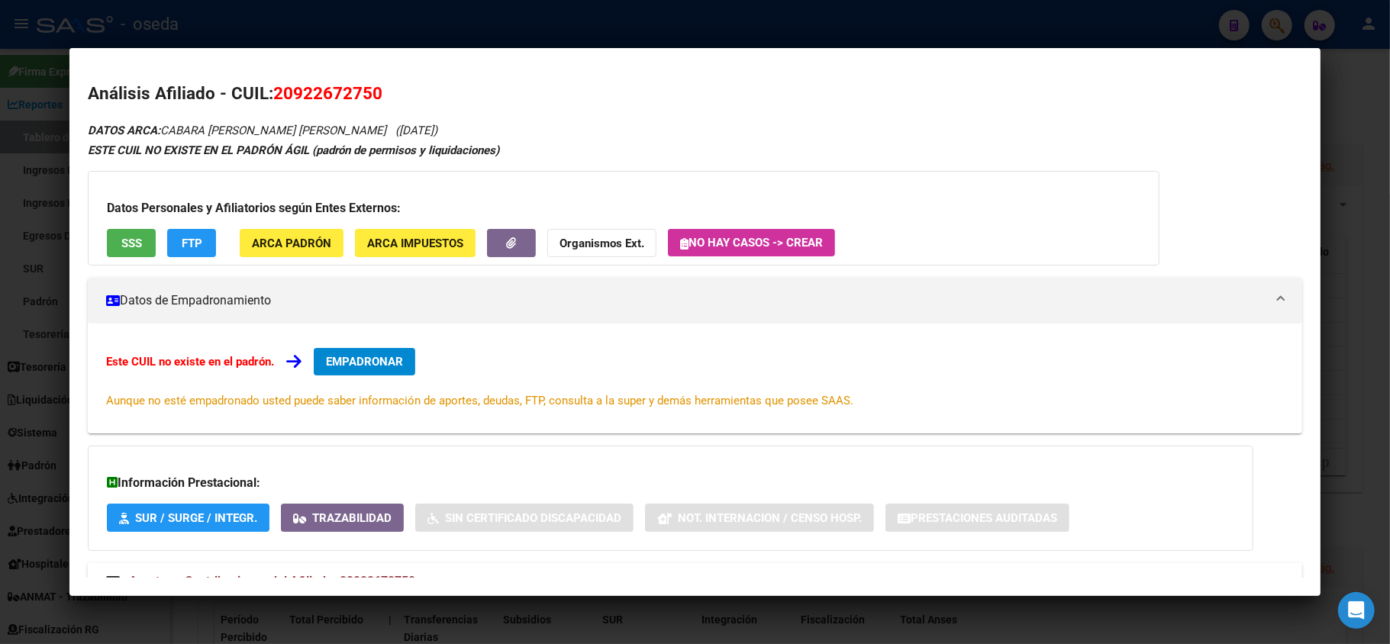
scroll to position [56, 0]
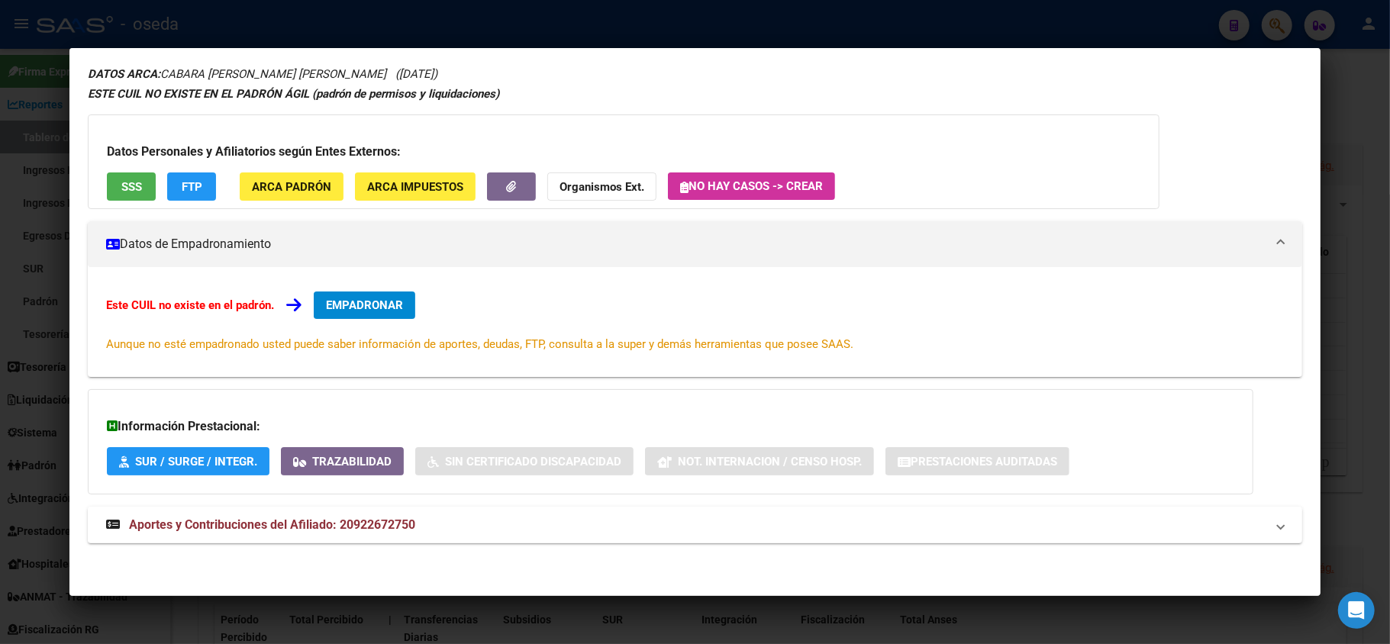
click at [398, 524] on span "Aportes y Contribuciones del Afiliado: 20922672750" at bounding box center [272, 525] width 286 height 15
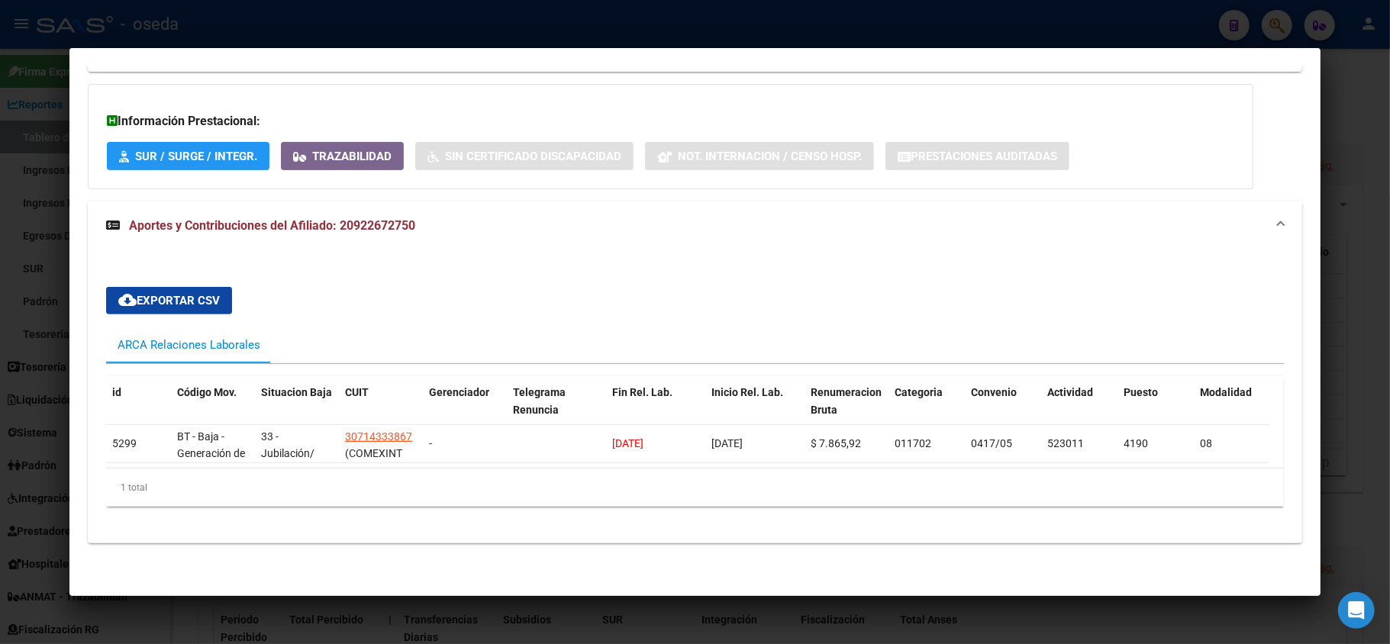
click at [0, 441] on div at bounding box center [695, 322] width 1390 height 644
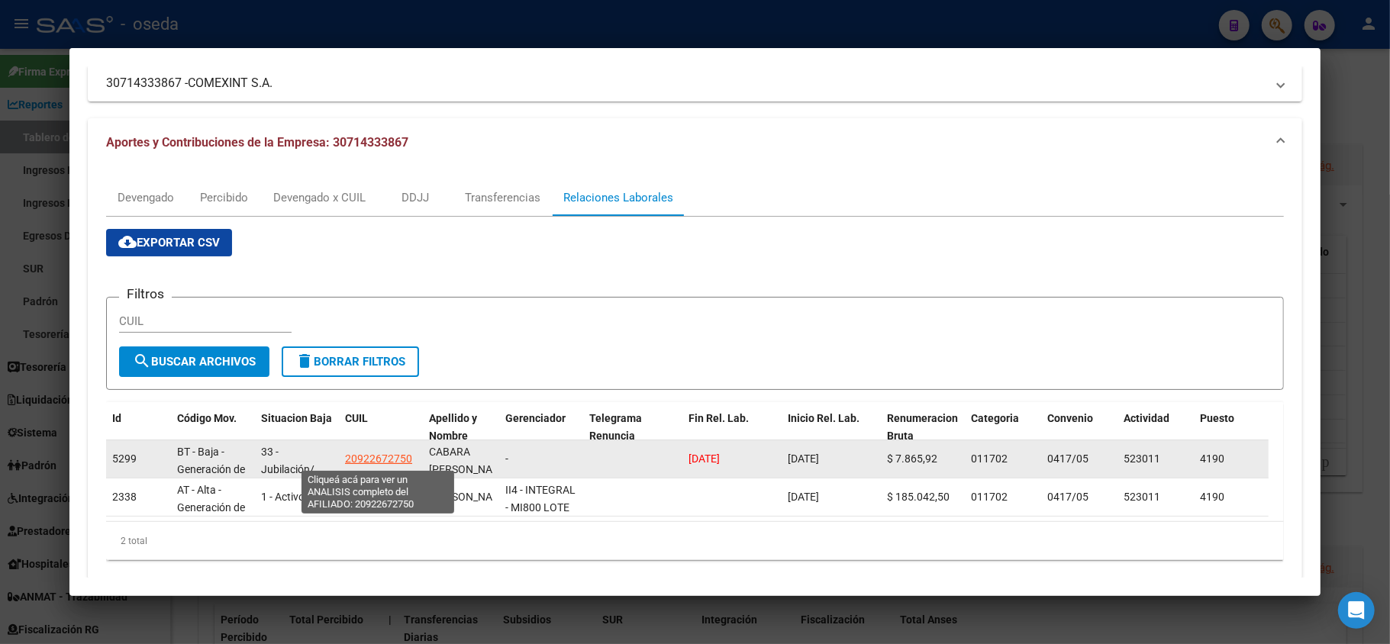
click at [389, 461] on span "20922672750" at bounding box center [378, 459] width 67 height 12
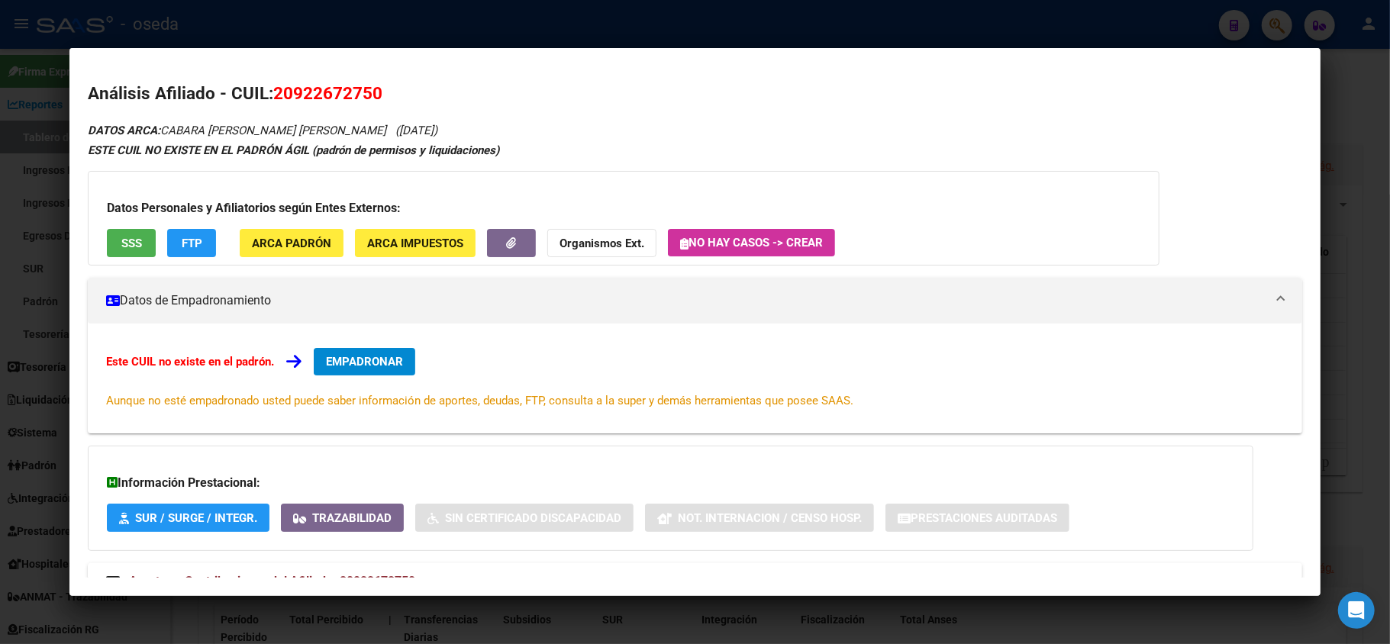
click at [25, 318] on div at bounding box center [695, 322] width 1390 height 644
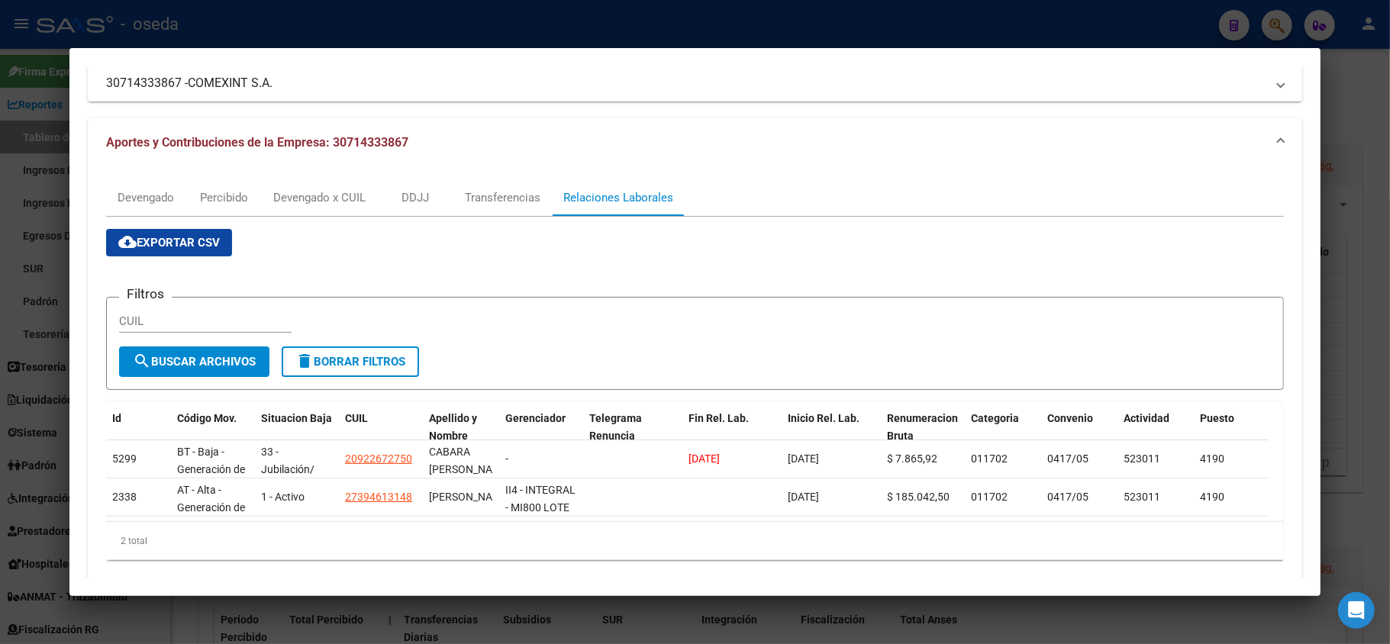
scroll to position [0, 0]
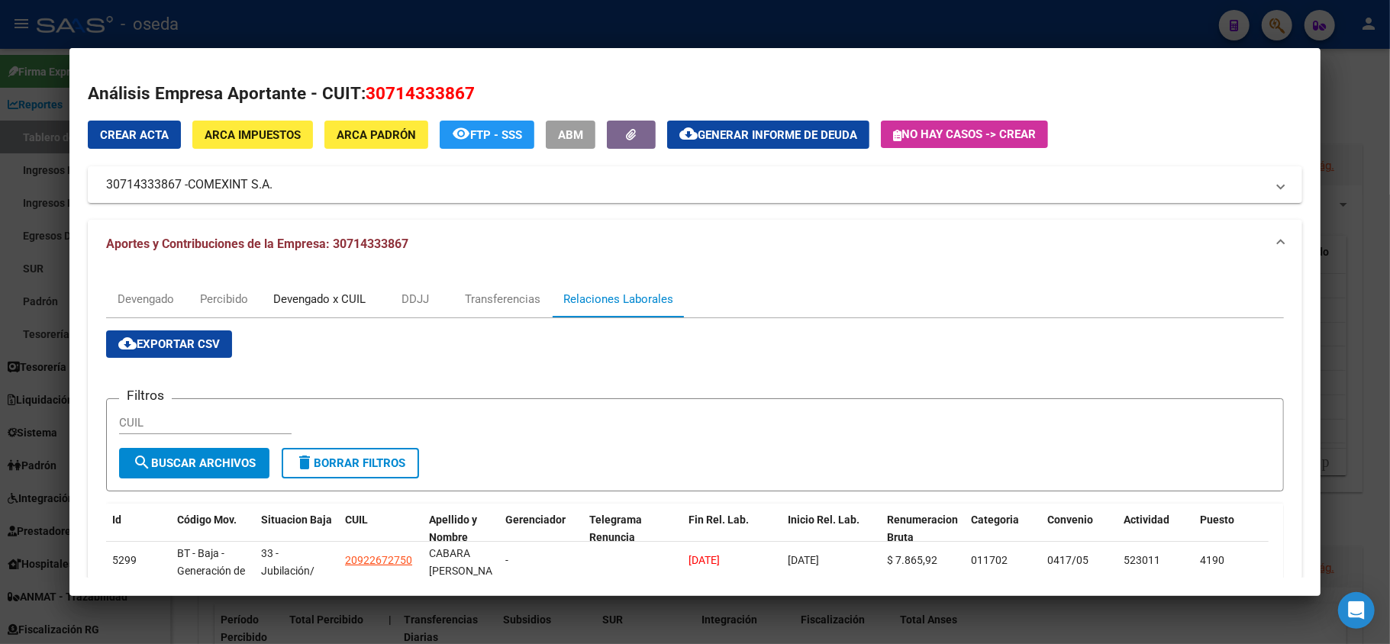
click at [318, 289] on div "Devengado x CUIL" at bounding box center [319, 299] width 115 height 37
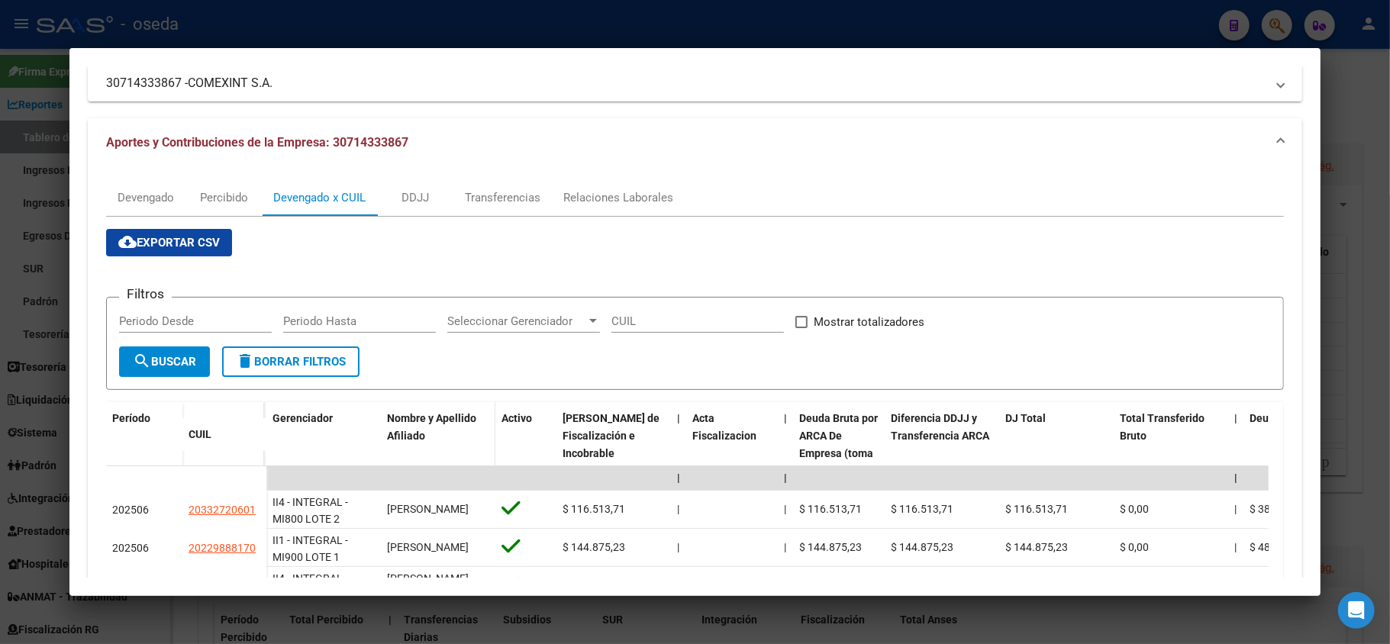
scroll to position [203, 0]
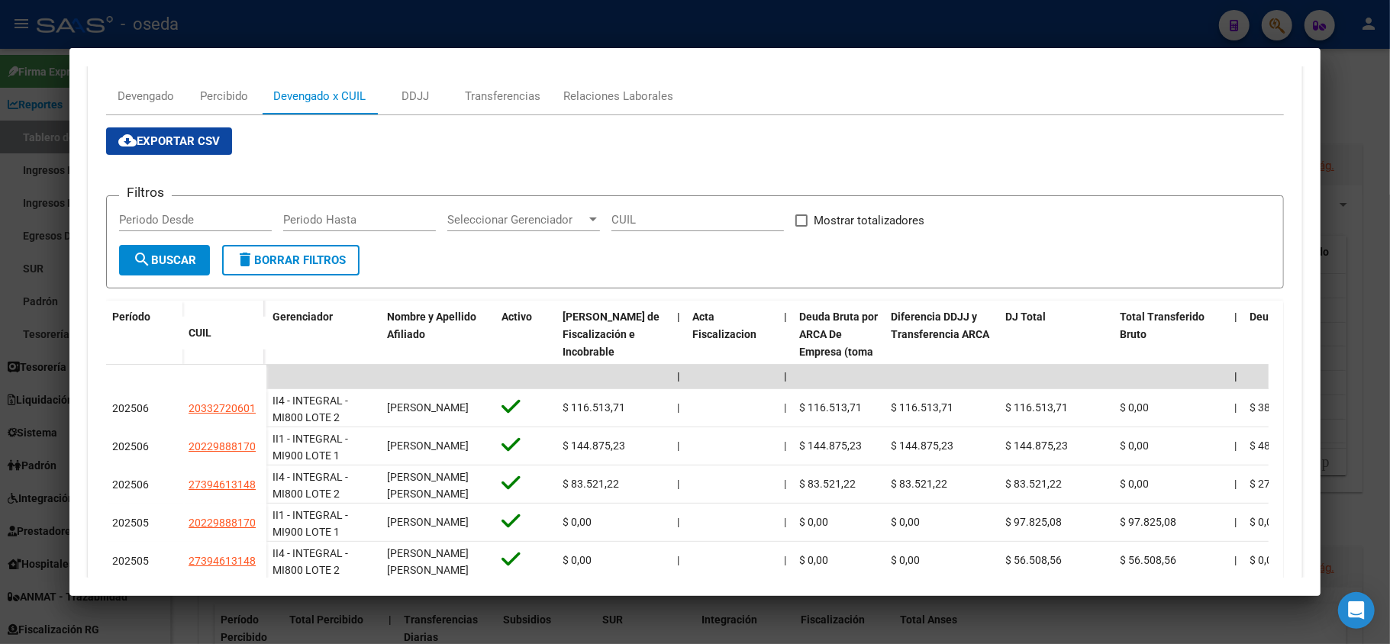
drag, startPoint x: 8, startPoint y: 227, endPoint x: 208, endPoint y: 139, distance: 218.4
click at [12, 227] on div at bounding box center [695, 322] width 1390 height 644
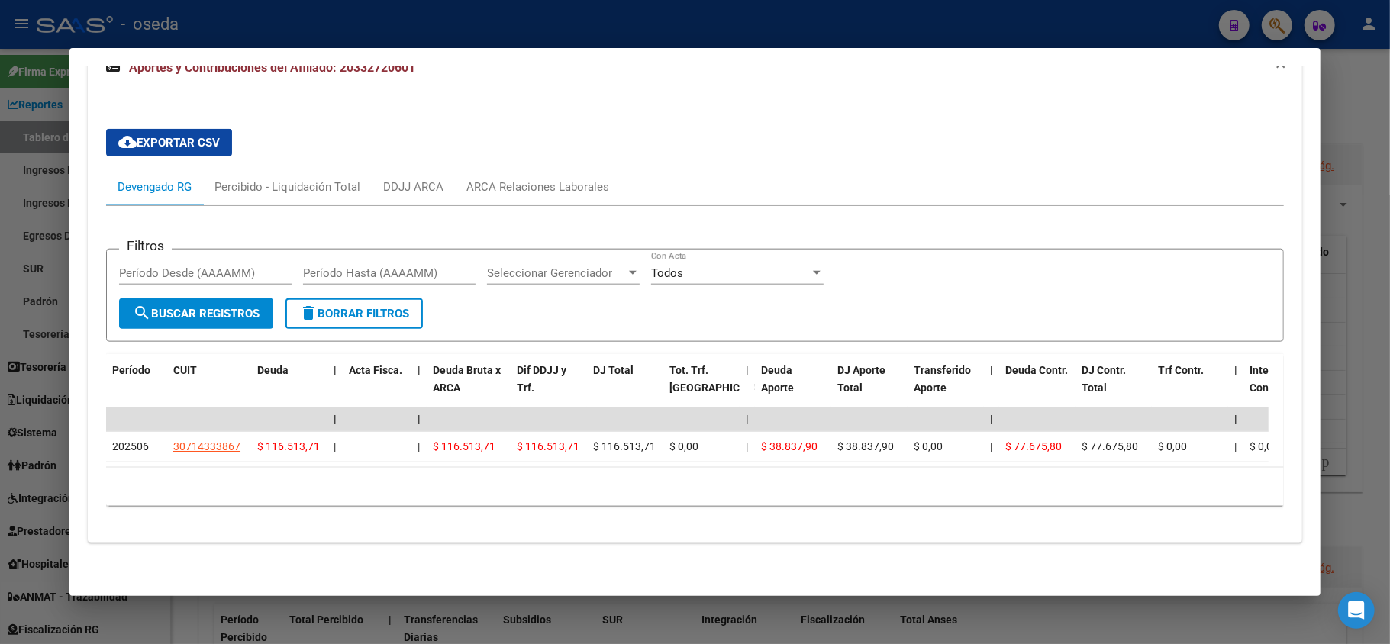
click at [0, 166] on div at bounding box center [695, 322] width 1390 height 644
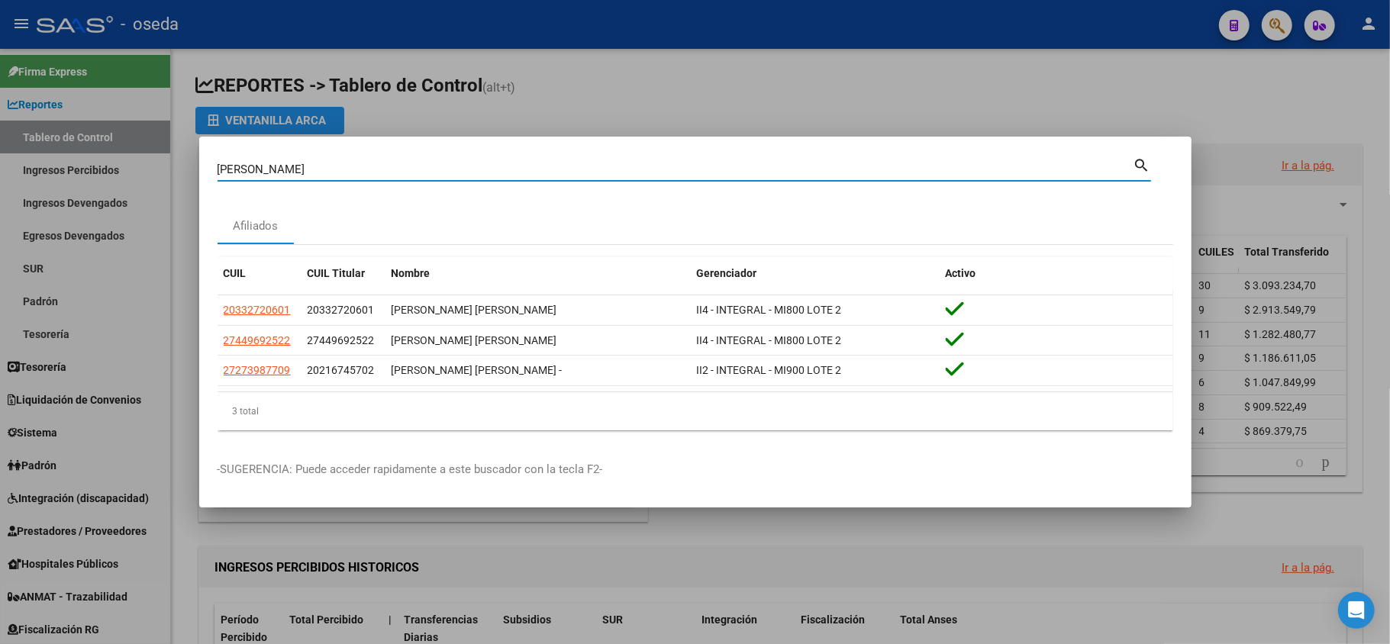
click at [264, 163] on input "[PERSON_NAME]" at bounding box center [676, 170] width 916 height 14
paste input "20133855824"
type input "20133855824"
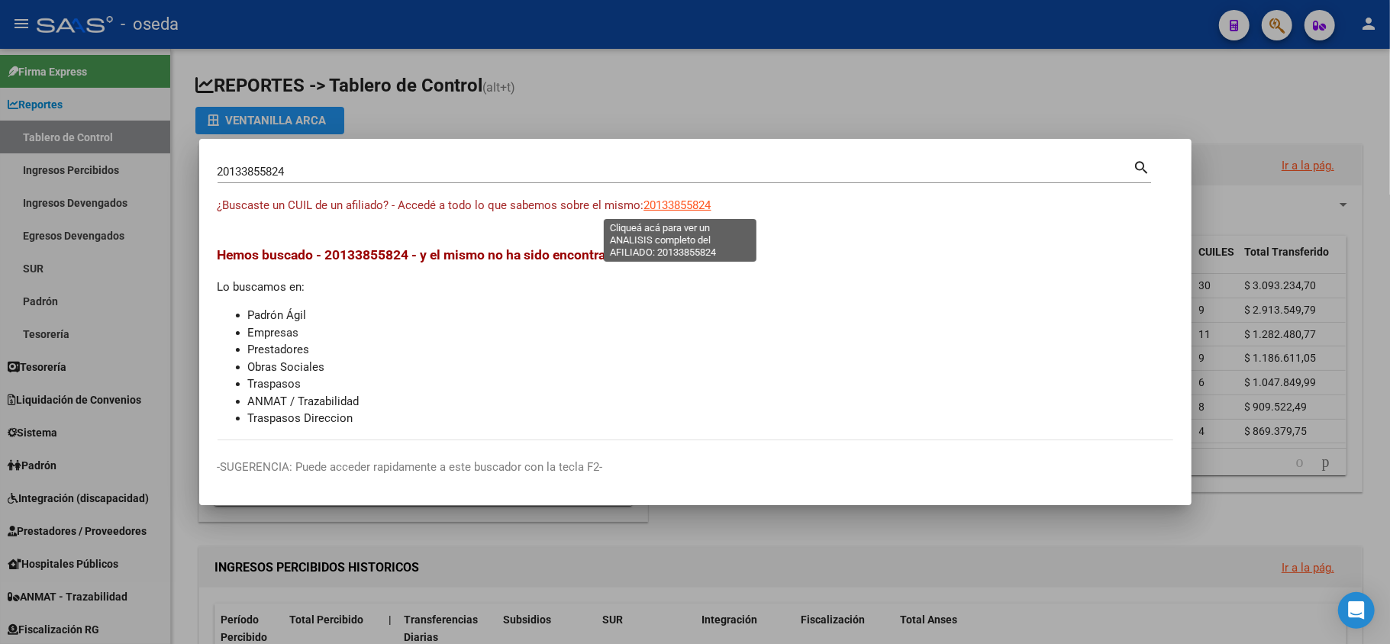
click at [693, 211] on span "20133855824" at bounding box center [677, 205] width 67 height 14
type textarea "20133855824"
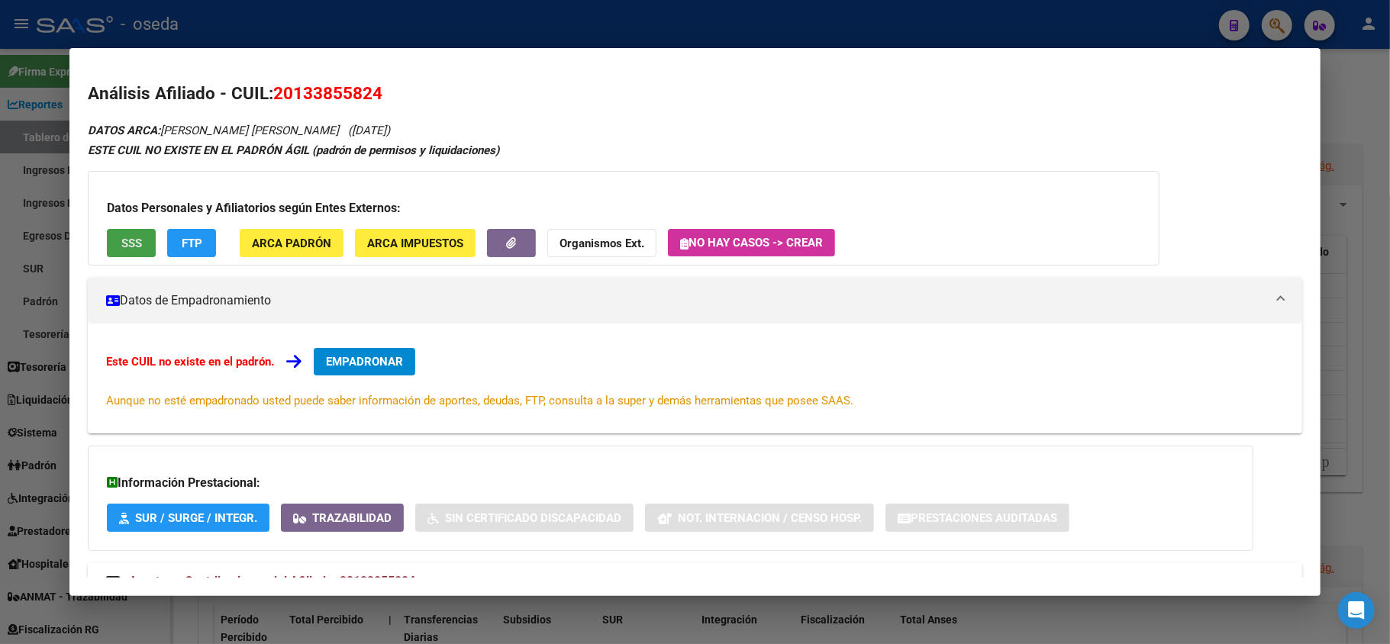
click at [123, 248] on span "SSS" at bounding box center [131, 244] width 21 height 14
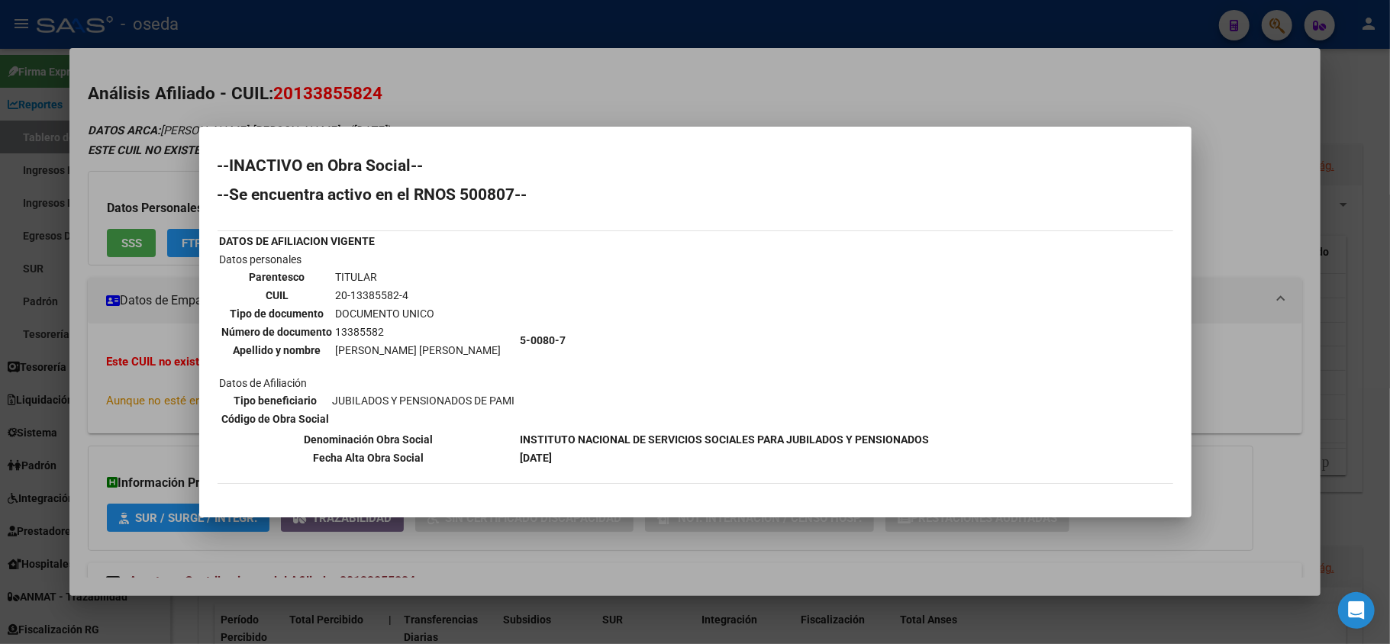
click at [0, 524] on div at bounding box center [695, 322] width 1390 height 644
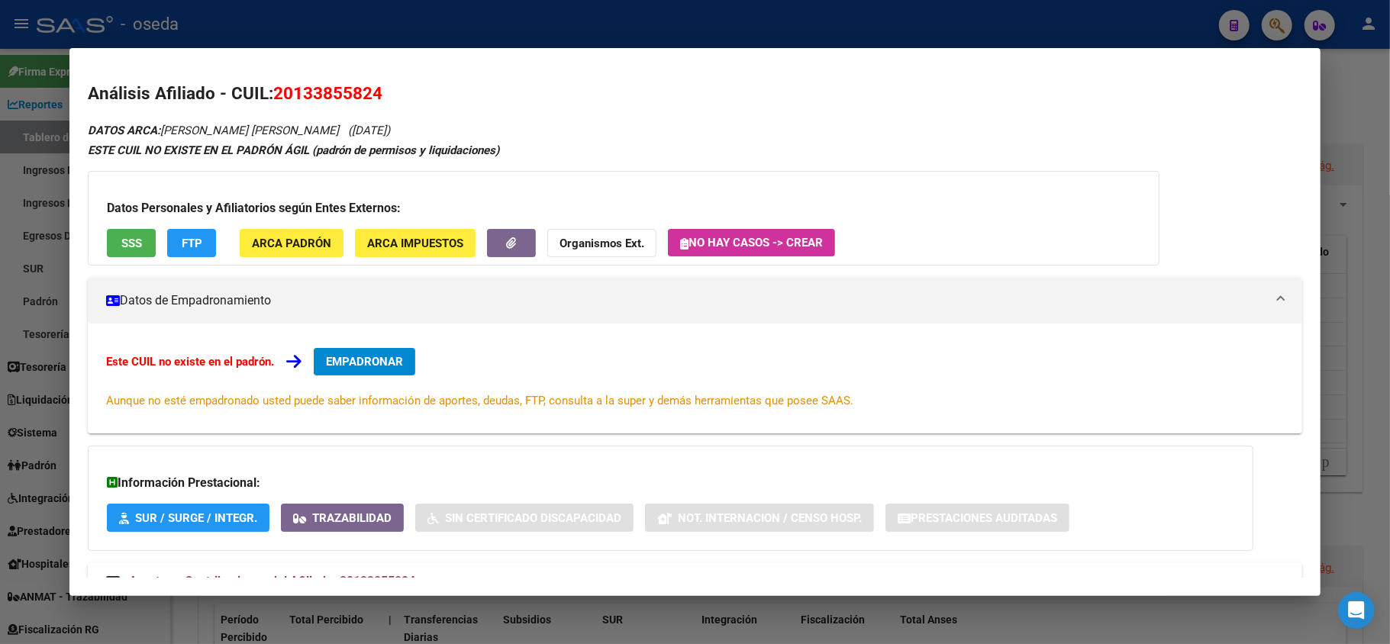
click at [32, 504] on div at bounding box center [695, 322] width 1390 height 644
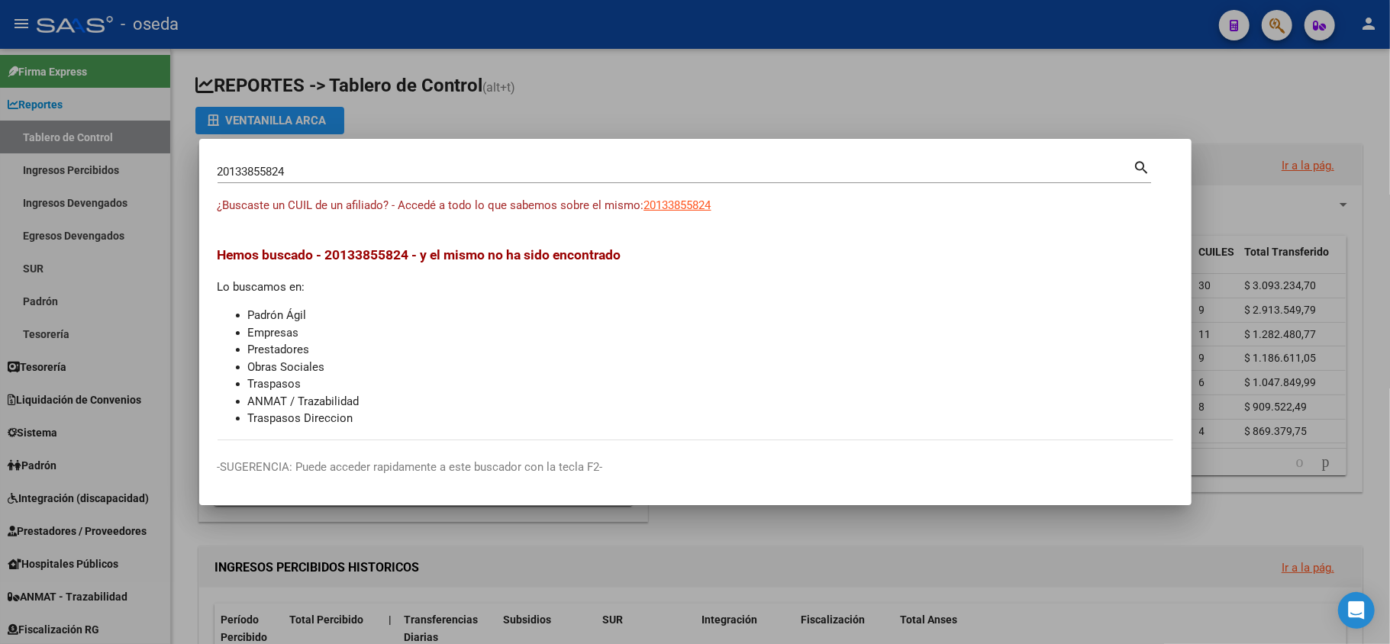
click at [342, 602] on div at bounding box center [695, 322] width 1390 height 644
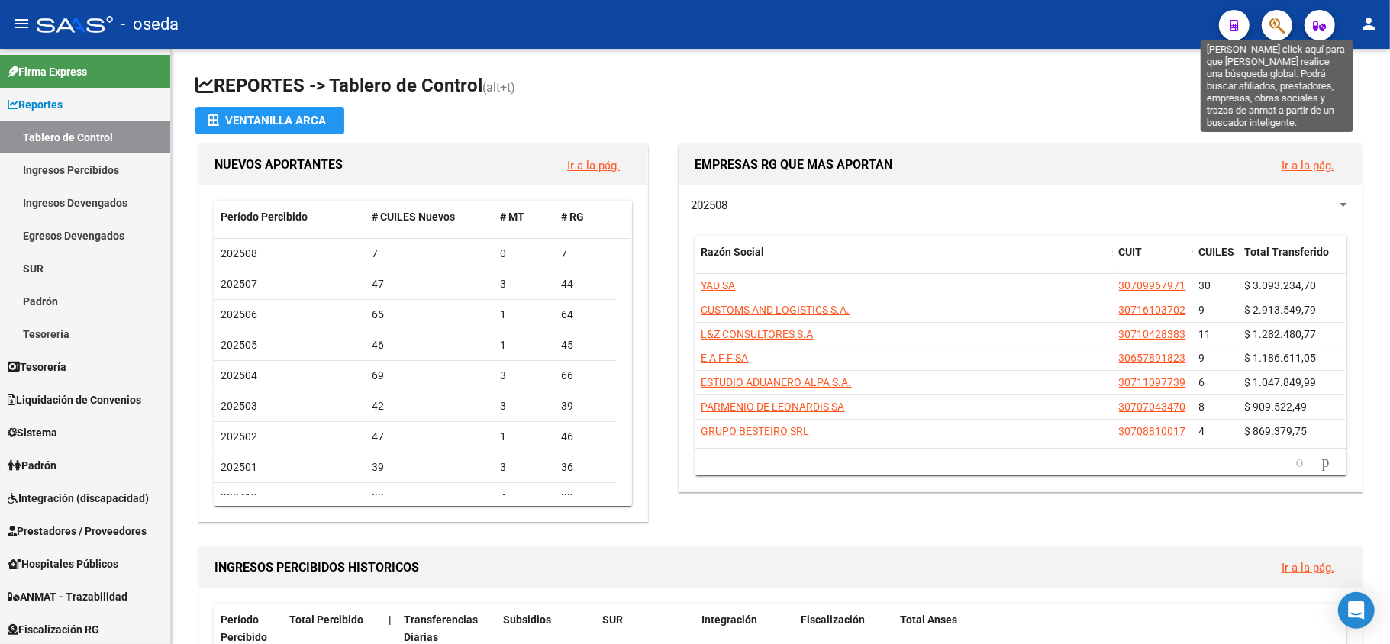
click at [1276, 23] on icon "button" at bounding box center [1277, 26] width 15 height 18
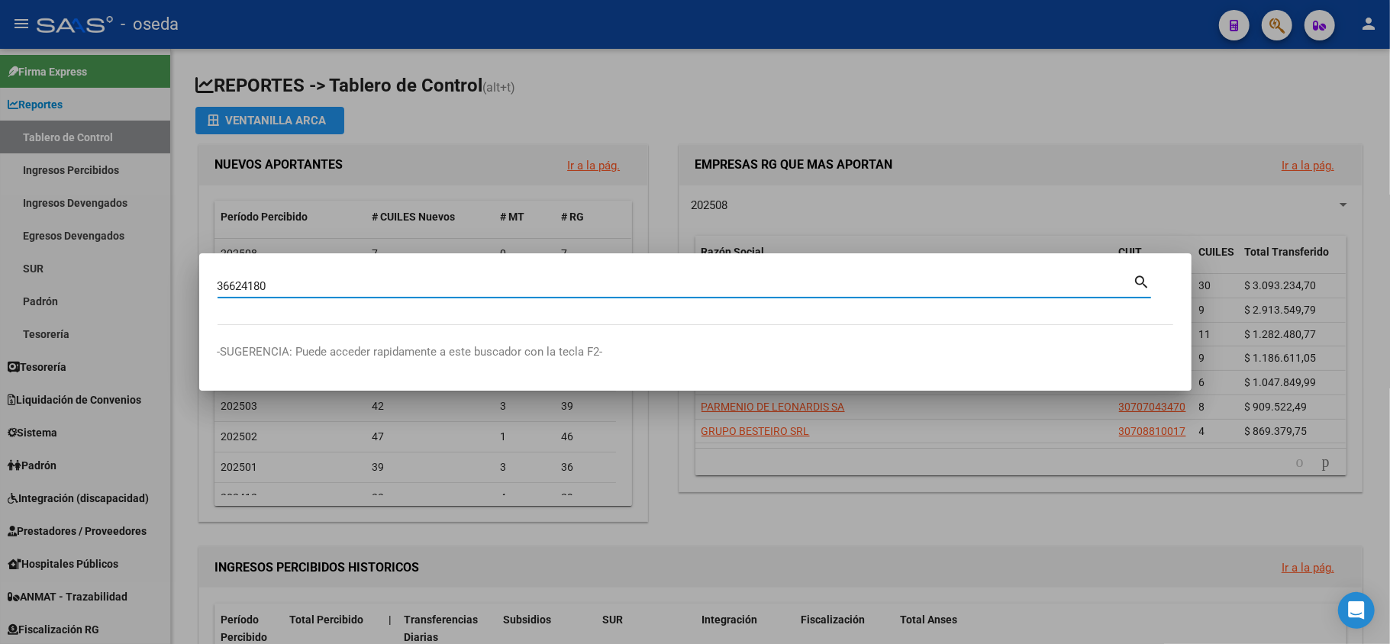
type input "36624180"
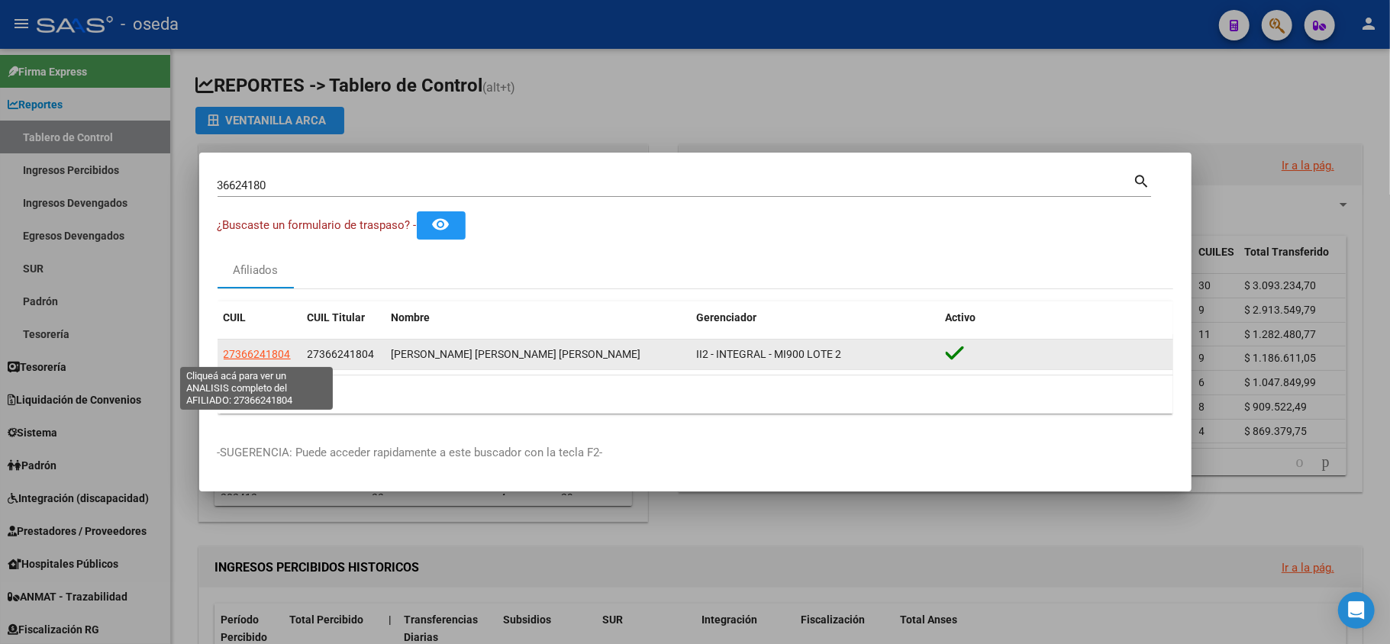
click at [254, 350] on span "27366241804" at bounding box center [257, 354] width 67 height 12
type textarea "27366241804"
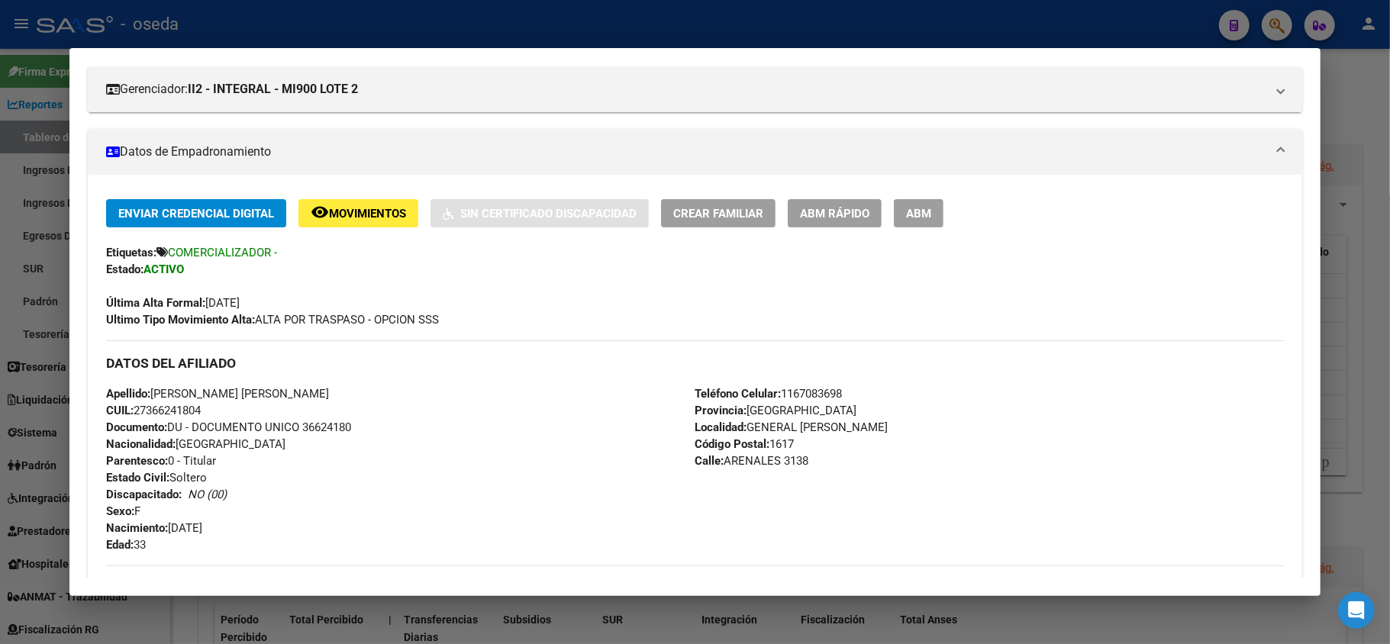
scroll to position [0, 0]
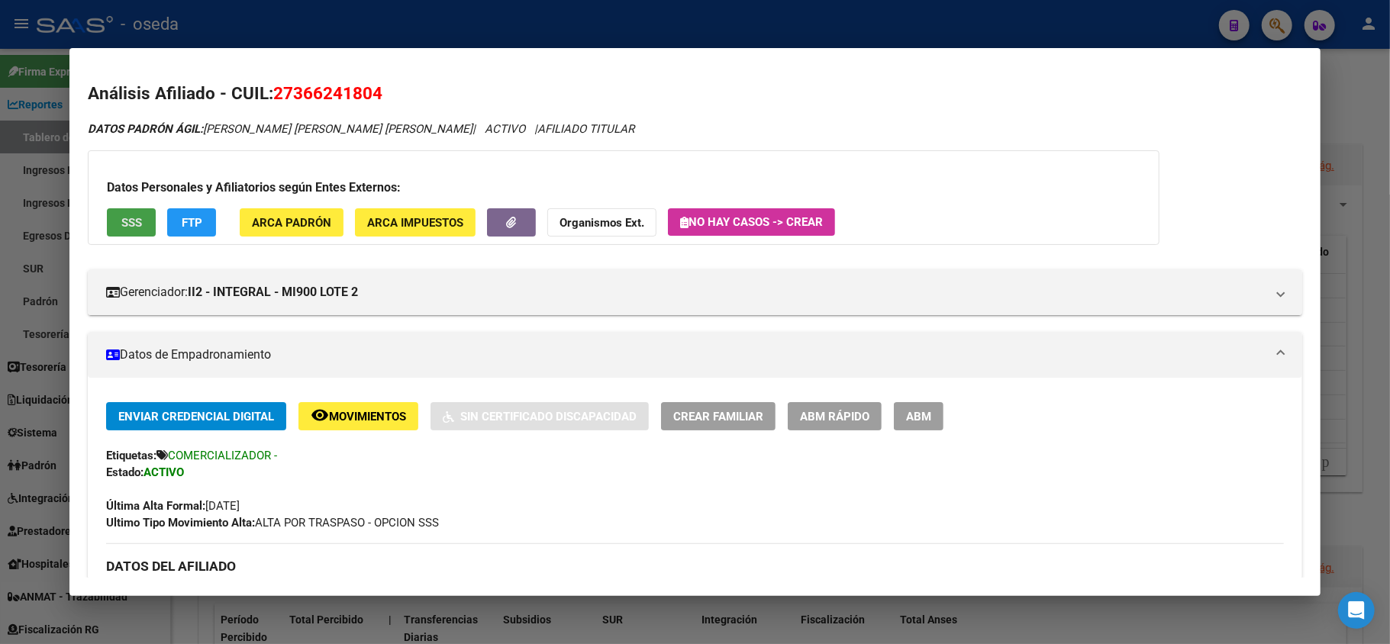
click at [125, 221] on span "SSS" at bounding box center [131, 223] width 21 height 14
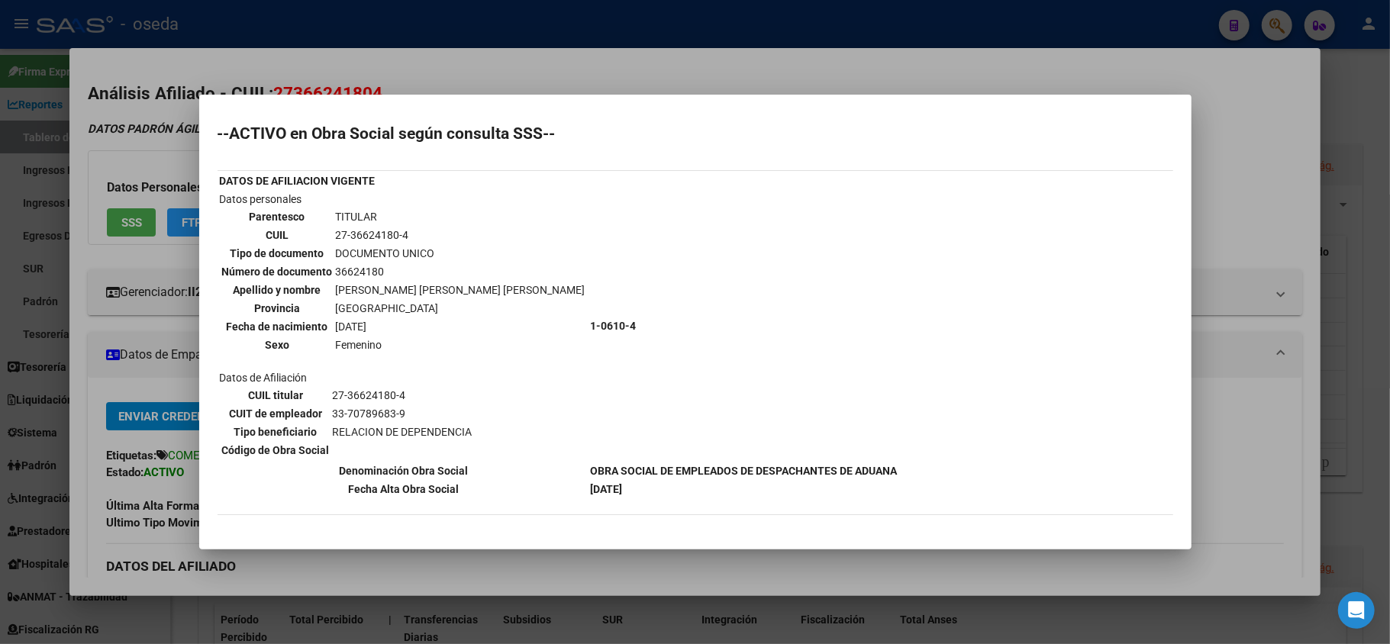
click at [134, 489] on div at bounding box center [695, 322] width 1390 height 644
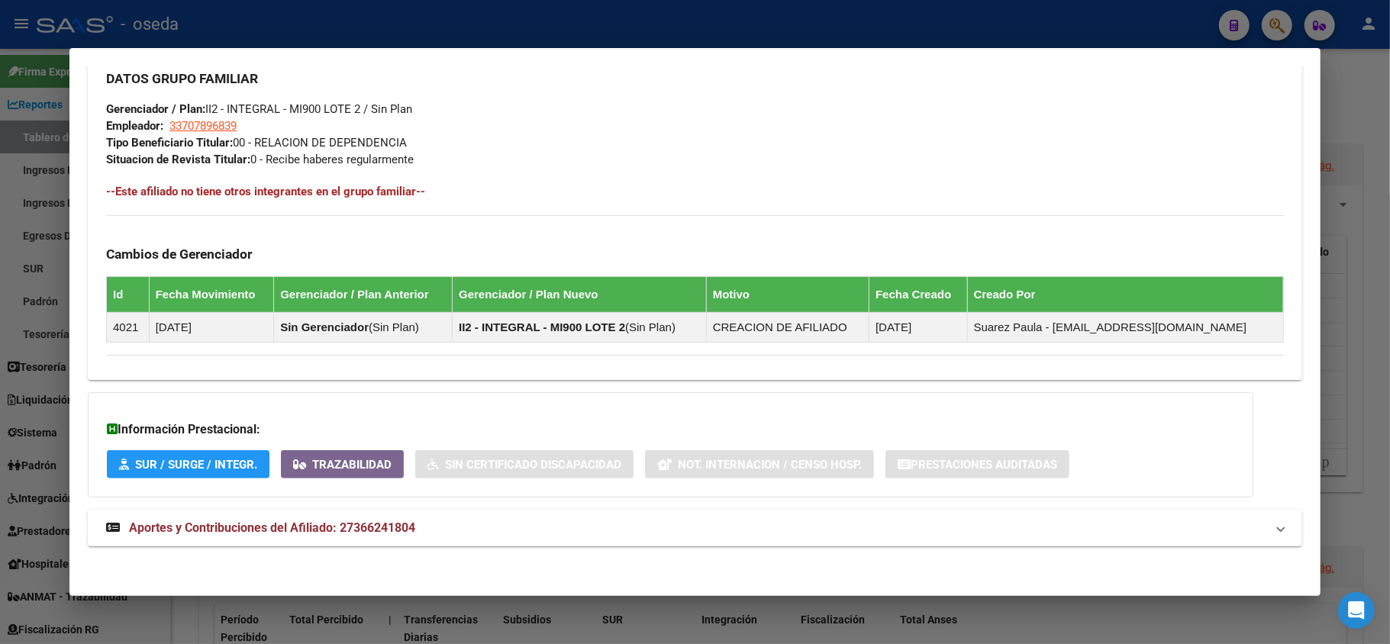
scroll to position [716, 0]
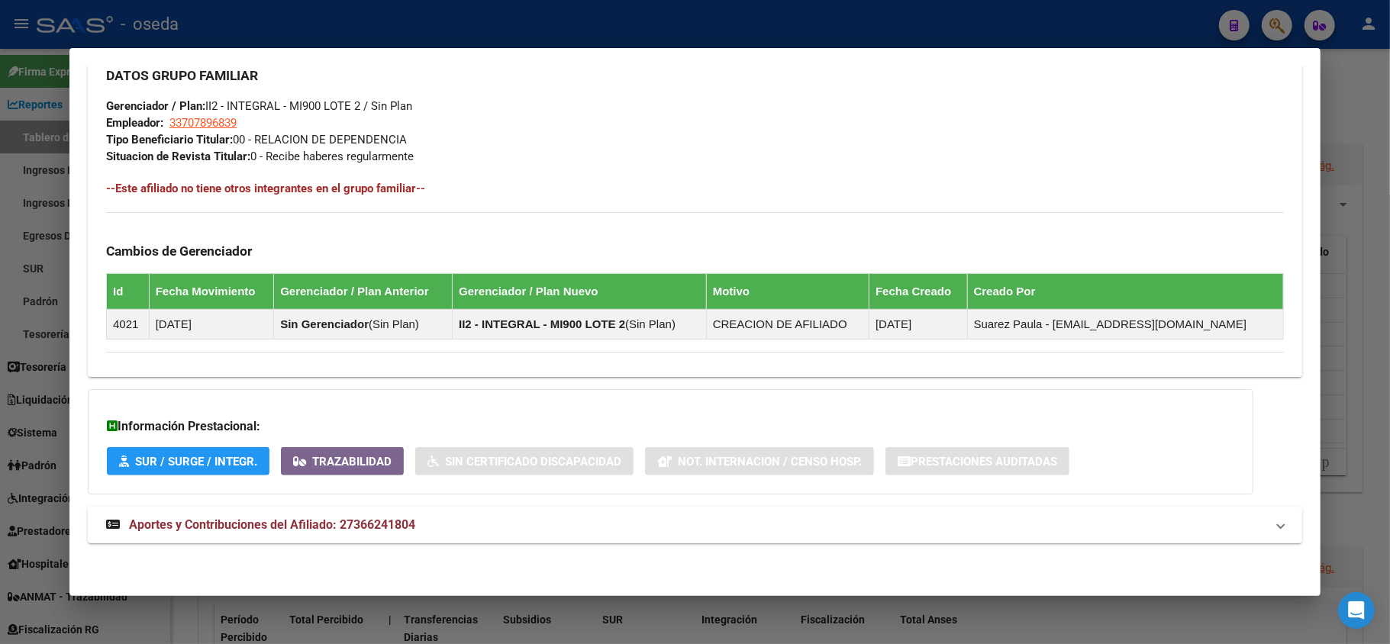
click at [374, 521] on span "Aportes y Contribuciones del Afiliado: 27366241804" at bounding box center [272, 525] width 286 height 15
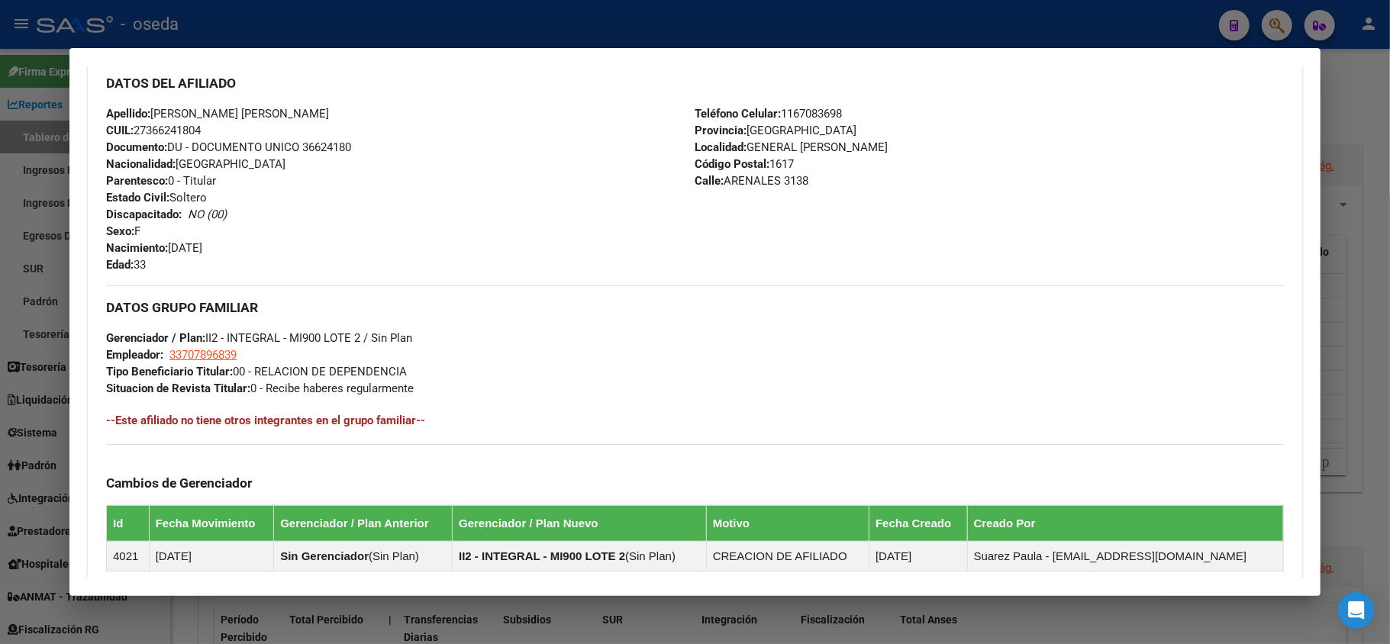
scroll to position [76, 0]
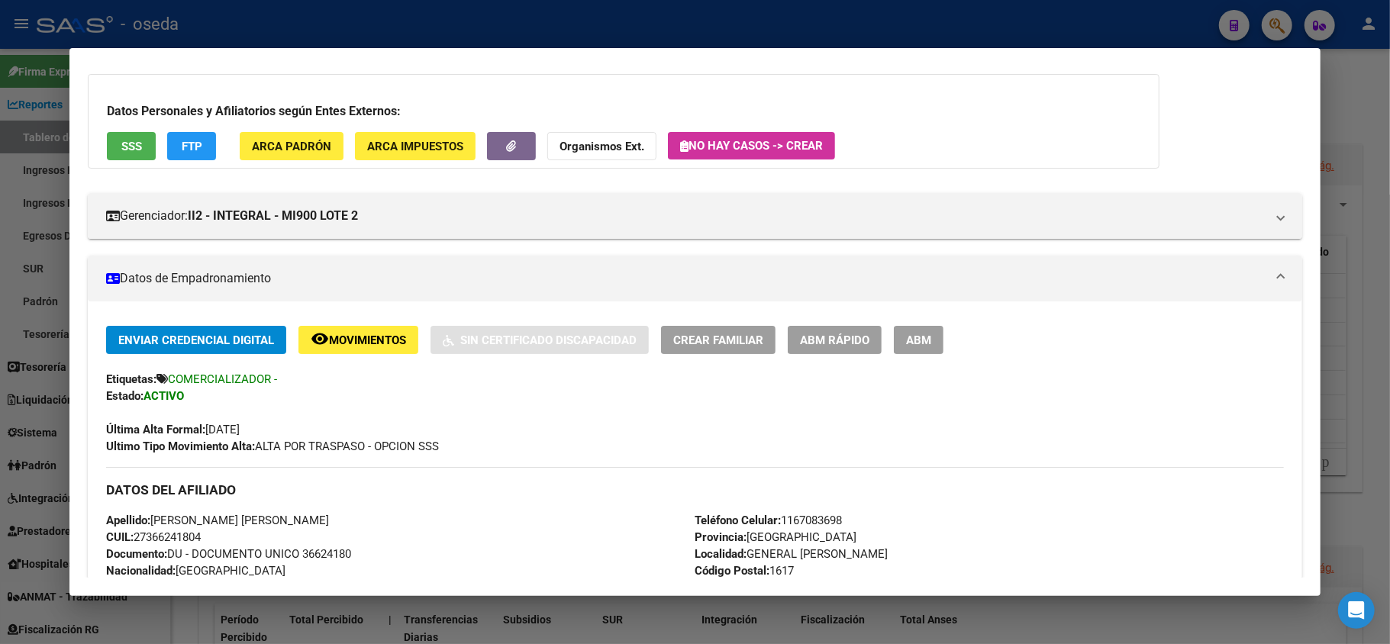
click at [0, 333] on div at bounding box center [695, 322] width 1390 height 644
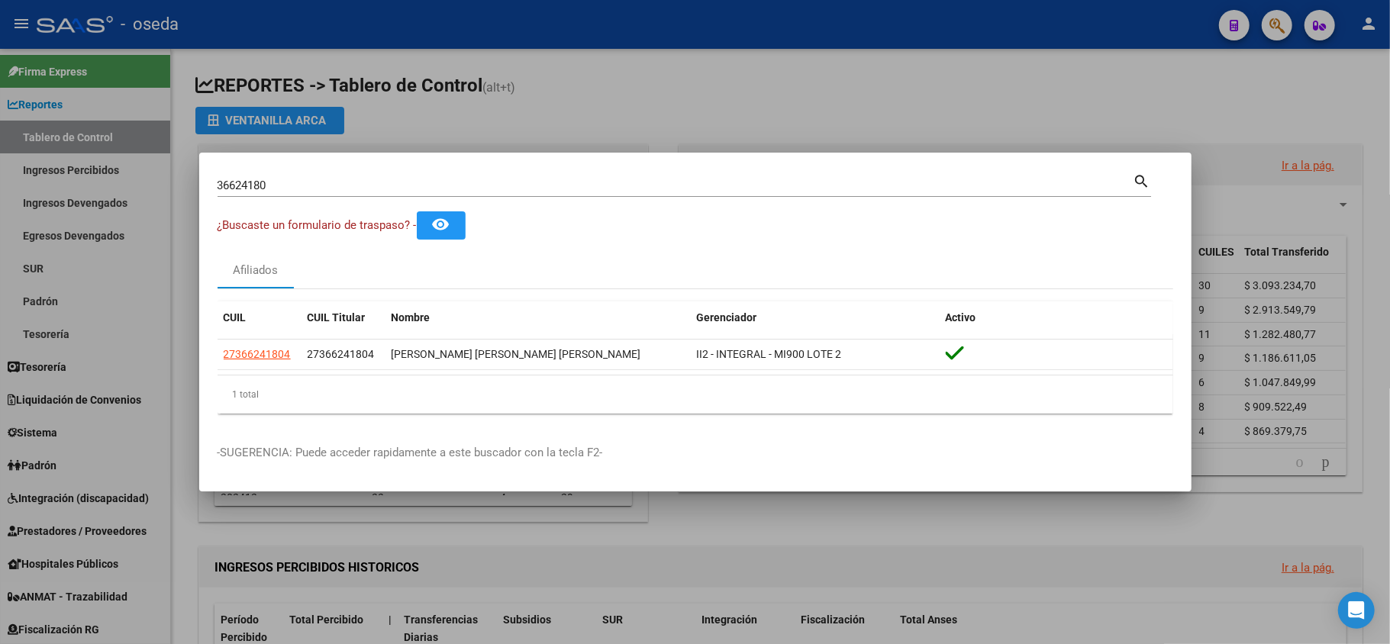
click at [99, 300] on div at bounding box center [695, 322] width 1390 height 644
